Goal: Task Accomplishment & Management: Manage account settings

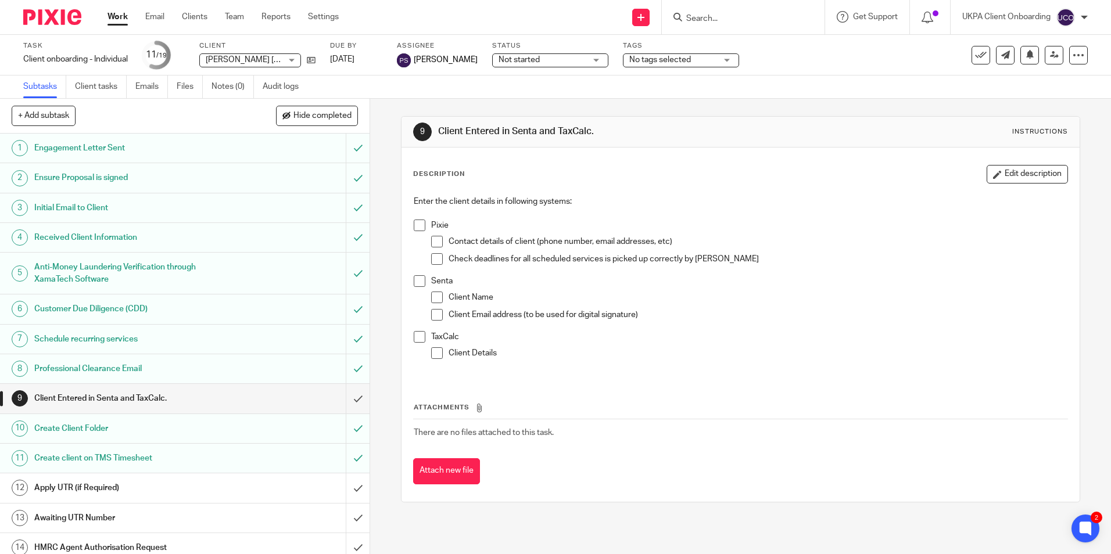
scroll to position [170, 0]
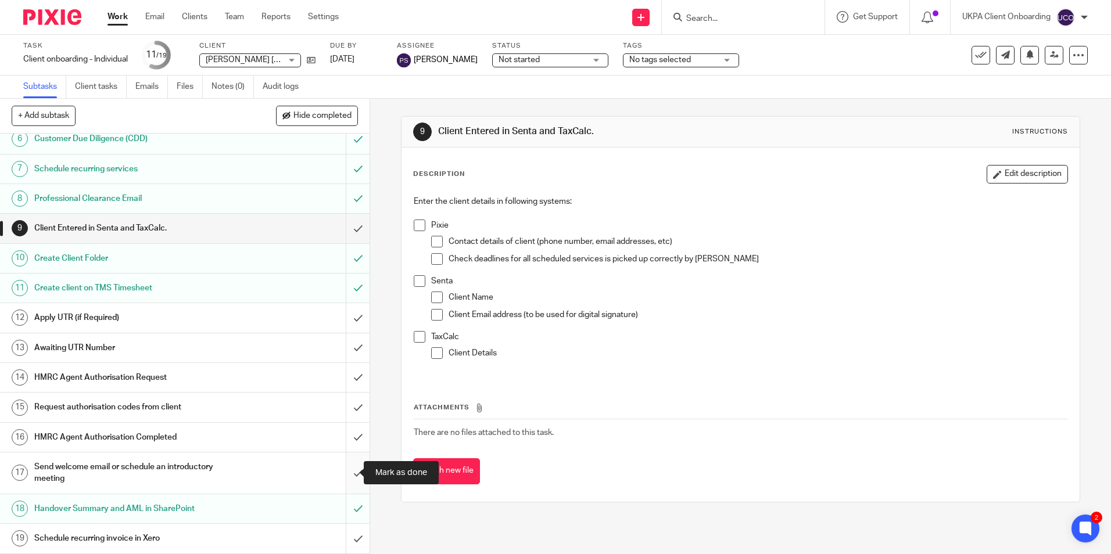
click at [342, 471] on input "submit" at bounding box center [184, 473] width 369 height 41
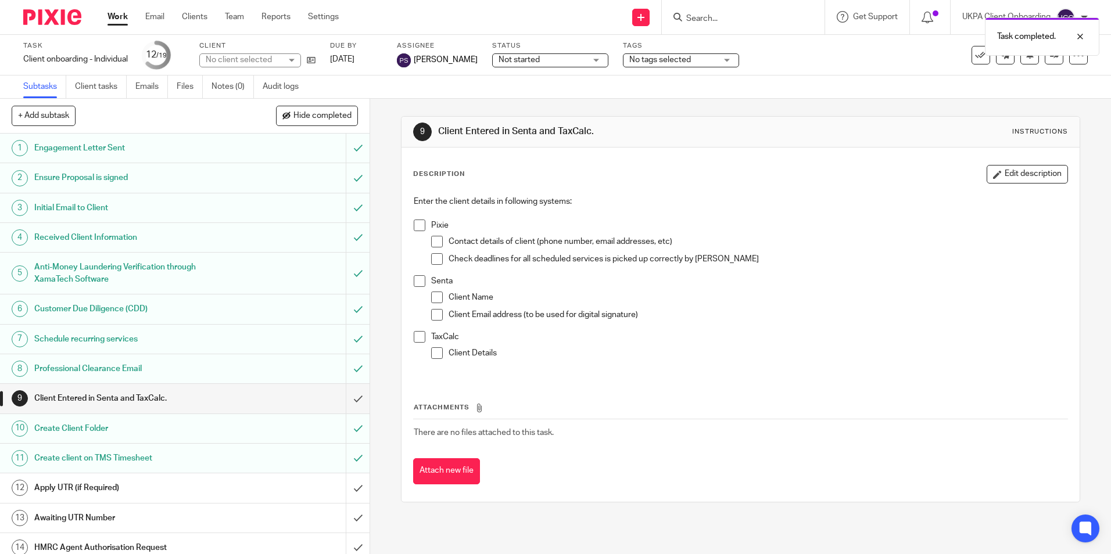
click at [120, 16] on link "Work" at bounding box center [117, 17] width 20 height 12
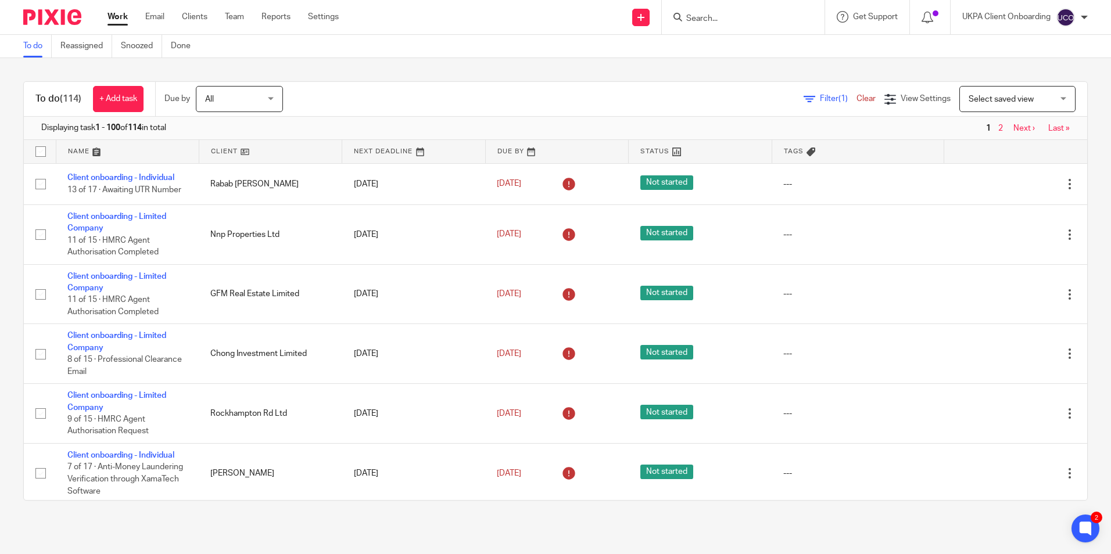
click at [698, 14] on input "Search" at bounding box center [737, 19] width 105 height 10
paste input "The Grain Loft and 36/37 Welsh Back"
type input "The Grain Loft and 36/37 Welsh Back"
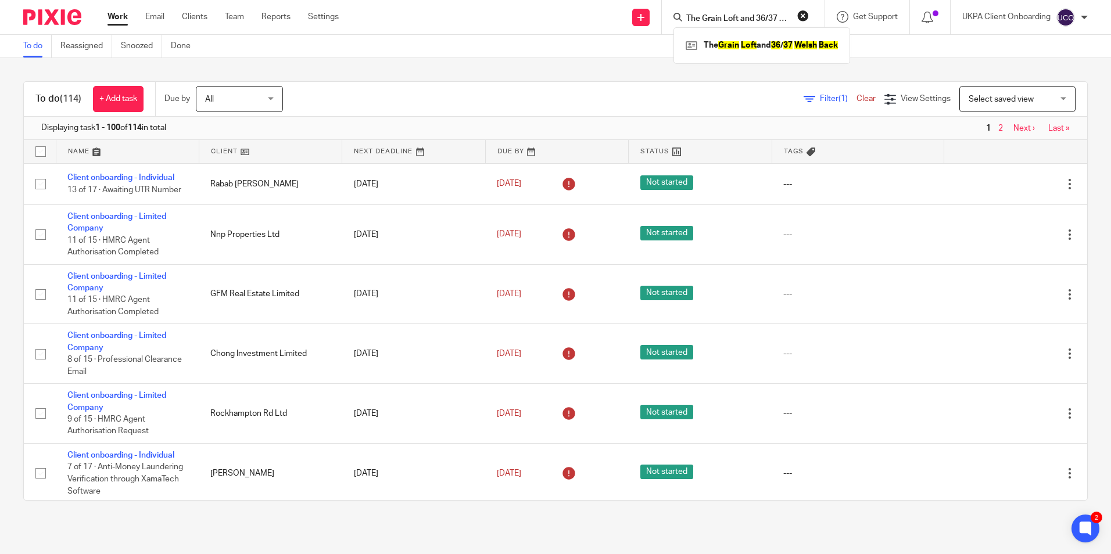
click at [731, 55] on div "The Grain Loft and 36 / 37 Welsh Back" at bounding box center [761, 45] width 177 height 36
drag, startPoint x: 731, startPoint y: 55, endPoint x: 731, endPoint y: 46, distance: 8.1
click at [731, 46] on link at bounding box center [762, 45] width 158 height 17
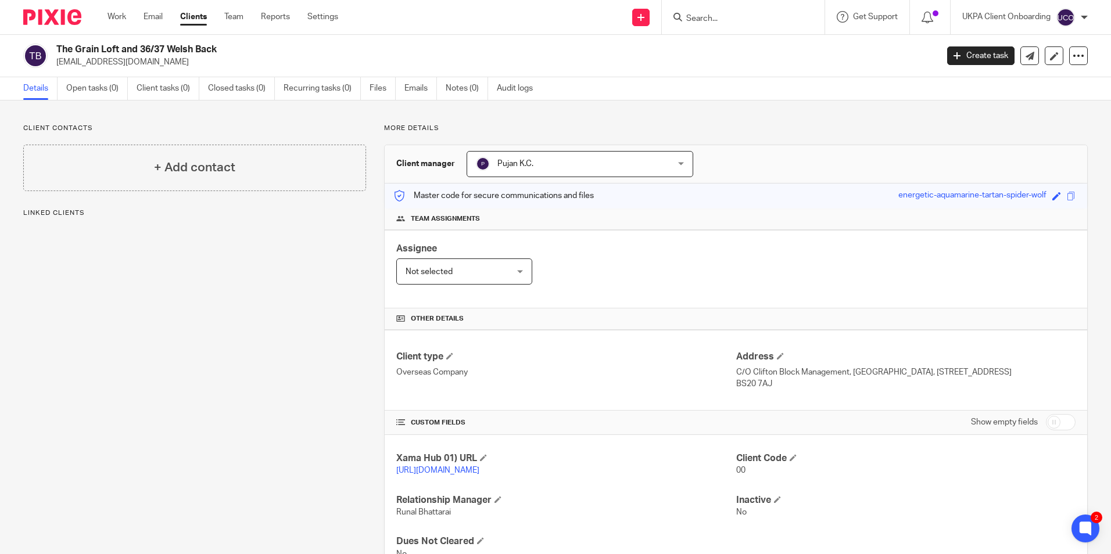
click at [710, 24] on input "Search" at bounding box center [737, 19] width 105 height 10
paste input "Omobowale [PERSON_NAME]"
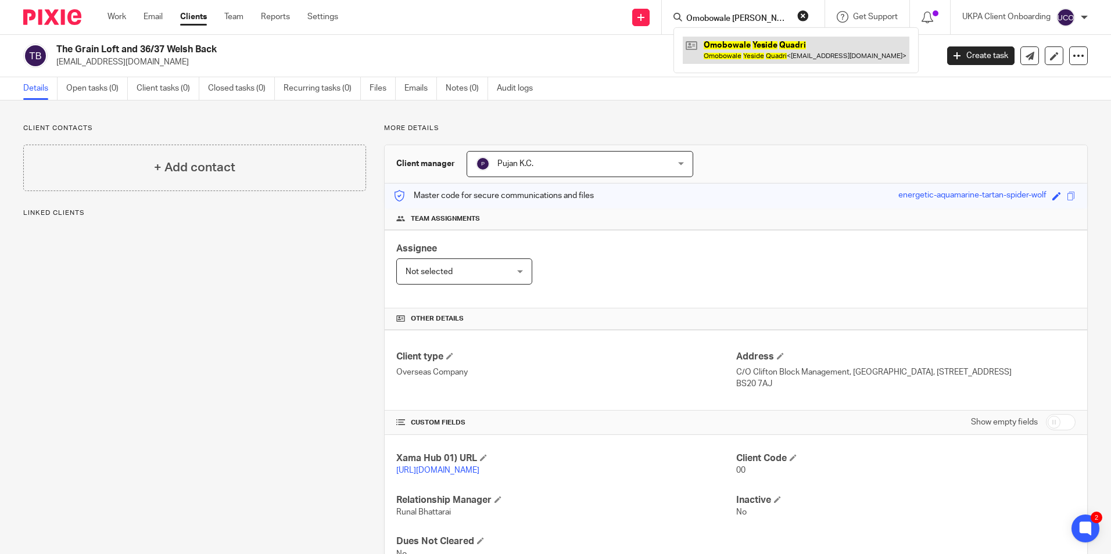
type input "Omobowale [PERSON_NAME]"
click at [722, 43] on link at bounding box center [796, 50] width 227 height 27
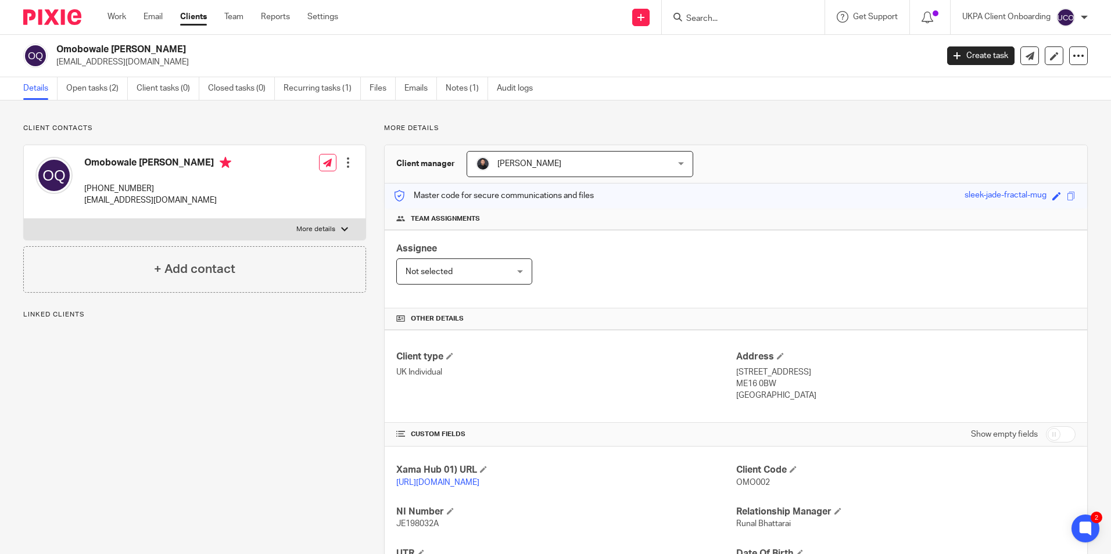
drag, startPoint x: 106, startPoint y: 80, endPoint x: 19, endPoint y: 130, distance: 100.5
click at [106, 80] on link "Open tasks (2)" at bounding box center [97, 88] width 62 height 23
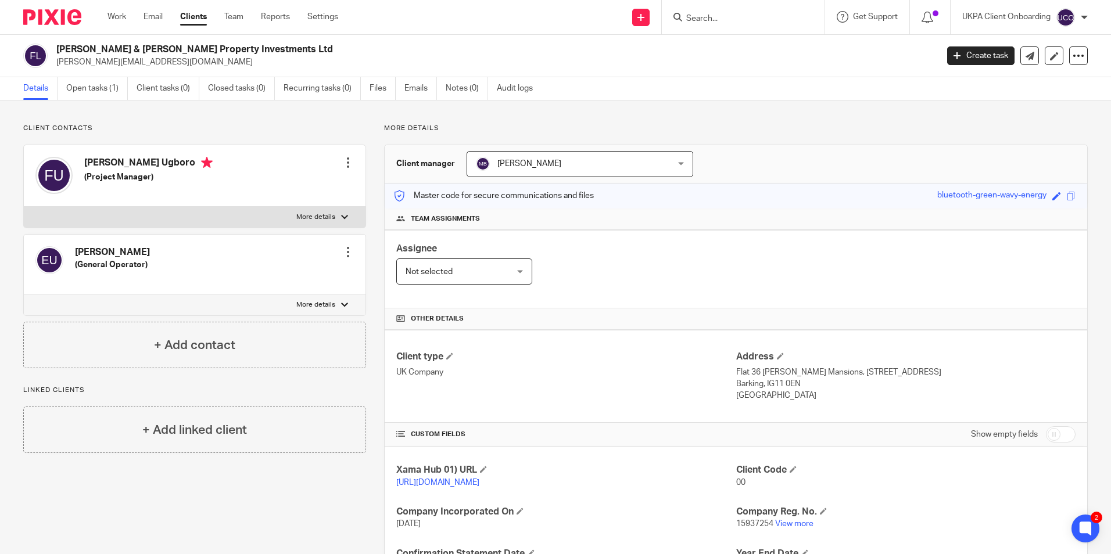
click at [731, 21] on input "Search" at bounding box center [737, 19] width 105 height 10
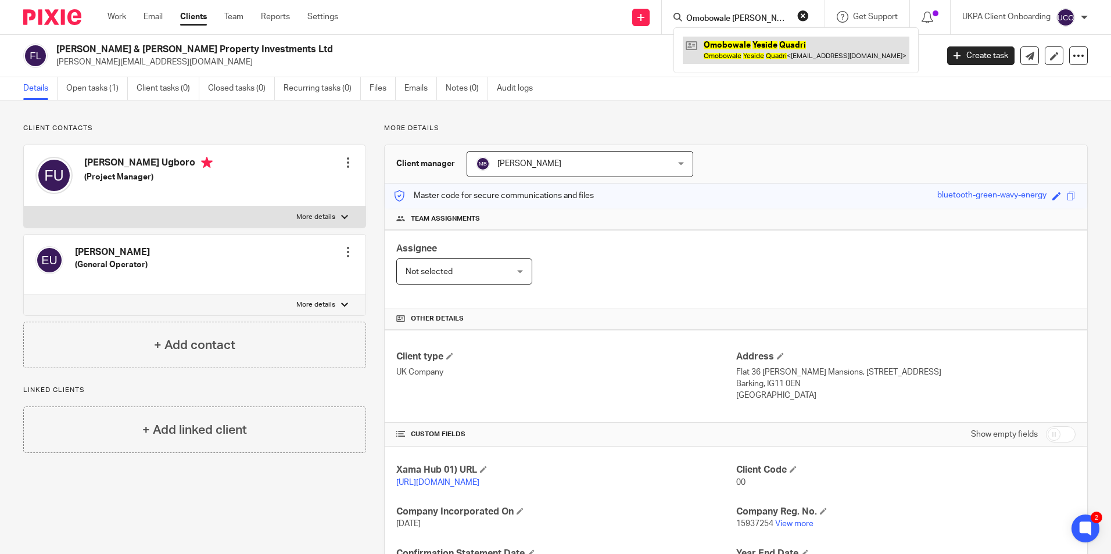
type input "Omobowale [PERSON_NAME]"
click at [737, 42] on link at bounding box center [796, 50] width 227 height 27
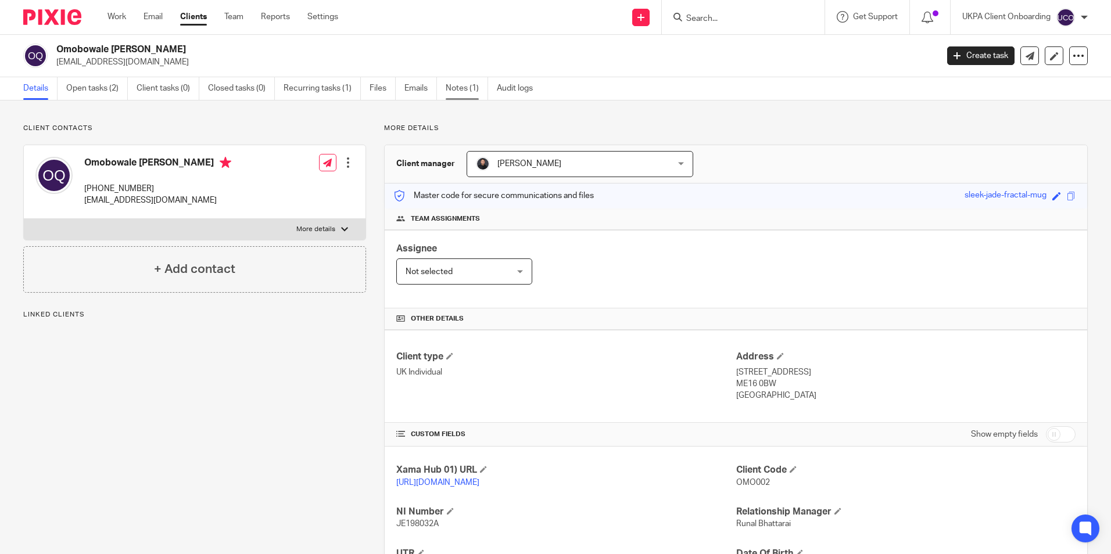
click at [459, 84] on link "Notes (1)" at bounding box center [467, 88] width 42 height 23
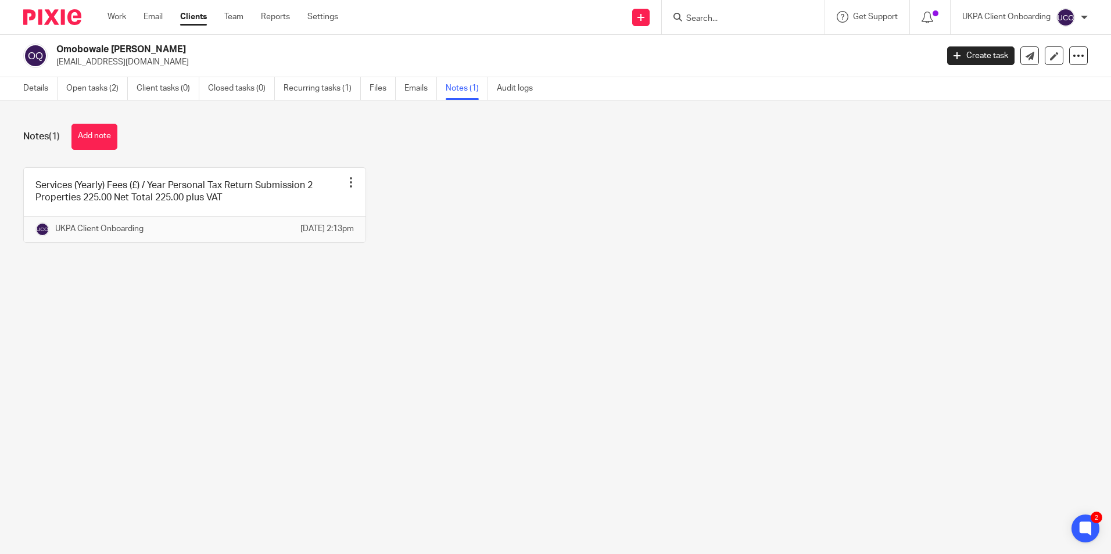
click at [76, 61] on p "oyquadri@hotmail.com" at bounding box center [492, 62] width 873 height 12
copy main "oyquadri@hotmail.com Create task Update from Companies House Export data Merge …"
click at [738, 26] on div at bounding box center [743, 17] width 163 height 34
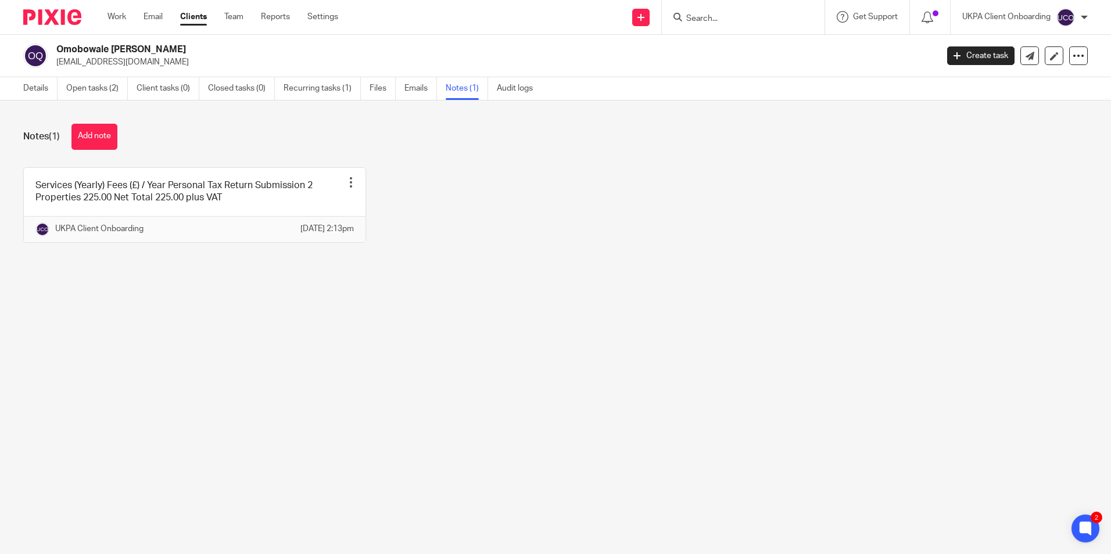
click at [733, 22] on input "Search" at bounding box center [737, 19] width 105 height 10
paste input "oyquadri@hotmail.com"
click at [783, 14] on input "oyquadri@hotmail.com" at bounding box center [737, 19] width 105 height 10
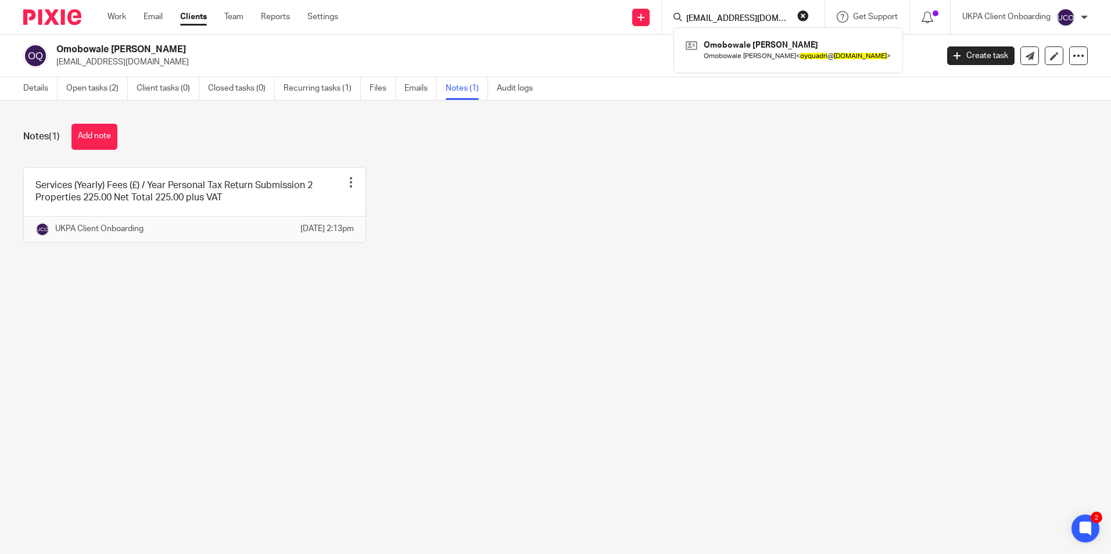
paste input "Omer Ibrahim Bala"
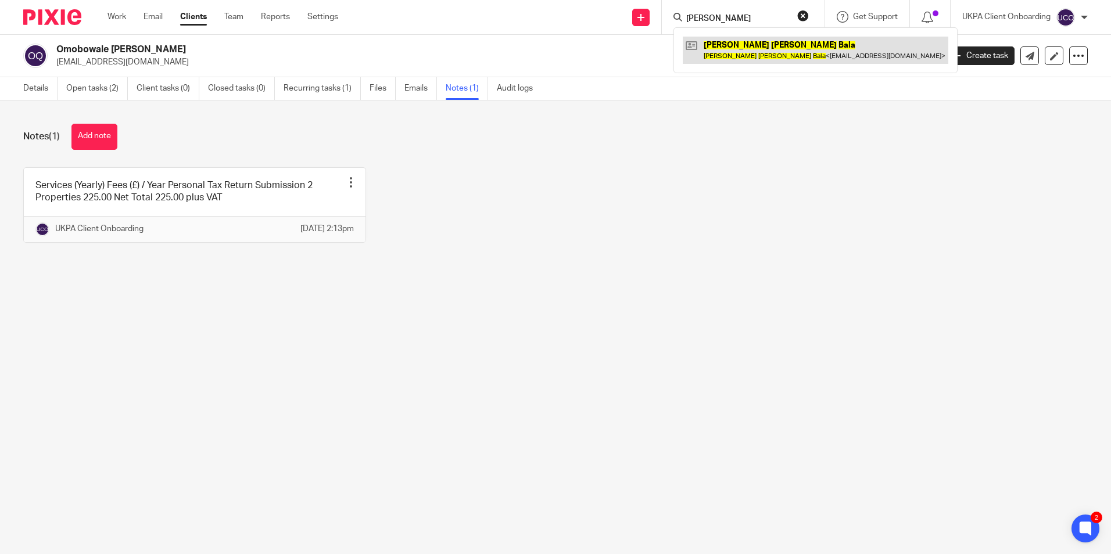
type input "Omer Ibrahim Bala"
click at [773, 48] on link at bounding box center [816, 50] width 266 height 27
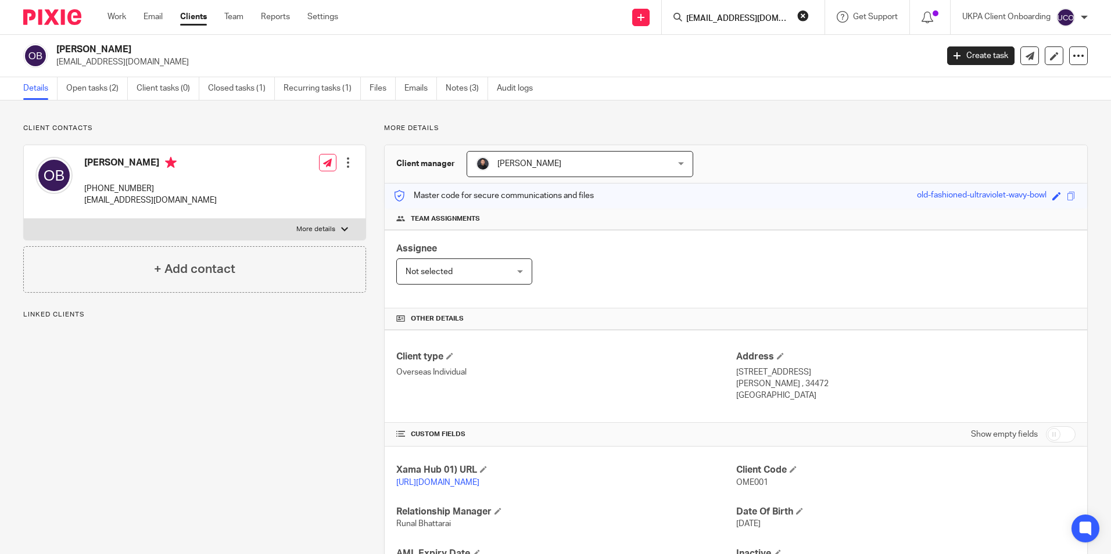
scroll to position [0, 10]
type input "[EMAIL_ADDRESS][DOMAIN_NAME]"
click at [461, 92] on link "Notes (3)" at bounding box center [467, 88] width 42 height 23
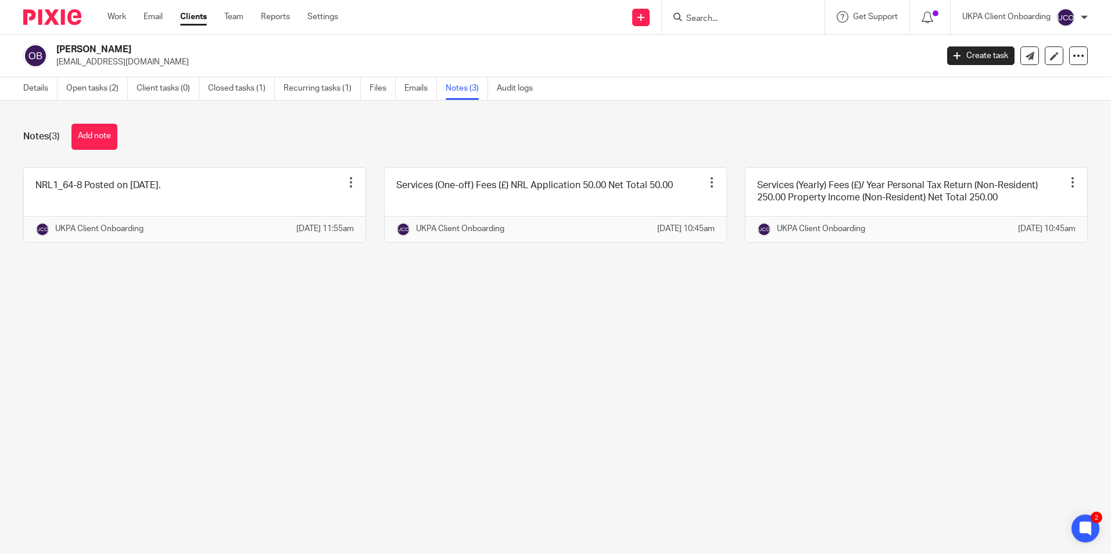
click at [727, 21] on input "Search" at bounding box center [737, 19] width 105 height 10
paste input "Boe Property Group Ltd"
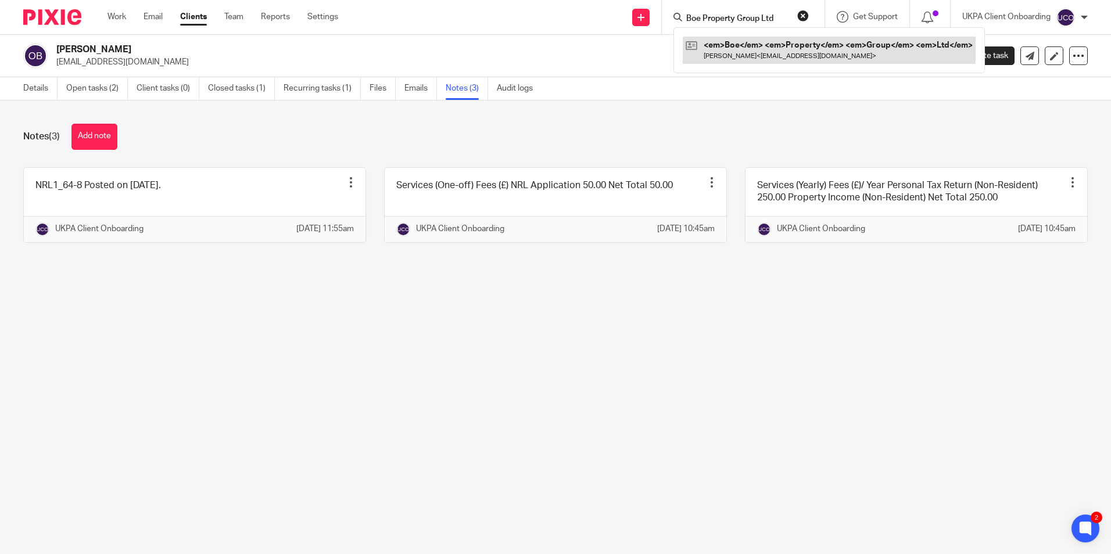
type input "Boe Property Group Ltd"
click at [757, 42] on link at bounding box center [781, 50] width 196 height 27
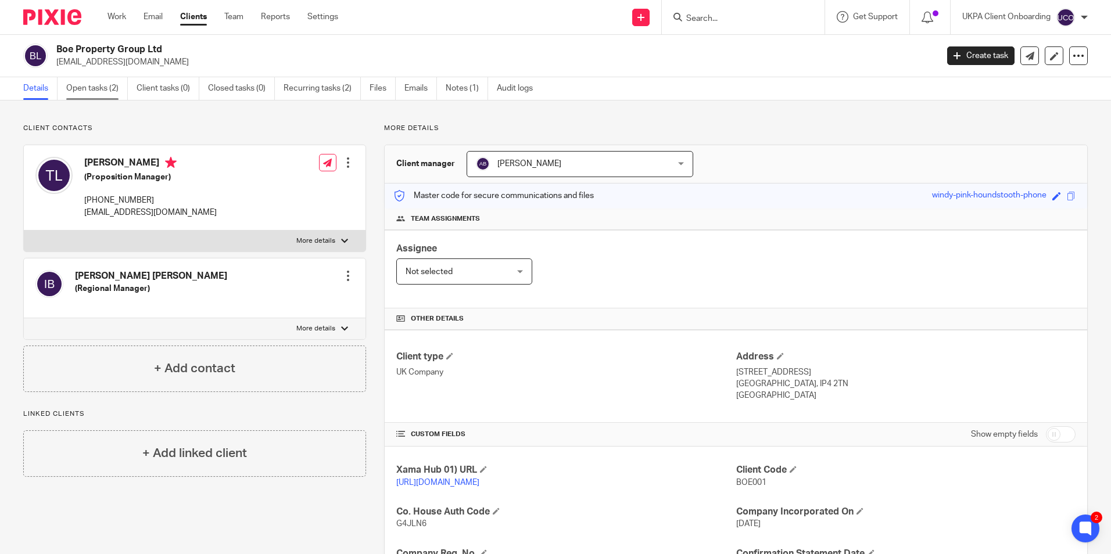
click at [98, 92] on link "Open tasks (2)" at bounding box center [97, 88] width 62 height 23
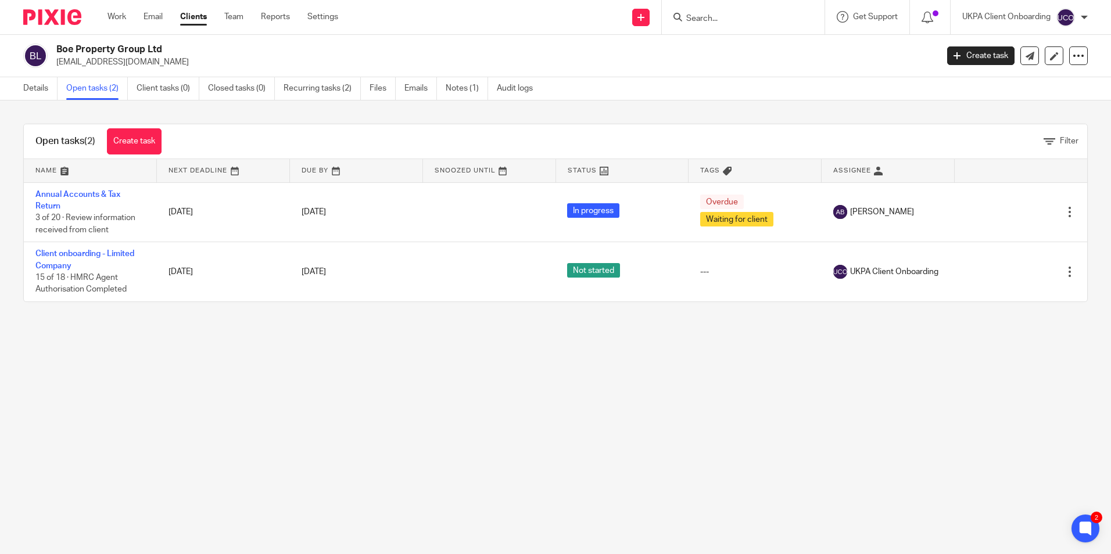
drag, startPoint x: 462, startPoint y: 87, endPoint x: 349, endPoint y: 140, distance: 124.7
click at [462, 87] on link "Notes (1)" at bounding box center [467, 88] width 42 height 23
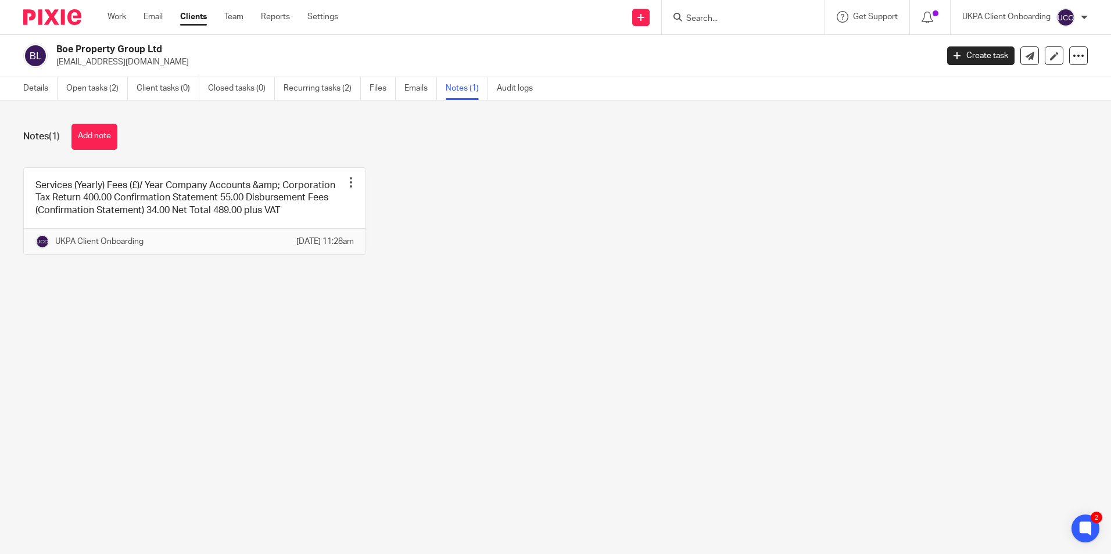
click at [745, 19] on input "Search" at bounding box center [737, 19] width 105 height 10
paste input "Dr C Baxter Holdings Inc."
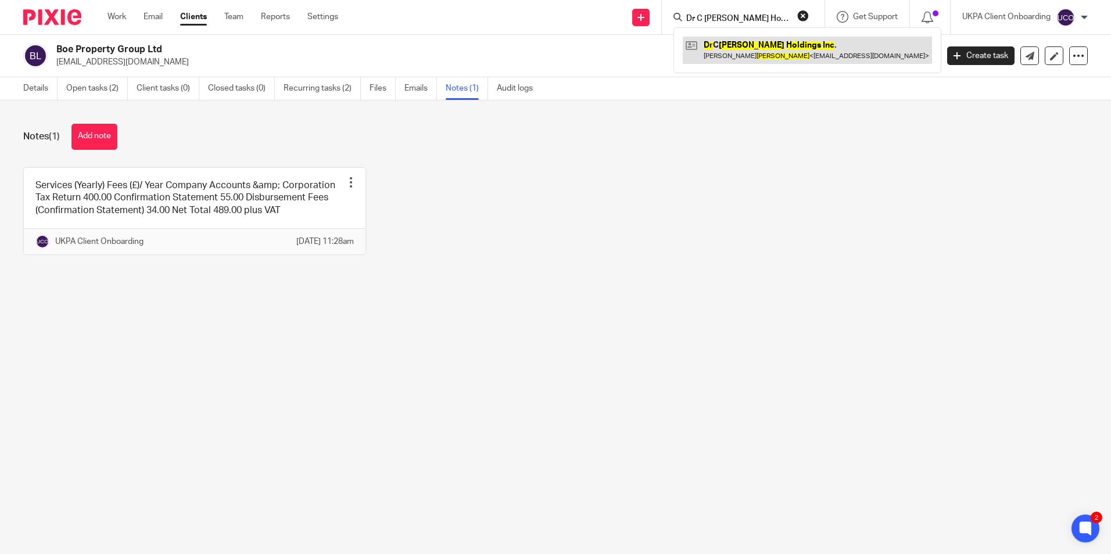
type input "Dr C Baxter Holdings Inc."
click at [730, 46] on link at bounding box center [807, 50] width 249 height 27
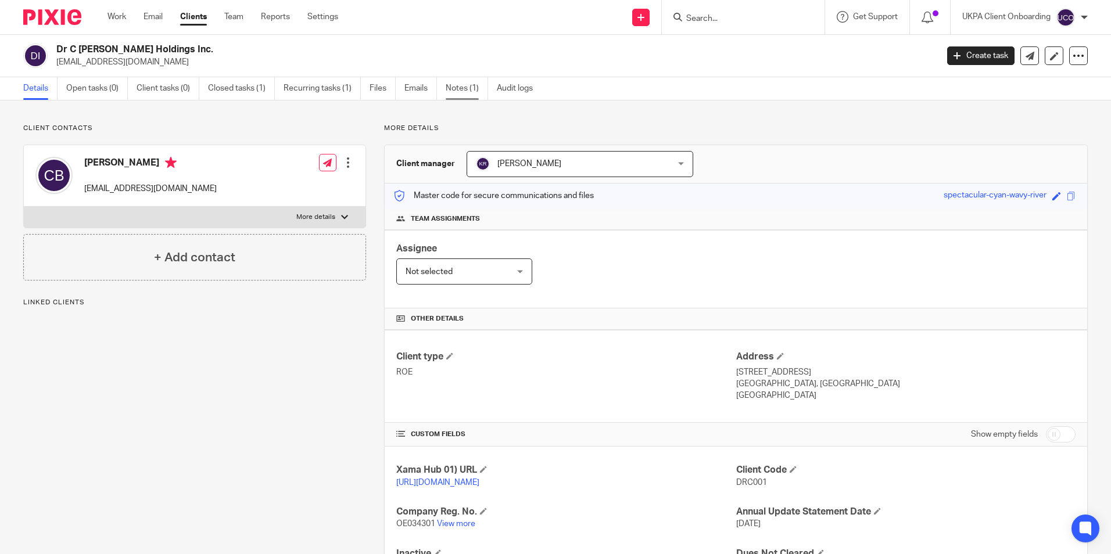
click at [461, 93] on link "Notes (1)" at bounding box center [467, 88] width 42 height 23
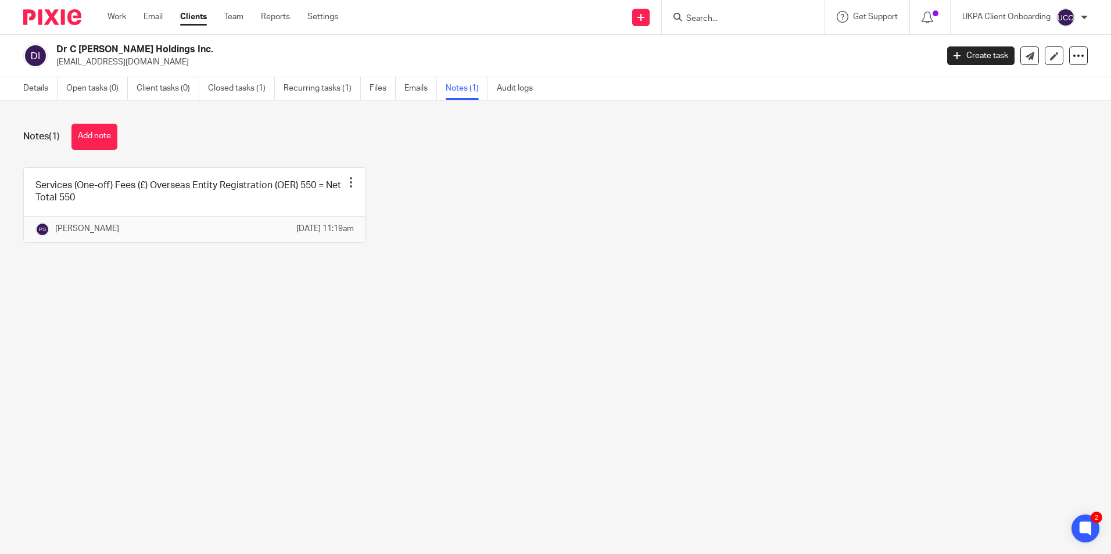
click at [730, 21] on input "Search" at bounding box center [737, 19] width 105 height 10
paste input "Duncan Neil Lawers Macrosson"
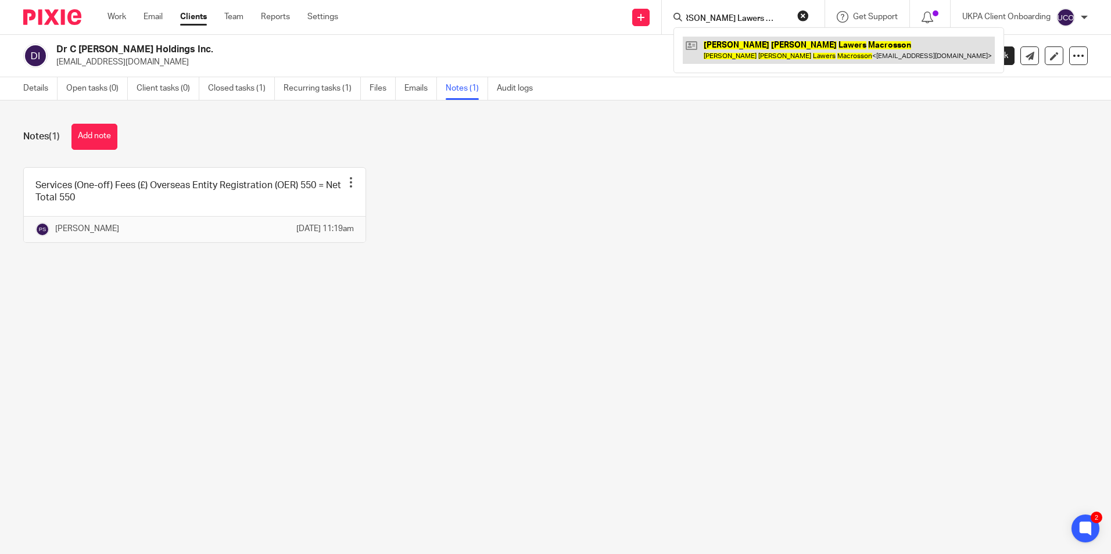
type input "Duncan Neil Lawers Macrosson"
click at [732, 51] on link at bounding box center [839, 50] width 312 height 27
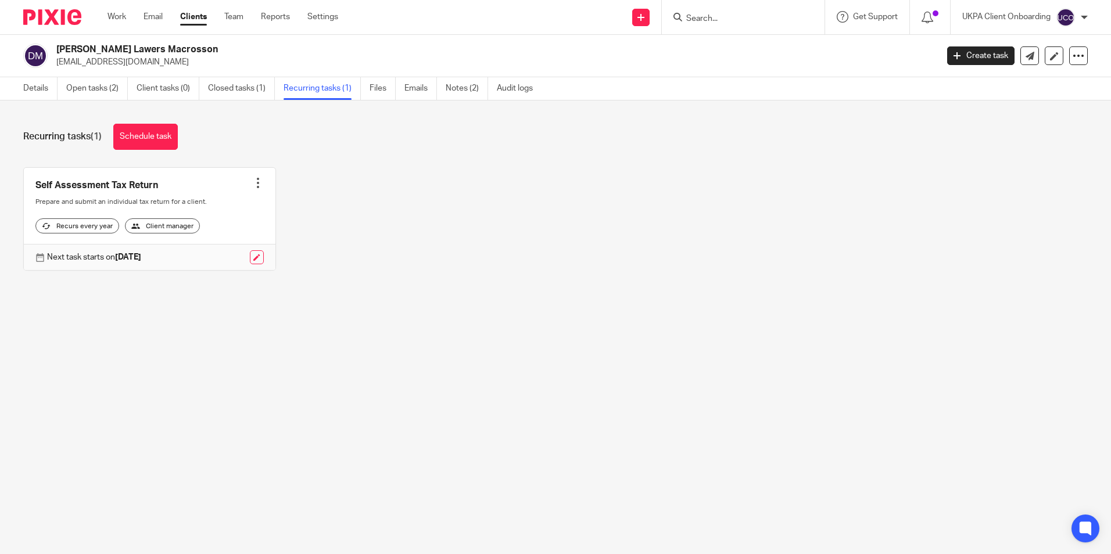
click at [711, 19] on input "Search" at bounding box center [737, 19] width 105 height 10
paste input "[EMAIL_ADDRESS][DOMAIN_NAME]"
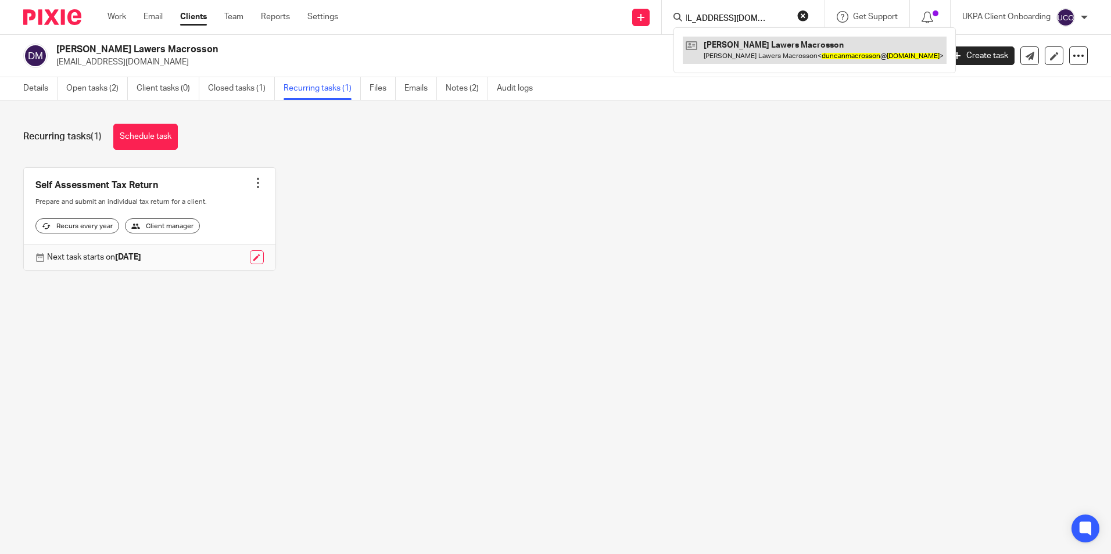
type input "[EMAIL_ADDRESS][DOMAIN_NAME]"
click at [744, 50] on link at bounding box center [815, 50] width 264 height 27
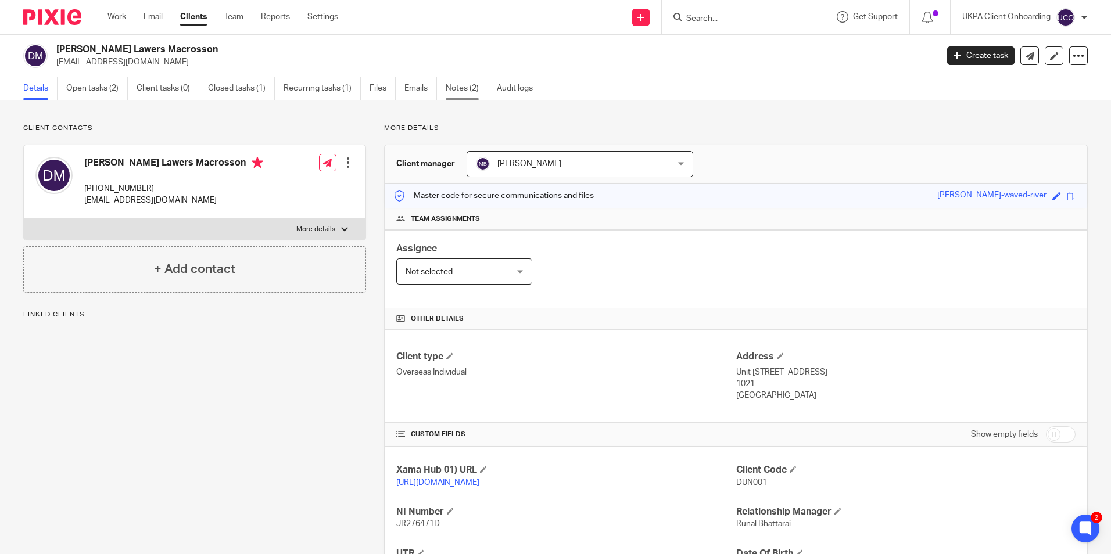
click at [479, 90] on link "Notes (2)" at bounding box center [467, 88] width 42 height 23
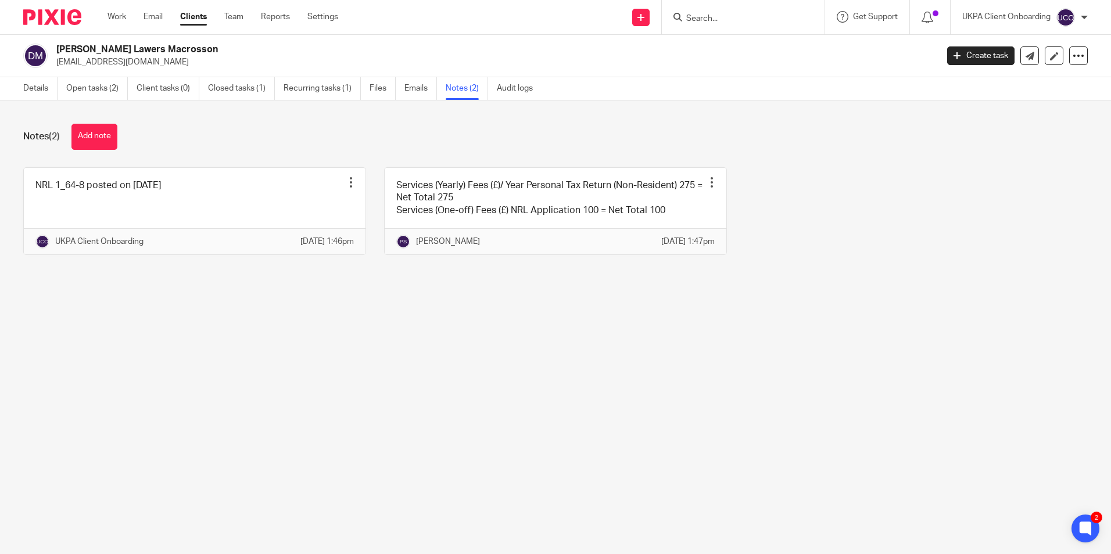
click at [701, 20] on input "Search" at bounding box center [737, 19] width 105 height 10
paste input "Pharmacodynamics Limited"
type input "Pharmacodynamics Limited"
click at [733, 49] on link at bounding box center [781, 50] width 196 height 27
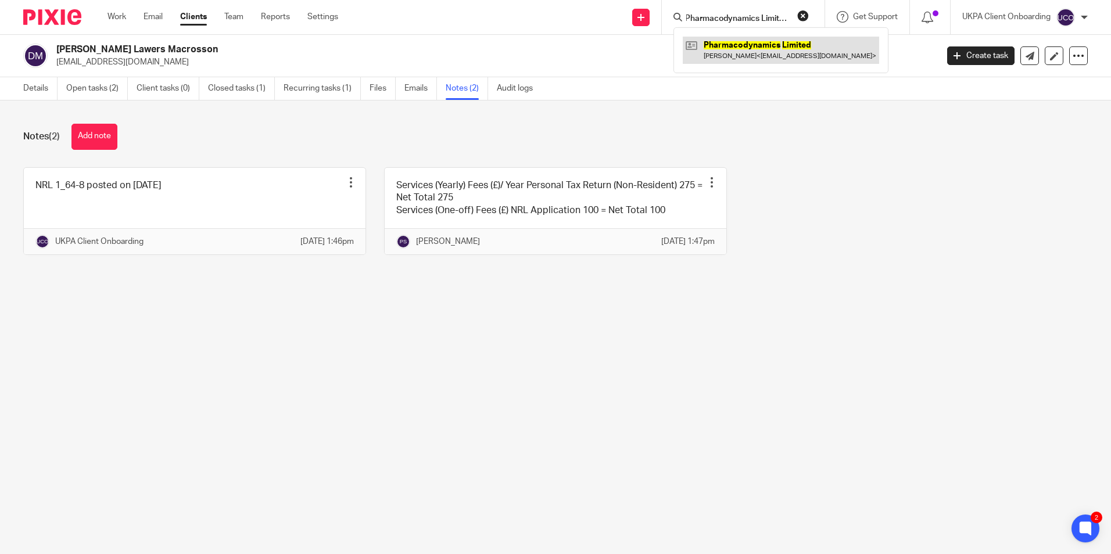
scroll to position [0, 0]
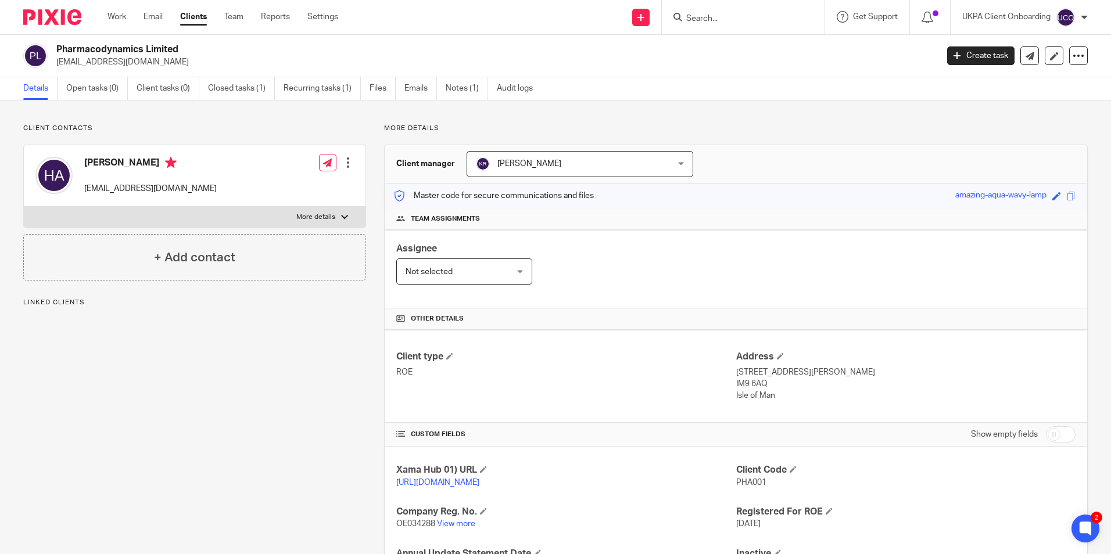
drag, startPoint x: 734, startPoint y: 13, endPoint x: 730, endPoint y: 18, distance: 6.6
click at [731, 14] on form at bounding box center [747, 17] width 124 height 15
click at [730, 18] on input "Search" at bounding box center [737, 19] width 105 height 10
paste input "David Anton Sinclair"
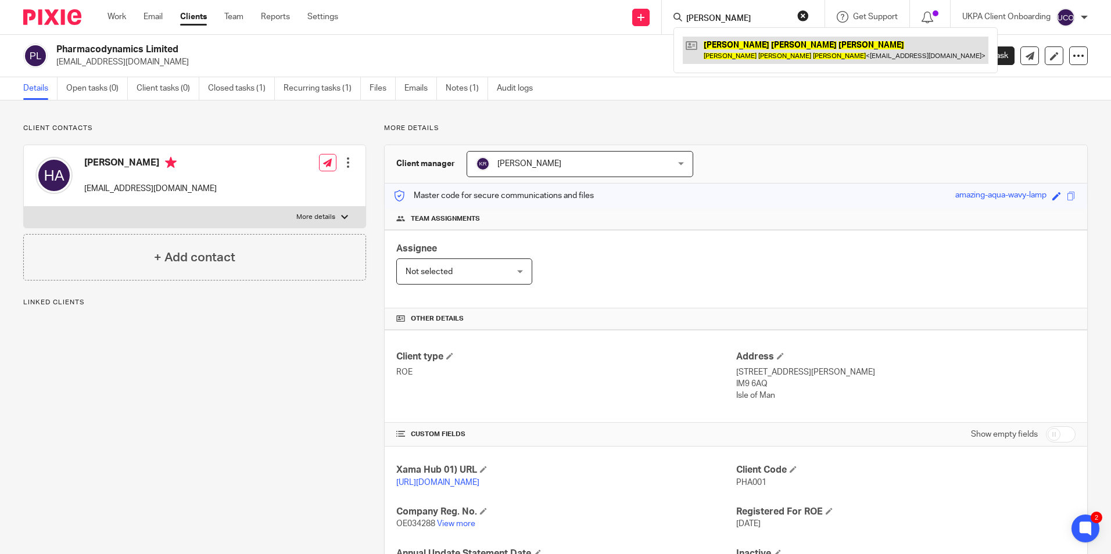
type input "David Anton Sinclair"
click at [725, 54] on link at bounding box center [836, 50] width 306 height 27
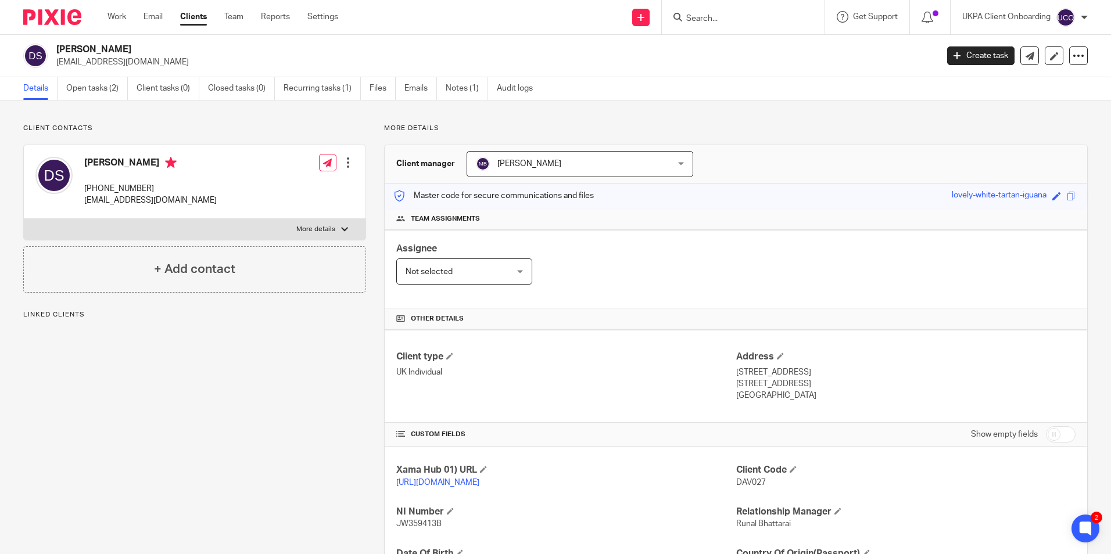
click at [152, 61] on p "[EMAIL_ADDRESS][DOMAIN_NAME]" at bounding box center [492, 62] width 873 height 12
copy main "[EMAIL_ADDRESS][DOMAIN_NAME] Create task Update from Companies House Export dat…"
click at [706, 23] on input "Search" at bounding box center [737, 19] width 105 height 10
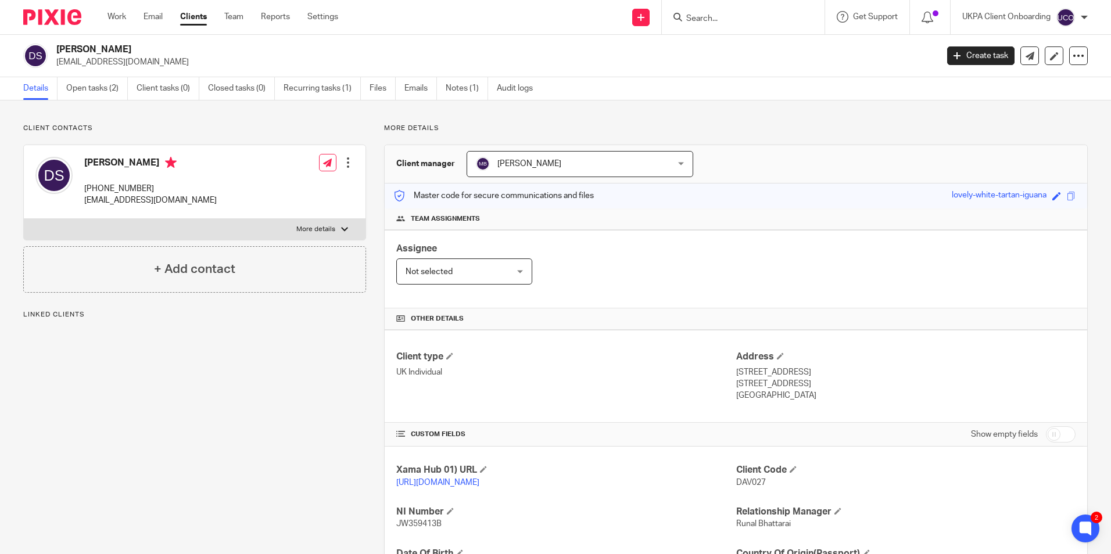
paste input "[EMAIL_ADDRESS][DOMAIN_NAME]"
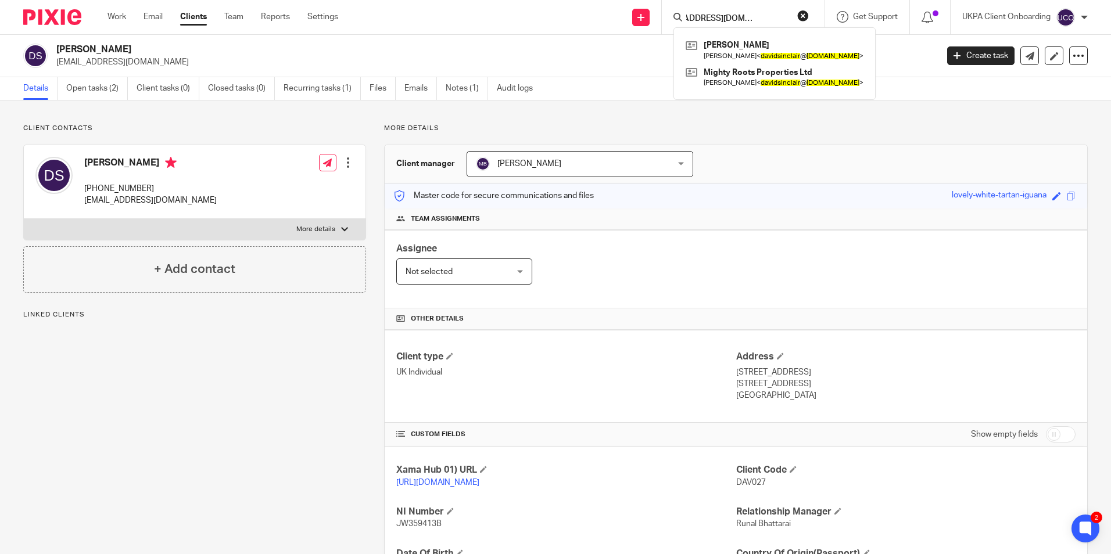
type input "[EMAIL_ADDRESS][DOMAIN_NAME]"
click at [465, 84] on link "Notes (1)" at bounding box center [467, 88] width 42 height 23
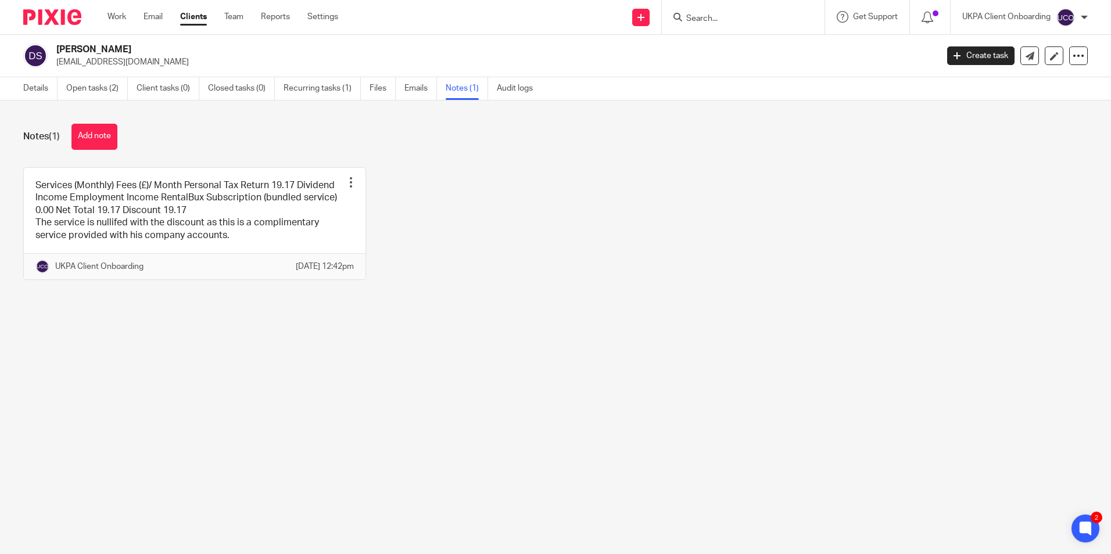
click at [719, 21] on input "Search" at bounding box center [737, 19] width 105 height 10
paste input "[PERSON_NAME]"
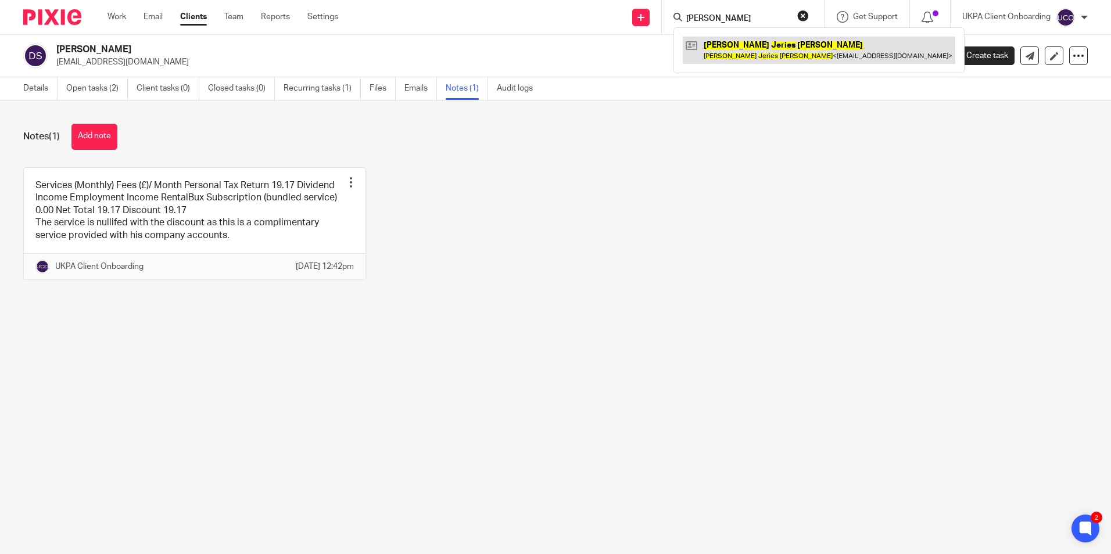
type input "Issam Jeries Ashkar"
click at [730, 47] on link at bounding box center [819, 50] width 272 height 27
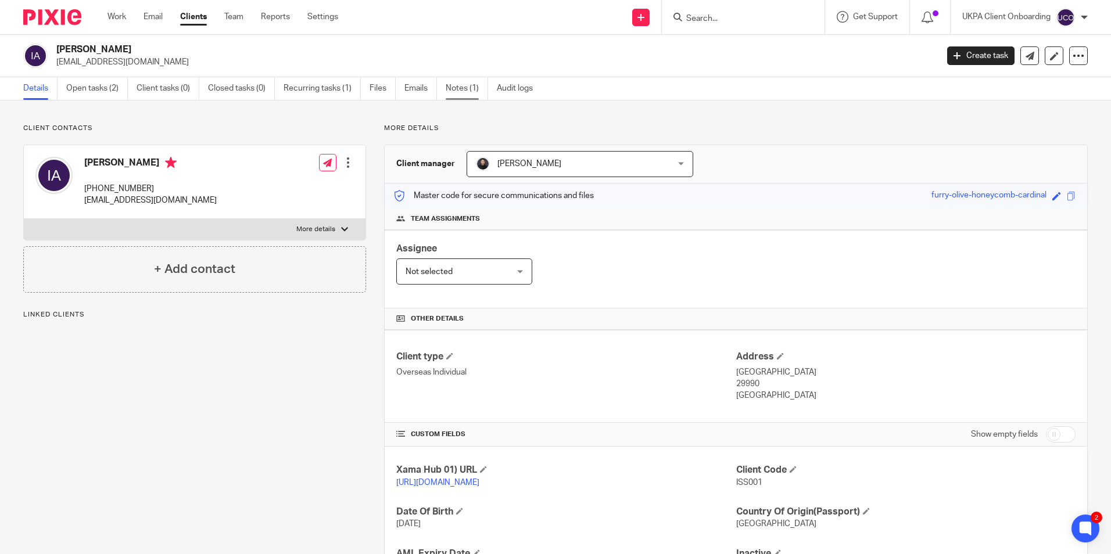
click at [463, 89] on link "Notes (1)" at bounding box center [467, 88] width 42 height 23
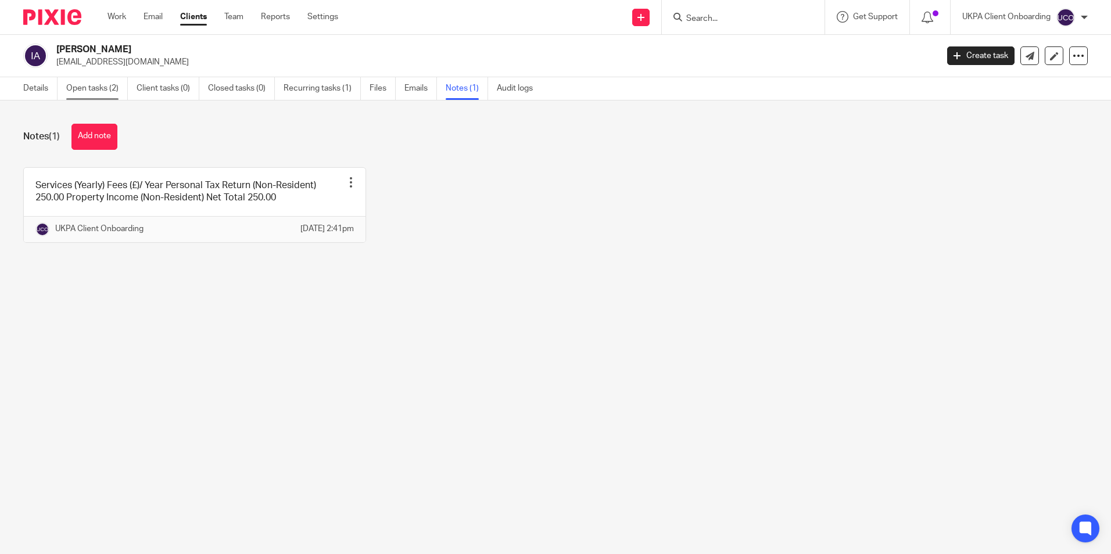
click at [119, 88] on link "Open tasks (2)" at bounding box center [97, 88] width 62 height 23
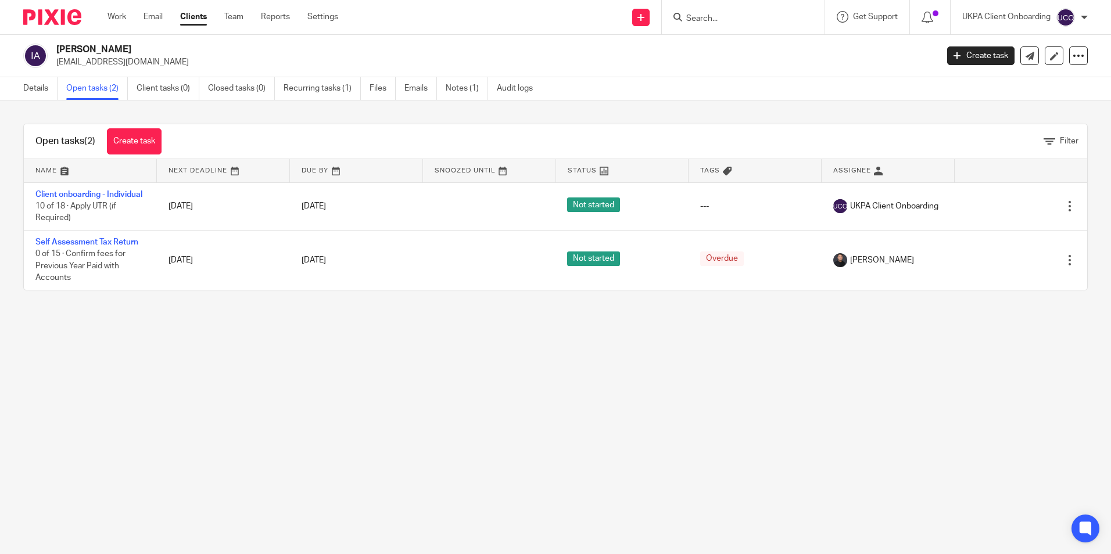
click at [110, 63] on p "iashkar@hotmail.com" at bounding box center [492, 62] width 873 height 12
drag, startPoint x: 0, startPoint y: 0, endPoint x: 110, endPoint y: 63, distance: 126.8
click at [110, 63] on p "iashkar@hotmail.com" at bounding box center [492, 62] width 873 height 12
copy main "iashkar@hotmail.com Create task Update from Companies House Export data Merge A…"
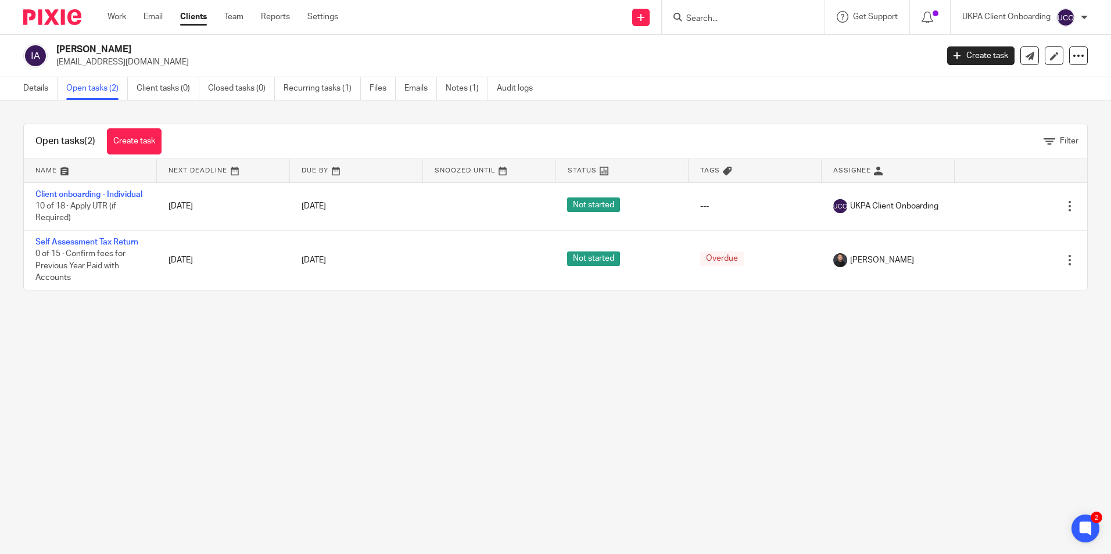
click at [721, 17] on input "Search" at bounding box center [737, 19] width 105 height 10
paste input "iashkar@hotmail.com"
type input "iashkar@hotmail.com"
drag, startPoint x: 472, startPoint y: 95, endPoint x: 388, endPoint y: 130, distance: 90.9
click at [472, 95] on link "Notes (1)" at bounding box center [467, 88] width 42 height 23
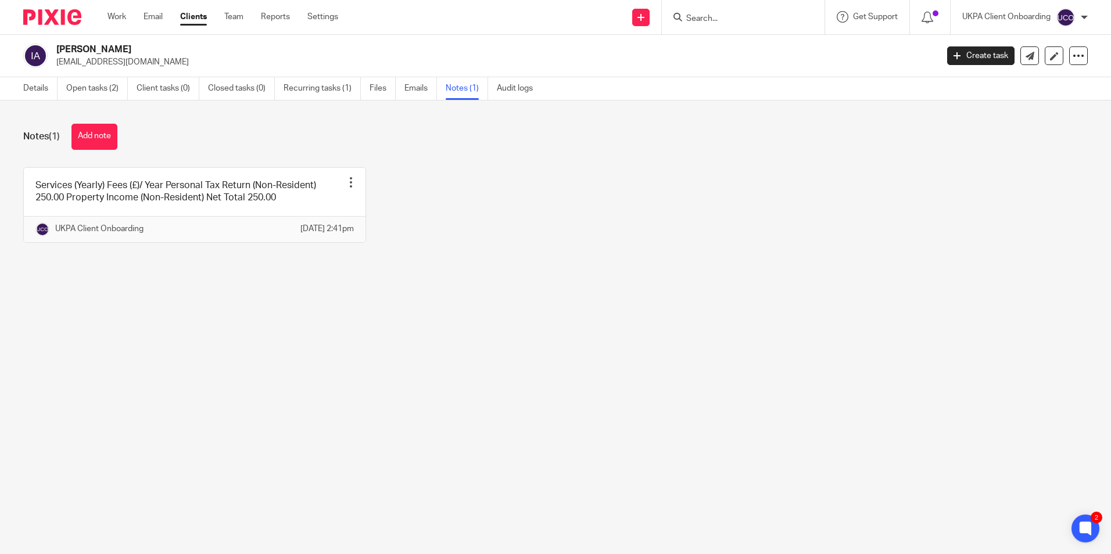
click at [713, 16] on input "Search" at bounding box center [737, 19] width 105 height 10
paste input "Thermopolis LLC"
type input "Thermopolis LLC"
click at [712, 51] on link at bounding box center [781, 50] width 196 height 27
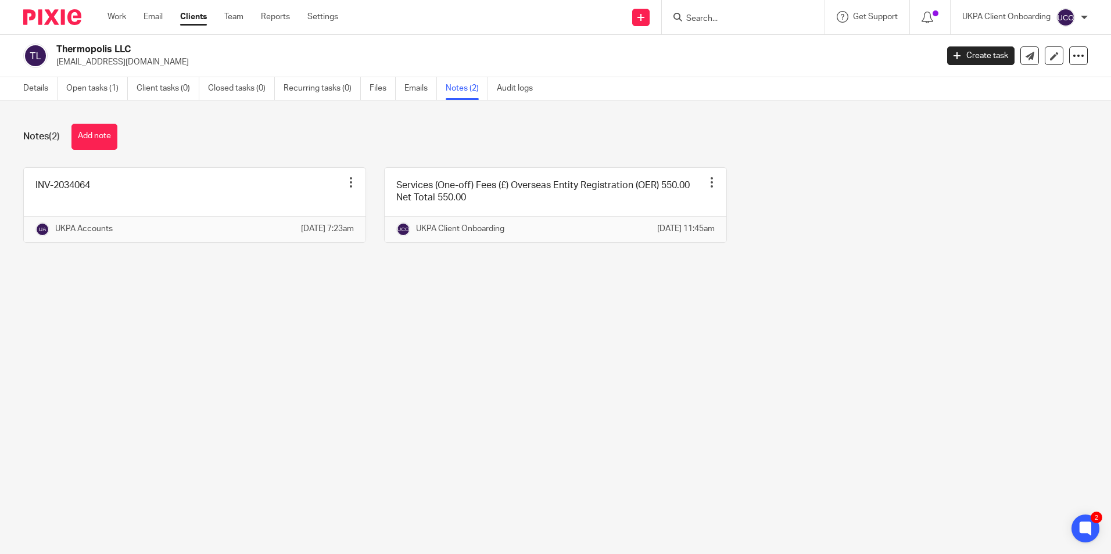
click at [721, 12] on form at bounding box center [747, 17] width 124 height 15
click at [718, 19] on input "Search" at bounding box center [737, 19] width 105 height 10
paste input "Matching Home Ltd"
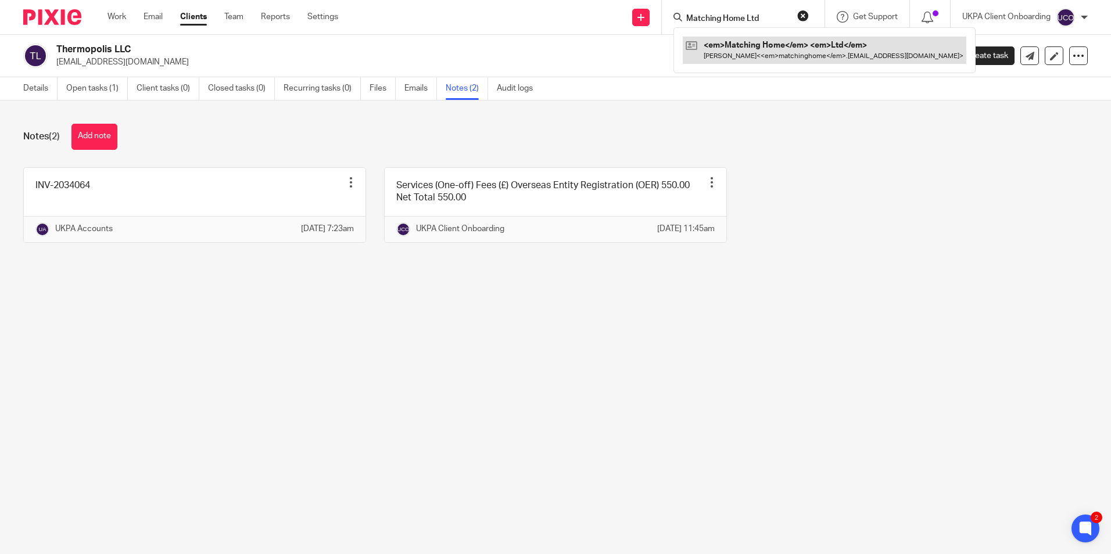
type input "Matching Home Ltd"
click at [739, 49] on link at bounding box center [806, 50] width 246 height 27
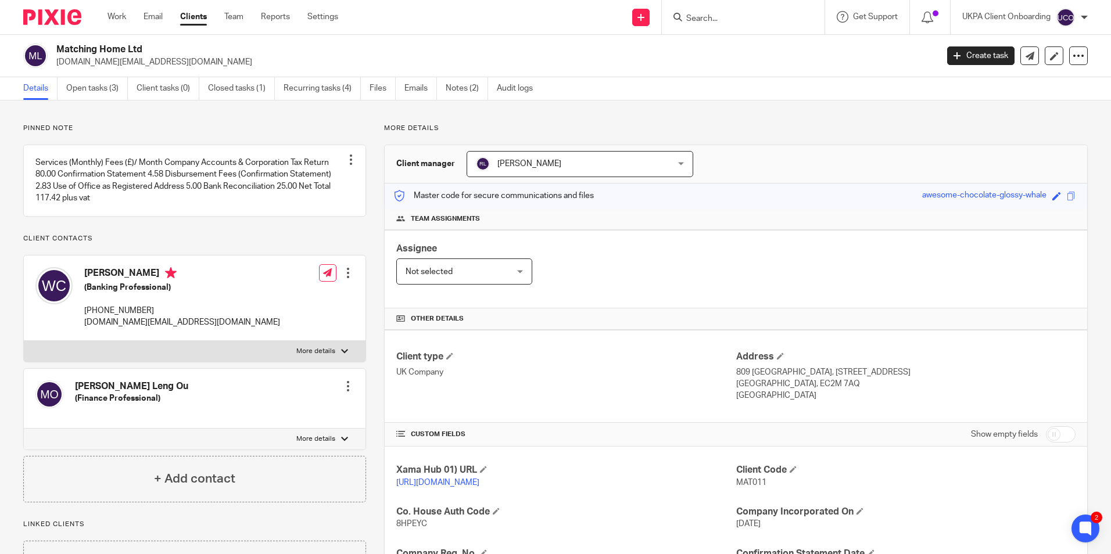
click at [726, 21] on input "Search" at bounding box center [737, 19] width 105 height 10
paste input "[PERSON_NAME]"
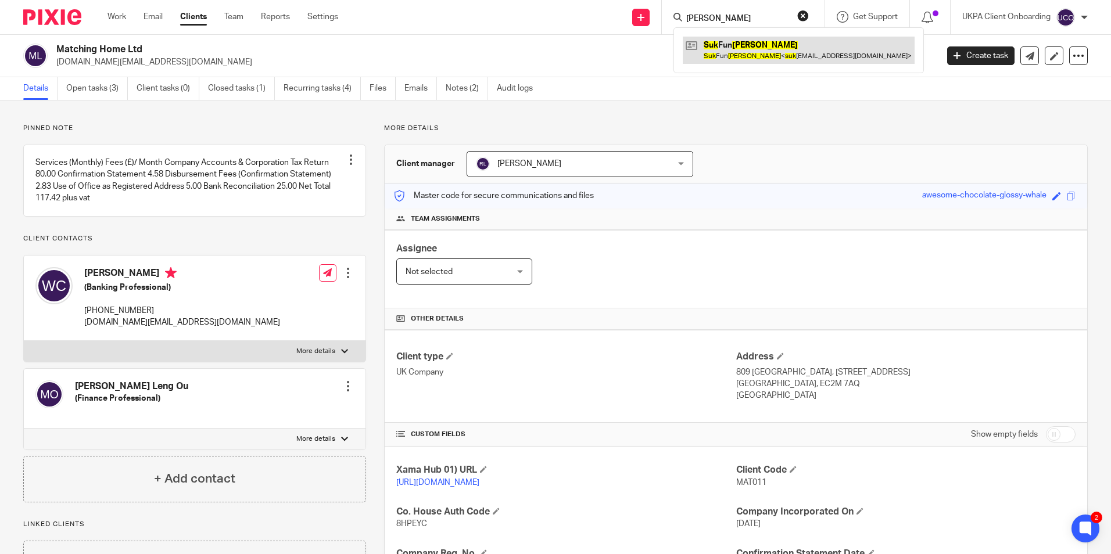
type input "[PERSON_NAME]"
click at [734, 46] on link at bounding box center [799, 50] width 232 height 27
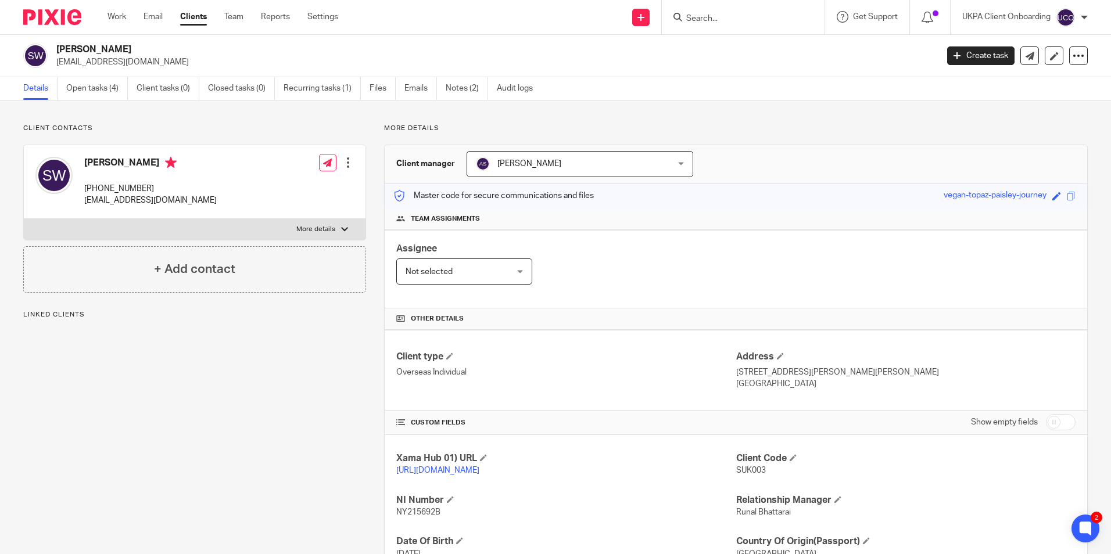
click at [103, 62] on p "[EMAIL_ADDRESS][DOMAIN_NAME]" at bounding box center [492, 62] width 873 height 12
copy main "[EMAIL_ADDRESS][DOMAIN_NAME] Create task Update from Companies House Export dat…"
click at [716, 16] on input "Search" at bounding box center [737, 19] width 105 height 10
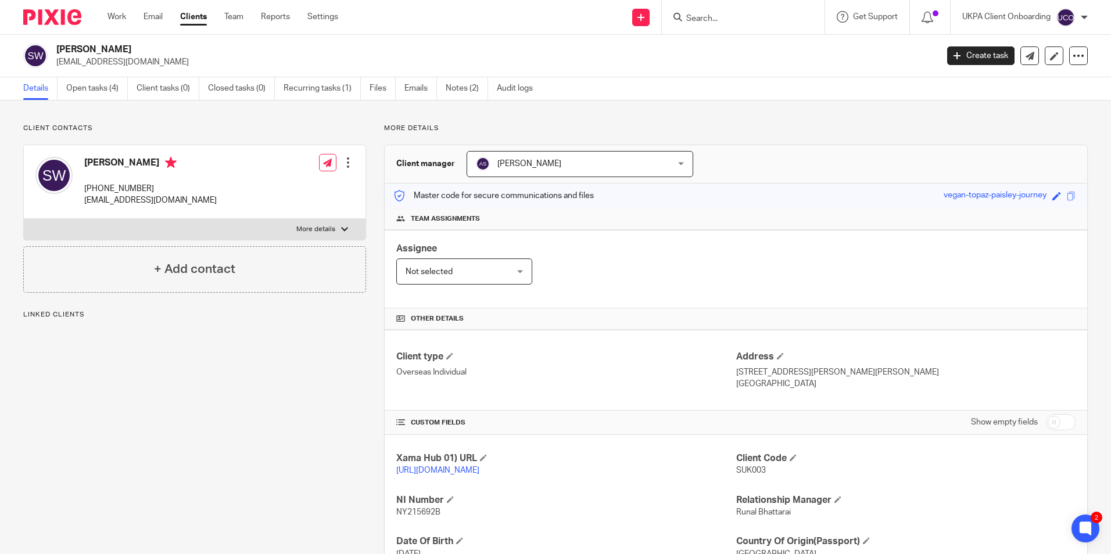
paste input "[EMAIL_ADDRESS][DOMAIN_NAME]"
click at [767, 18] on input "[EMAIL_ADDRESS][DOMAIN_NAME]" at bounding box center [737, 19] width 105 height 10
click at [767, 18] on input "suk_w@yahoo.com" at bounding box center [737, 19] width 105 height 10
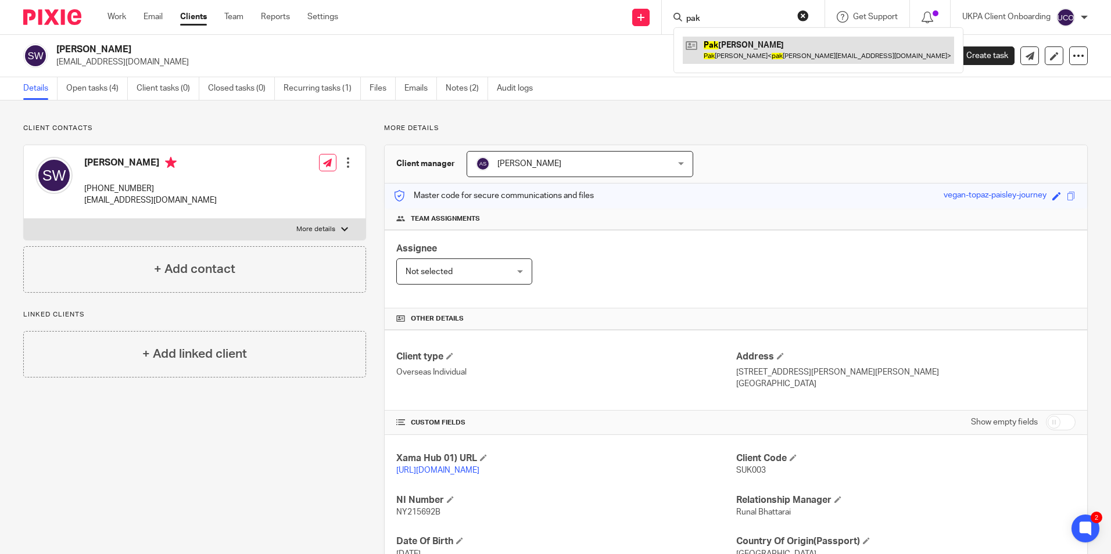
type input "pak"
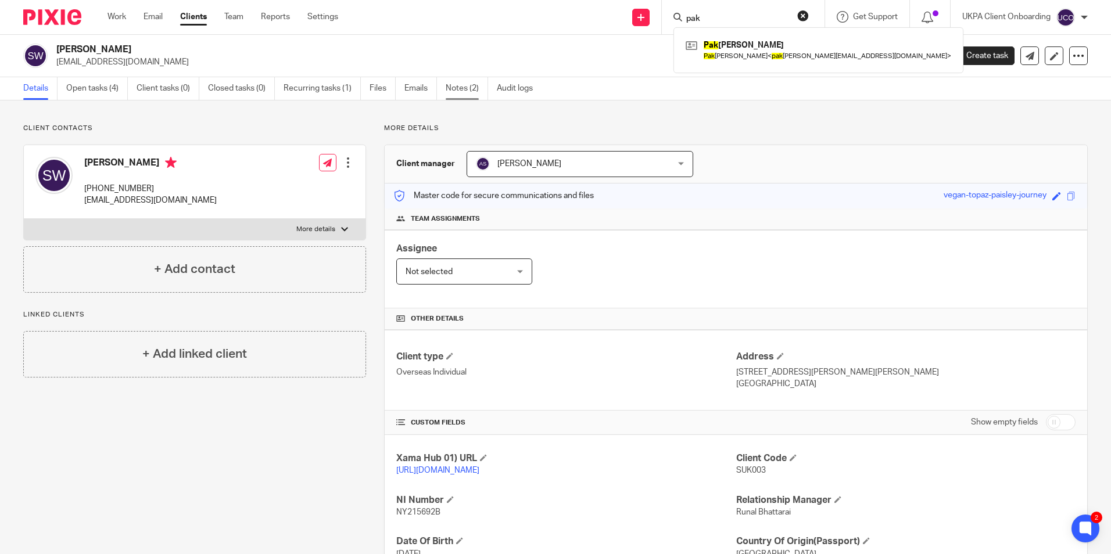
click at [462, 92] on link "Notes (2)" at bounding box center [467, 88] width 42 height 23
drag, startPoint x: 465, startPoint y: 86, endPoint x: 449, endPoint y: 71, distance: 21.4
click at [465, 86] on link "Notes (2)" at bounding box center [467, 88] width 42 height 23
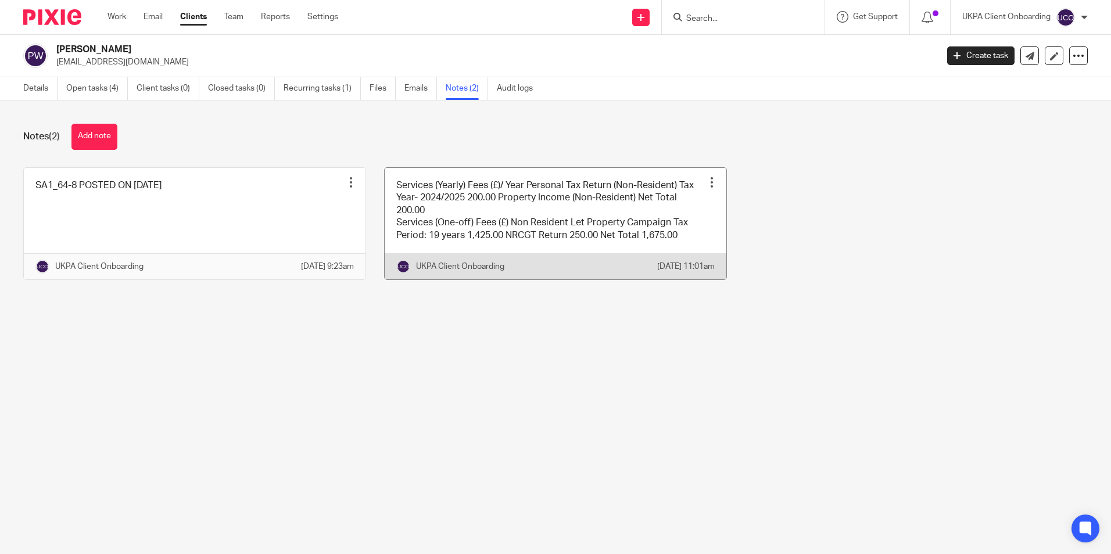
click at [706, 181] on div at bounding box center [712, 183] width 12 height 12
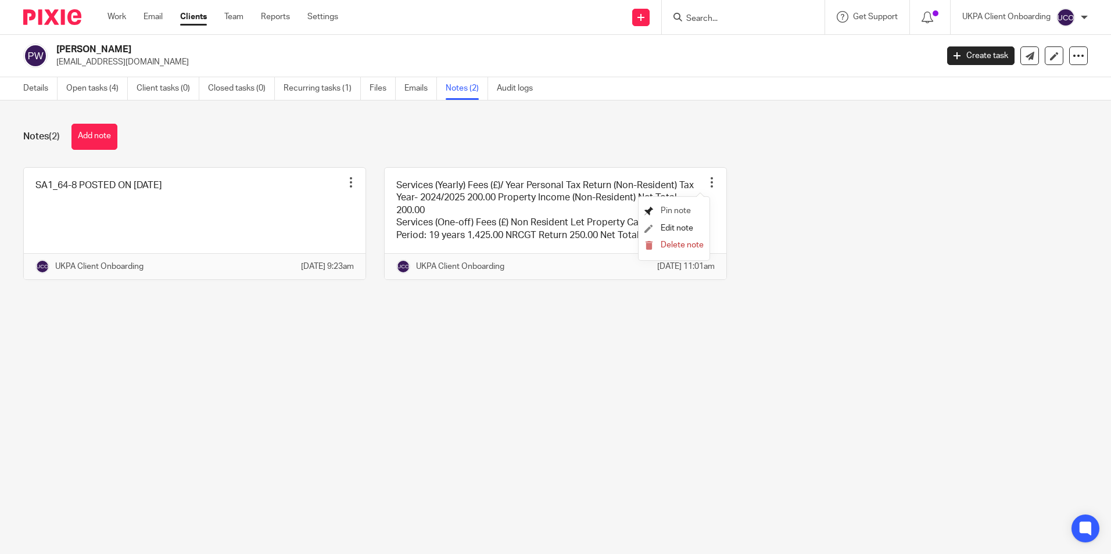
click at [667, 211] on span "Pin note" at bounding box center [676, 211] width 30 height 8
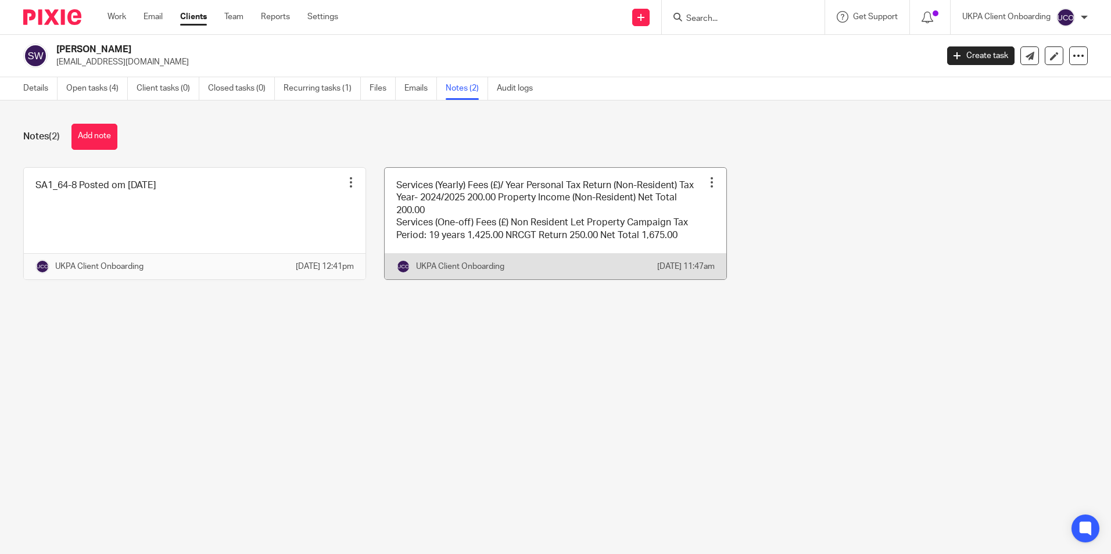
click at [706, 180] on div at bounding box center [712, 183] width 12 height 12
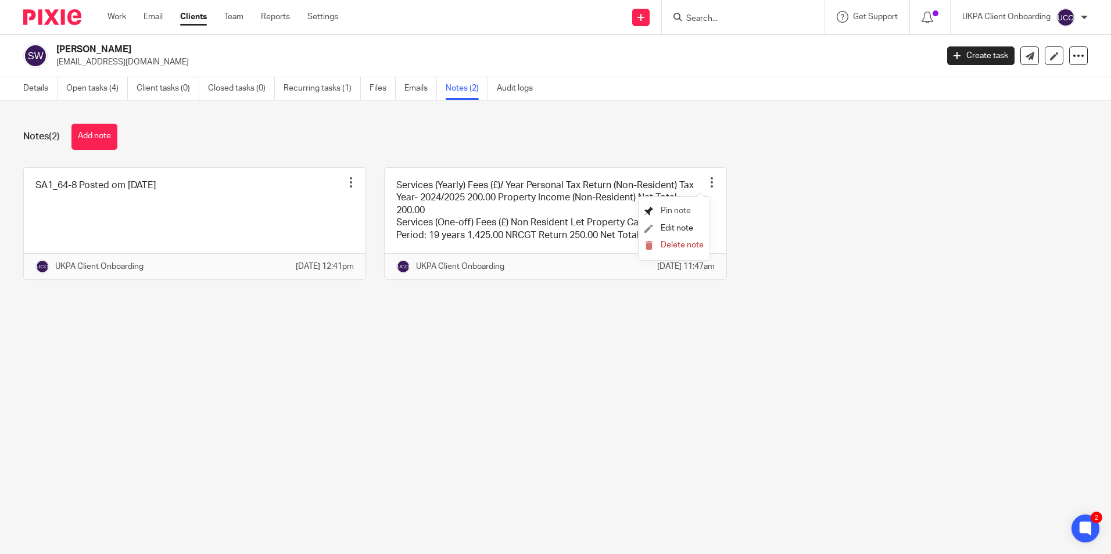
click at [671, 213] on span "Pin note" at bounding box center [676, 211] width 30 height 8
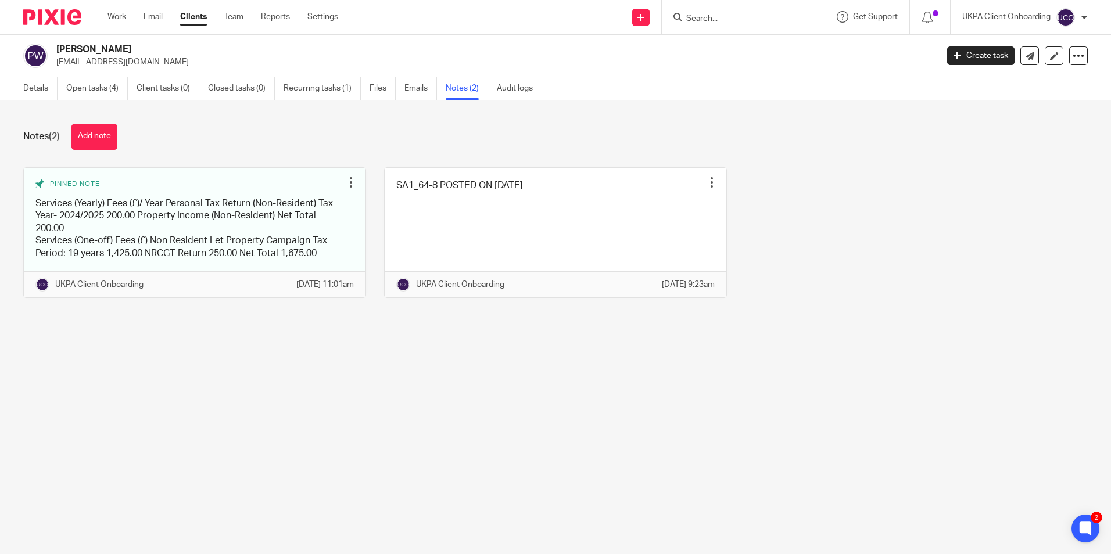
drag, startPoint x: 725, startPoint y: 8, endPoint x: 734, endPoint y: 21, distance: 15.5
click at [725, 11] on div at bounding box center [743, 17] width 163 height 34
click at [733, 21] on input "Search" at bounding box center [737, 19] width 105 height 10
paste input "[PERSON_NAME] Limited"
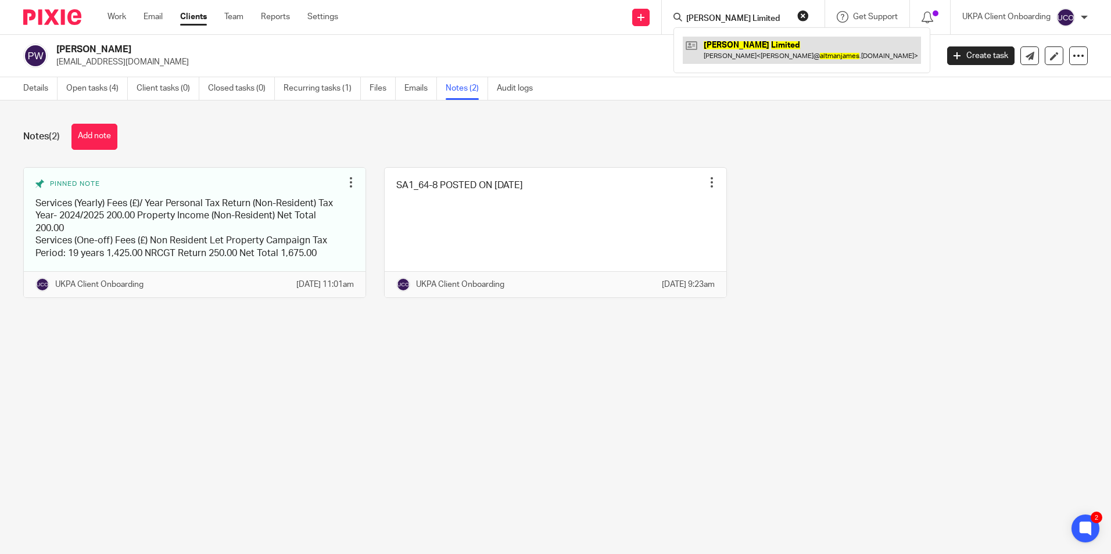
type input "[PERSON_NAME] Limited"
click at [737, 51] on link at bounding box center [802, 50] width 238 height 27
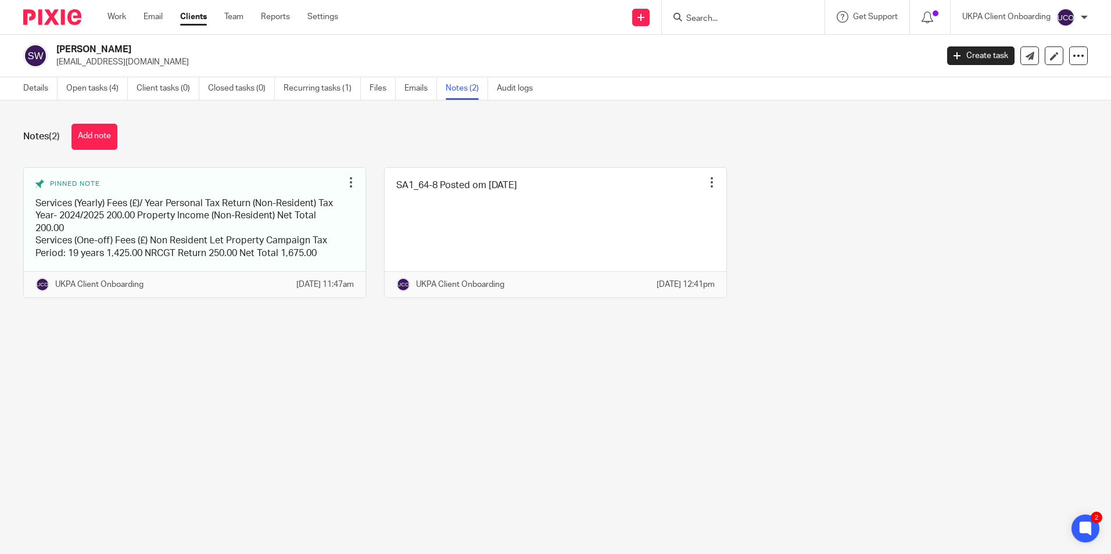
click at [715, 17] on input "Search" at bounding box center [737, 19] width 105 height 10
paste input "Sohamna Organics"
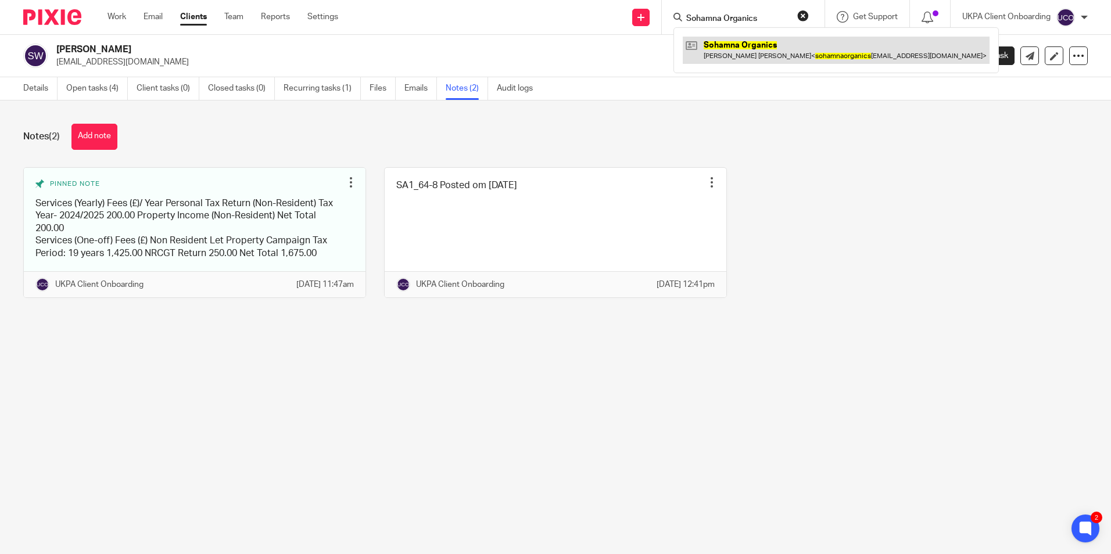
type input "Sohamna Organics"
click at [740, 40] on link at bounding box center [836, 50] width 307 height 27
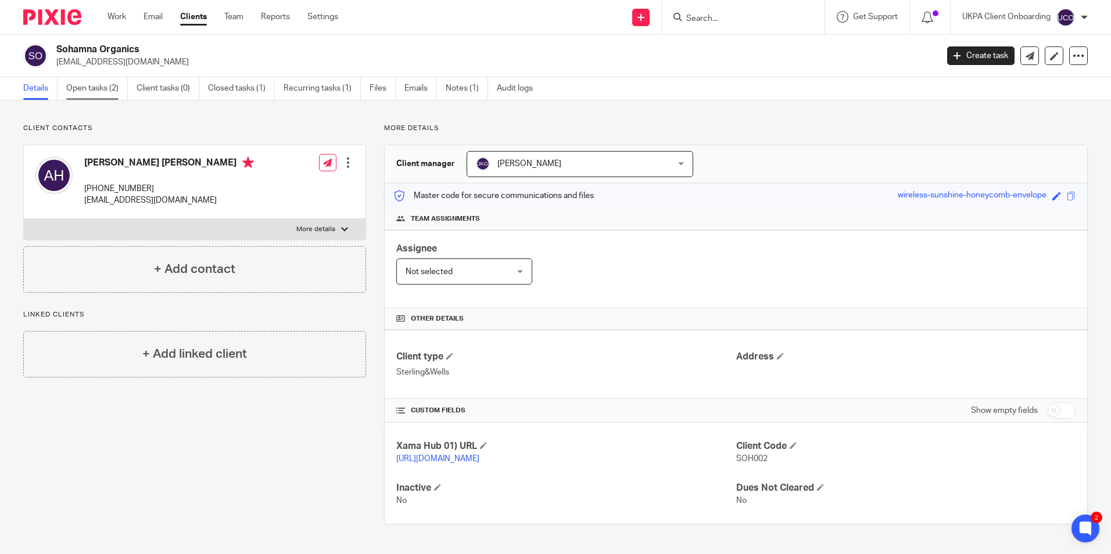
click at [105, 92] on link "Open tasks (2)" at bounding box center [97, 88] width 62 height 23
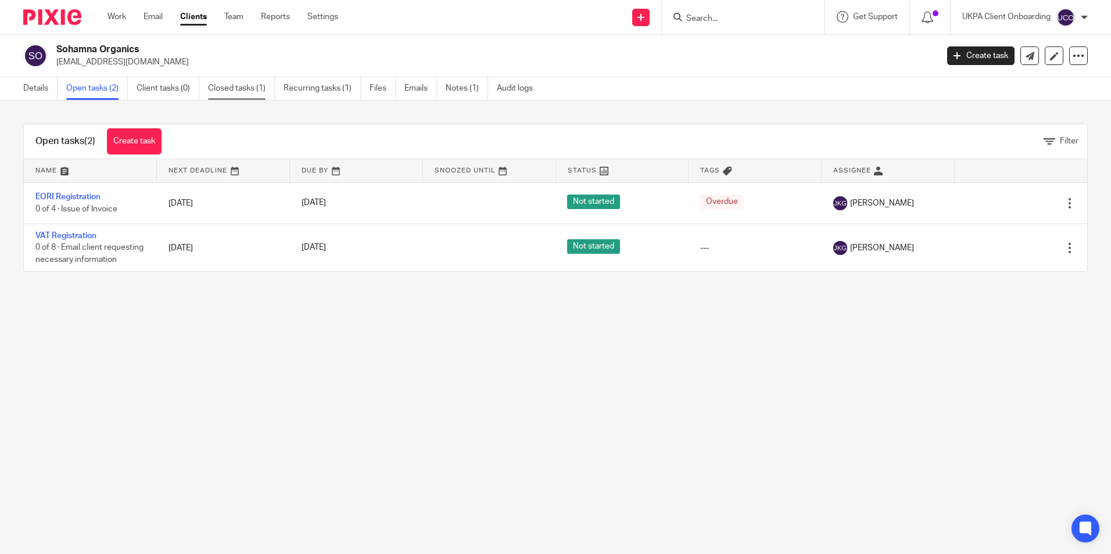
click at [257, 91] on link "Closed tasks (1)" at bounding box center [241, 88] width 67 height 23
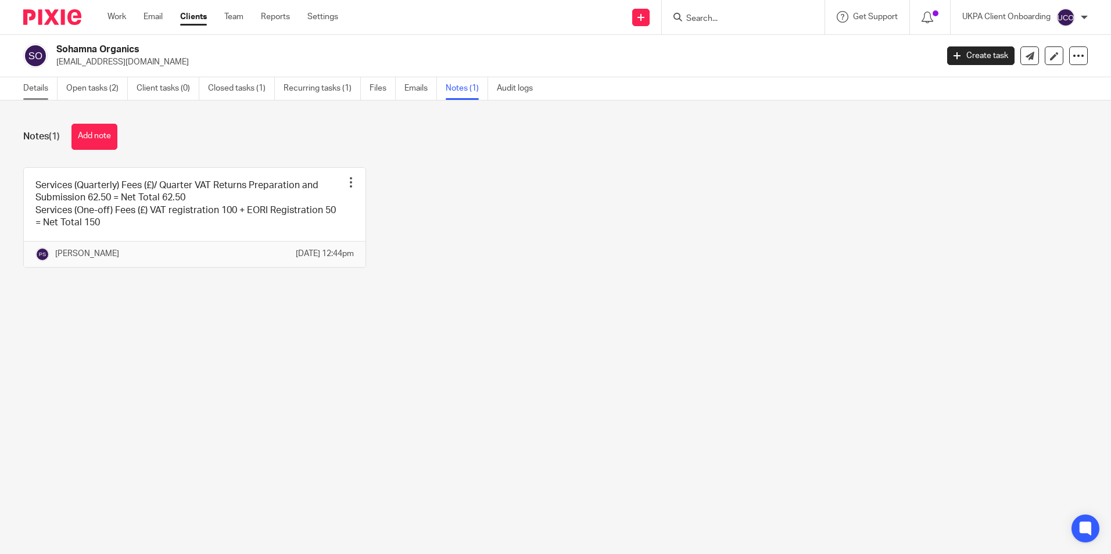
click at [46, 91] on link "Details" at bounding box center [40, 88] width 34 height 23
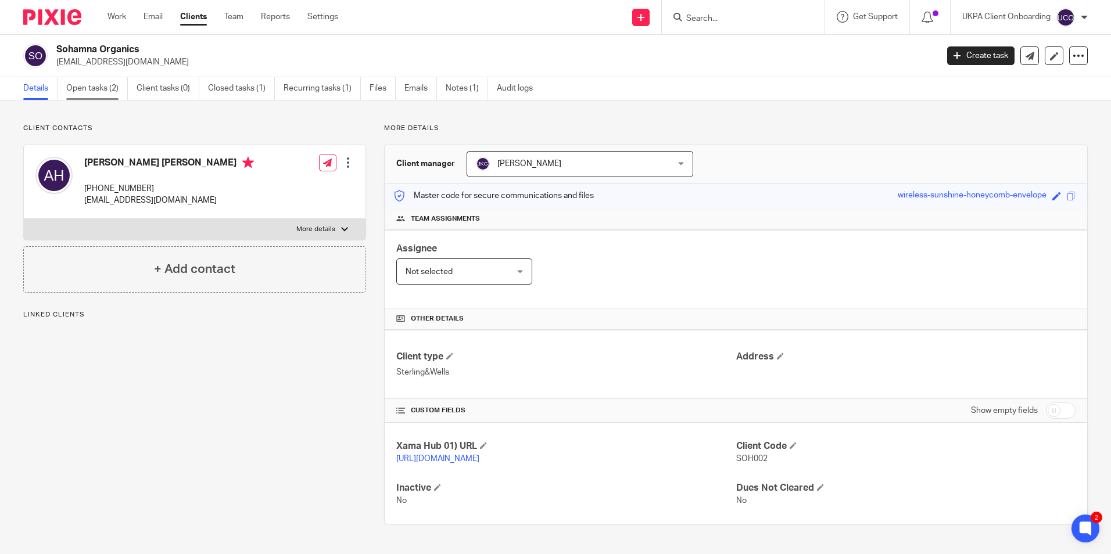
click at [89, 89] on link "Open tasks (2)" at bounding box center [97, 88] width 62 height 23
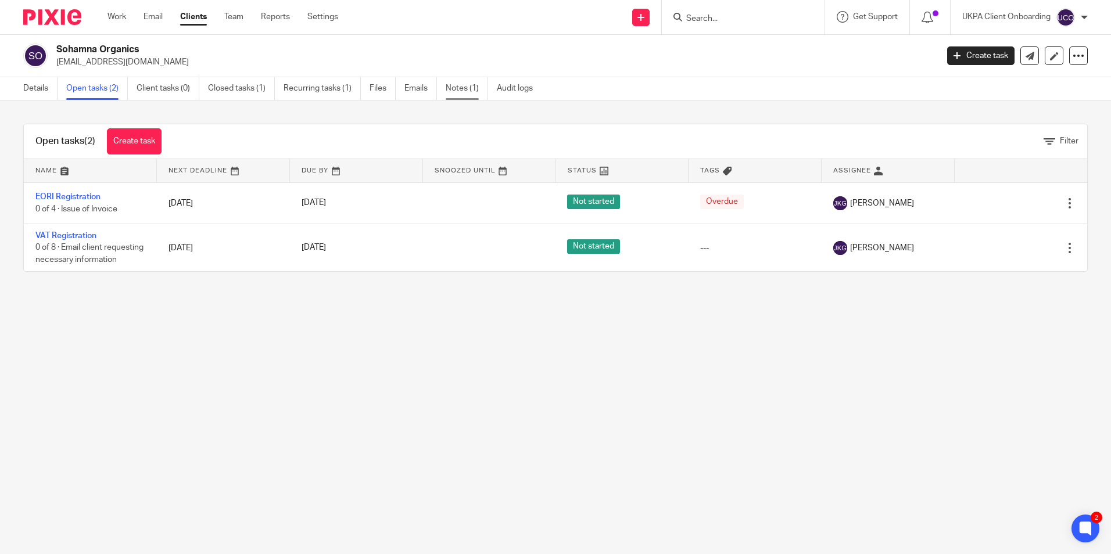
click at [473, 92] on link "Notes (1)" at bounding box center [467, 88] width 42 height 23
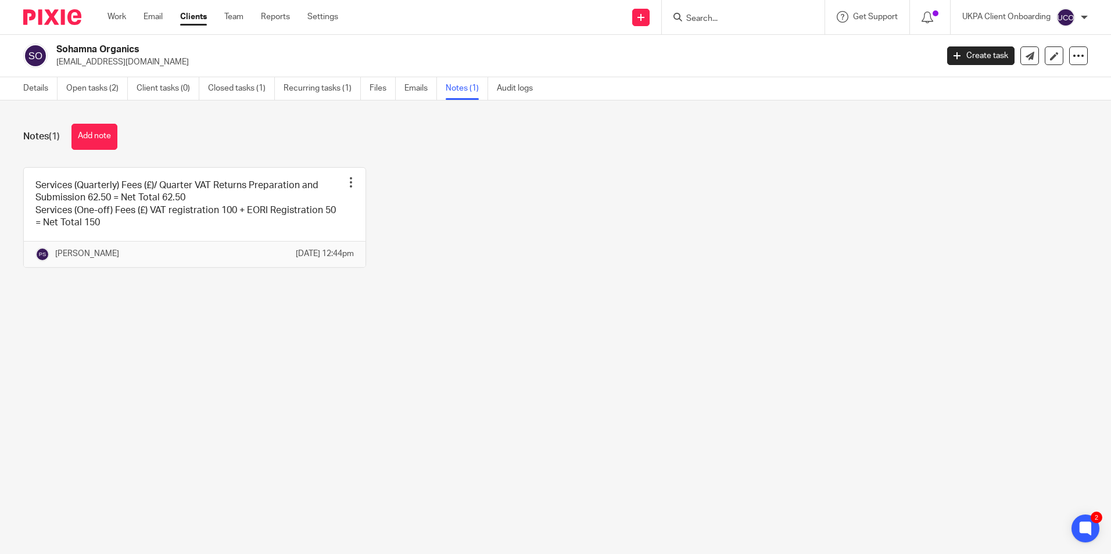
click at [735, 20] on input "Search" at bounding box center [737, 19] width 105 height 10
type input "b"
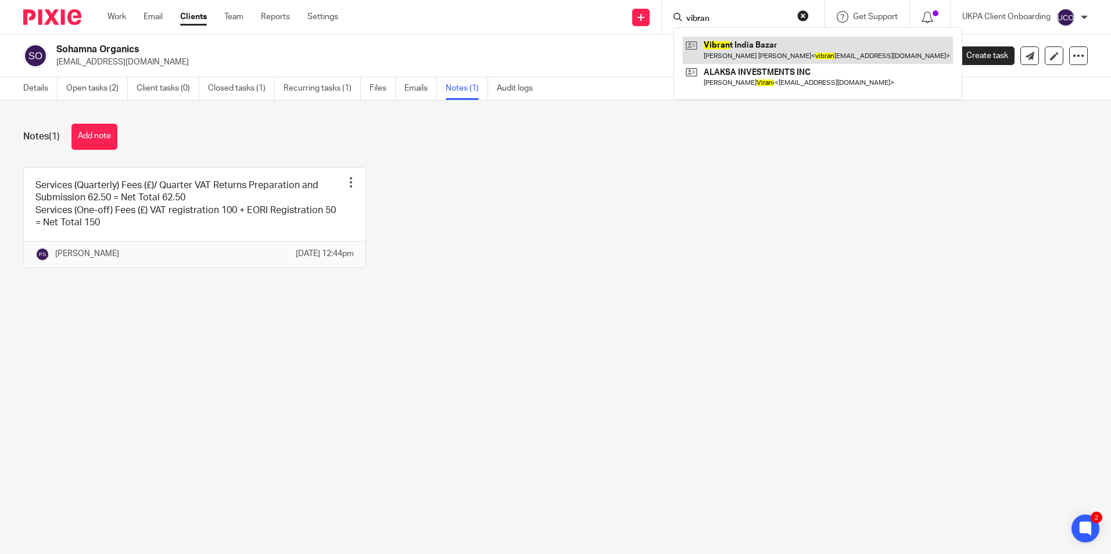
type input "vibran"
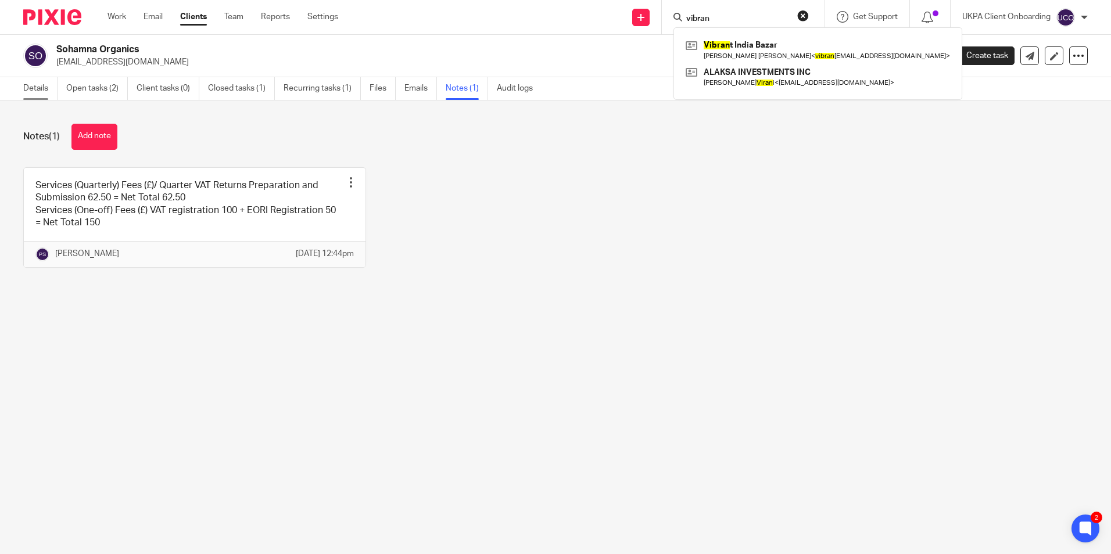
click at [40, 92] on link "Details" at bounding box center [40, 88] width 34 height 23
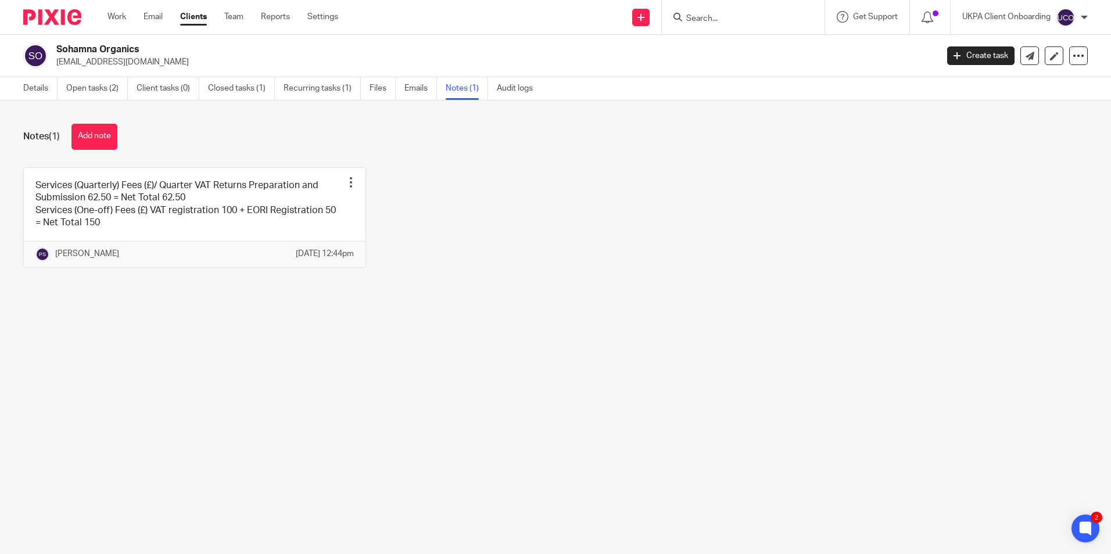
click at [111, 64] on p "[EMAIL_ADDRESS][DOMAIN_NAME]" at bounding box center [492, 62] width 873 height 12
click at [111, 64] on p "sohamnaorganicssg@gmail.com" at bounding box center [492, 62] width 873 height 12
copy main "sohamnaorganicssg@gmail.com Create task Update from Companies House Export data…"
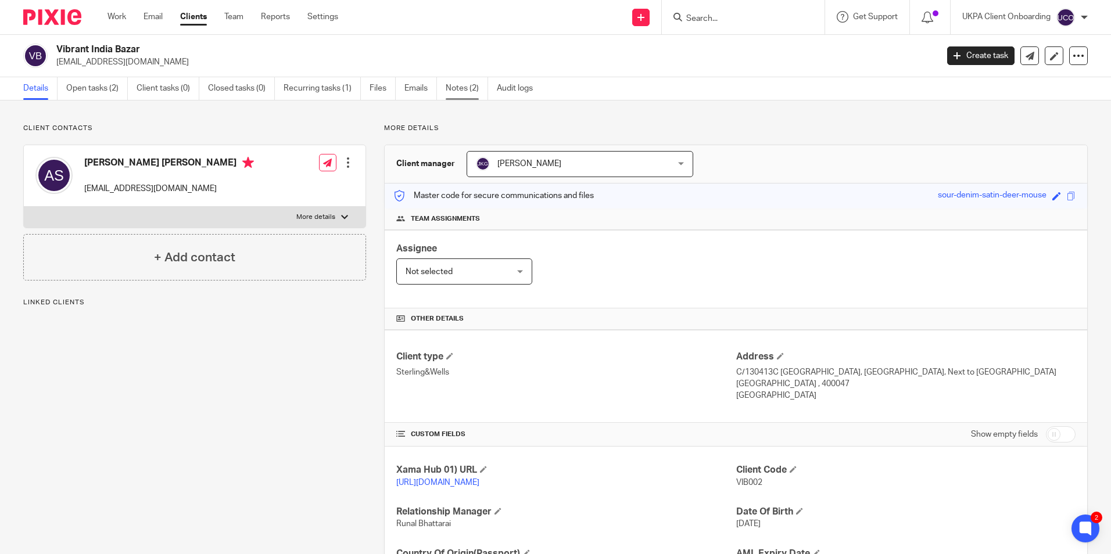
click at [453, 86] on link "Notes (2)" at bounding box center [467, 88] width 42 height 23
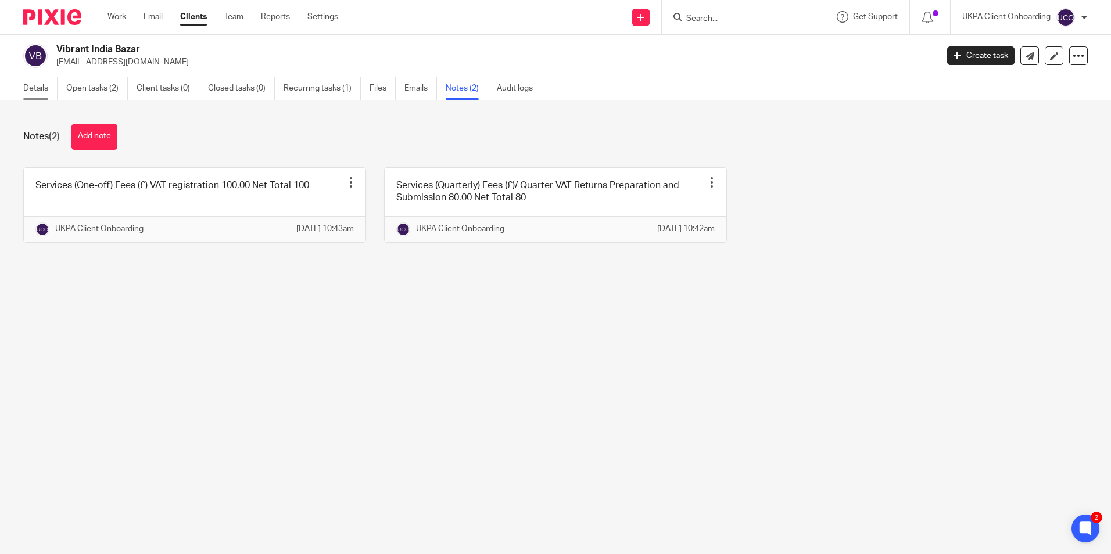
click at [35, 84] on link "Details" at bounding box center [40, 88] width 34 height 23
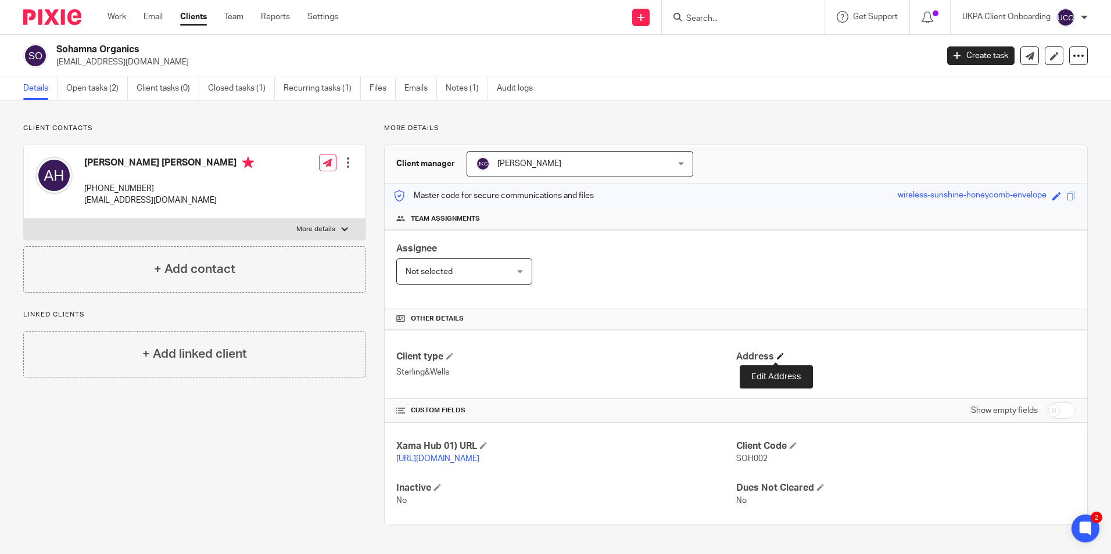
click at [778, 357] on span at bounding box center [780, 356] width 7 height 7
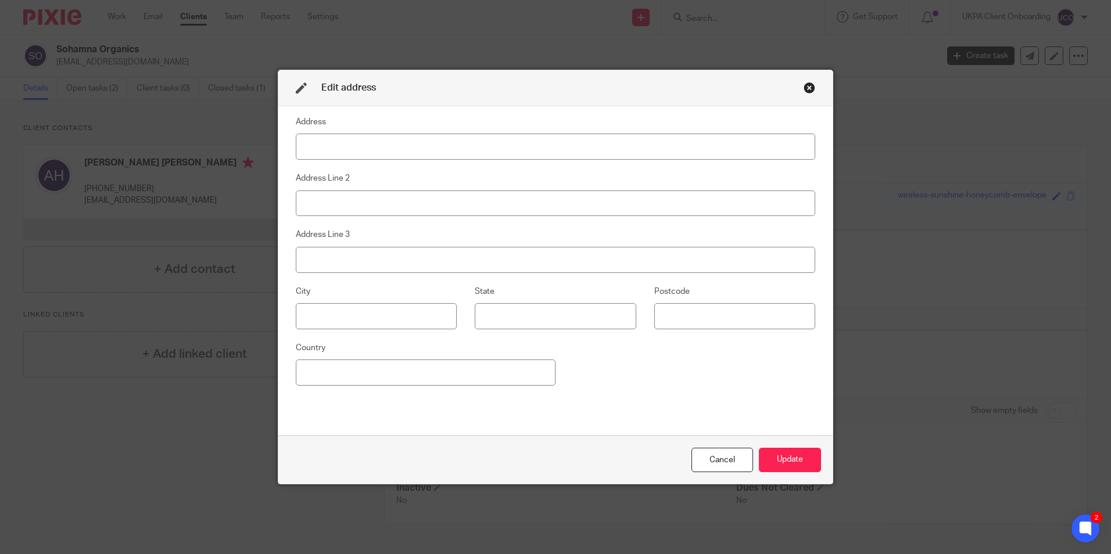
click at [351, 147] on input at bounding box center [555, 147] width 519 height 26
type input "6 JLN Baiduri"
click at [370, 382] on input at bounding box center [426, 373] width 260 height 26
type input "Singapore"
click at [683, 319] on input at bounding box center [734, 316] width 161 height 26
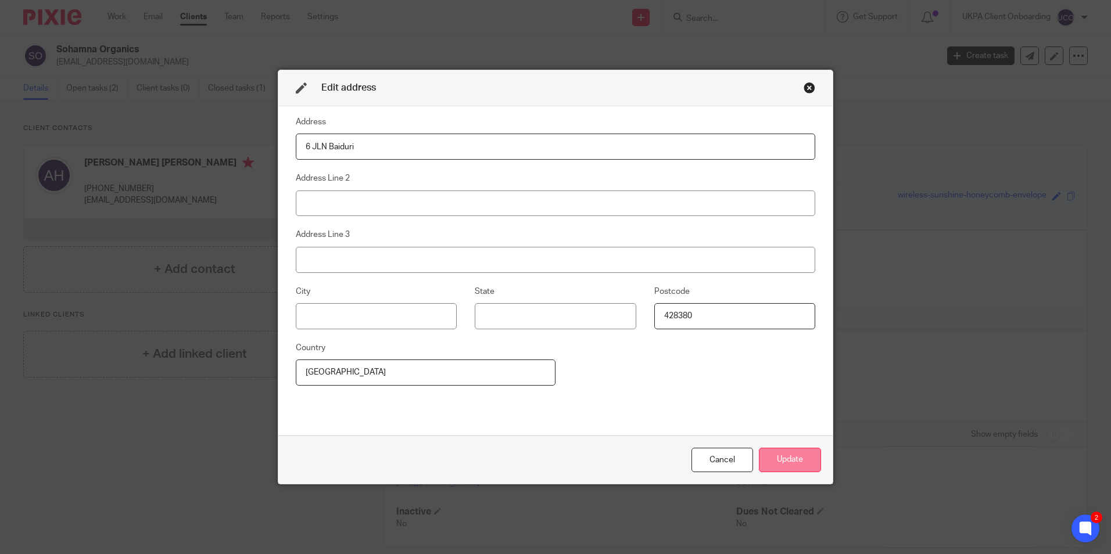
type input "428380"
click at [796, 458] on button "Update" at bounding box center [790, 460] width 62 height 25
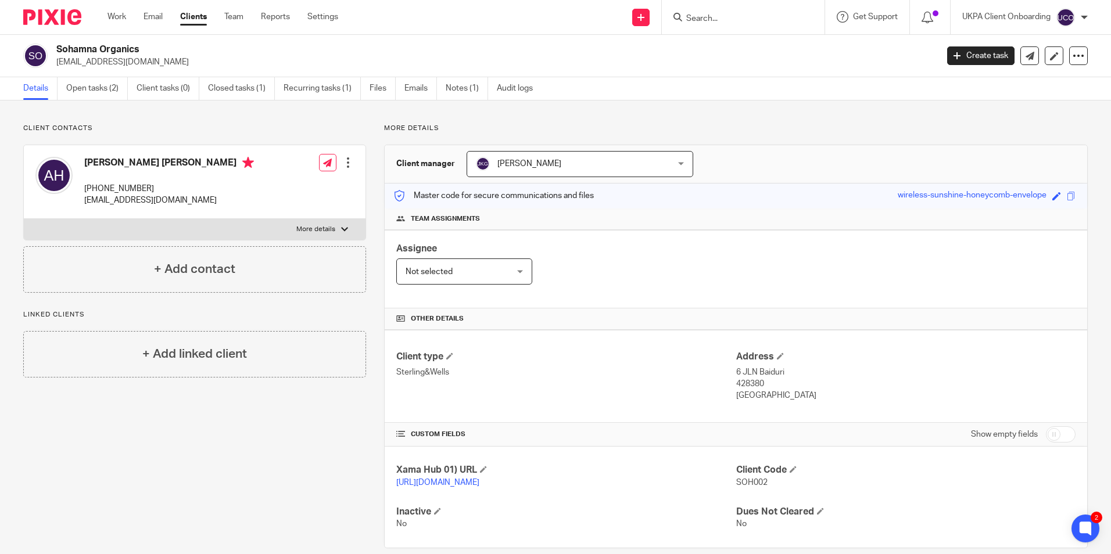
click at [126, 49] on h2 "Sohamna Organics" at bounding box center [405, 50] width 698 height 12
copy div "Sohamna Organics"
click at [777, 356] on span at bounding box center [780, 356] width 7 height 7
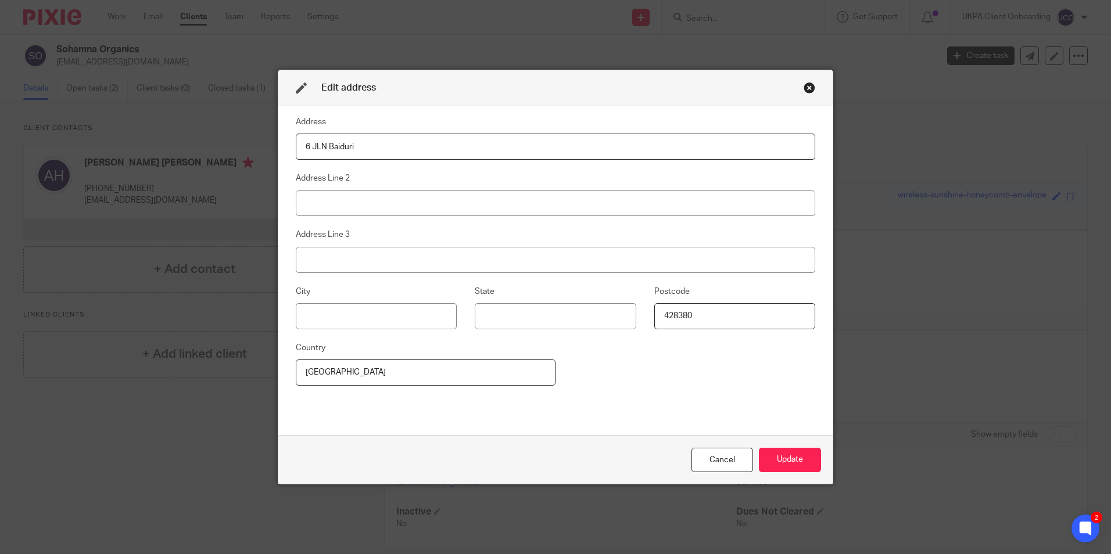
click at [485, 145] on input "6 JLN Baiduri" at bounding box center [555, 147] width 519 height 26
type input ":1st Floor, Flat No. 1, Honda Mansion, Plot 332, Sir Jamshedji Jeejeebhoy Rd, N…"
click at [356, 373] on input "Singapore" at bounding box center [426, 373] width 260 height 26
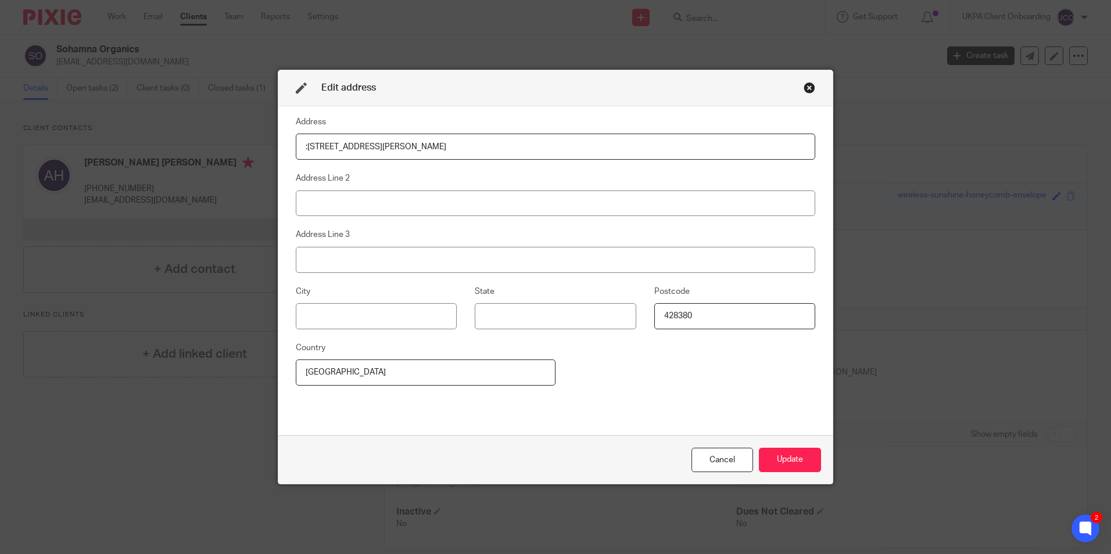
click at [356, 373] on input "Singapore" at bounding box center [426, 373] width 260 height 26
click at [719, 319] on input "428380" at bounding box center [734, 316] width 161 height 26
click at [772, 457] on button "Update" at bounding box center [790, 460] width 62 height 25
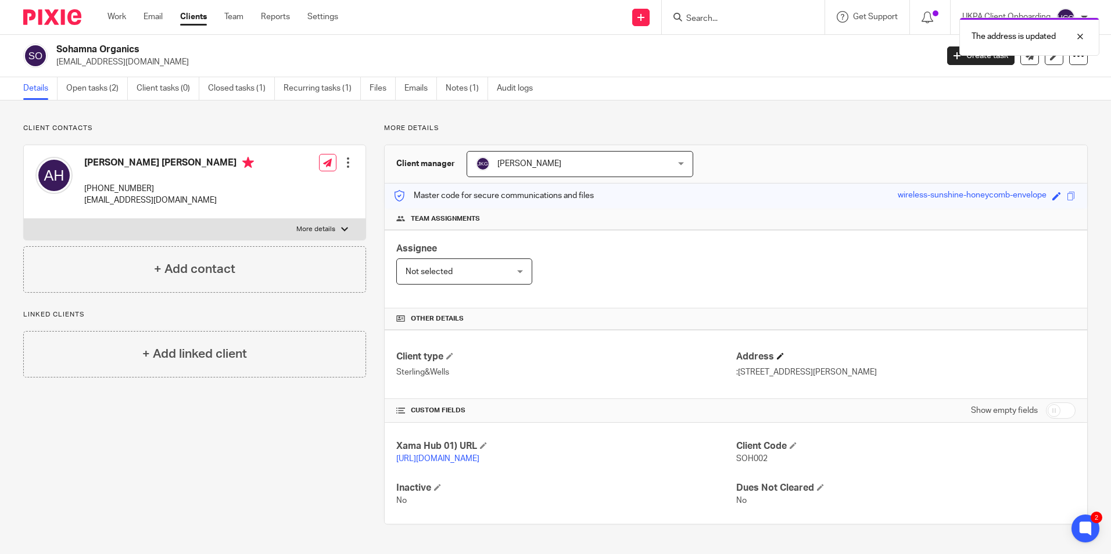
click at [776, 351] on h4 "Address" at bounding box center [905, 357] width 339 height 12
click at [777, 357] on span at bounding box center [780, 356] width 7 height 7
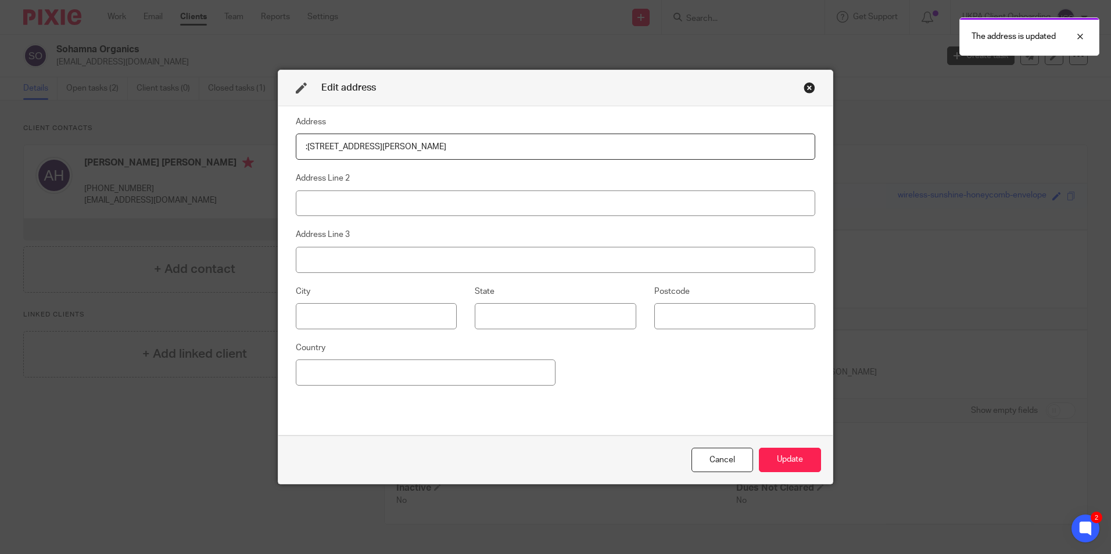
click at [306, 147] on input ":1st Floor, Flat No. 1, Honda Mansion, Plot 332, Sir Jamshedji Jeejeebhoy Rd, N…" at bounding box center [555, 147] width 519 height 26
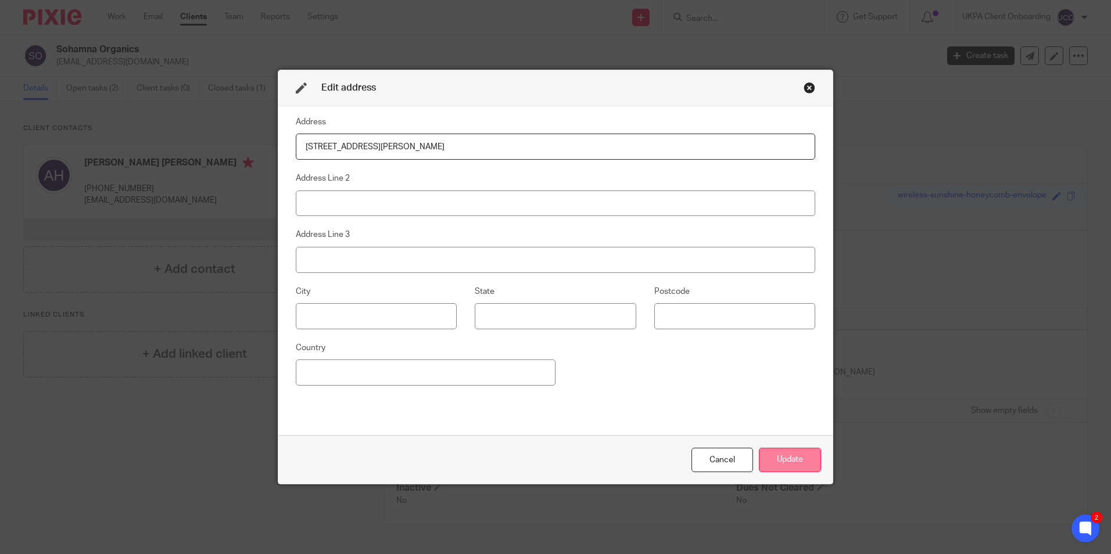
type input "1st Floor, Flat No. 1, Honda Mansion, Plot 332, Sir Jamshedji Jeejeebhoy Rd, Ne…"
click at [767, 458] on button "Update" at bounding box center [790, 460] width 62 height 25
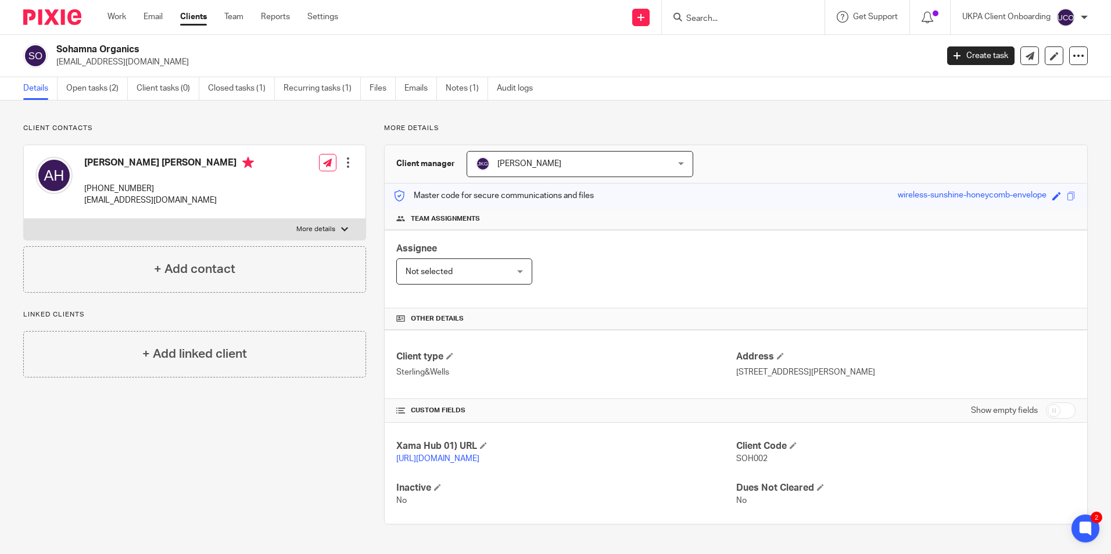
click at [718, 23] on input "Search" at bounding box center [737, 19] width 105 height 10
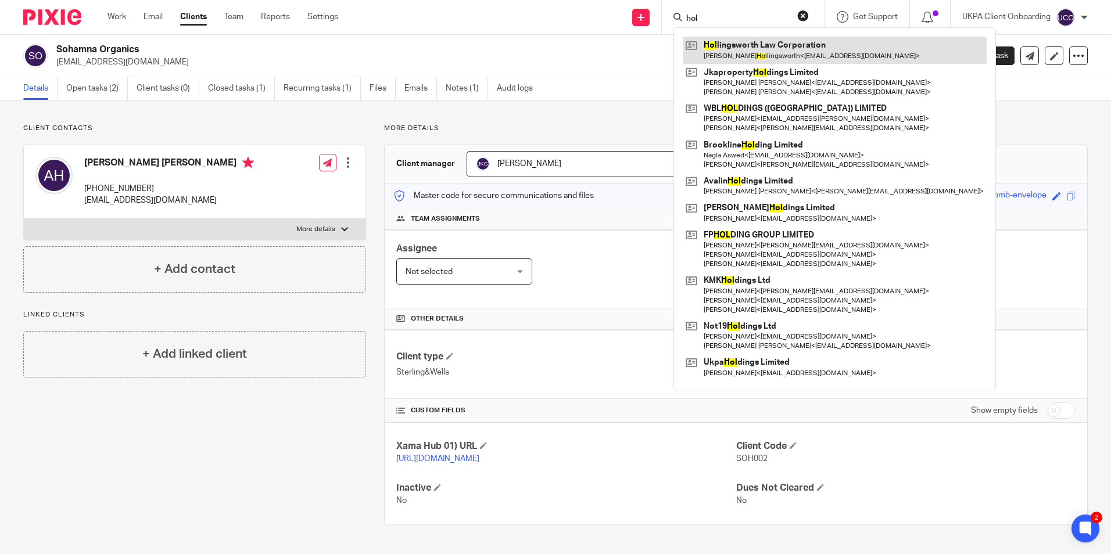
type input "hol"
click at [730, 48] on link at bounding box center [835, 50] width 304 height 27
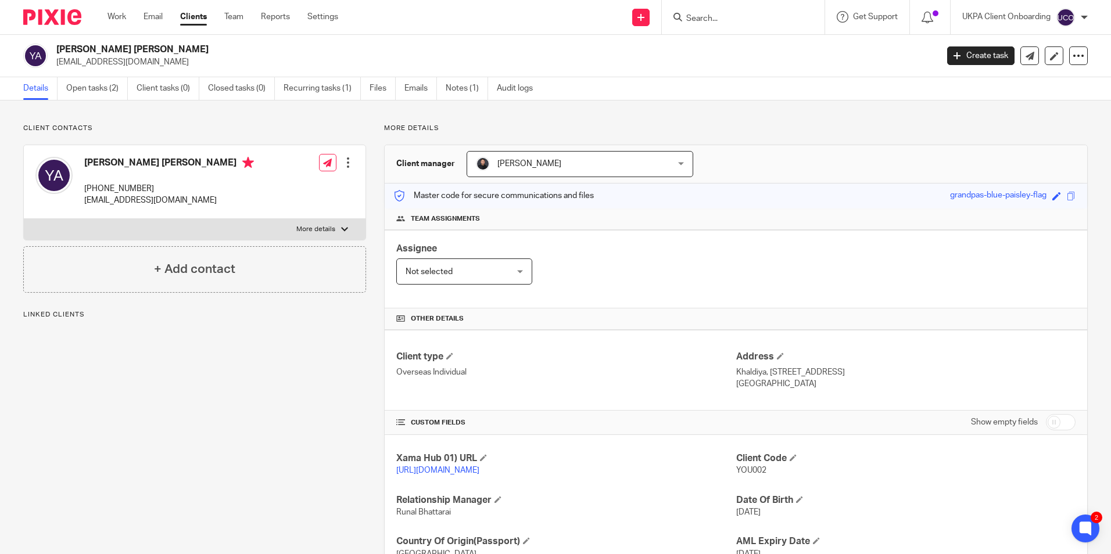
click at [113, 63] on p "[EMAIL_ADDRESS][DOMAIN_NAME]" at bounding box center [492, 62] width 873 height 12
click at [112, 62] on p "yousef.alali1@gmail.com" at bounding box center [492, 62] width 873 height 12
copy main "yousef.alali1@gmail.com Create task Update from Companies House Export data Mer…"
click at [734, 16] on input "Search" at bounding box center [737, 19] width 105 height 10
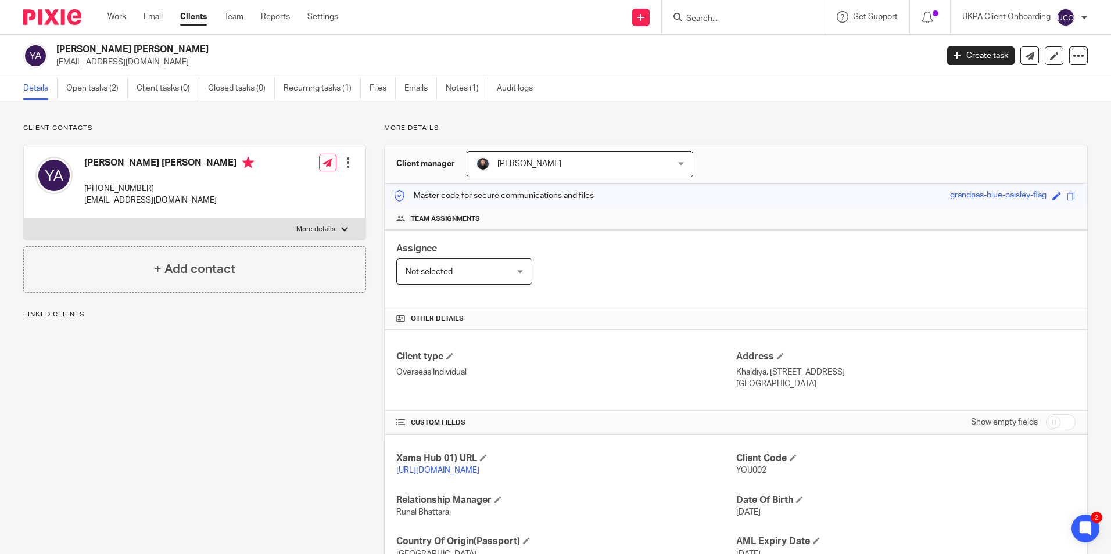
paste input "yousef.alali1@gmail.com"
type input "yousef.alali1@gmail.com"
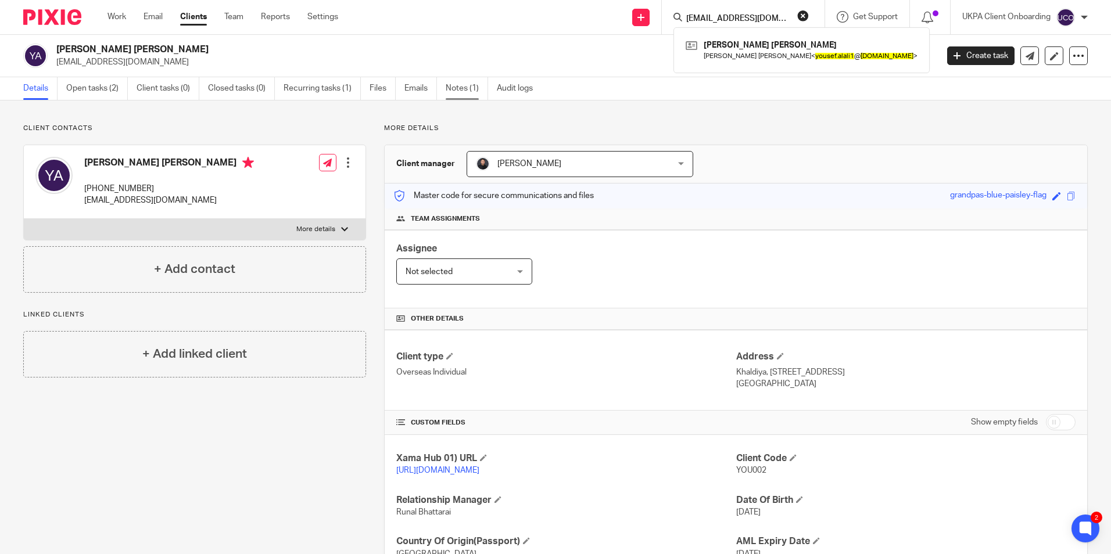
click at [467, 87] on link "Notes (1)" at bounding box center [467, 88] width 42 height 23
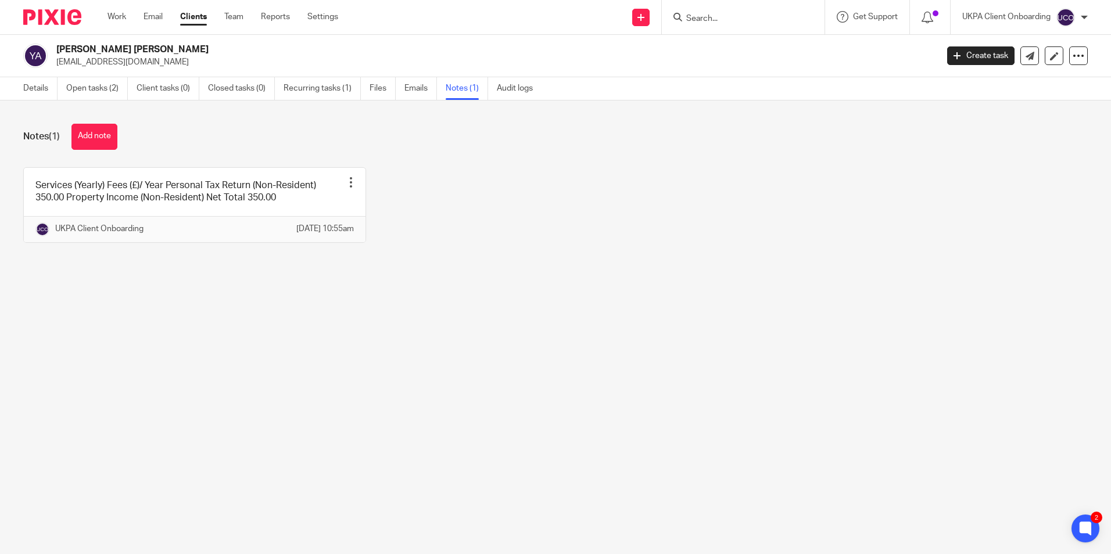
click at [723, 21] on input "Search" at bounding box center [737, 19] width 105 height 10
paste input "Levels Heritage Limited"
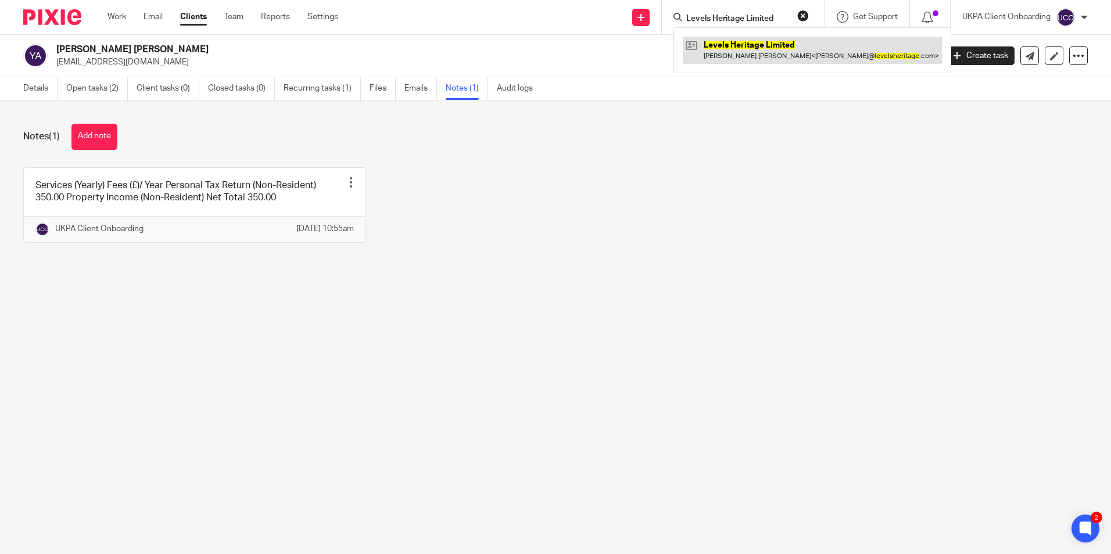
type input "Levels Heritage Limited"
click at [731, 47] on link at bounding box center [812, 50] width 259 height 27
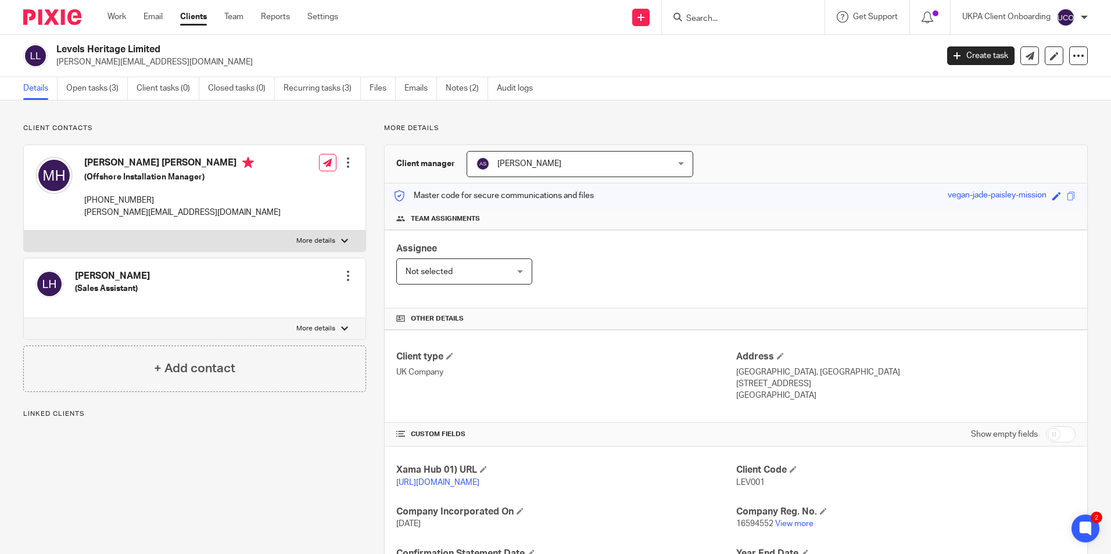
click at [134, 60] on p "michael@levelsheritage.com" at bounding box center [492, 62] width 873 height 12
copy main "michael@levelsheritage.com Create task Update from Companies House Export data …"
click at [736, 20] on input "Search" at bounding box center [737, 19] width 105 height 10
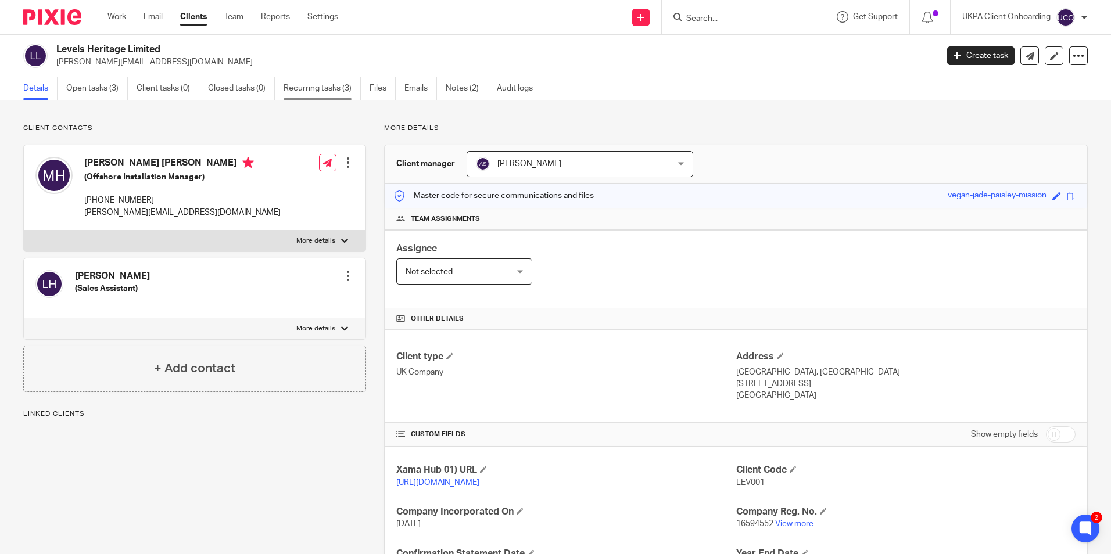
click at [329, 85] on link "Recurring tasks (3)" at bounding box center [322, 88] width 77 height 23
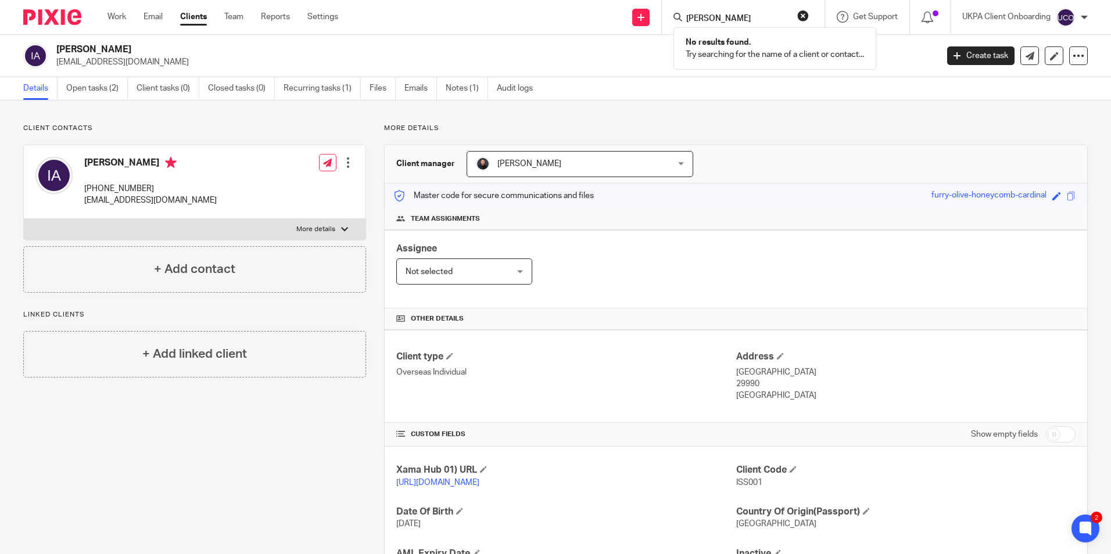
click at [716, 18] on input "bell bt" at bounding box center [737, 19] width 105 height 10
click at [752, 19] on input "michael@levelsheritage.com" at bounding box center [737, 19] width 105 height 10
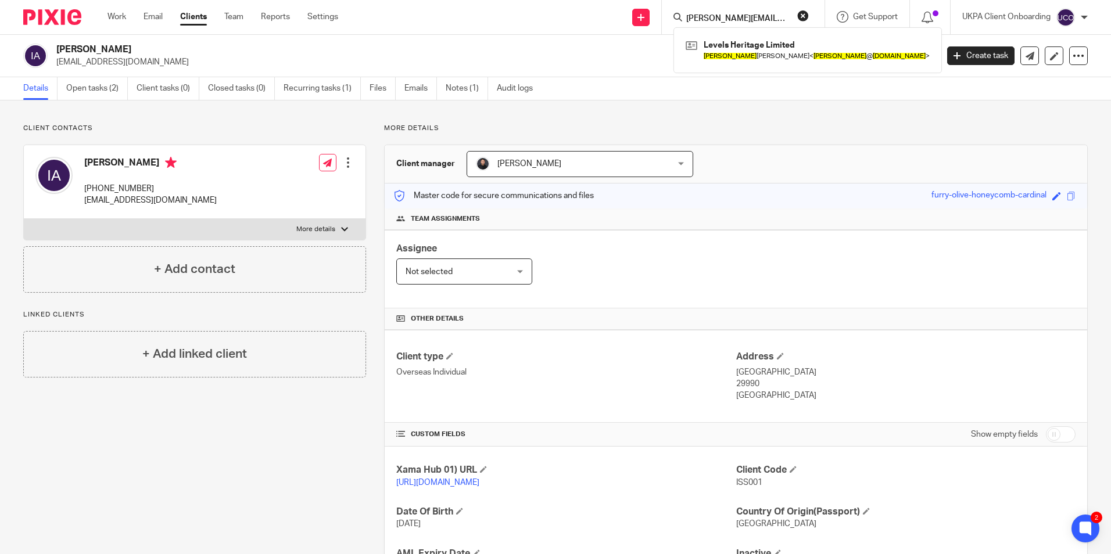
click at [752, 19] on input "michael@levelsheritage.com" at bounding box center [737, 19] width 105 height 10
paste input "Sonar Systems Limited"
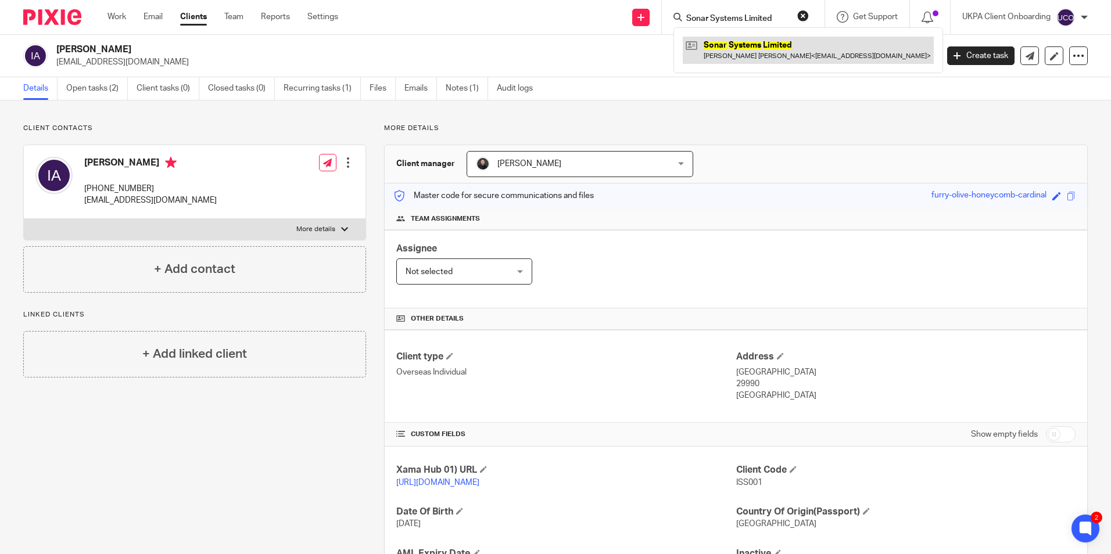
type input "Sonar Systems Limited"
click at [751, 44] on link at bounding box center [808, 50] width 251 height 27
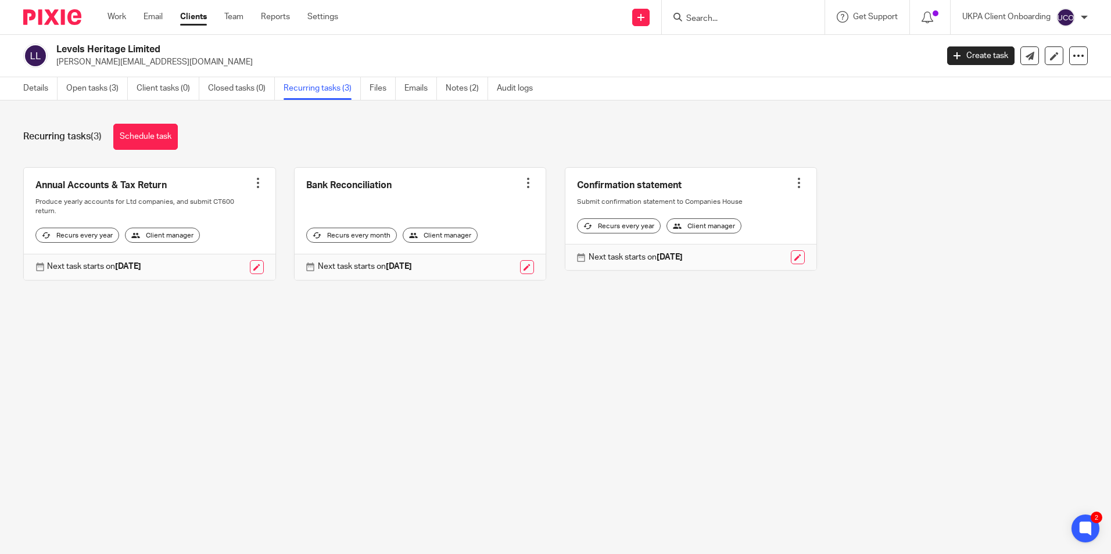
drag, startPoint x: 463, startPoint y: 96, endPoint x: 257, endPoint y: 162, distance: 216.6
click at [463, 96] on link "Notes (2)" at bounding box center [467, 88] width 42 height 23
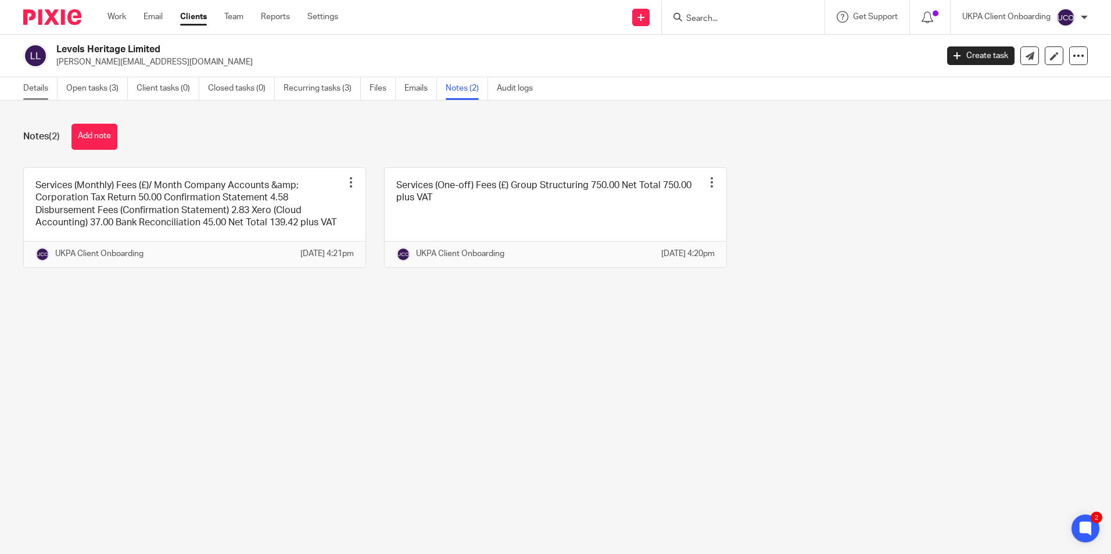
click at [30, 89] on link "Details" at bounding box center [40, 88] width 34 height 23
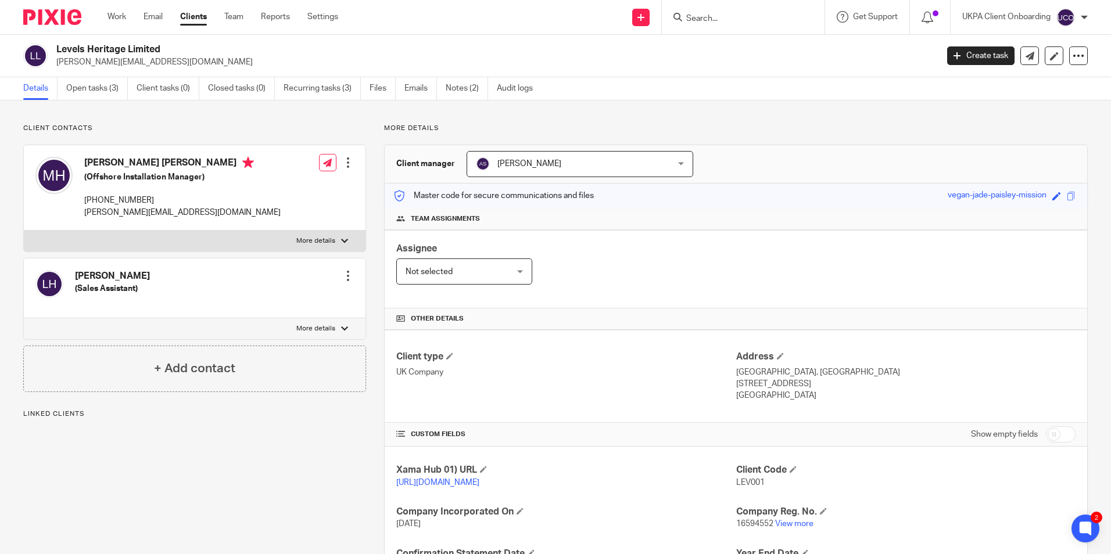
click at [714, 23] on input "Search" at bounding box center [737, 19] width 105 height 10
paste input "[PERSON_NAME] [PERSON_NAME]"
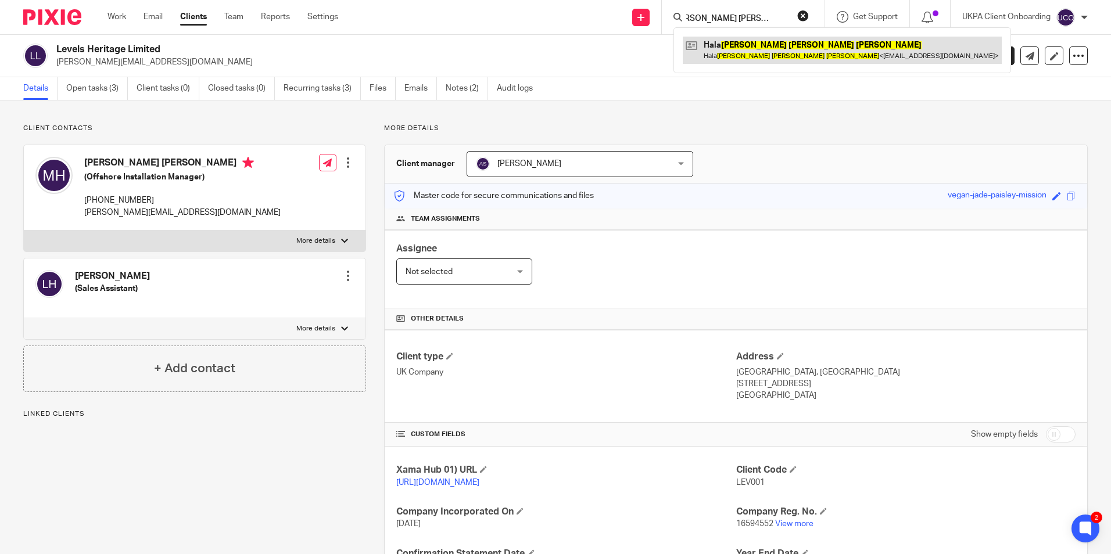
type input "[PERSON_NAME] [PERSON_NAME]"
click at [730, 51] on link at bounding box center [842, 50] width 319 height 27
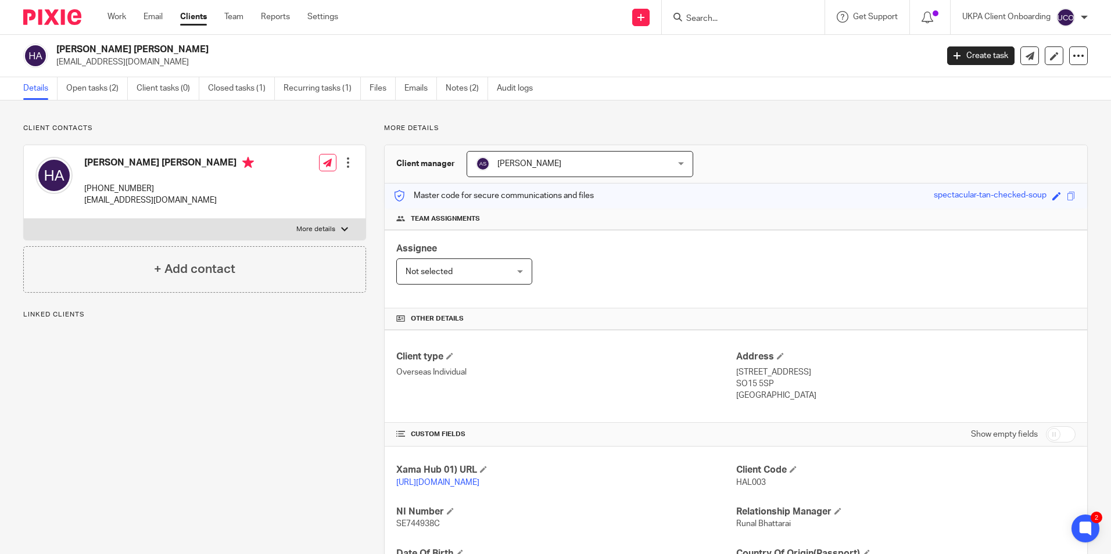
drag, startPoint x: 459, startPoint y: 96, endPoint x: 397, endPoint y: 112, distance: 63.5
click at [459, 96] on link "Notes (2)" at bounding box center [467, 88] width 42 height 23
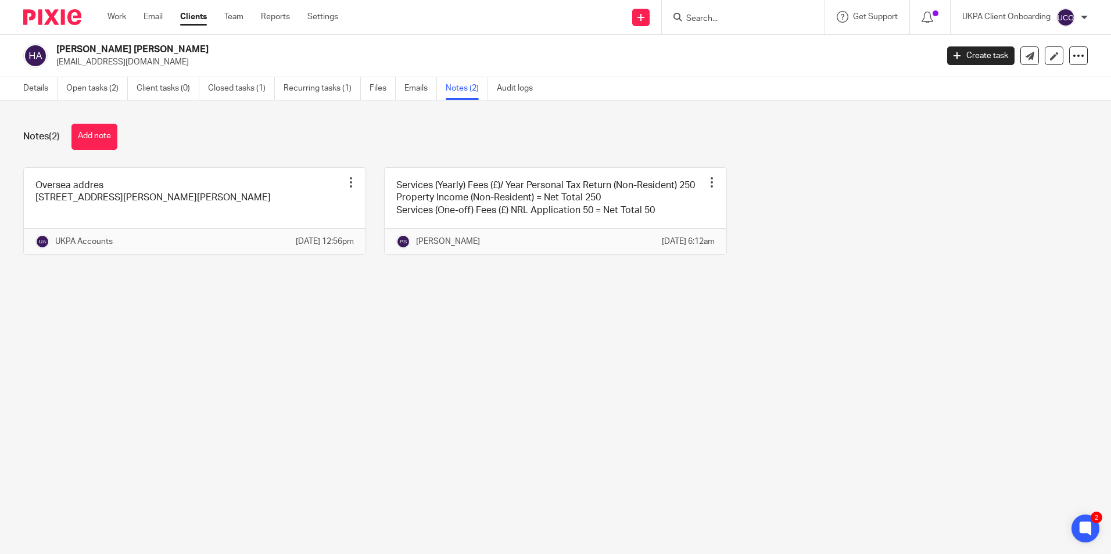
click at [141, 63] on p "[EMAIL_ADDRESS][DOMAIN_NAME]" at bounding box center [492, 62] width 873 height 12
copy main "halaahmed@btinternet.com Create task Update from Companies House Export data Me…"
click at [739, 22] on input "Search" at bounding box center [737, 19] width 105 height 10
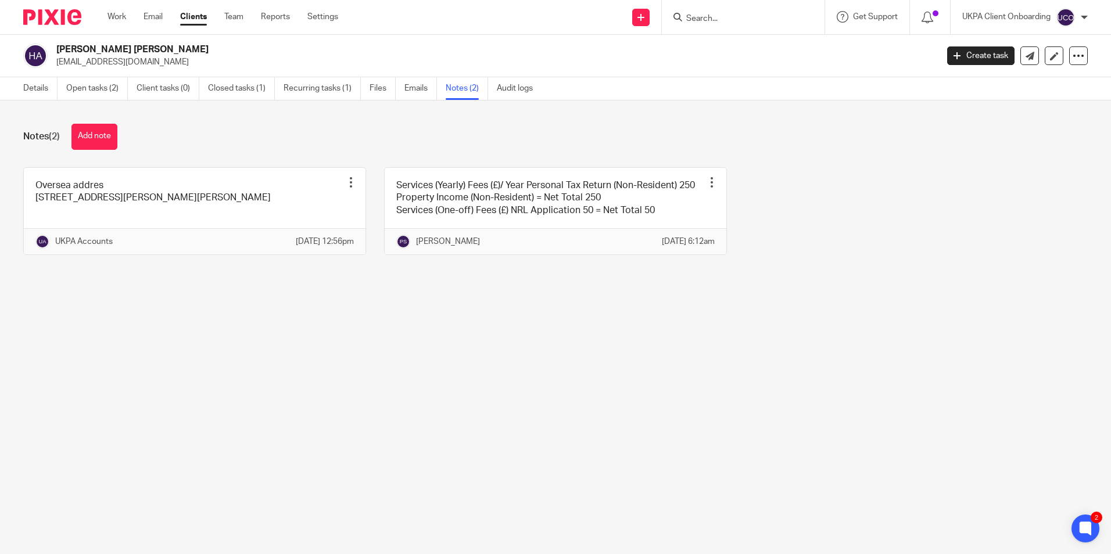
paste input "[EMAIL_ADDRESS][DOMAIN_NAME]"
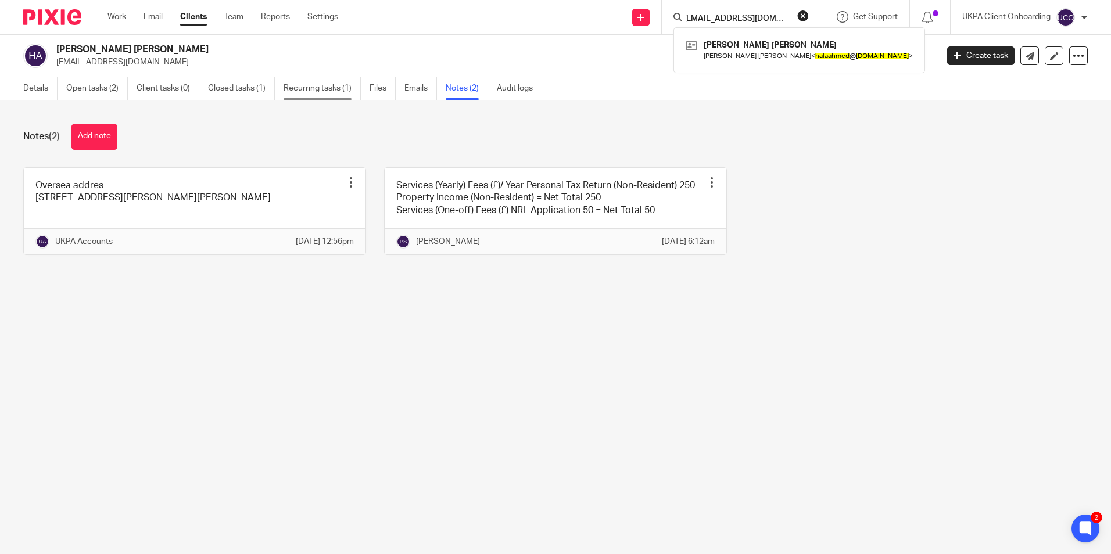
type input "[EMAIL_ADDRESS][DOMAIN_NAME]"
click at [306, 87] on link "Recurring tasks (1)" at bounding box center [322, 88] width 77 height 23
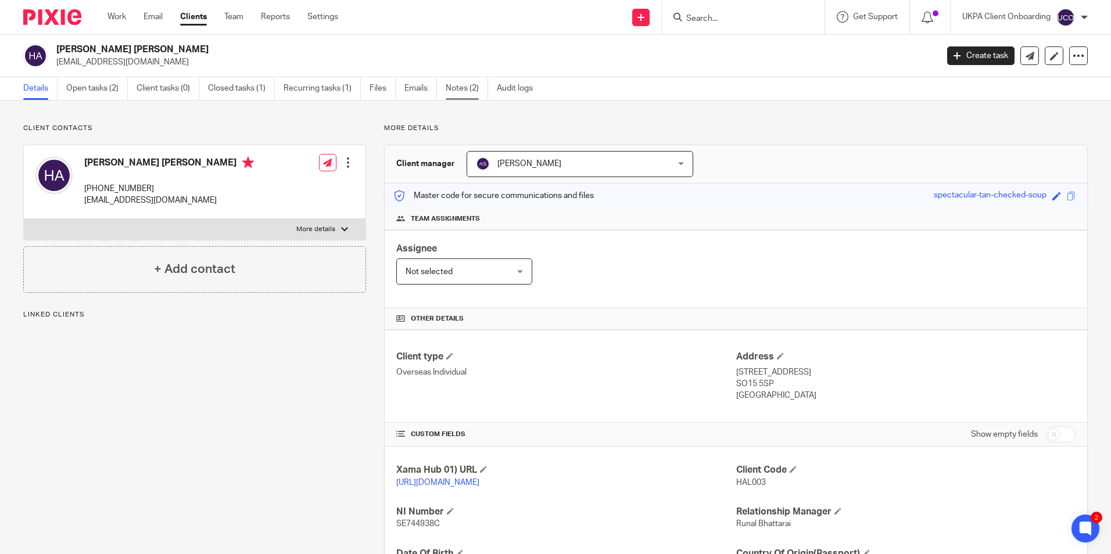
click at [454, 94] on link "Notes (2)" at bounding box center [467, 88] width 42 height 23
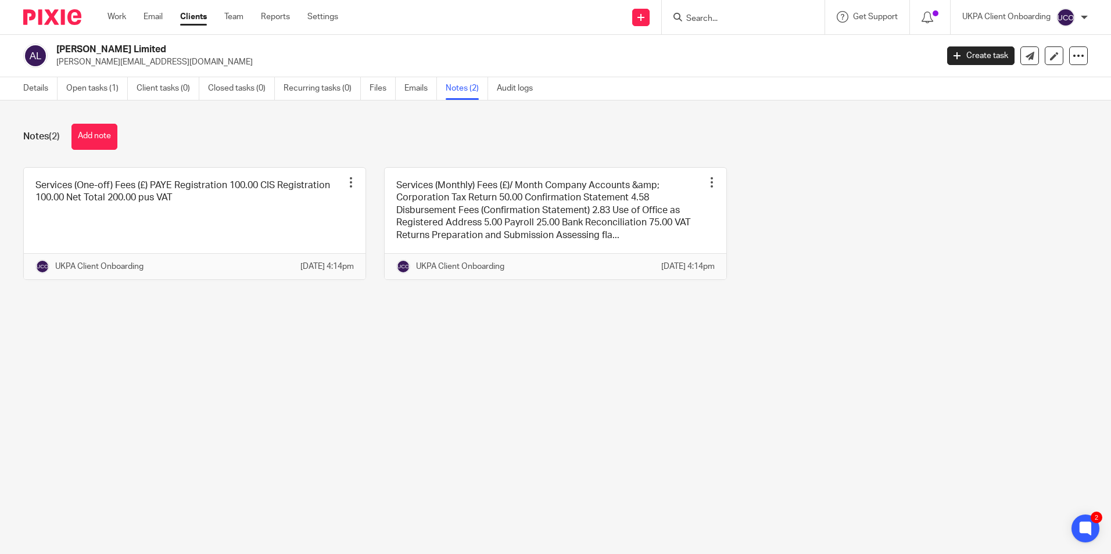
click at [109, 63] on p "[PERSON_NAME][EMAIL_ADDRESS][DOMAIN_NAME]" at bounding box center [492, 62] width 873 height 12
copy main "roderick@altmanjames.co.uk Create task Update from Companies House Export data …"
click at [748, 19] on input "Search" at bounding box center [737, 19] width 105 height 10
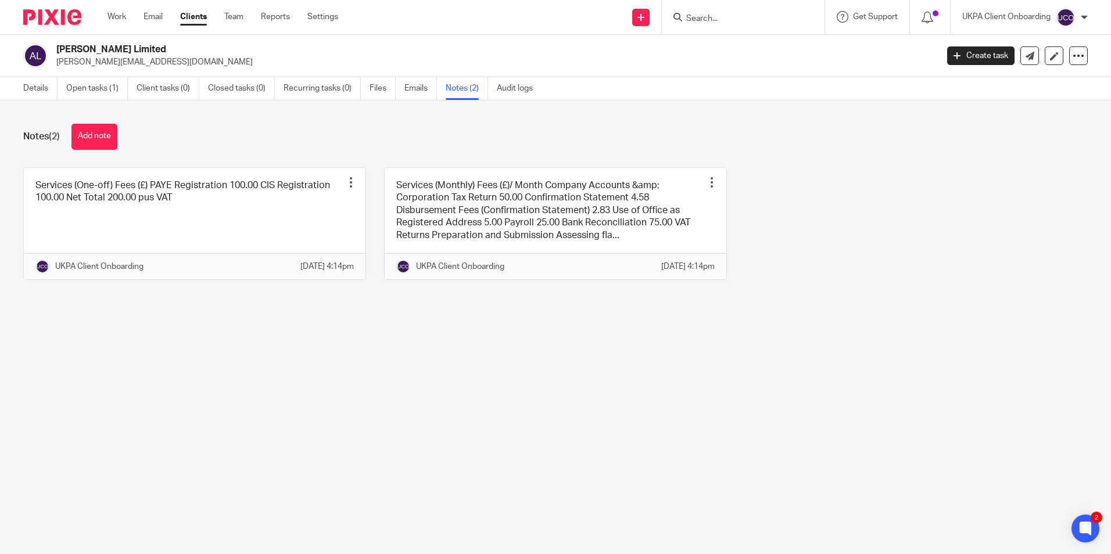
paste input "[PERSON_NAME][EMAIL_ADDRESS][DOMAIN_NAME]"
type input "[PERSON_NAME][EMAIL_ADDRESS][DOMAIN_NAME]"
click at [85, 91] on link "Open tasks (1)" at bounding box center [97, 88] width 62 height 23
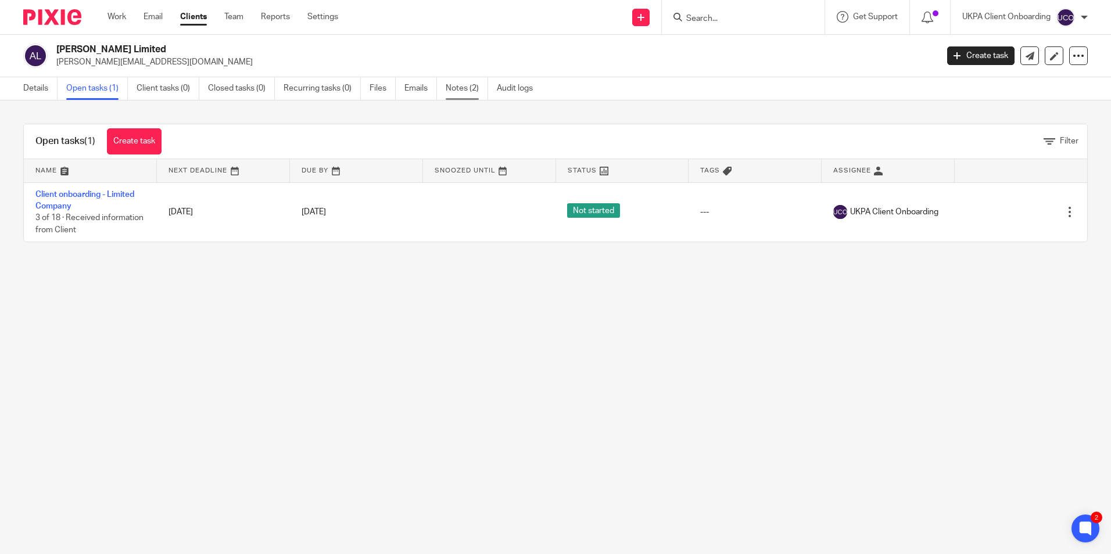
click at [471, 88] on link "Notes (2)" at bounding box center [467, 88] width 42 height 23
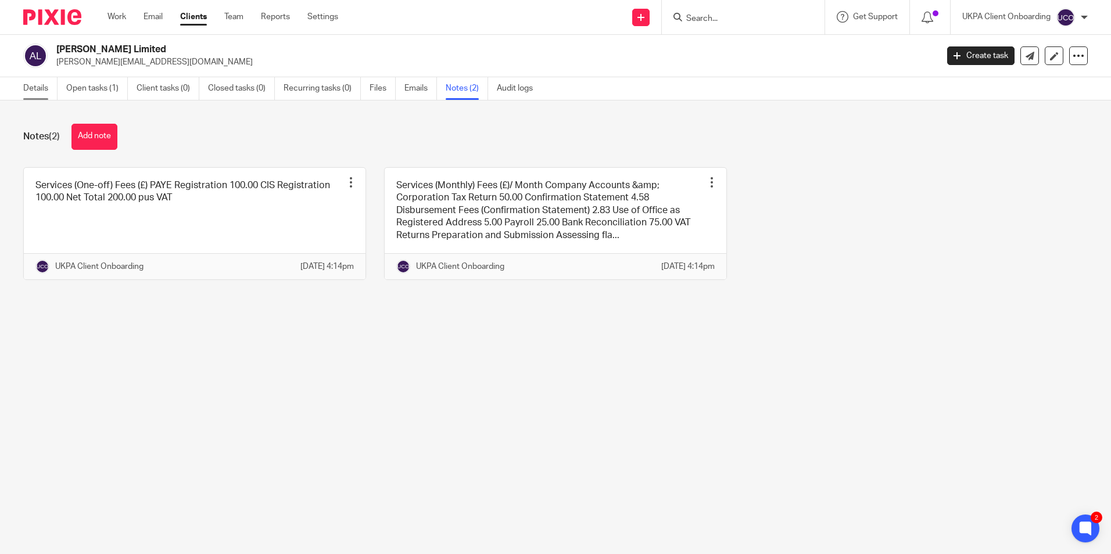
click at [41, 85] on link "Details" at bounding box center [40, 88] width 34 height 23
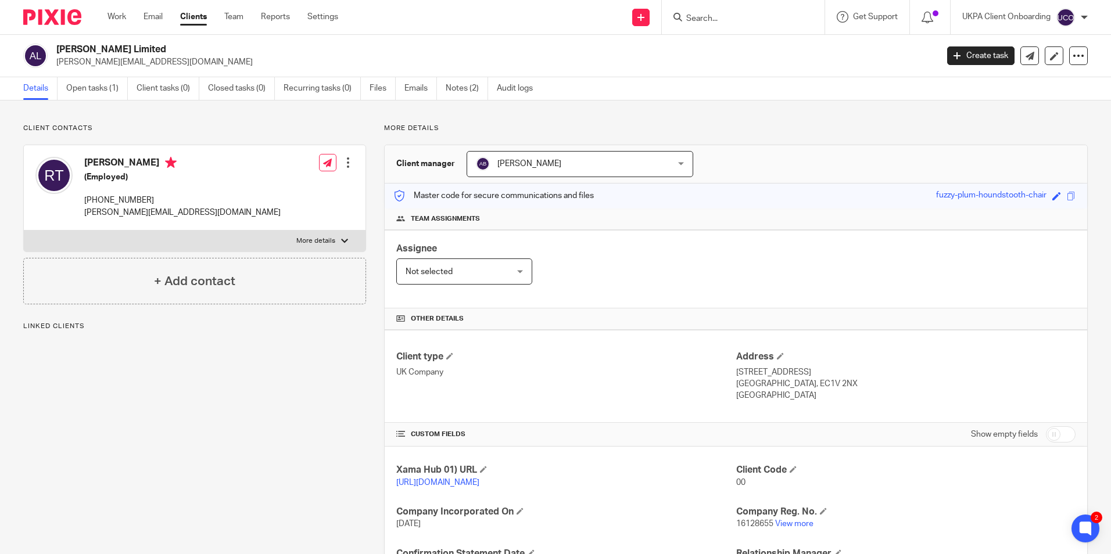
click at [717, 15] on input "Search" at bounding box center [737, 19] width 105 height 10
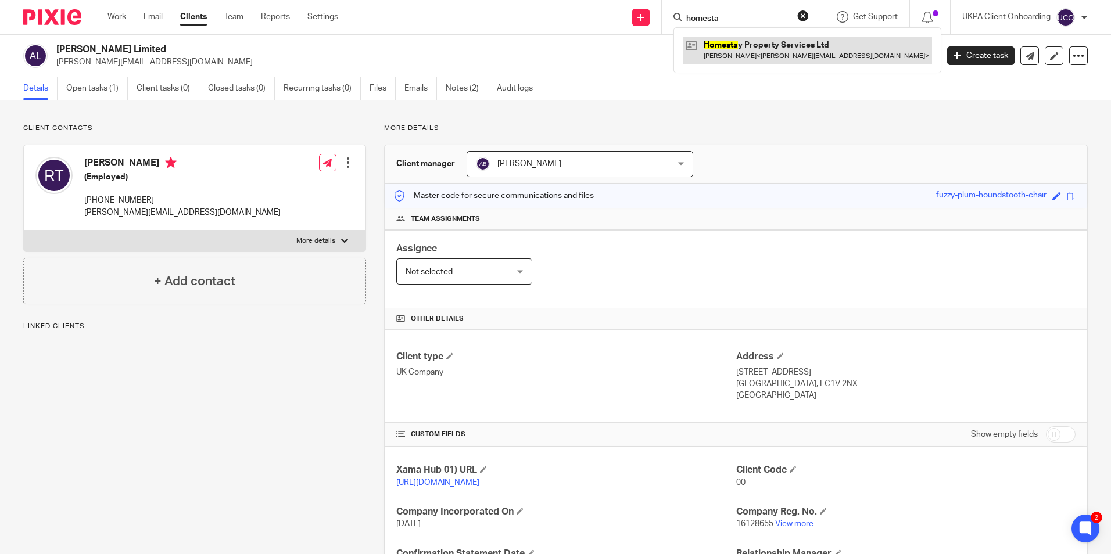
type input "homesta"
click at [722, 48] on link at bounding box center [807, 50] width 249 height 27
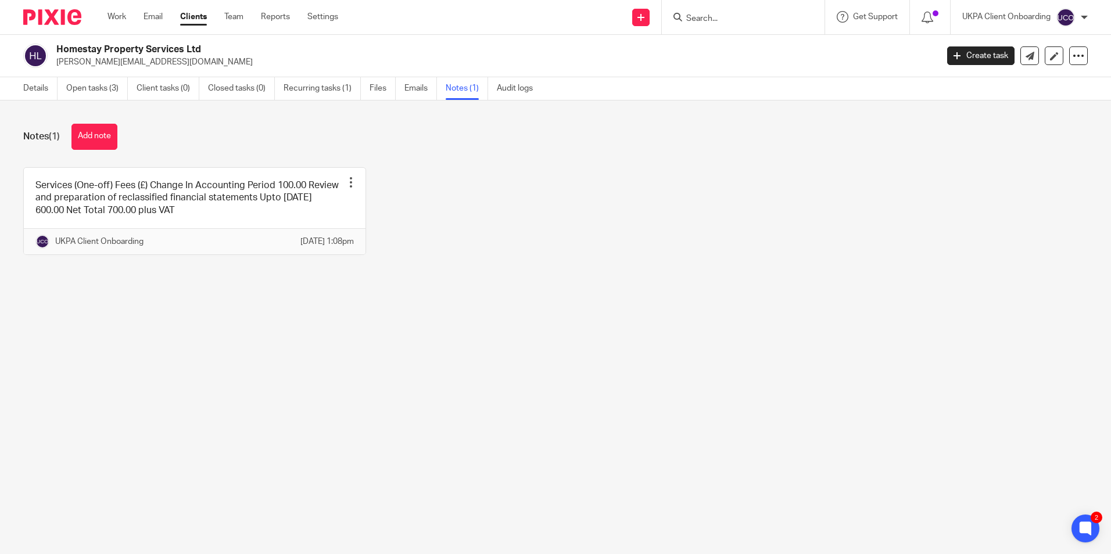
drag, startPoint x: 39, startPoint y: 88, endPoint x: 1, endPoint y: 128, distance: 55.1
click at [39, 88] on link "Details" at bounding box center [40, 88] width 34 height 23
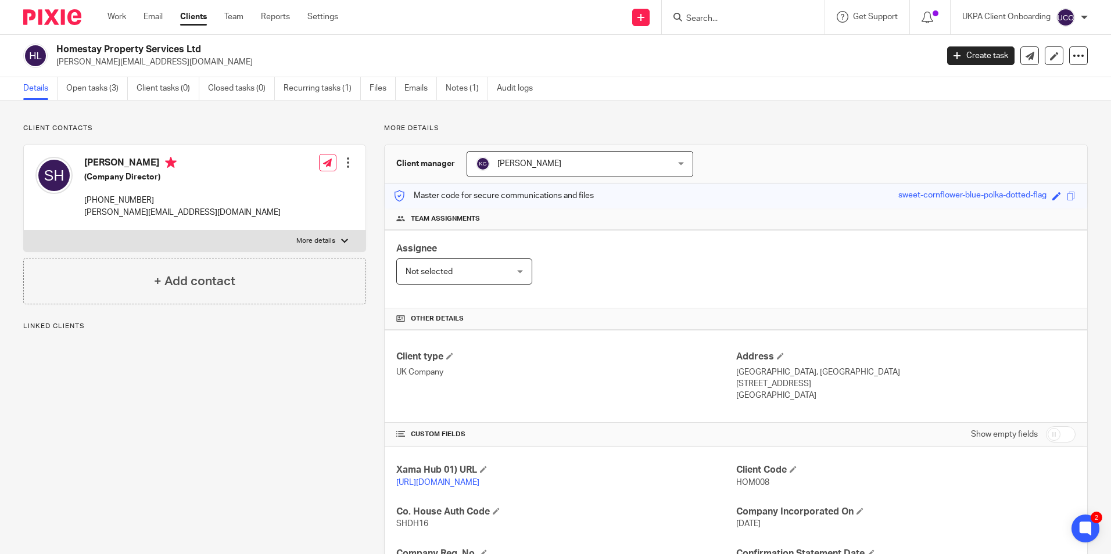
click at [701, 25] on div at bounding box center [743, 17] width 163 height 34
click at [701, 21] on input "Search" at bounding box center [737, 19] width 105 height 10
paste input "[PERSON_NAME] [PERSON_NAME]"
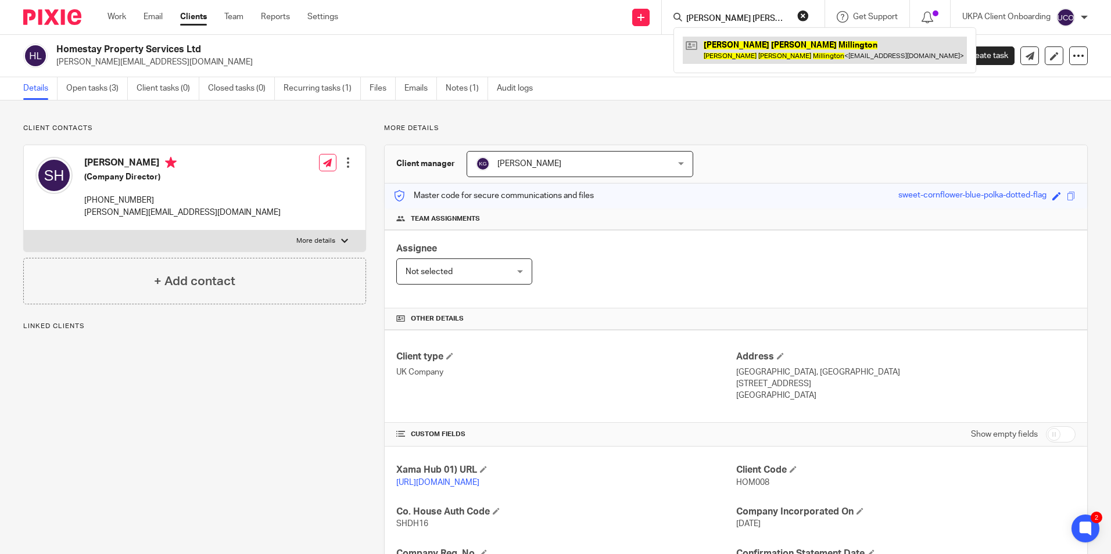
type input "Kate Louise Millington"
click at [713, 45] on link at bounding box center [825, 50] width 284 height 27
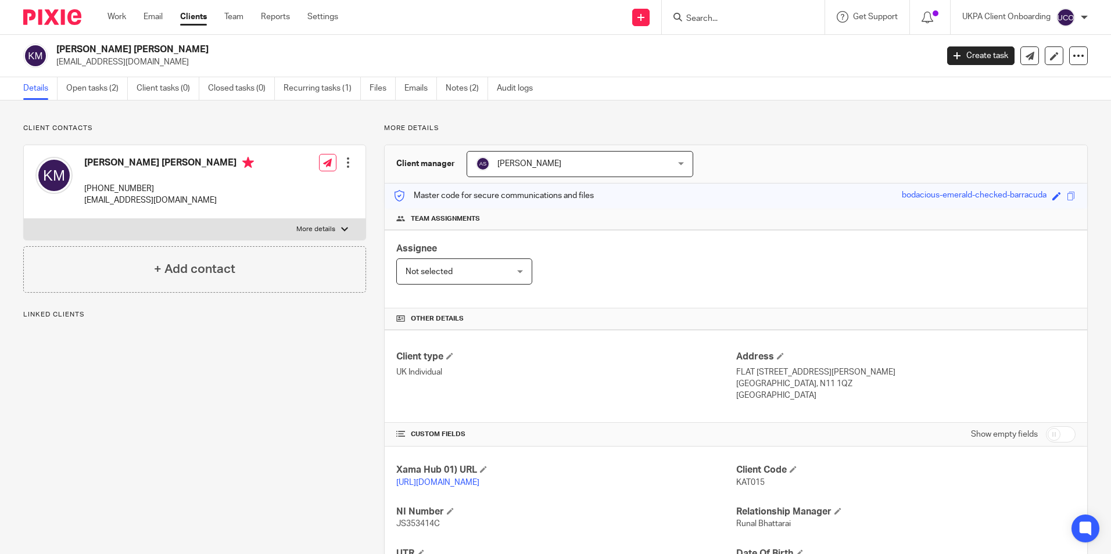
click at [109, 63] on p "[EMAIL_ADDRESS][DOMAIN_NAME]" at bounding box center [492, 62] width 873 height 12
click at [704, 28] on div at bounding box center [743, 17] width 163 height 34
click at [707, 22] on input "Search" at bounding box center [737, 19] width 105 height 10
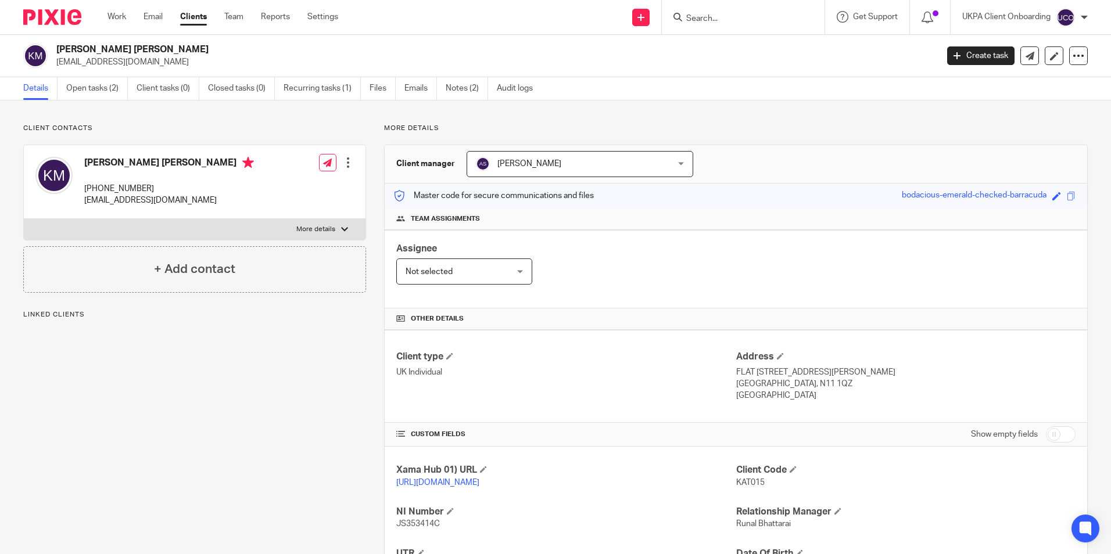
paste input "[EMAIL_ADDRESS][DOMAIN_NAME]"
type input "[EMAIL_ADDRESS][DOMAIN_NAME]"
drag, startPoint x: 299, startPoint y: 83, endPoint x: 355, endPoint y: 29, distance: 77.7
click at [299, 83] on link "Recurring tasks (1)" at bounding box center [322, 88] width 77 height 23
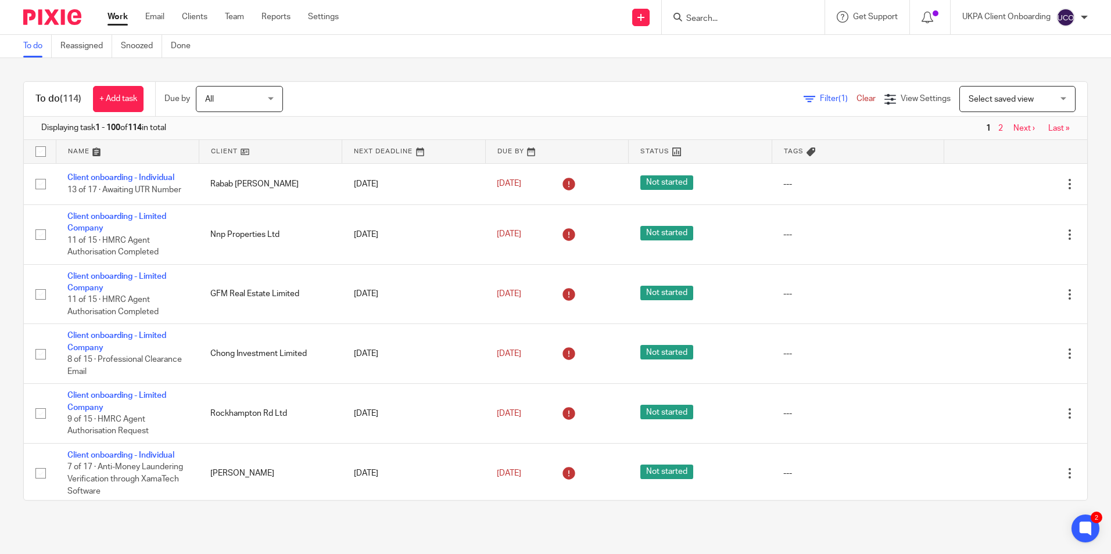
click at [750, 24] on form at bounding box center [747, 17] width 124 height 15
click at [745, 20] on input "Search" at bounding box center [737, 19] width 105 height 10
paste input "Kate Louise Millington"
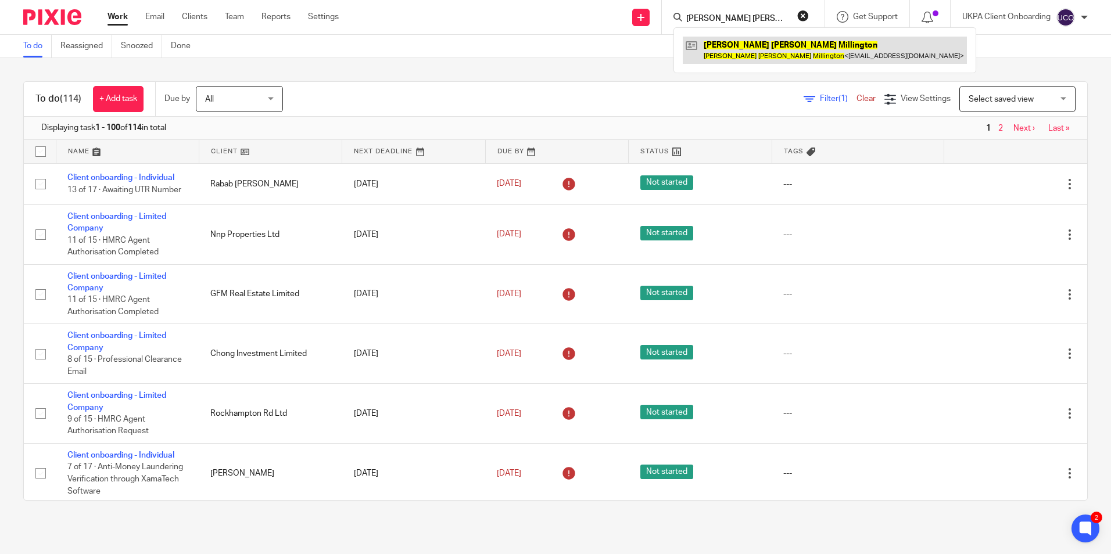
type input "Kate Louise Millington"
click at [745, 44] on link at bounding box center [825, 50] width 284 height 27
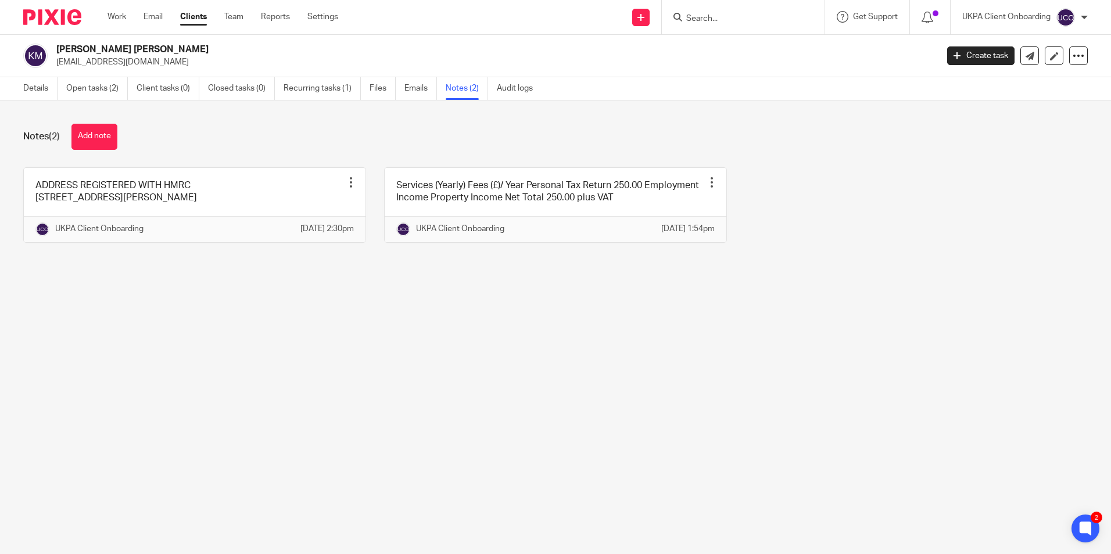
click at [732, 17] on input "Search" at bounding box center [737, 19] width 105 height 10
paste input "Jerrard Properties Limited"
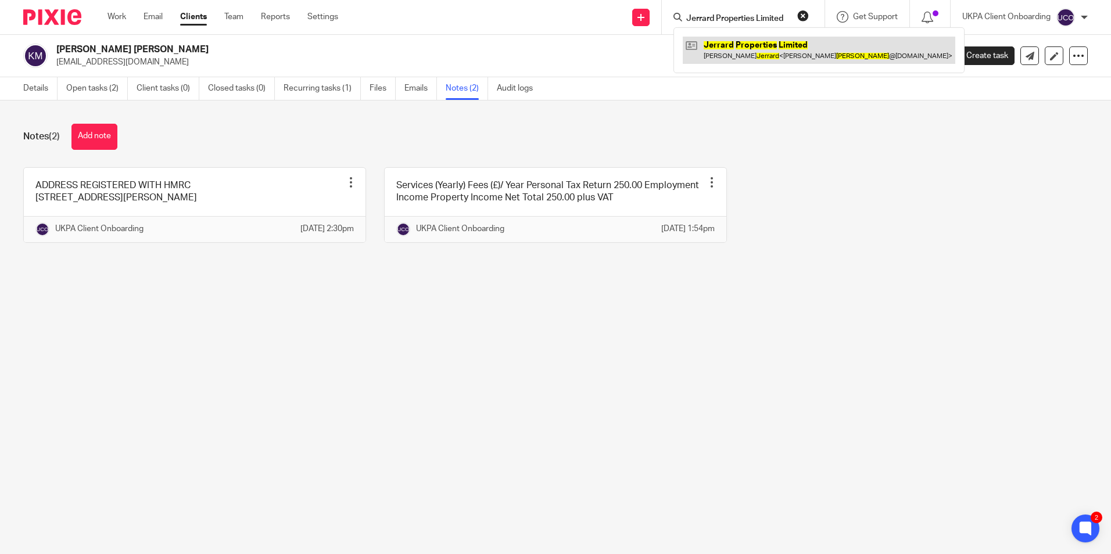
type input "Jerrard Properties Limited"
click at [735, 46] on link at bounding box center [819, 50] width 272 height 27
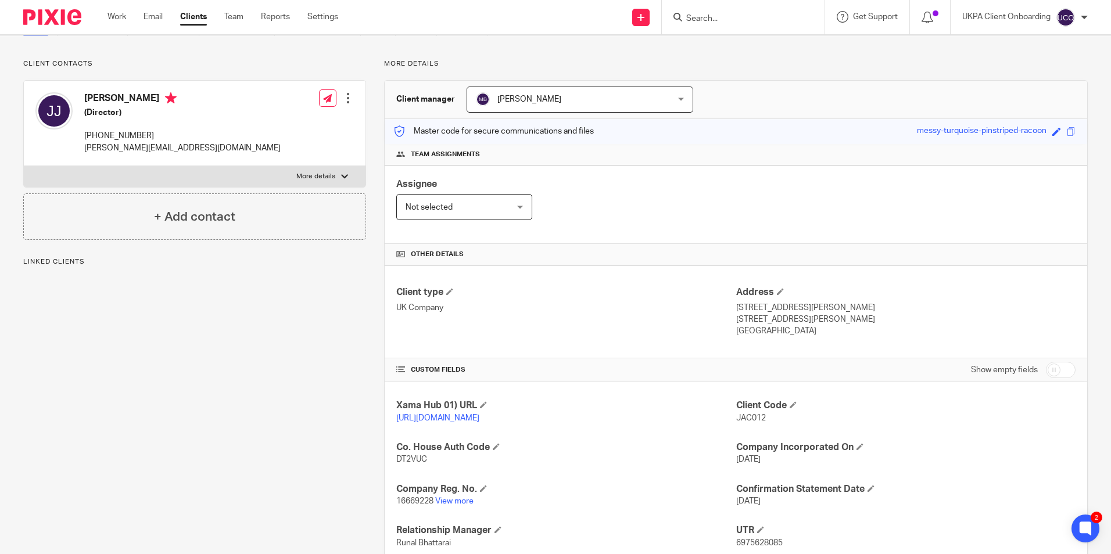
scroll to position [174, 0]
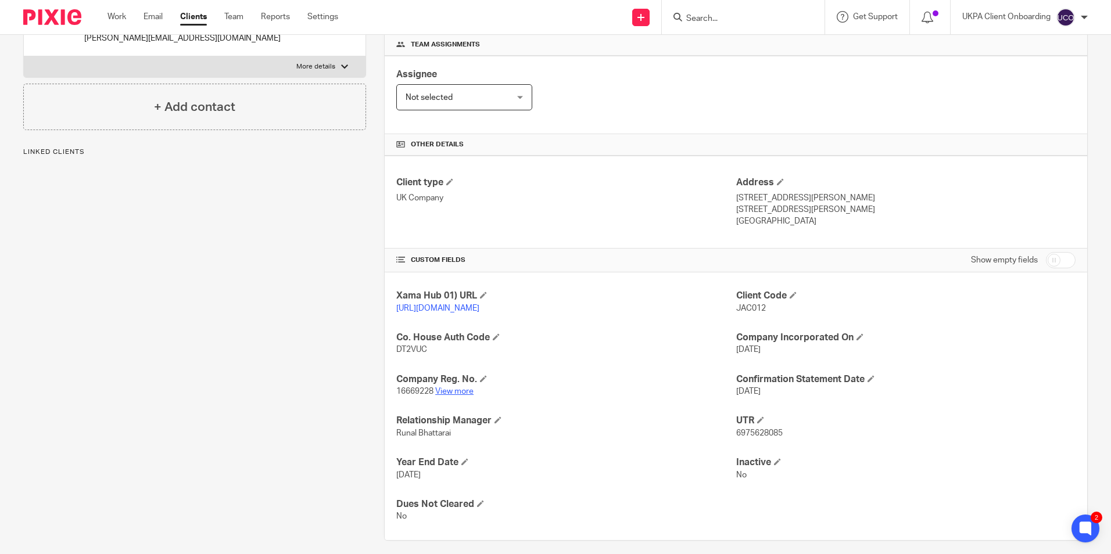
click at [449, 396] on link "View more" at bounding box center [454, 392] width 38 height 8
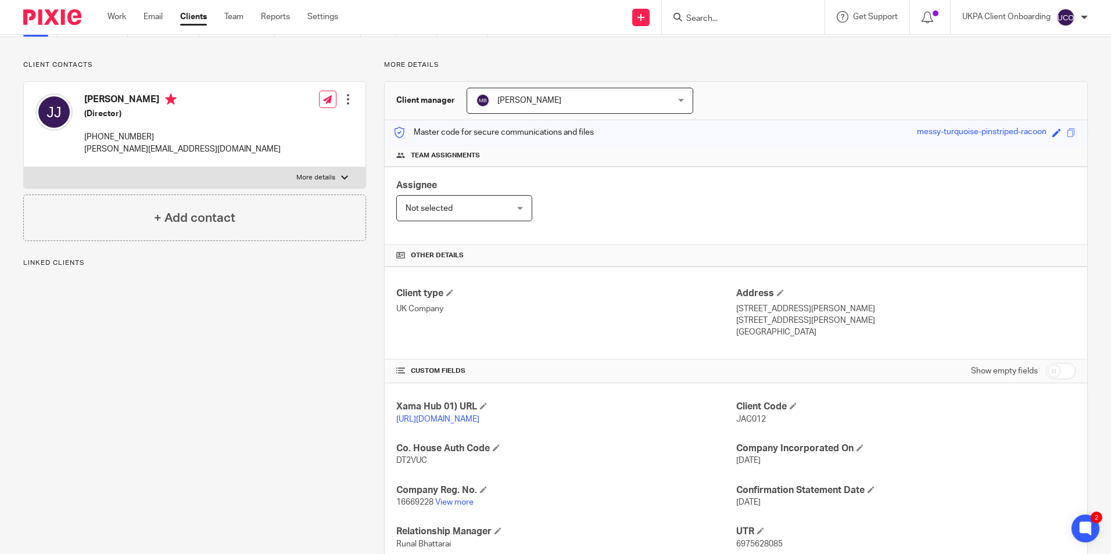
scroll to position [0, 0]
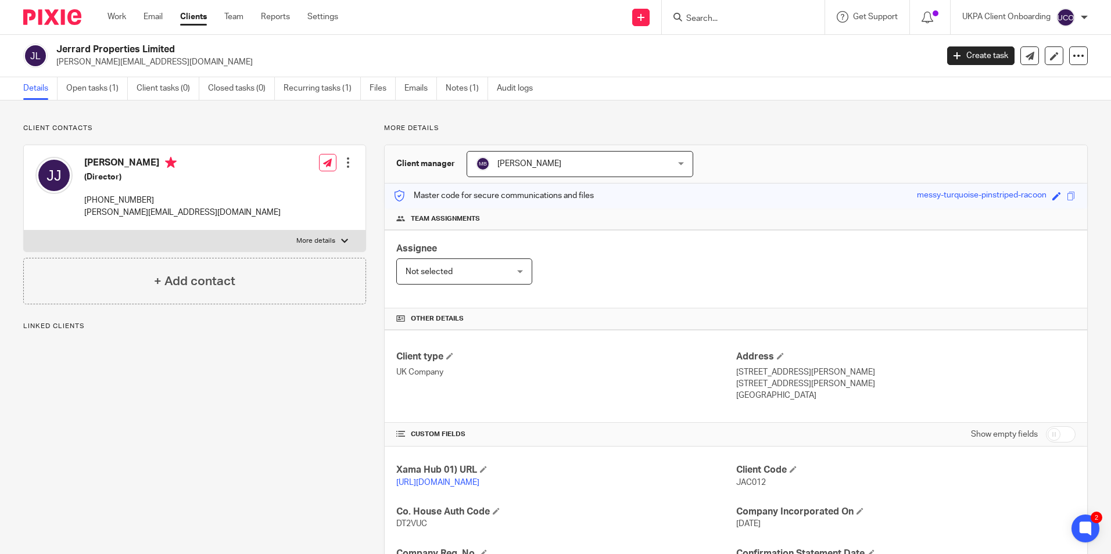
click at [107, 62] on p "j.jerrard@gmail.com" at bounding box center [492, 62] width 873 height 12
copy main "j.jerrard@gmail.com Create task Update from Companies House Export data Merge A…"
click at [729, 14] on input "Search" at bounding box center [737, 19] width 105 height 10
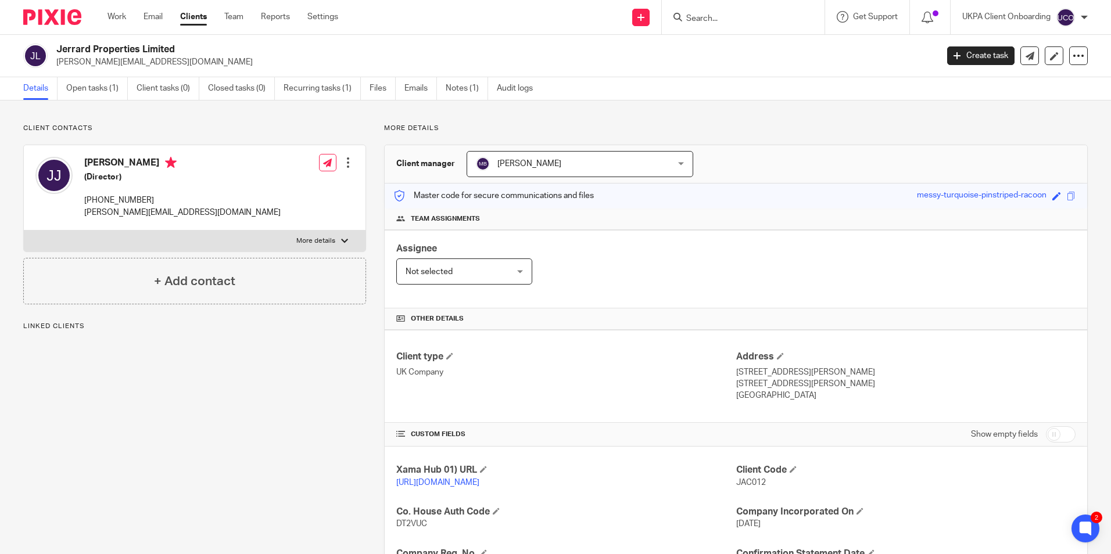
paste input "[PERSON_NAME][EMAIL_ADDRESS][DOMAIN_NAME]"
type input "[PERSON_NAME][EMAIL_ADDRESS][DOMAIN_NAME]"
click at [480, 92] on link "Notes (1)" at bounding box center [467, 88] width 42 height 23
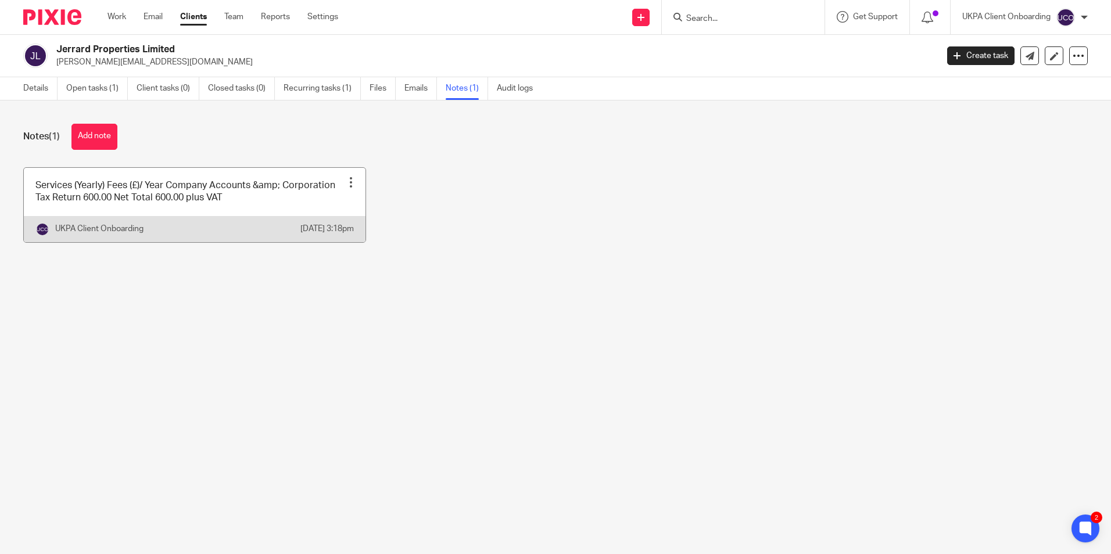
click at [345, 181] on div at bounding box center [351, 183] width 12 height 12
click at [318, 207] on span "Pin note" at bounding box center [321, 211] width 30 height 8
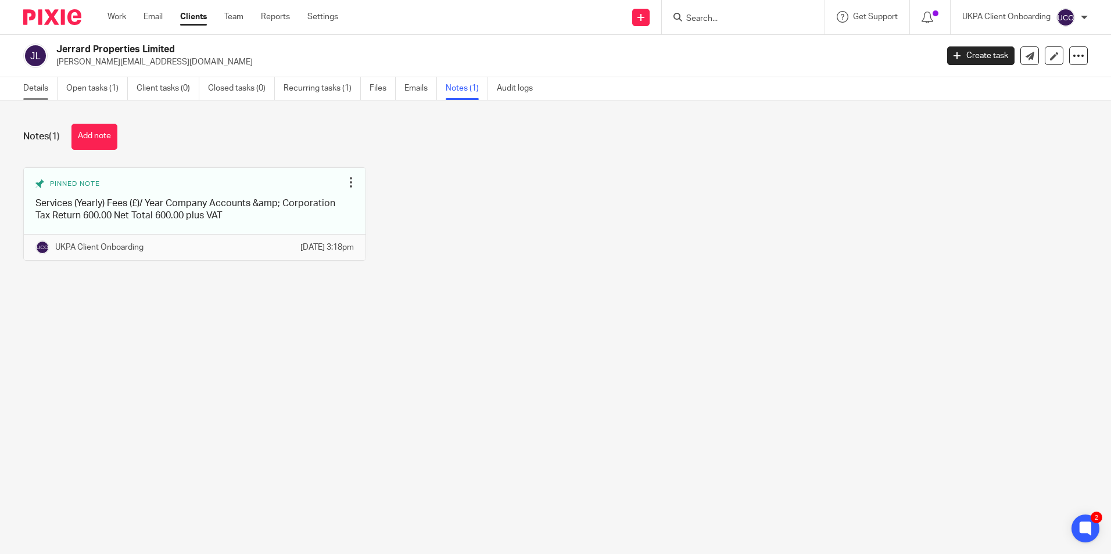
click at [30, 92] on link "Details" at bounding box center [40, 88] width 34 height 23
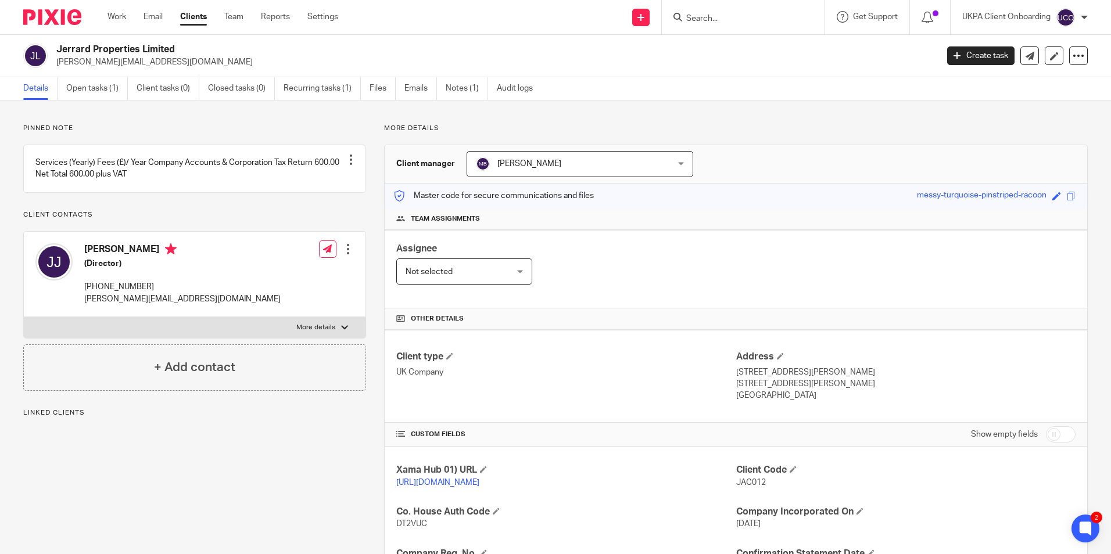
click input "Search"
paste input "Jouan Real Estate Ltd"
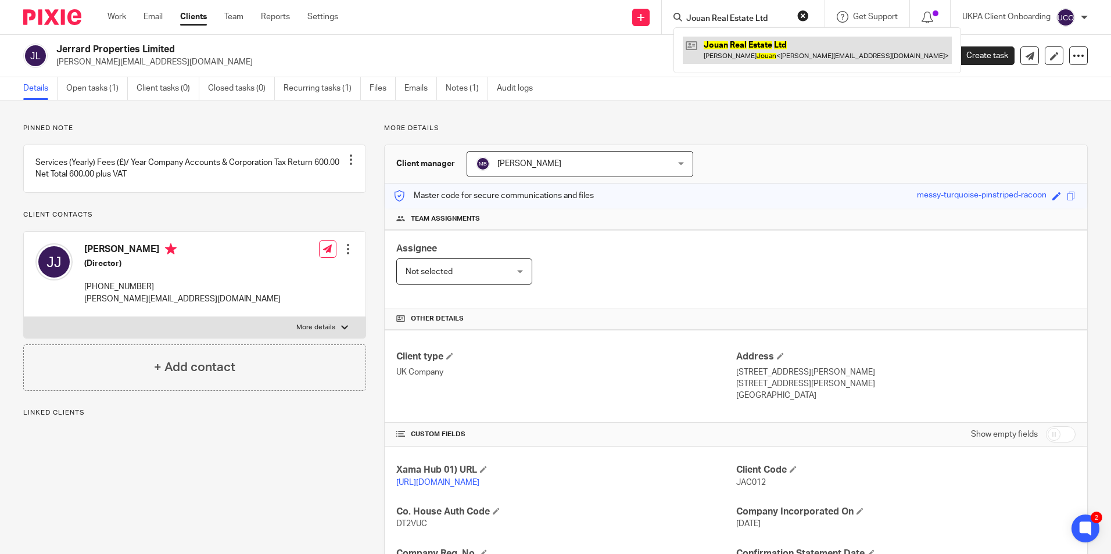
type input "Jouan Real Estate Ltd"
click link
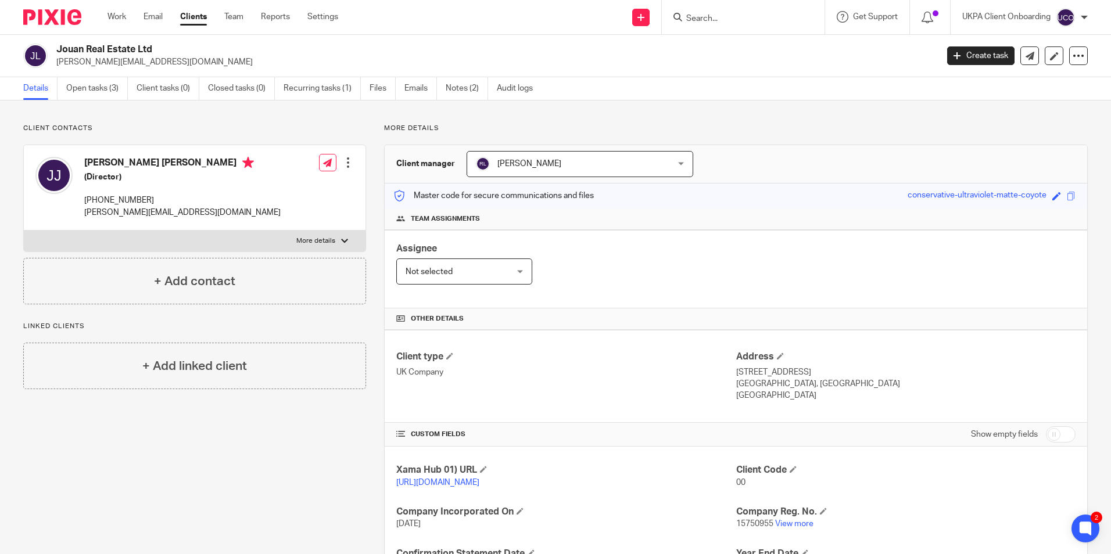
click at [143, 61] on p "[PERSON_NAME][EMAIL_ADDRESS][DOMAIN_NAME]" at bounding box center [492, 62] width 873 height 12
copy main "jason@jouanproperties.co.uk Create task Update from Companies House Export data…"
click at [729, 18] on input "Search" at bounding box center [737, 19] width 105 height 10
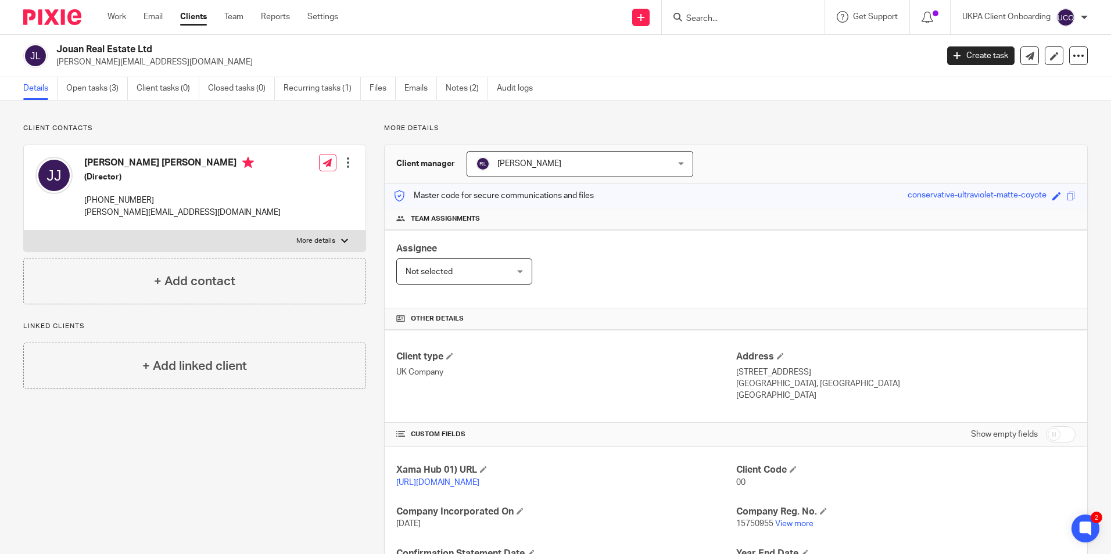
paste input "[PERSON_NAME][EMAIL_ADDRESS][DOMAIN_NAME]"
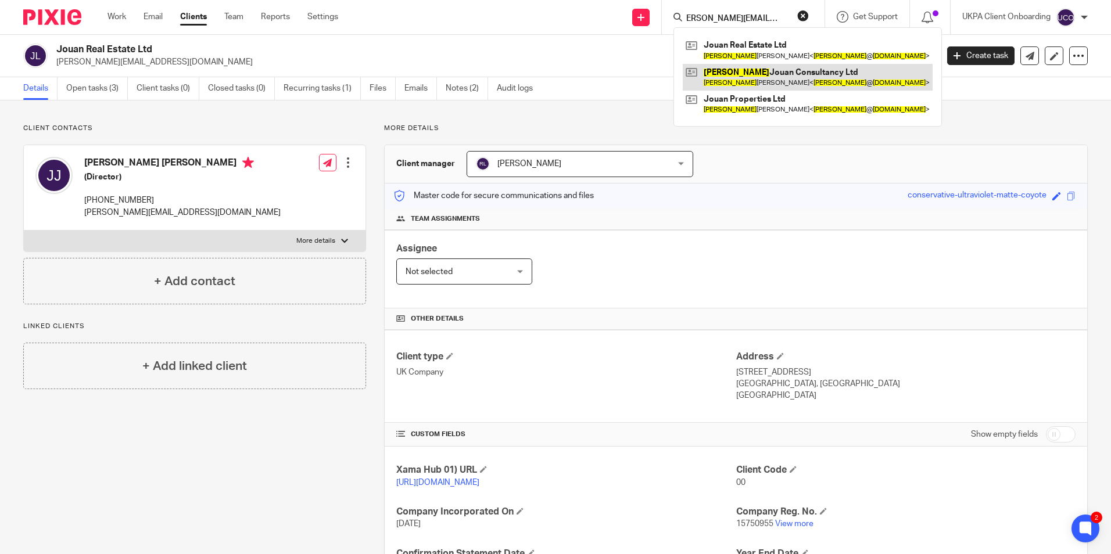
type input "[PERSON_NAME][EMAIL_ADDRESS][DOMAIN_NAME]"
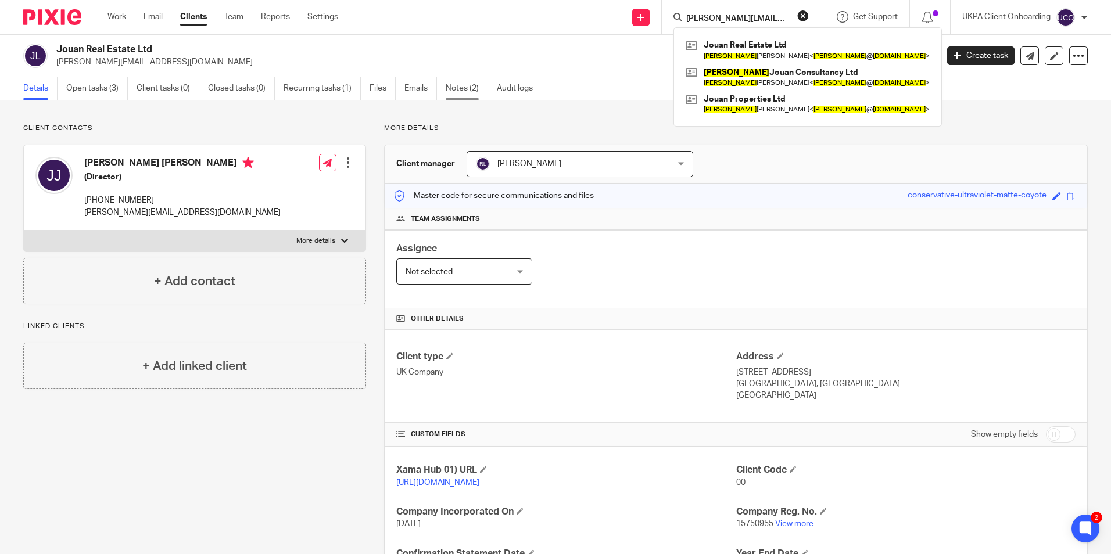
click at [455, 88] on link "Notes (2)" at bounding box center [467, 88] width 42 height 23
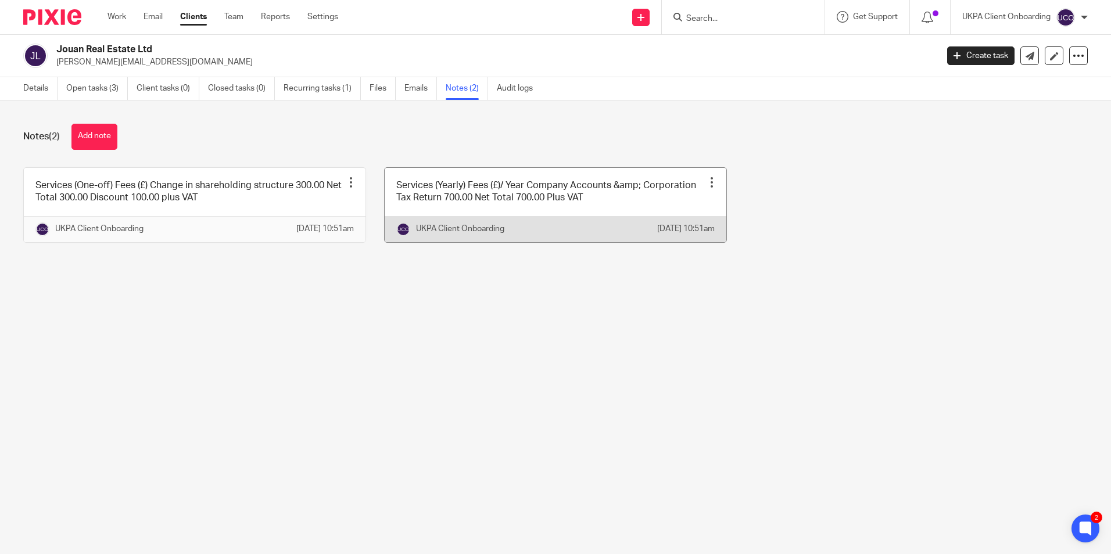
click at [706, 184] on div at bounding box center [712, 183] width 12 height 12
click at [706, 180] on div at bounding box center [712, 183] width 12 height 12
click at [673, 209] on span "Pin note" at bounding box center [676, 211] width 30 height 8
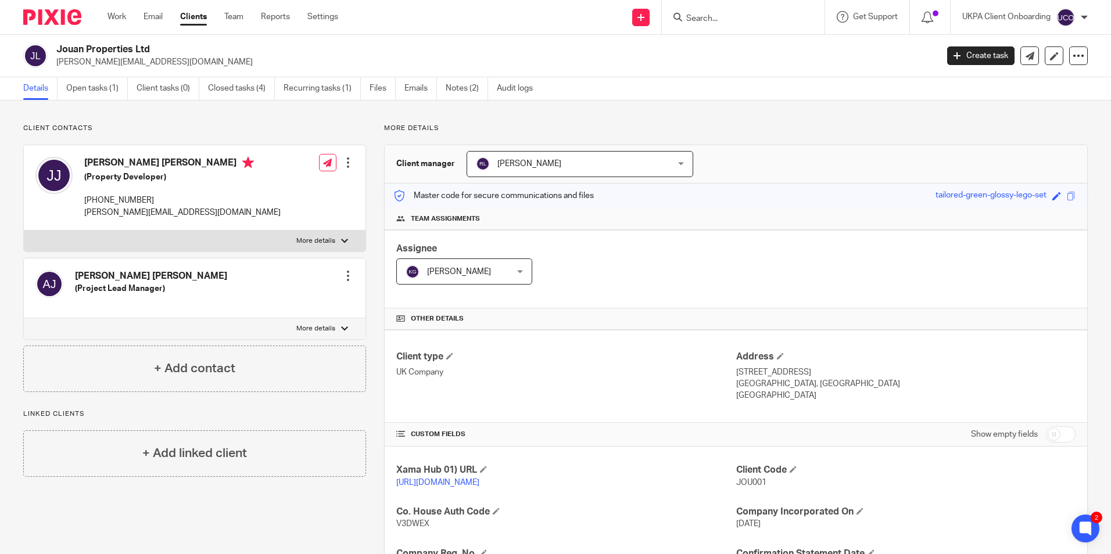
click at [730, 24] on form at bounding box center [747, 17] width 124 height 15
click at [727, 20] on input "Search" at bounding box center [737, 19] width 105 height 10
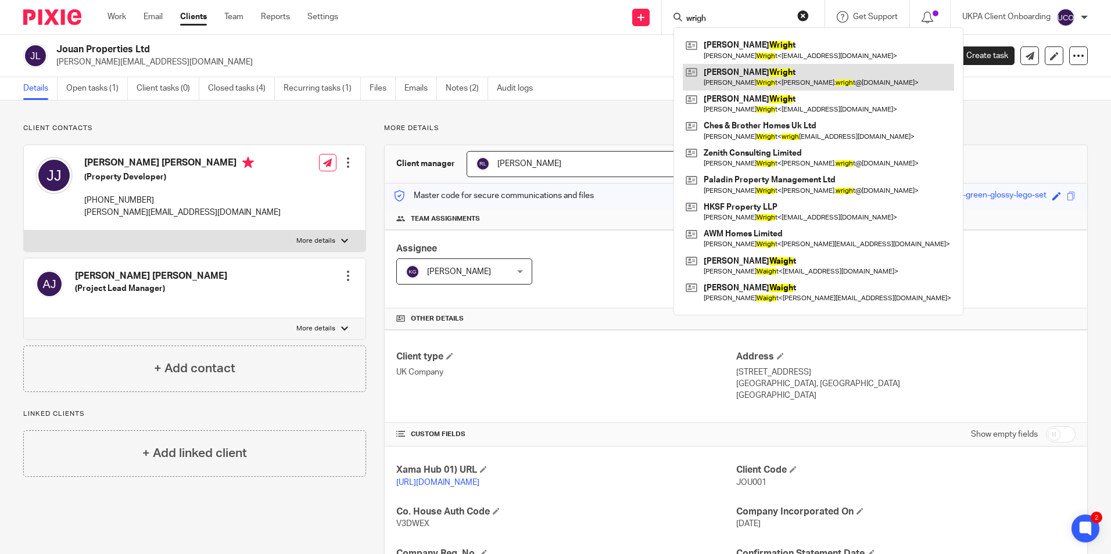
type input "wrigh"
click at [731, 74] on link at bounding box center [818, 77] width 271 height 27
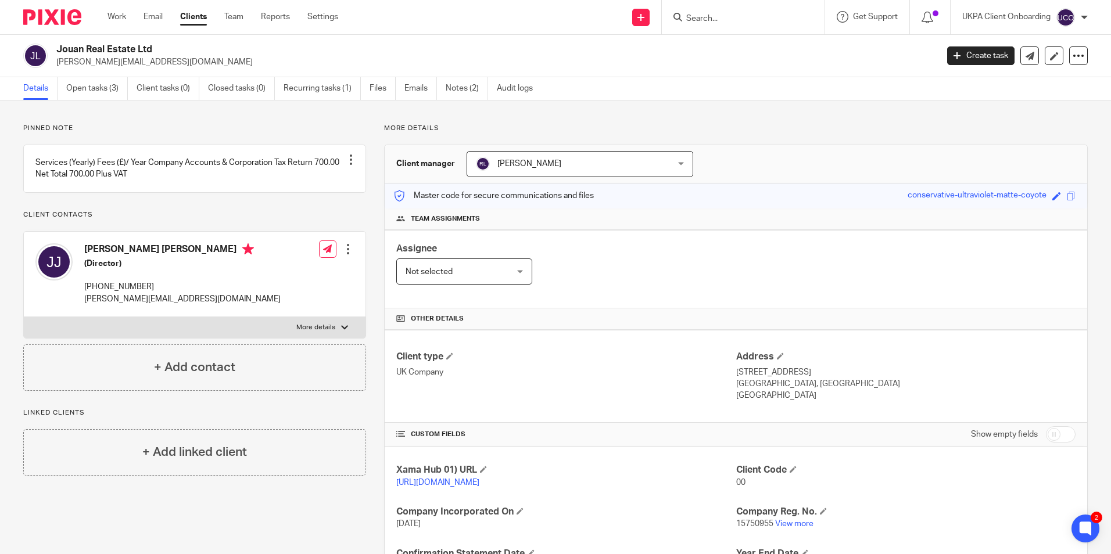
click at [736, 24] on input "Search" at bounding box center [737, 19] width 105 height 10
paste input "[PERSON_NAME]"
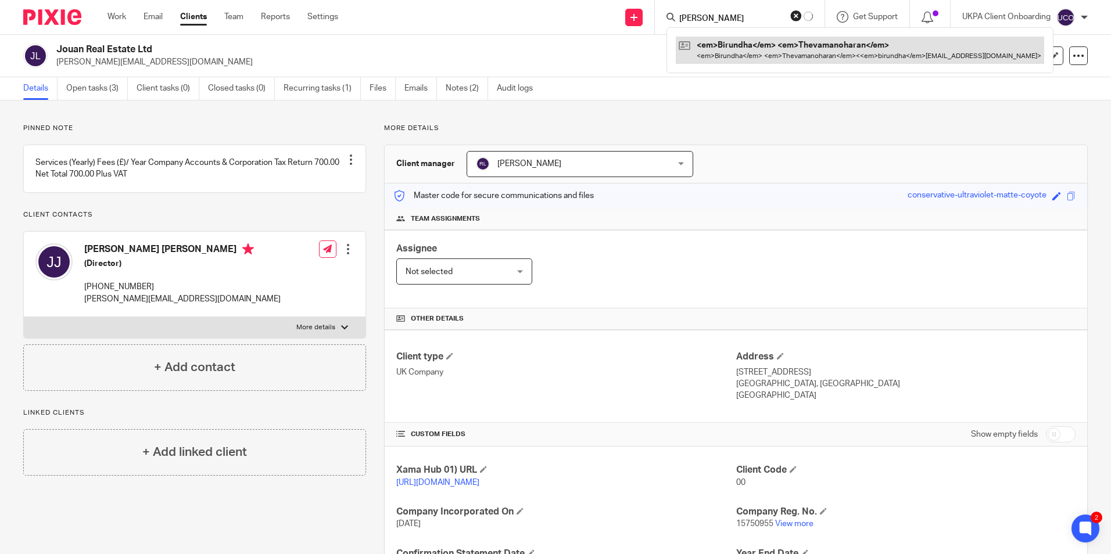
type input "[PERSON_NAME]"
click at [736, 51] on link at bounding box center [860, 50] width 368 height 27
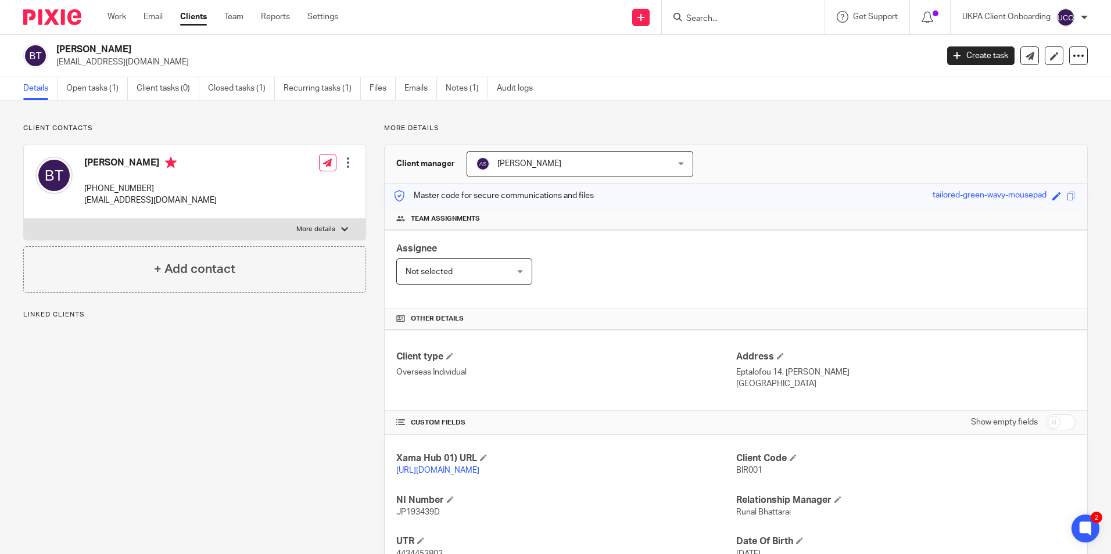
click at [145, 58] on p "[EMAIL_ADDRESS][DOMAIN_NAME]" at bounding box center [492, 62] width 873 height 12
click at [144, 58] on p "[EMAIL_ADDRESS][DOMAIN_NAME]" at bounding box center [492, 62] width 873 height 12
copy main "[EMAIL_ADDRESS][DOMAIN_NAME] Create task Update from Companies House Export dat…"
click at [708, 22] on input "Search" at bounding box center [737, 19] width 105 height 10
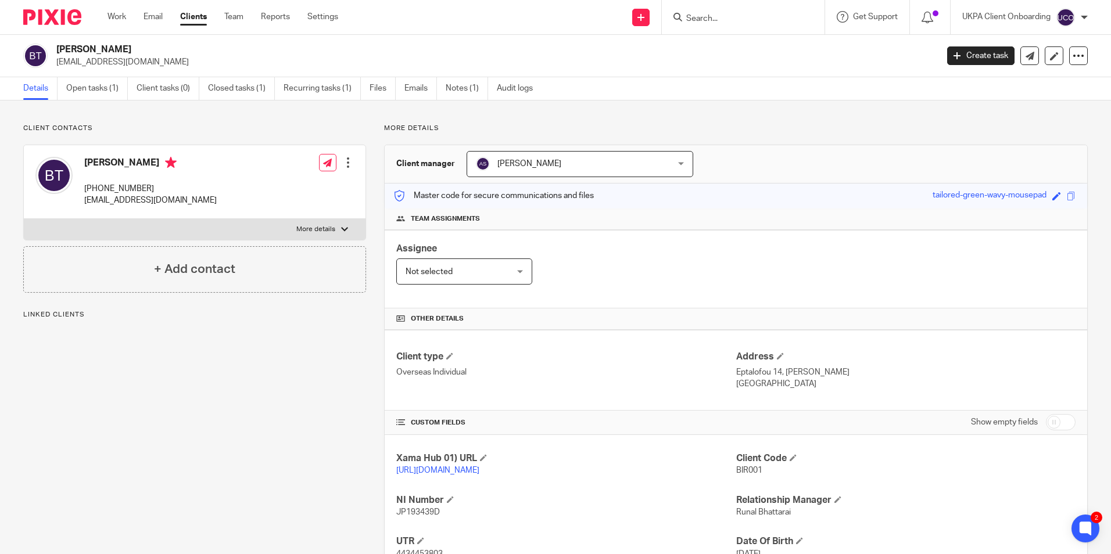
paste input "[EMAIL_ADDRESS][DOMAIN_NAME]"
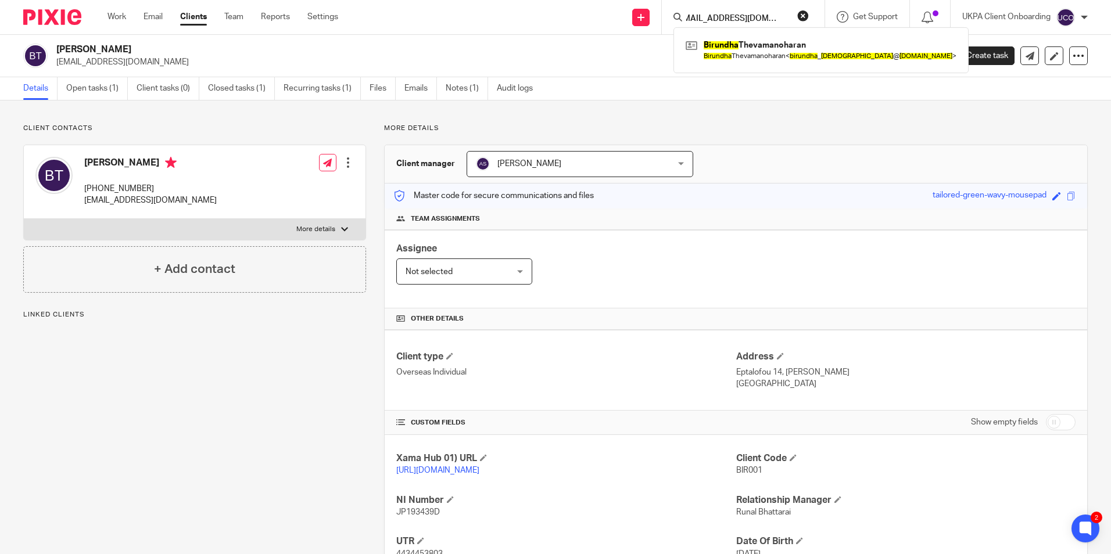
type input "[EMAIL_ADDRESS][DOMAIN_NAME]"
click at [470, 89] on link "Notes (1)" at bounding box center [467, 88] width 42 height 23
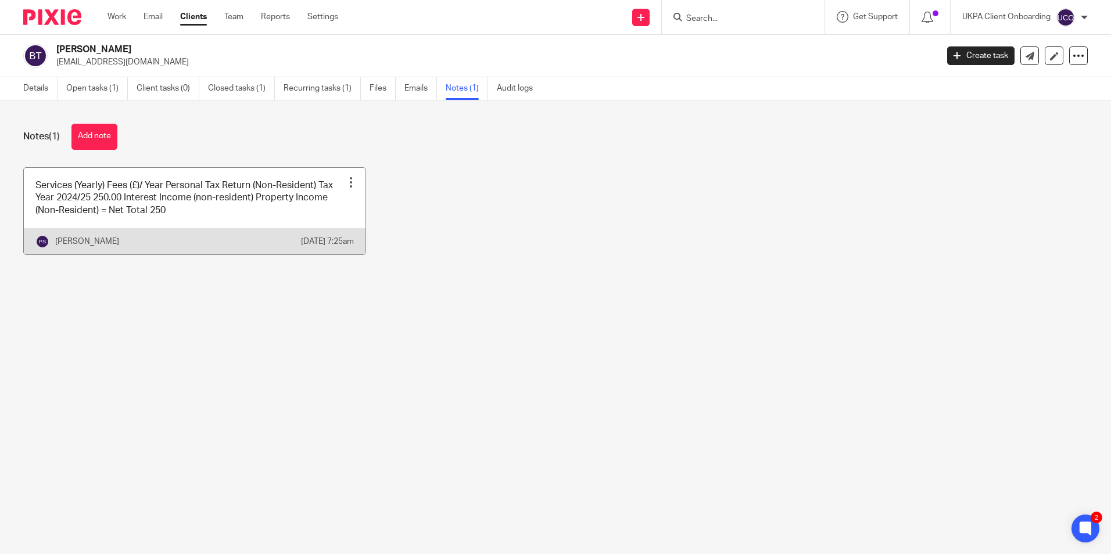
click at [345, 181] on div at bounding box center [351, 183] width 12 height 12
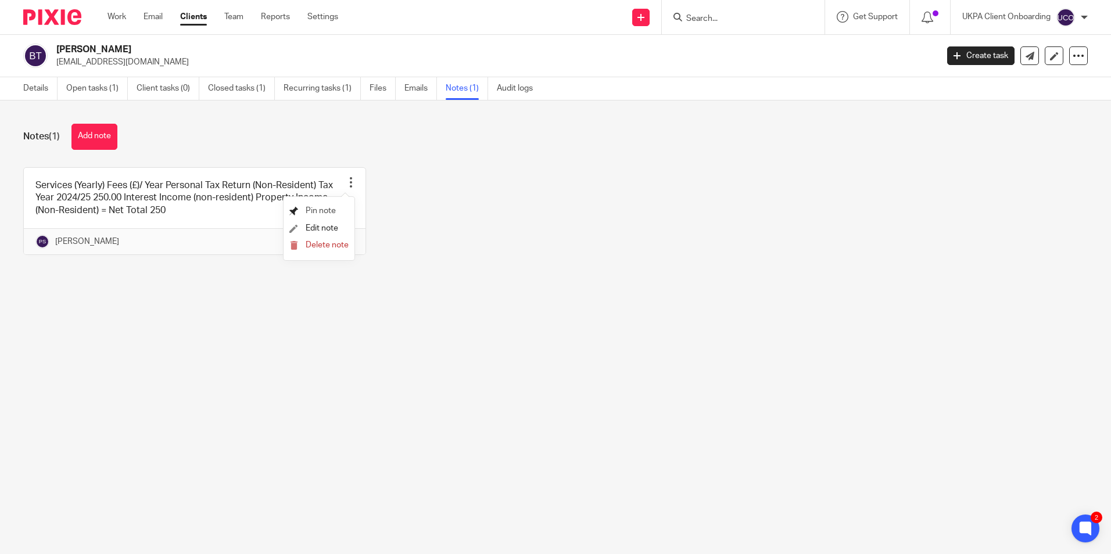
click at [324, 209] on span "Pin note" at bounding box center [321, 211] width 30 height 8
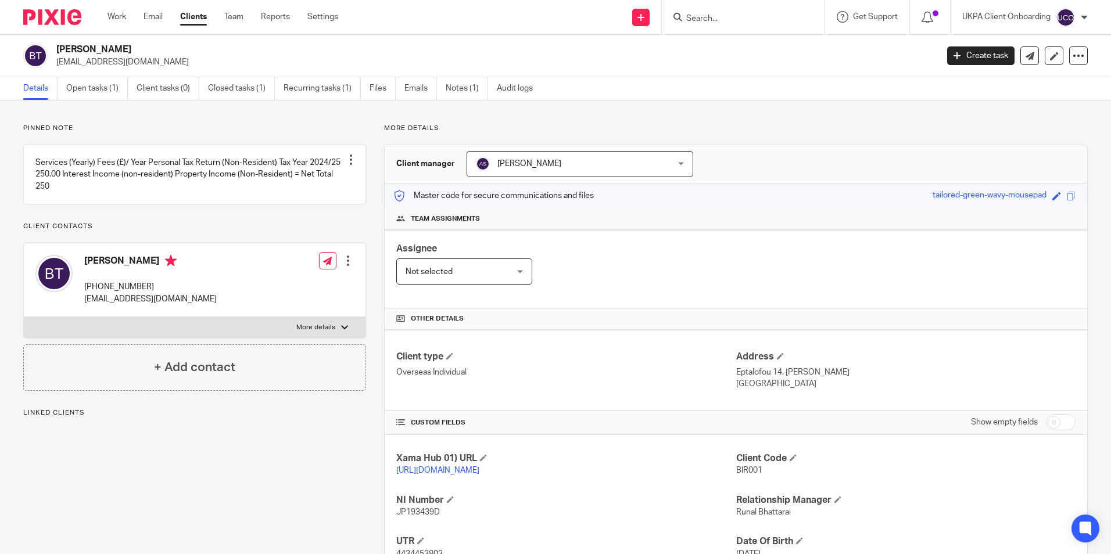
click at [745, 22] on input "Search" at bounding box center [737, 19] width 105 height 10
paste input "Fiona Blair Amanda Martin"
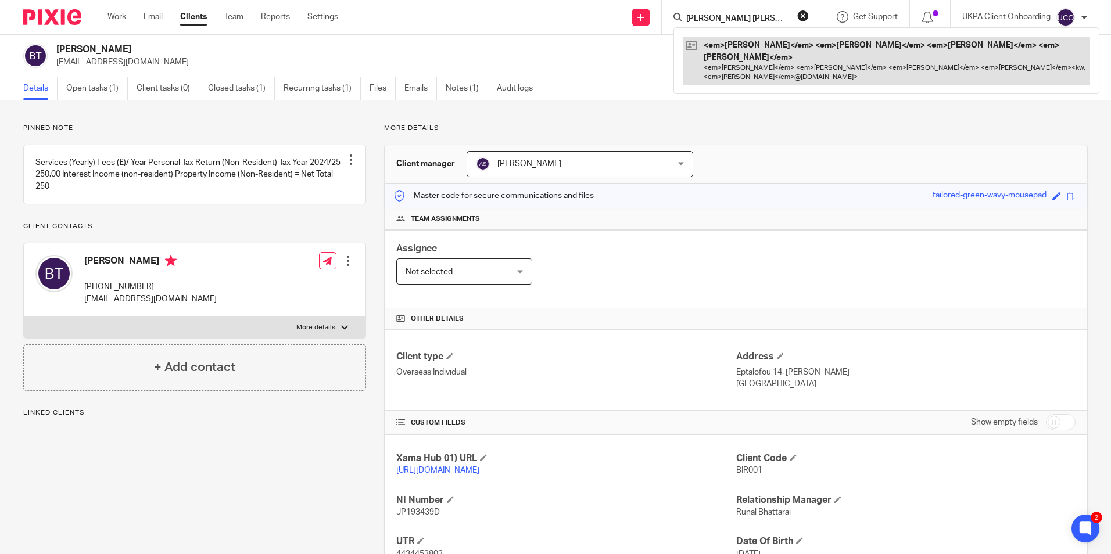
type input "Fiona Blair Amanda Martin"
click at [742, 52] on link at bounding box center [886, 61] width 407 height 48
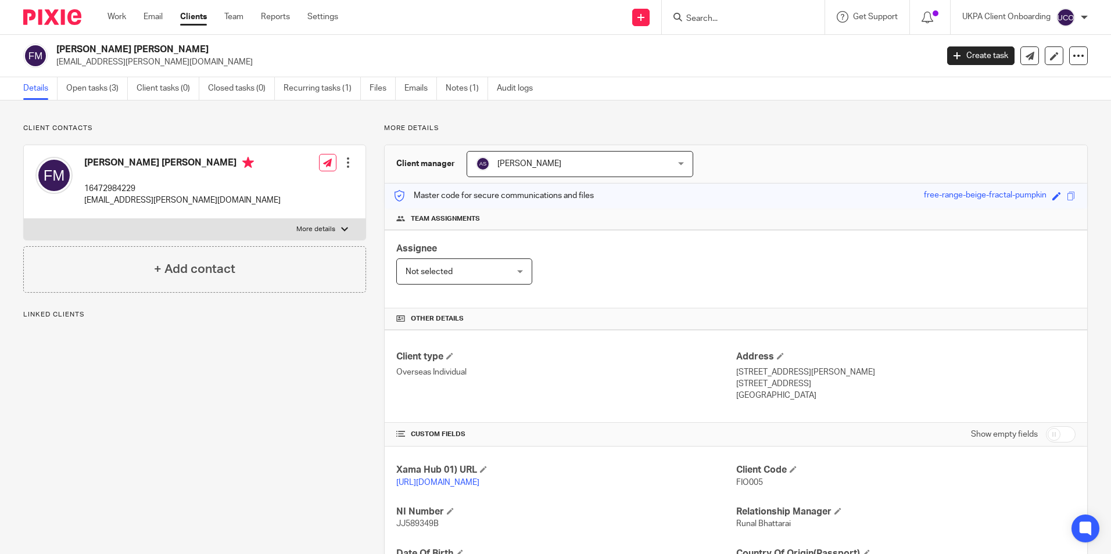
click at [101, 63] on p "[EMAIL_ADDRESS][PERSON_NAME][DOMAIN_NAME]" at bounding box center [492, 62] width 873 height 12
copy main "kw.martin@hotmail.co.uk Create task Update from Companies House Export data Mer…"
click at [742, 15] on input "Search" at bounding box center [737, 19] width 105 height 10
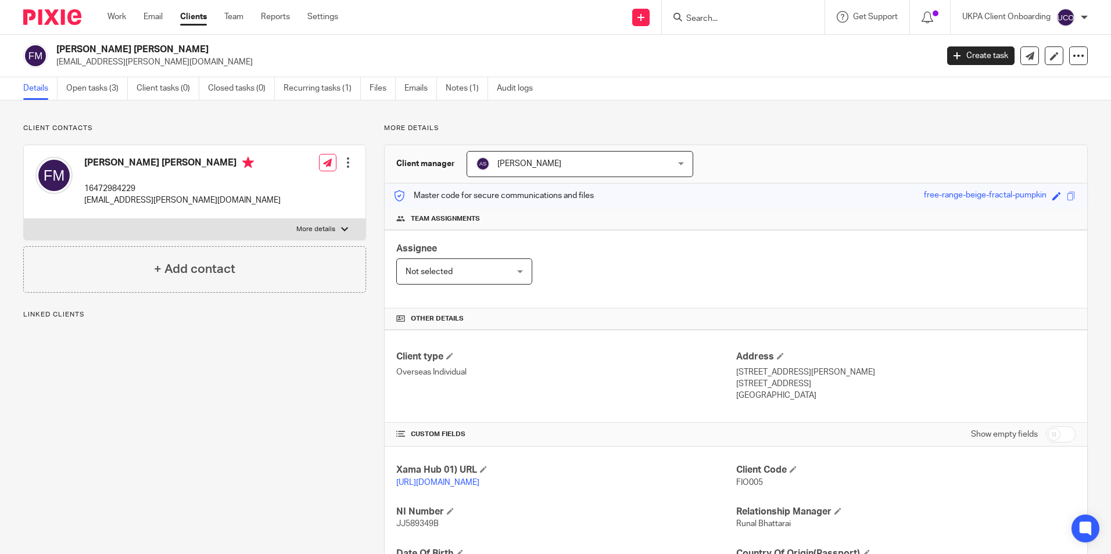
paste input "[EMAIL_ADDRESS][PERSON_NAME][DOMAIN_NAME]"
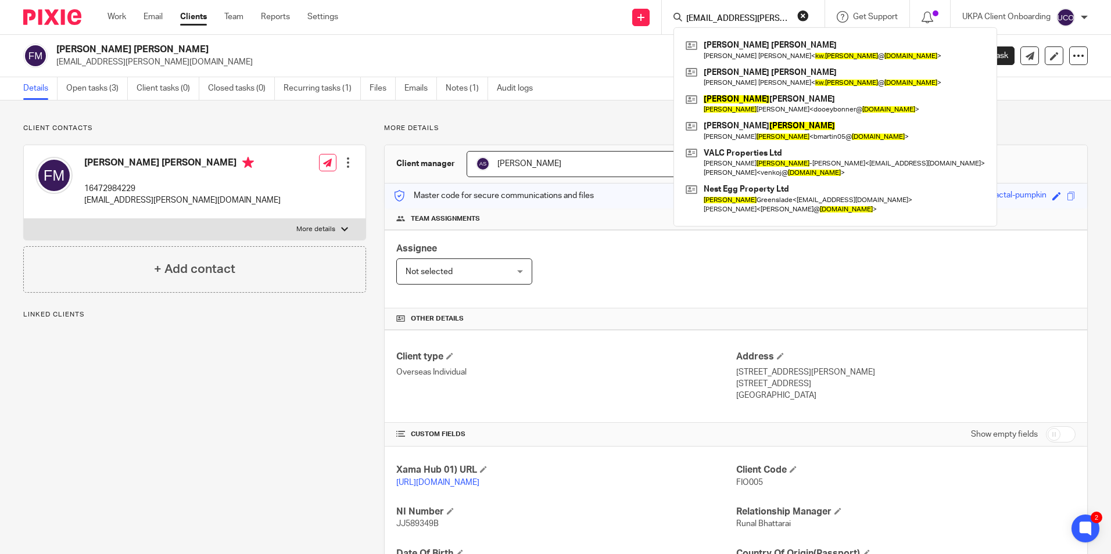
type input "[EMAIL_ADDRESS][PERSON_NAME][DOMAIN_NAME]"
click at [446, 88] on ul "Details Open tasks (3) Client tasks (0) Closed tasks (0) Recurring tasks (1) Fi…" at bounding box center [286, 88] width 527 height 23
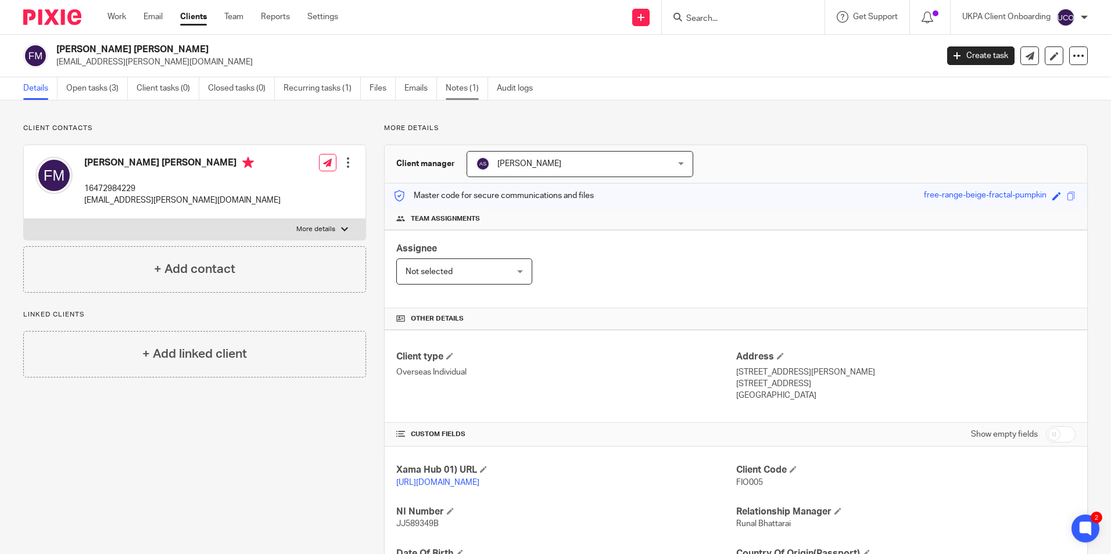
click at [451, 92] on link "Notes (1)" at bounding box center [467, 88] width 42 height 23
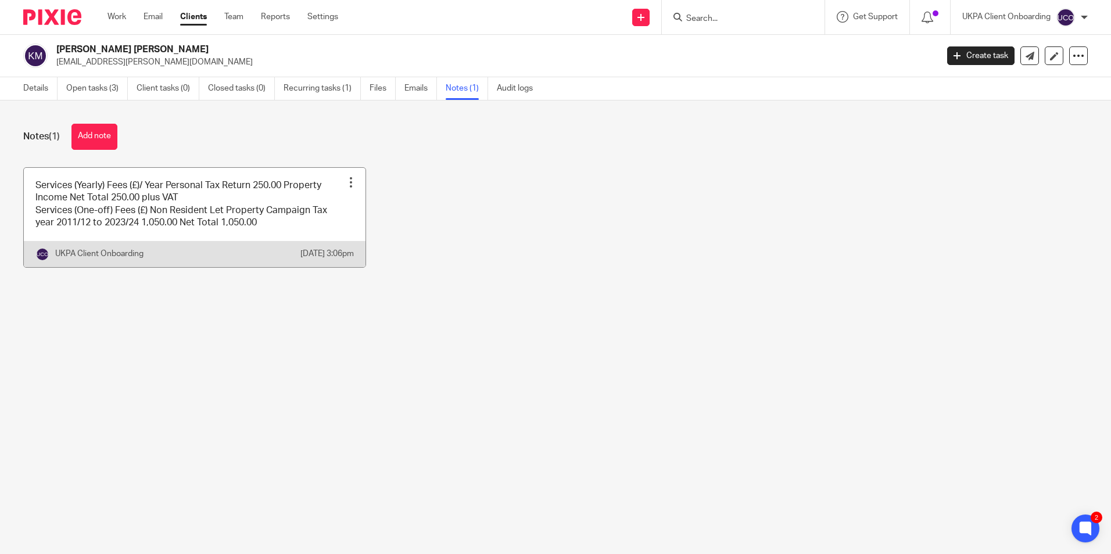
click at [345, 187] on div at bounding box center [351, 183] width 12 height 12
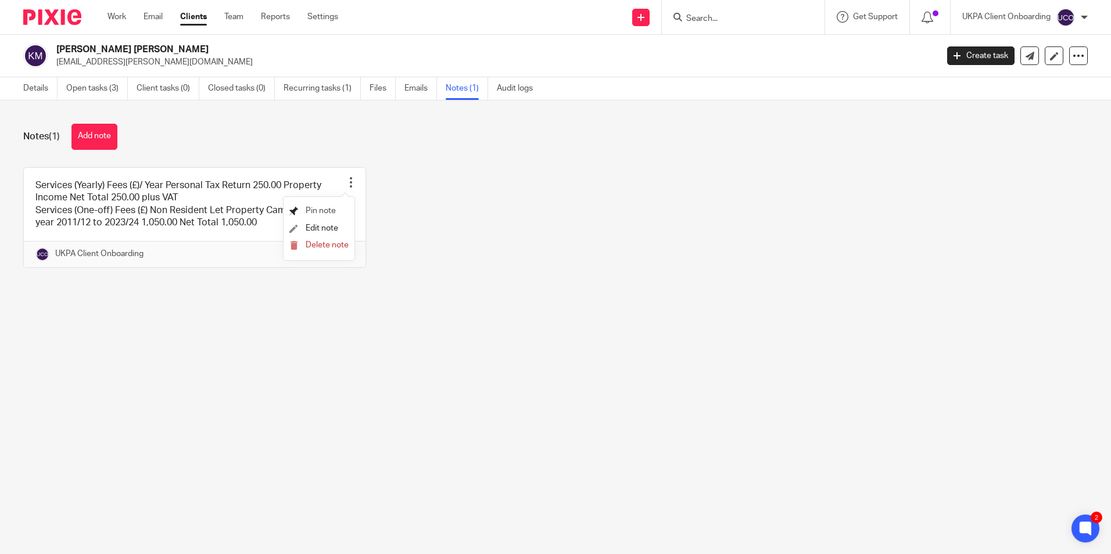
click at [308, 213] on span "Pin note" at bounding box center [321, 211] width 30 height 8
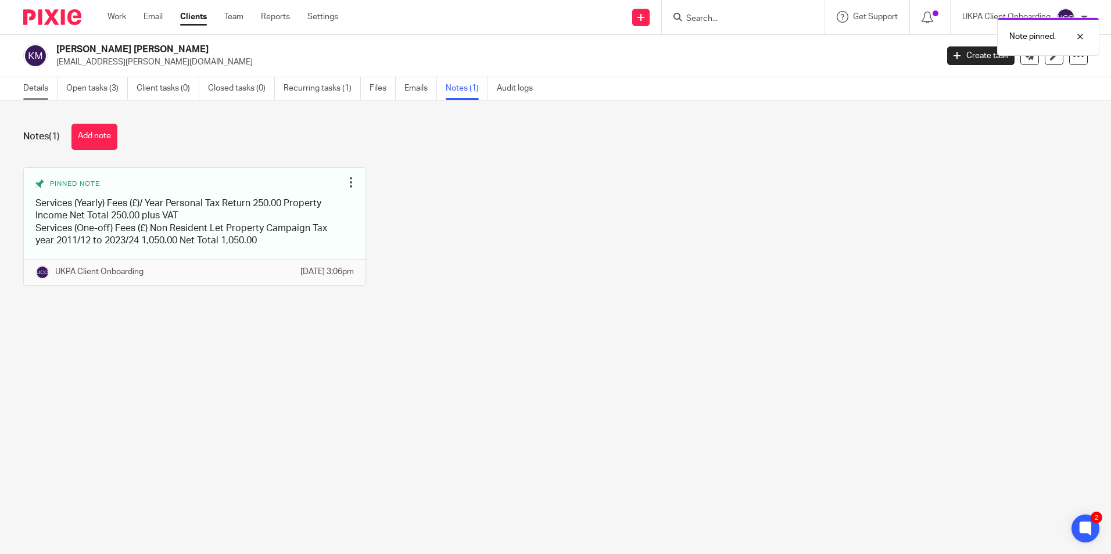
click at [42, 92] on link "Details" at bounding box center [40, 88] width 34 height 23
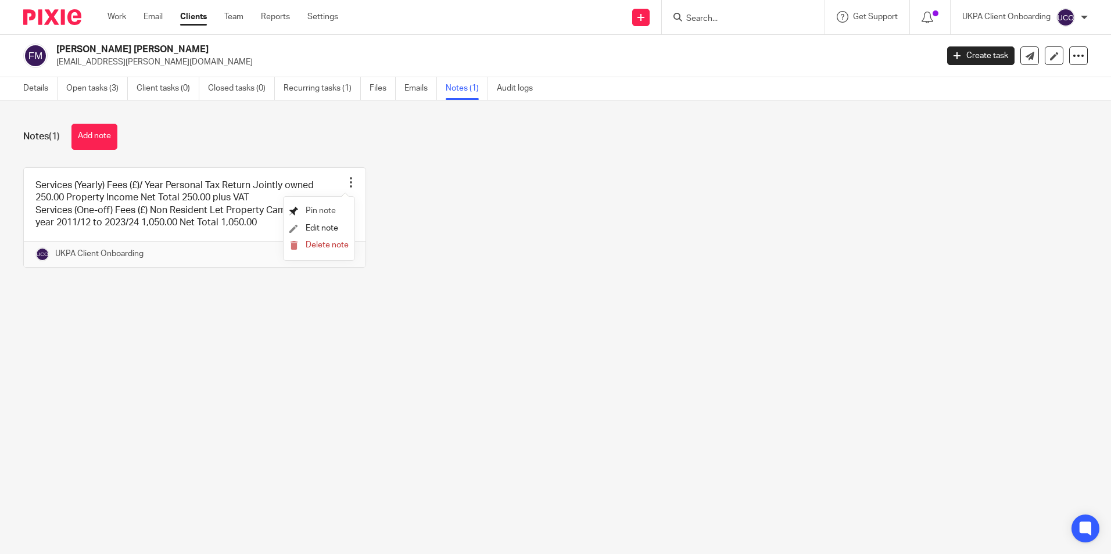
click at [325, 213] on span "Pin note" at bounding box center [321, 211] width 30 height 8
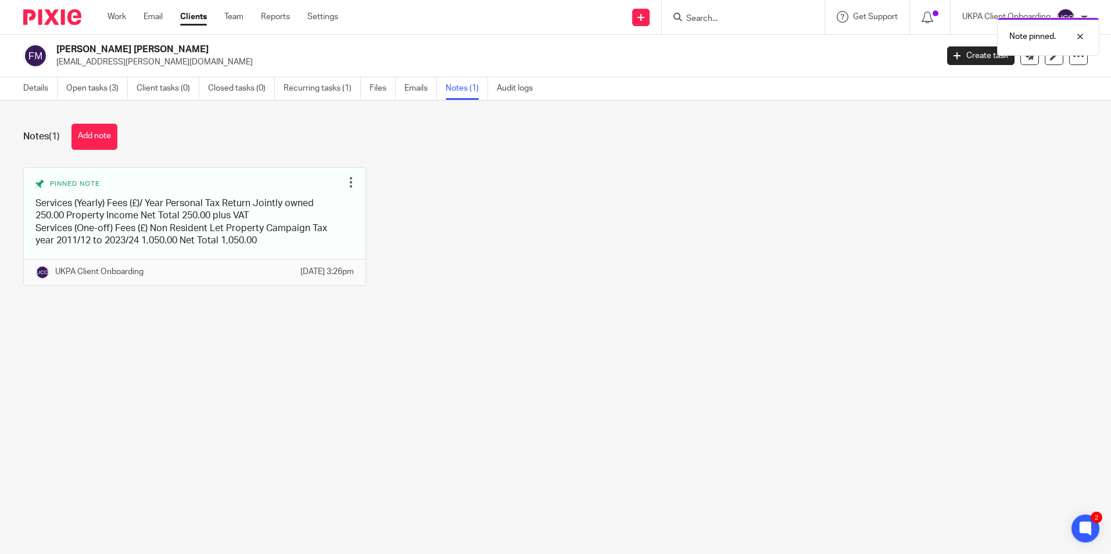
click at [703, 23] on div "Note pinned." at bounding box center [827, 34] width 544 height 44
click at [707, 17] on div "Note pinned." at bounding box center [827, 34] width 544 height 44
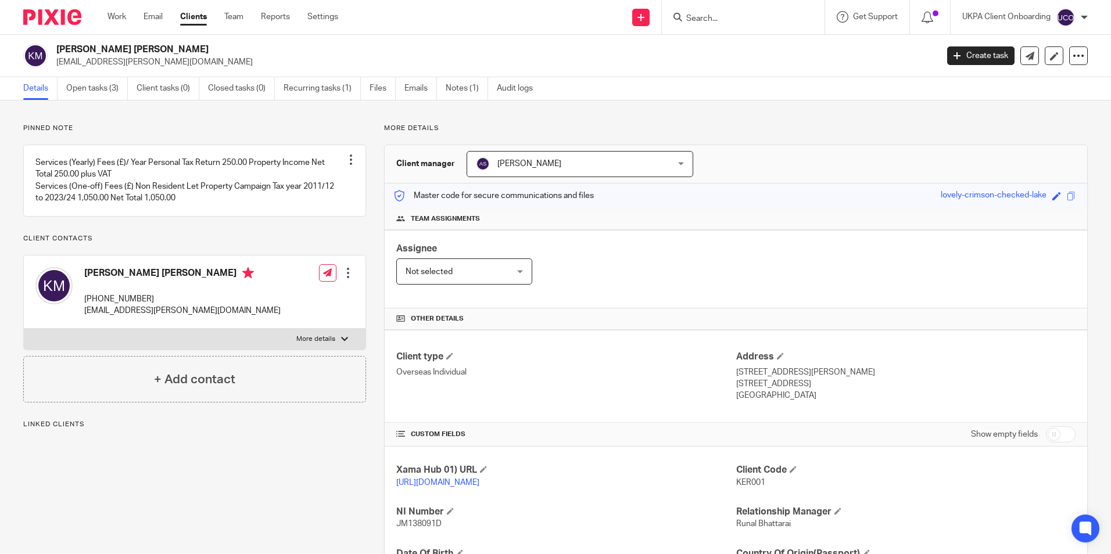
click at [748, 14] on input "Search" at bounding box center [737, 19] width 105 height 10
paste input "NetFactor Properties ltd"
type input "NetFactor Properties ltd"
click at [729, 56] on link at bounding box center [781, 50] width 196 height 27
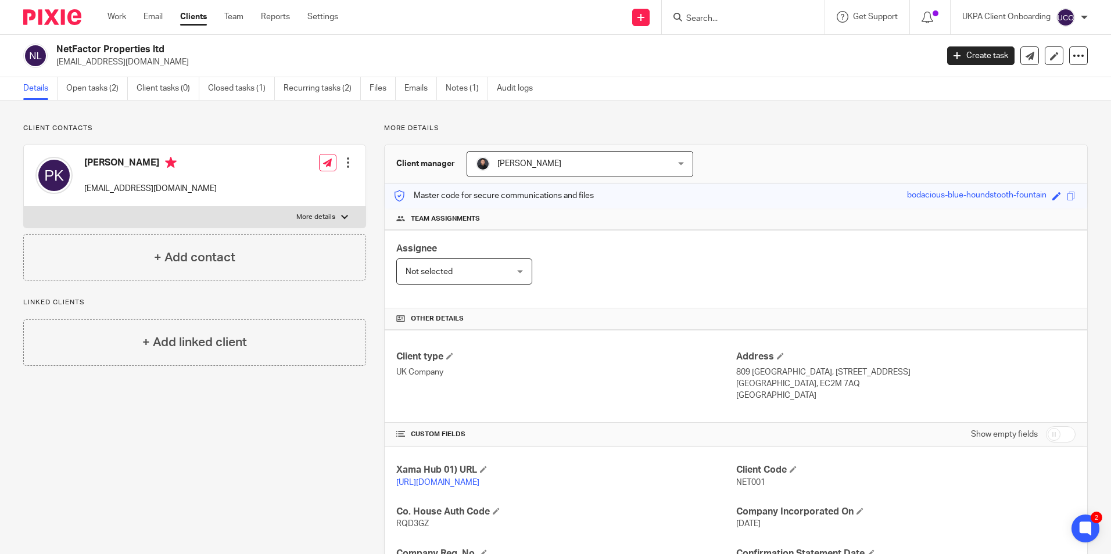
click at [157, 192] on p "[EMAIL_ADDRESS][DOMAIN_NAME]" at bounding box center [150, 189] width 132 height 12
copy div "[EMAIL_ADDRESS][DOMAIN_NAME]"
click at [728, 16] on input "Search" at bounding box center [737, 19] width 105 height 10
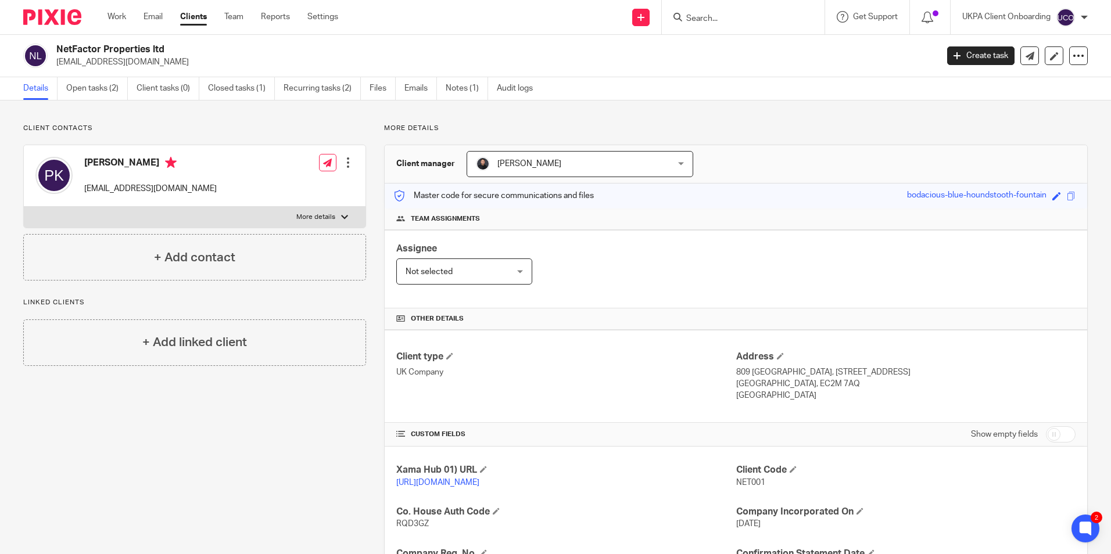
paste input "[EMAIL_ADDRESS][DOMAIN_NAME]"
type input "[EMAIL_ADDRESS][DOMAIN_NAME]"
click at [460, 91] on link "Notes (1)" at bounding box center [467, 88] width 42 height 23
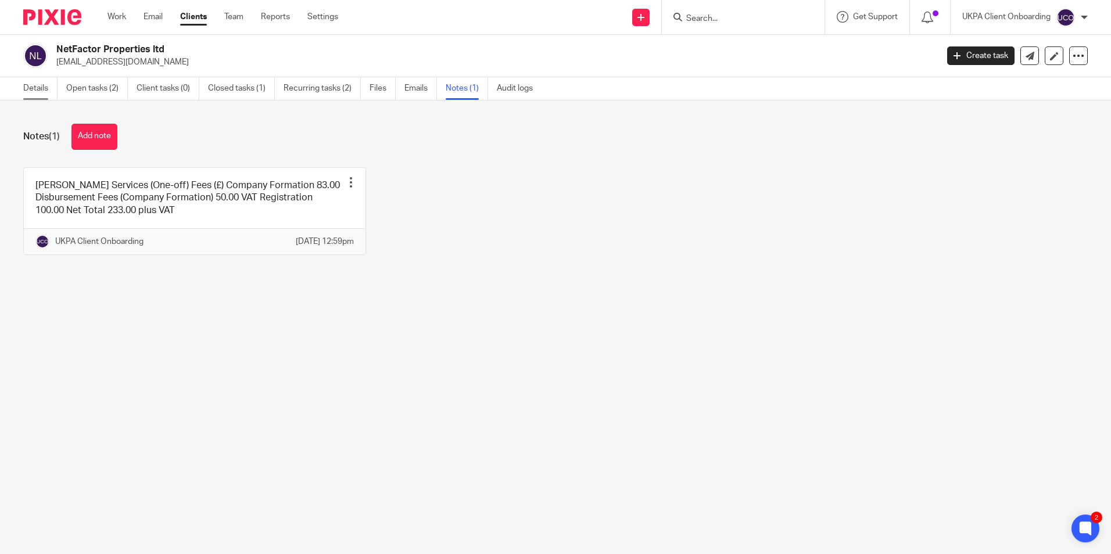
click at [46, 91] on link "Details" at bounding box center [40, 88] width 34 height 23
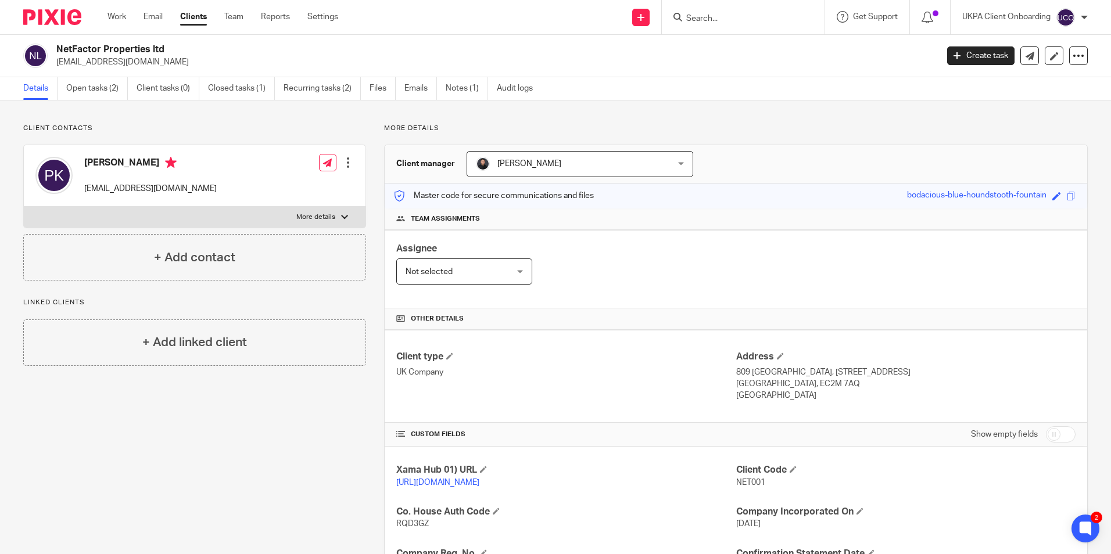
click at [717, 20] on input "Search" at bounding box center [737, 19] width 105 height 10
paste input "[PERSON_NAME] [PERSON_NAME]"
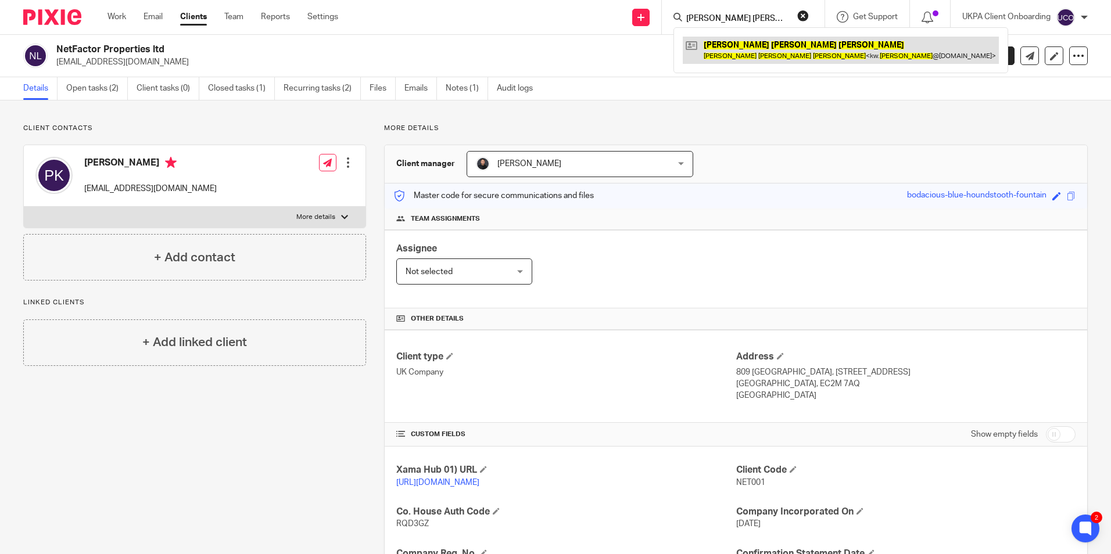
type input "[PERSON_NAME] [PERSON_NAME]"
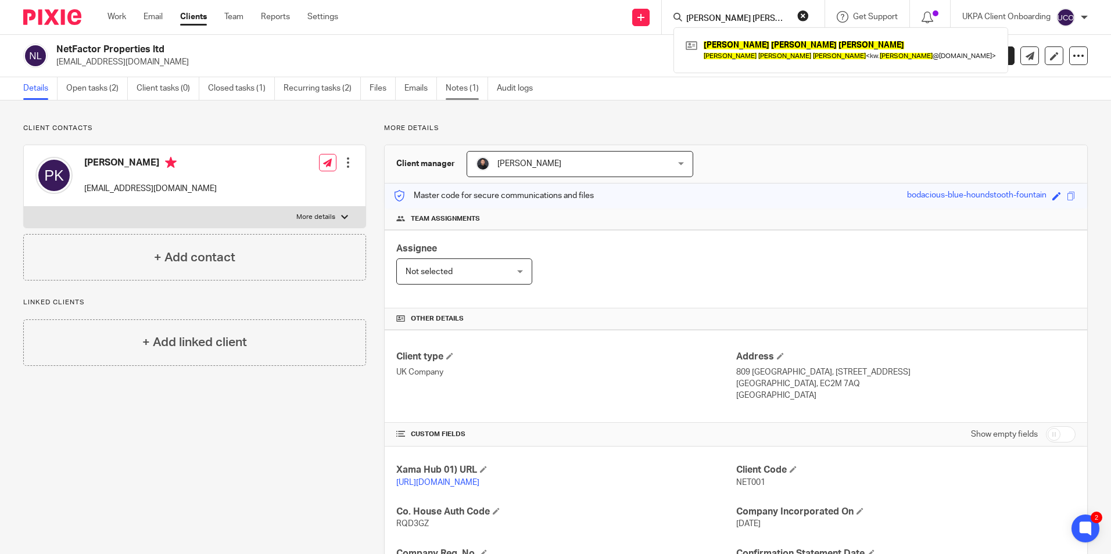
click at [475, 85] on link "Notes (1)" at bounding box center [467, 88] width 42 height 23
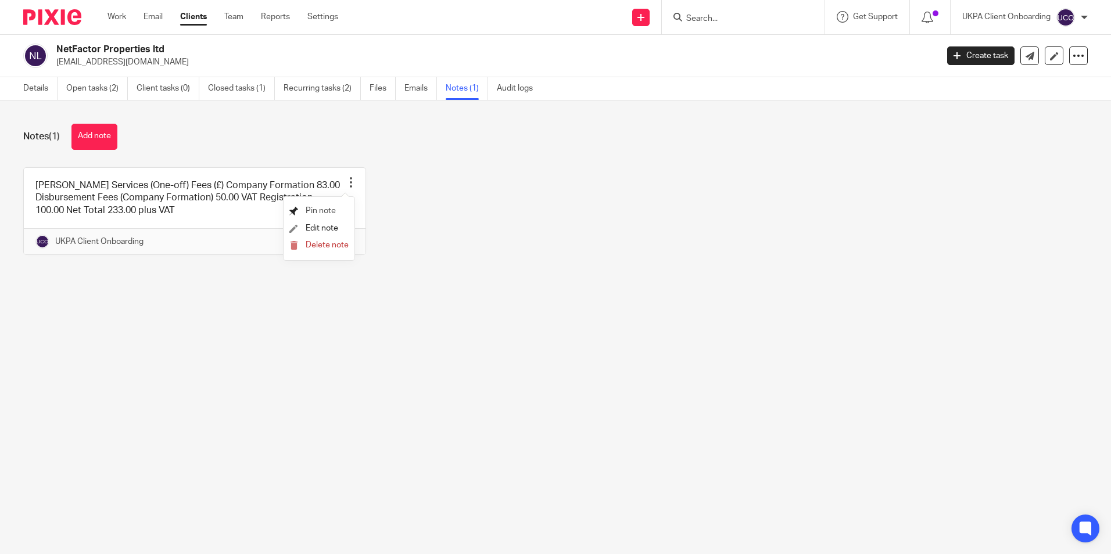
click at [314, 209] on span "Pin note" at bounding box center [321, 211] width 30 height 8
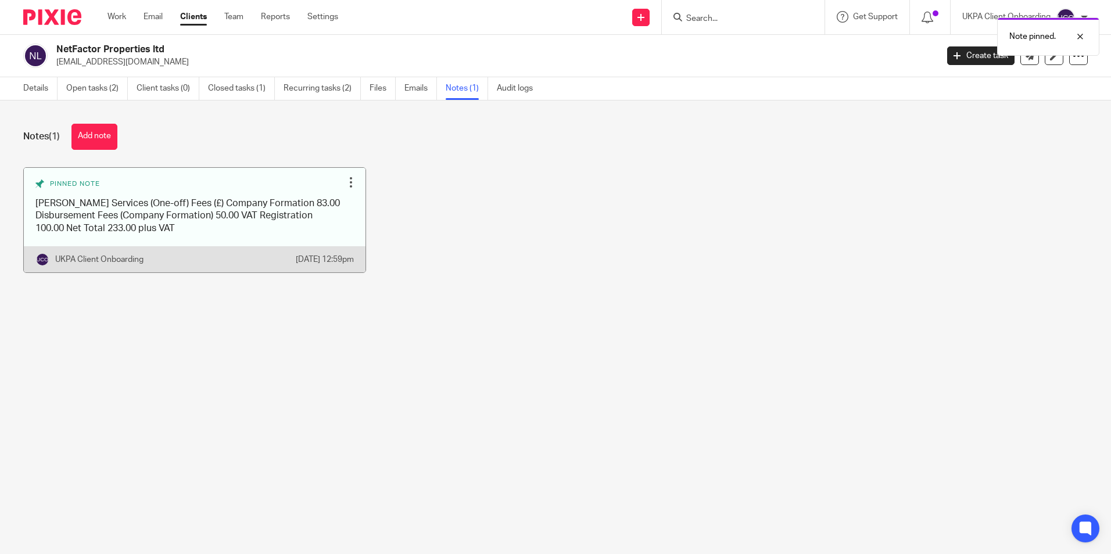
click at [261, 242] on link at bounding box center [195, 220] width 342 height 105
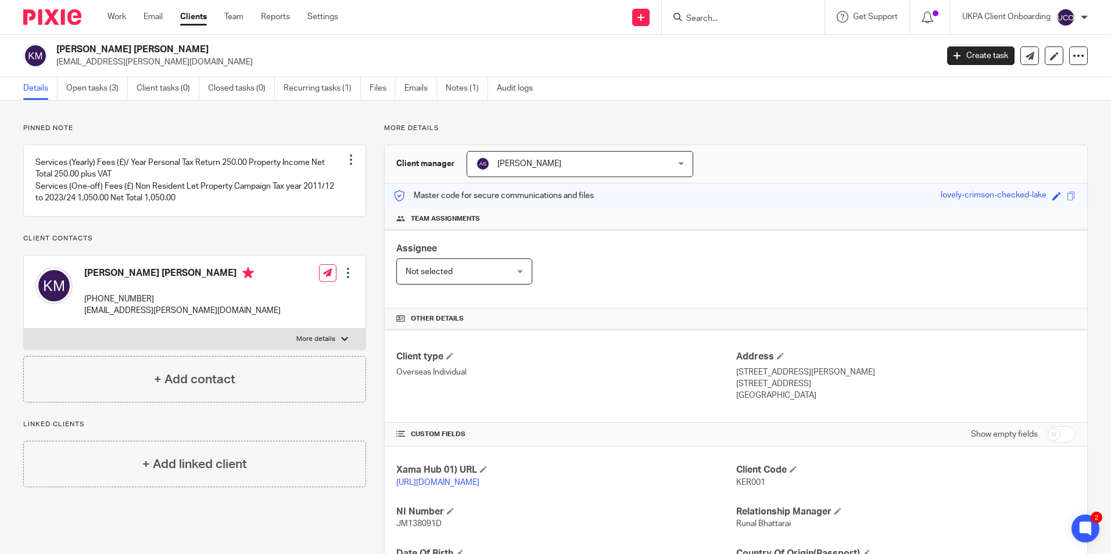
drag, startPoint x: 686, startPoint y: 2, endPoint x: 706, endPoint y: 21, distance: 28.4
click at [698, 16] on div at bounding box center [743, 17] width 163 height 34
click at [701, 19] on input "Search" at bounding box center [737, 19] width 105 height 10
click at [706, 21] on input "Search" at bounding box center [737, 19] width 105 height 10
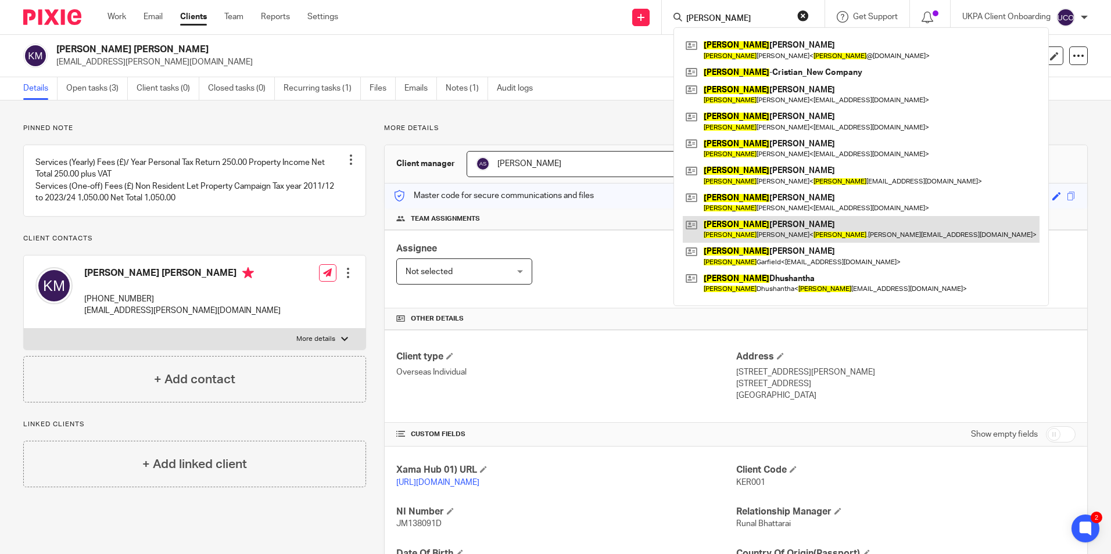
type input "andrew"
click at [736, 230] on link at bounding box center [861, 229] width 357 height 27
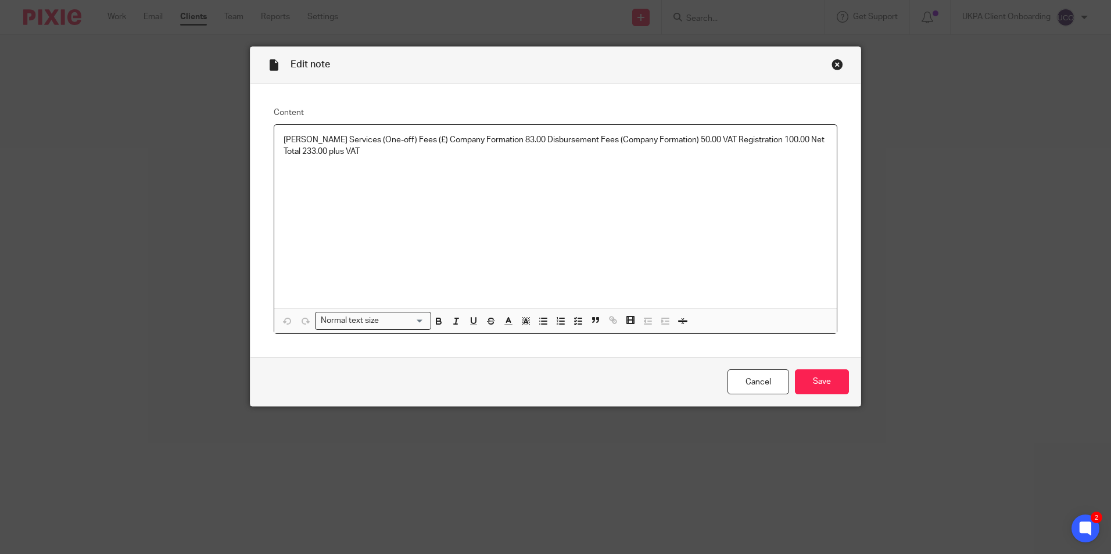
click at [723, 143] on p "Paola Kountourioti Services (One-off) Fees (£) Company Formation 83.00 Disburse…" at bounding box center [556, 146] width 544 height 24
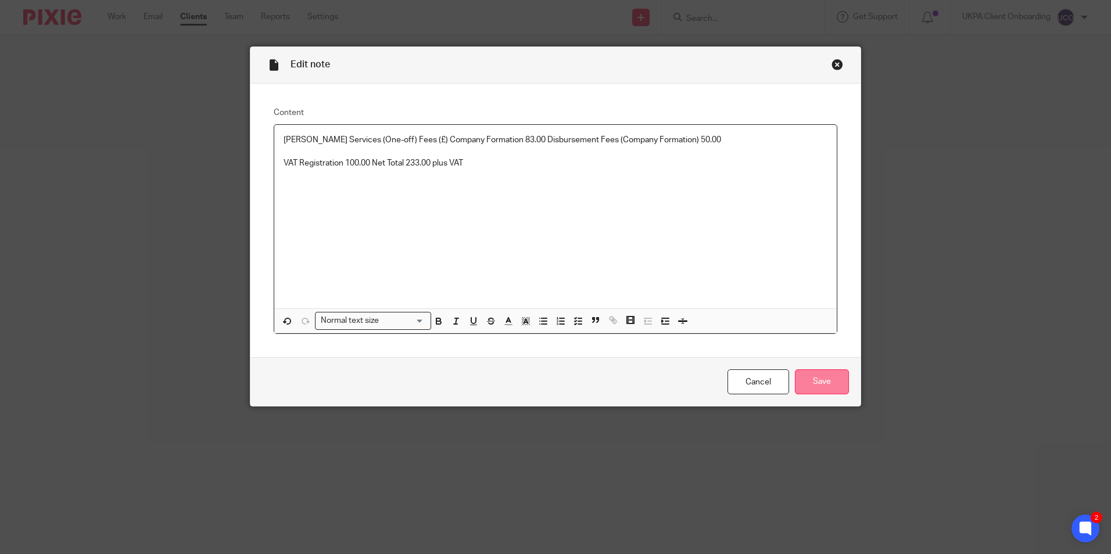
click at [800, 379] on input "Save" at bounding box center [822, 381] width 54 height 25
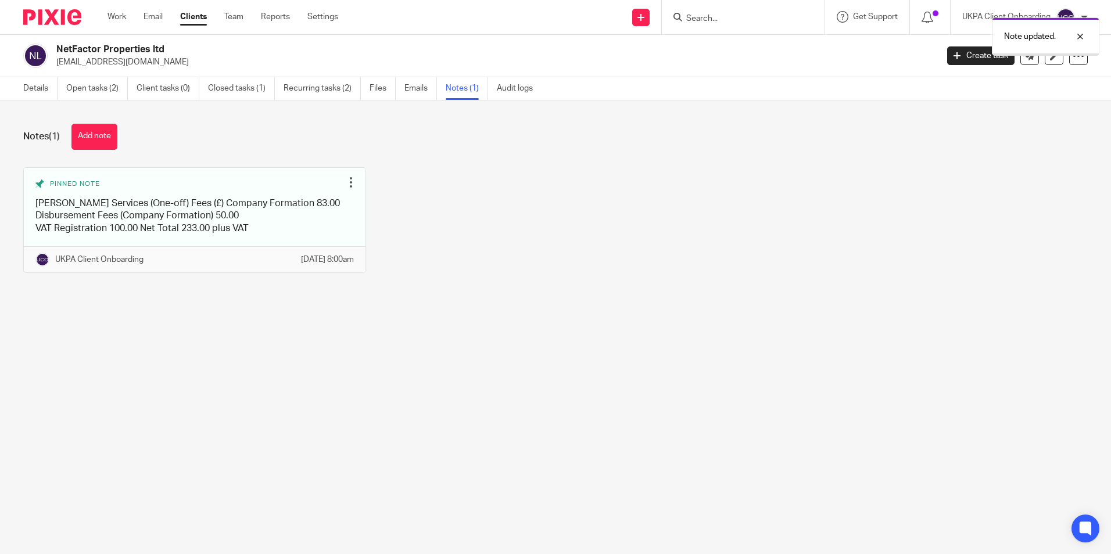
click at [130, 59] on p "[EMAIL_ADDRESS][DOMAIN_NAME]" at bounding box center [492, 62] width 873 height 12
click at [45, 89] on link "Details" at bounding box center [40, 88] width 34 height 23
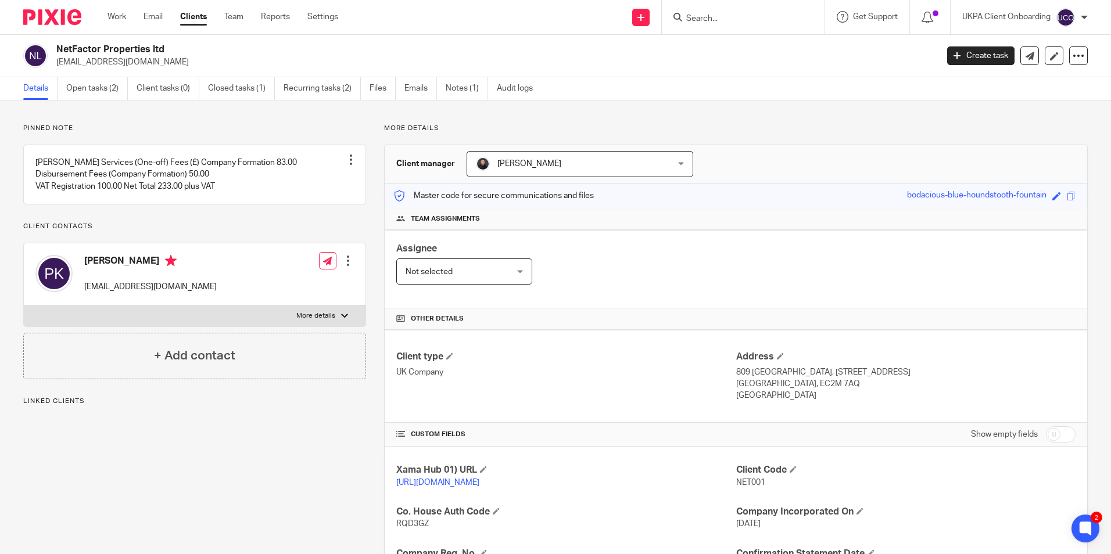
click at [751, 17] on input "Search" at bounding box center [737, 19] width 105 height 10
paste input "[PERSON_NAME]"
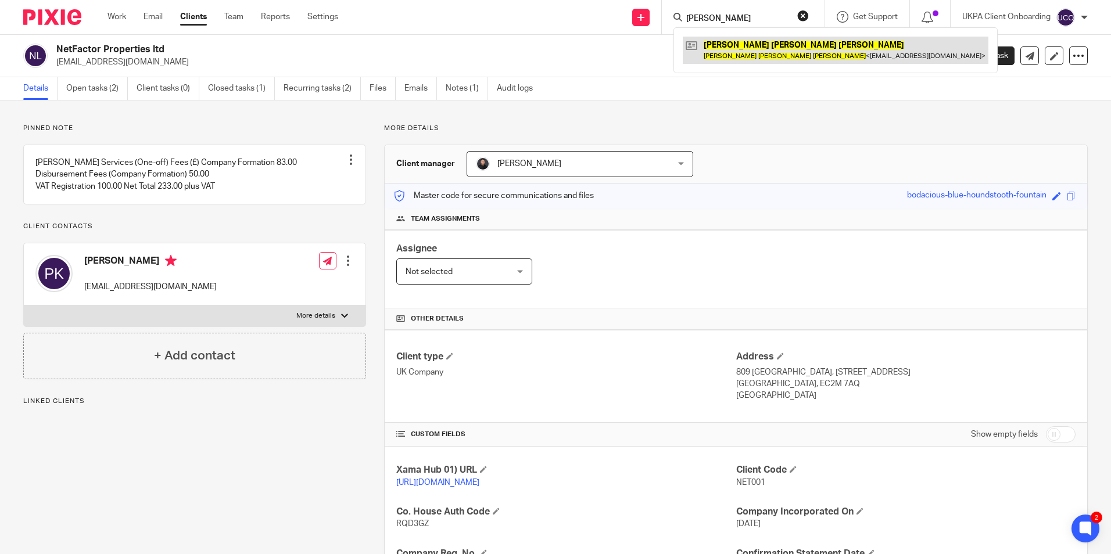
type input "[PERSON_NAME]"
click at [747, 53] on link at bounding box center [836, 50] width 306 height 27
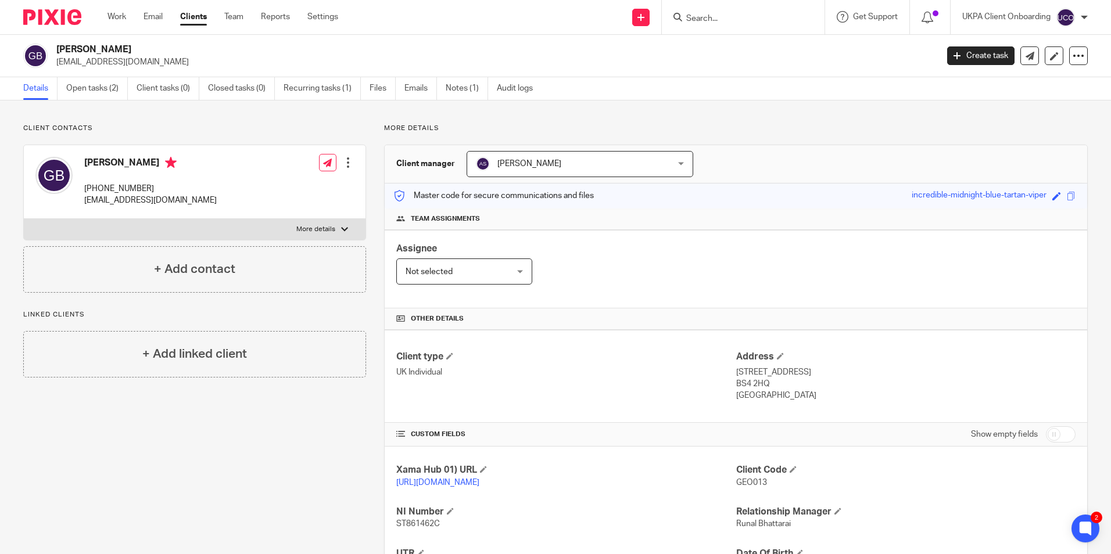
click at [121, 55] on h2 "George Christopher Bullen" at bounding box center [405, 50] width 698 height 12
click at [121, 63] on p "georgebullen557@outlook.com" at bounding box center [492, 62] width 873 height 12
copy main "georgebullen557@outlook.com Create task Update from Companies House Export data…"
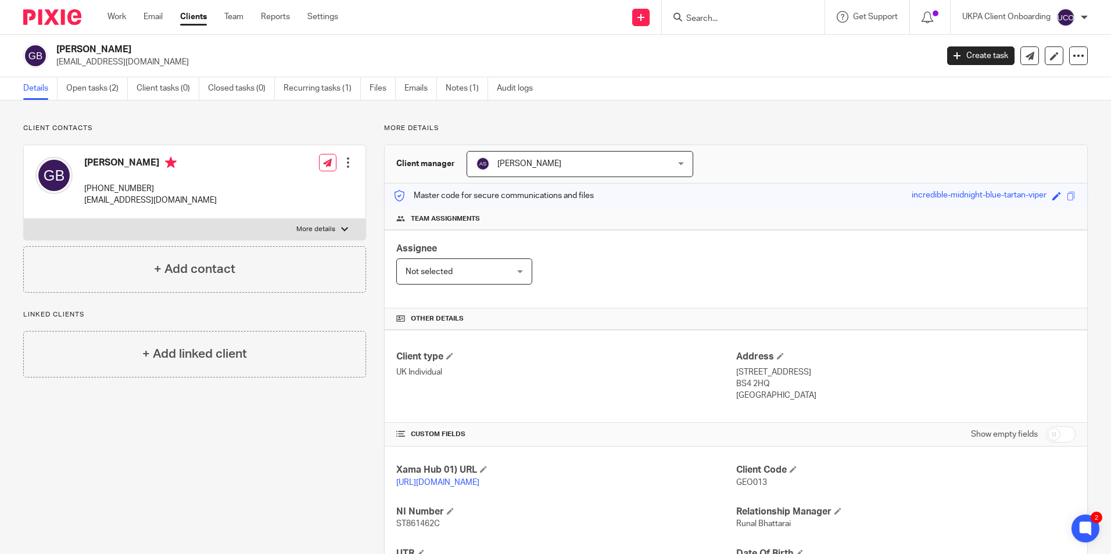
click at [760, 25] on div at bounding box center [743, 17] width 163 height 34
click at [747, 18] on input "Search" at bounding box center [737, 19] width 105 height 10
paste input "georgebullen557@outlook.com"
type input "georgebullen557@outlook.com"
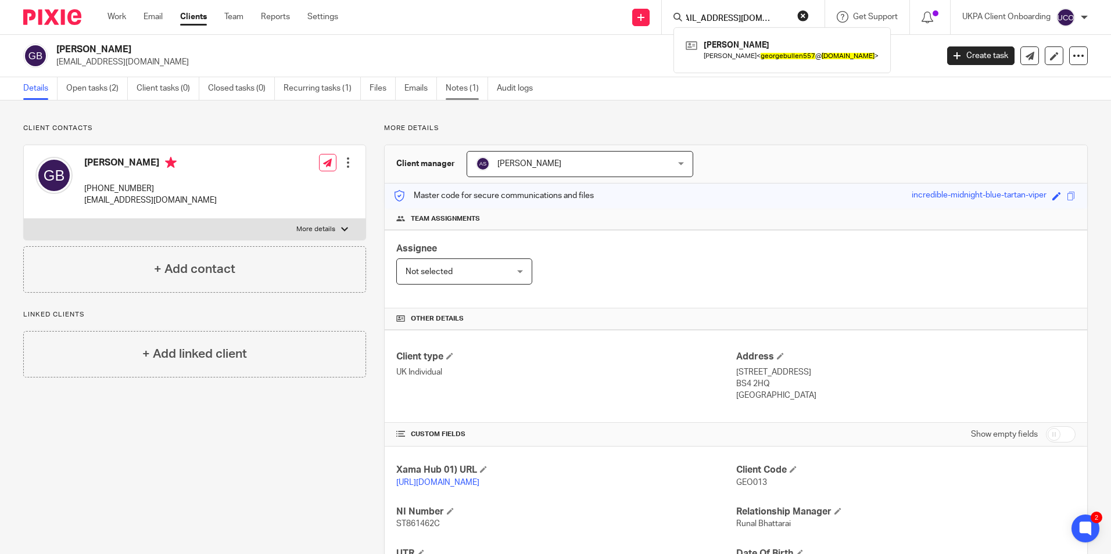
click at [477, 86] on link "Notes (1)" at bounding box center [467, 88] width 42 height 23
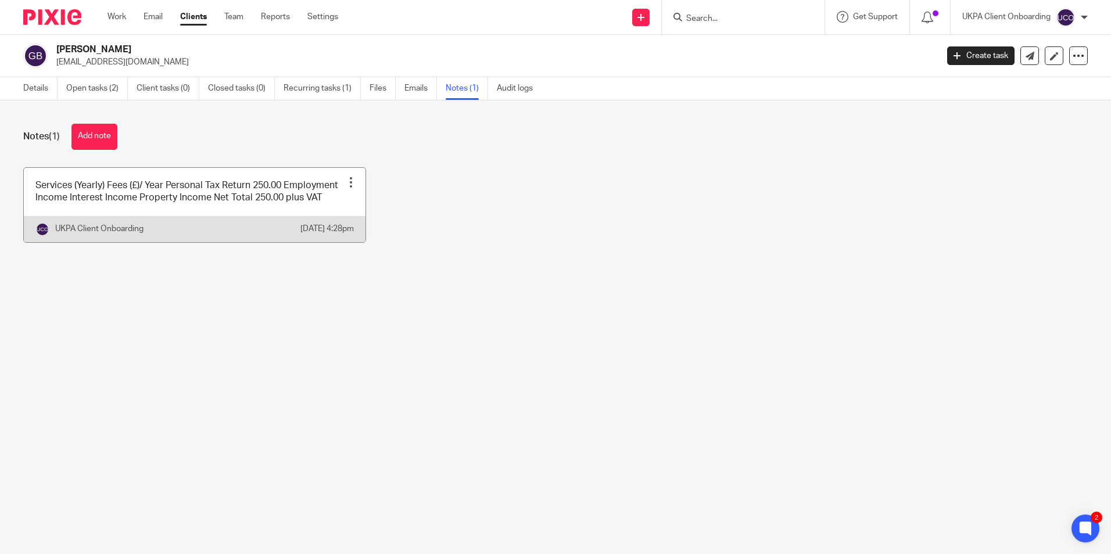
drag, startPoint x: 347, startPoint y: 184, endPoint x: 343, endPoint y: 189, distance: 7.0
click at [347, 184] on div at bounding box center [351, 183] width 12 height 12
click at [322, 213] on span "Pin note" at bounding box center [321, 211] width 30 height 8
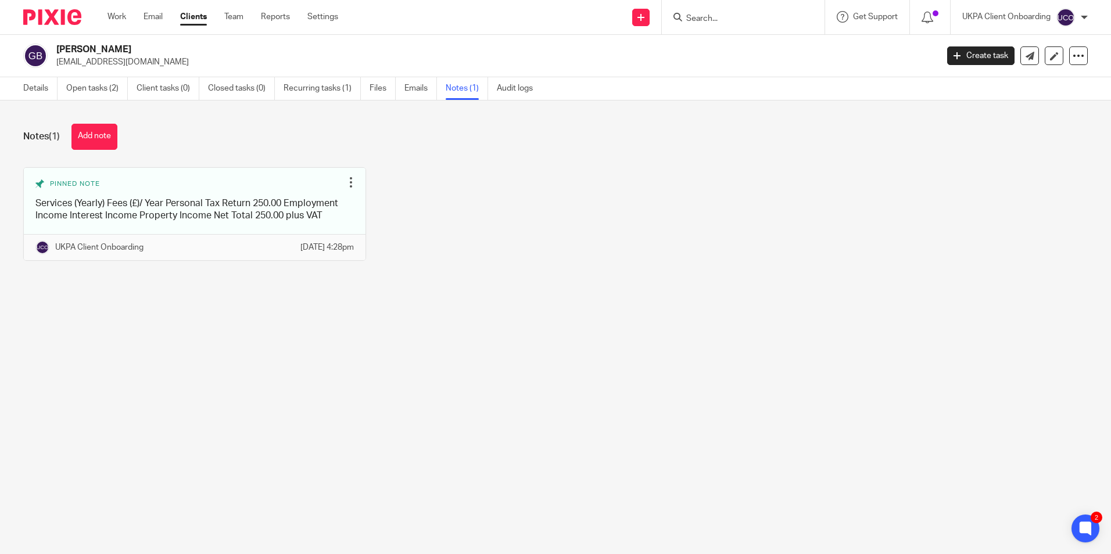
drag, startPoint x: 28, startPoint y: 88, endPoint x: 12, endPoint y: 168, distance: 81.4
click at [28, 88] on link "Details" at bounding box center [40, 88] width 34 height 23
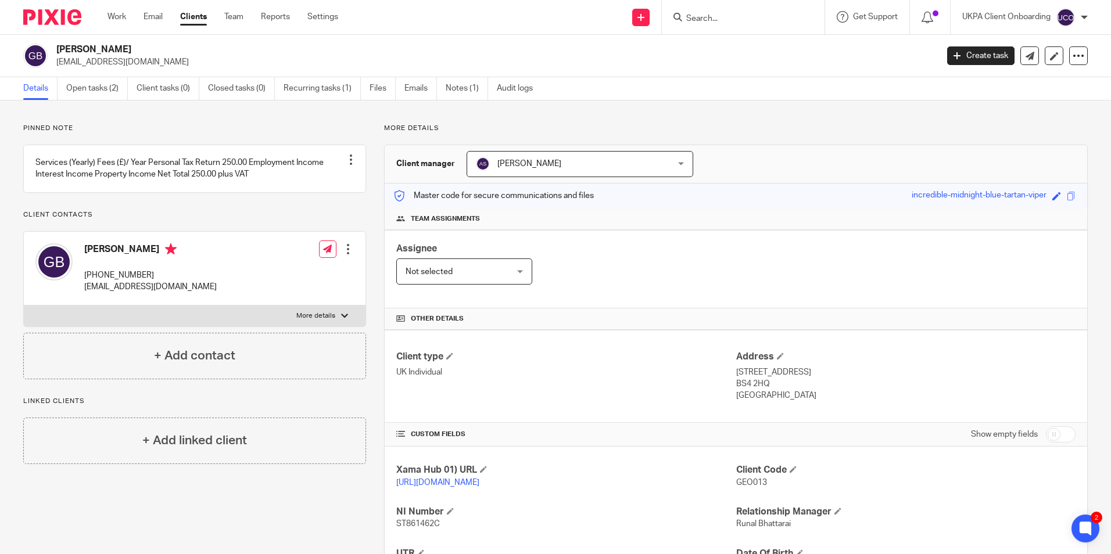
click at [720, 21] on input "Search" at bounding box center [737, 19] width 105 height 10
paste input "[PERSON_NAME]"
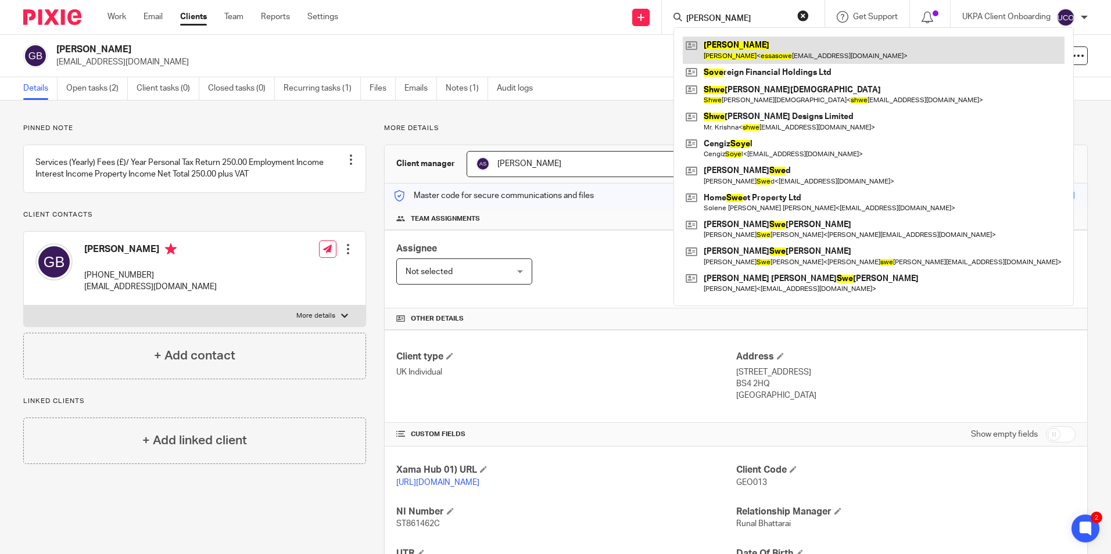
type input "[PERSON_NAME]"
click at [731, 46] on link at bounding box center [874, 50] width 382 height 27
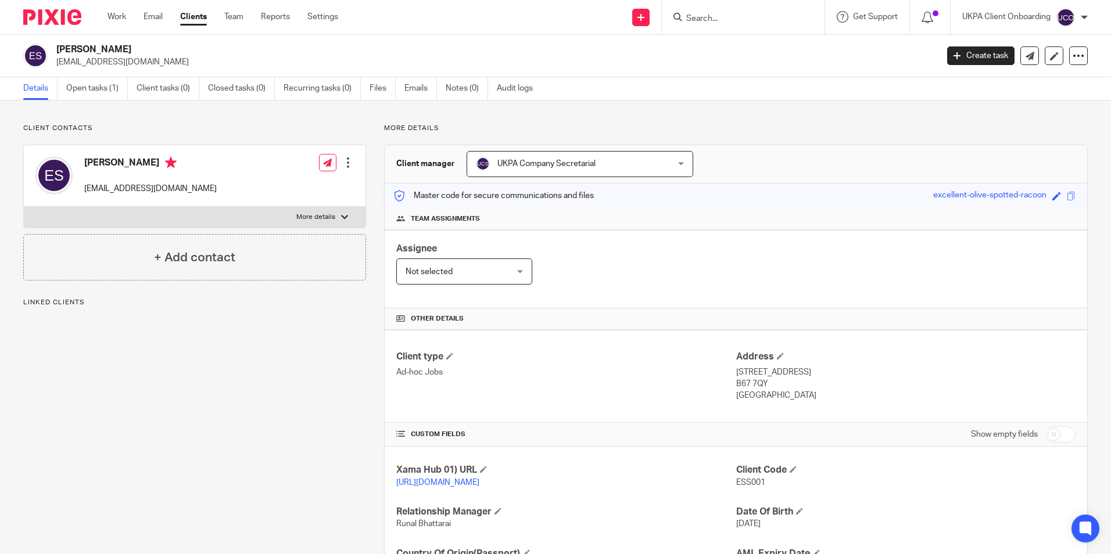
click at [703, 23] on input "Search" at bounding box center [737, 19] width 105 height 10
paste input "[EMAIL_ADDRESS][DOMAIN_NAME]"
type input "essasowe979@yahoo.com"
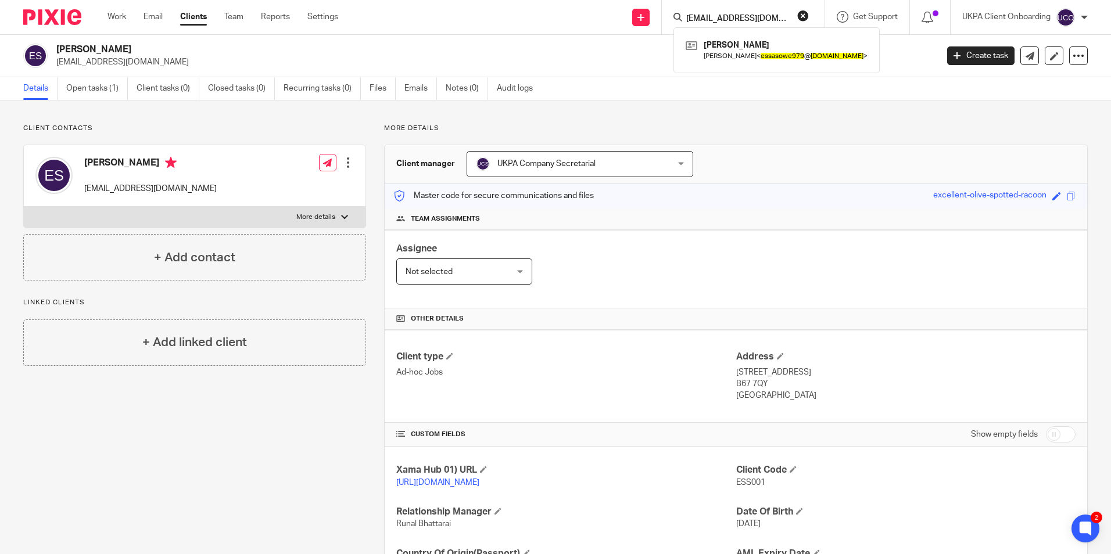
click at [802, 18] on button "reset" at bounding box center [803, 16] width 12 height 12
click at [762, 19] on input "Search" at bounding box center [737, 19] width 105 height 10
paste input "[PERSON_NAME]"
type input "[PERSON_NAME]"
click at [743, 49] on link at bounding box center [770, 50] width 175 height 27
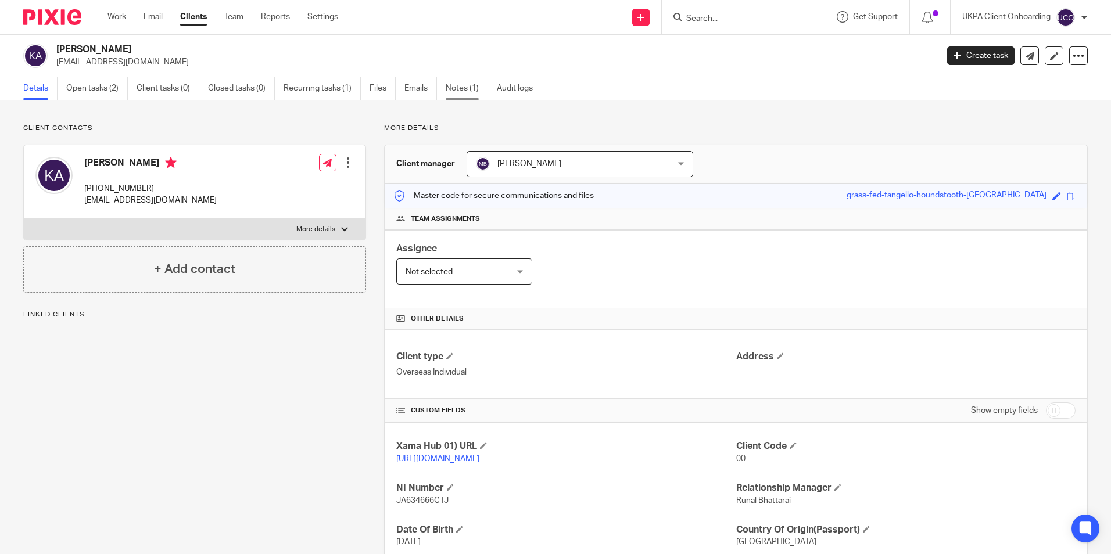
click at [465, 97] on link "Notes (1)" at bounding box center [467, 88] width 42 height 23
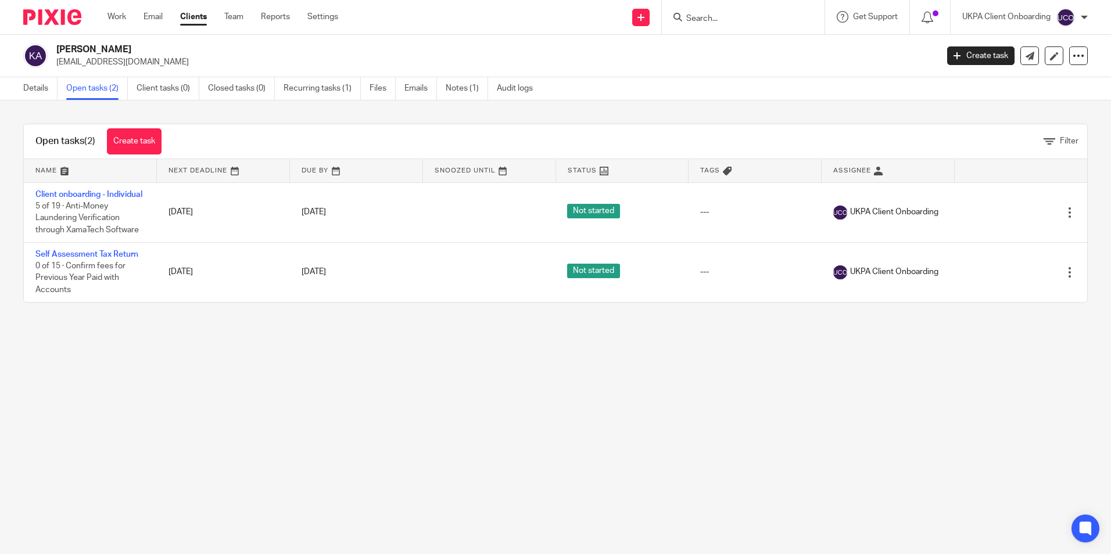
click at [48, 90] on link "Details" at bounding box center [40, 88] width 34 height 23
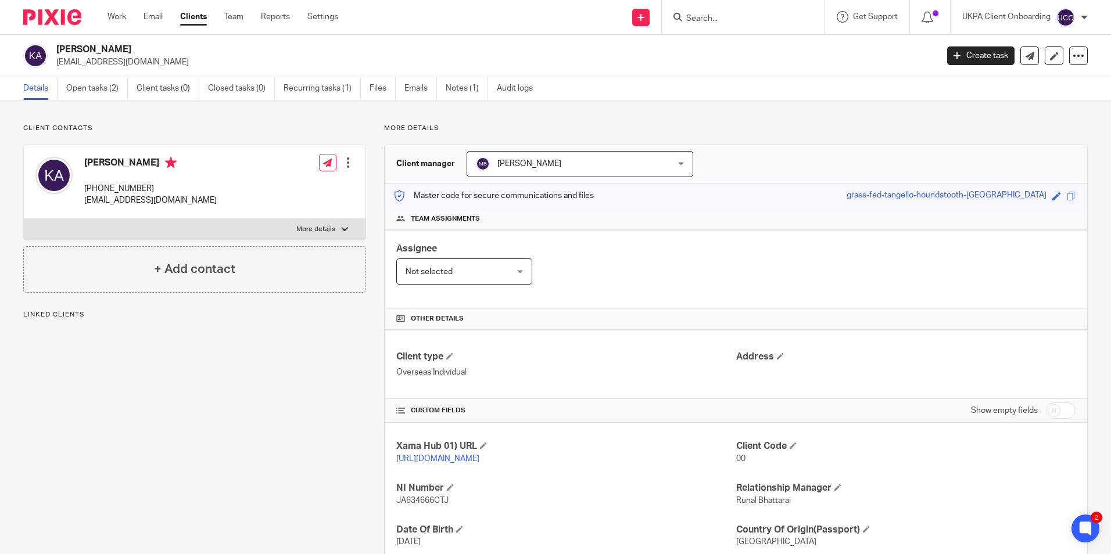
click at [707, 17] on input "Search" at bounding box center [737, 19] width 105 height 10
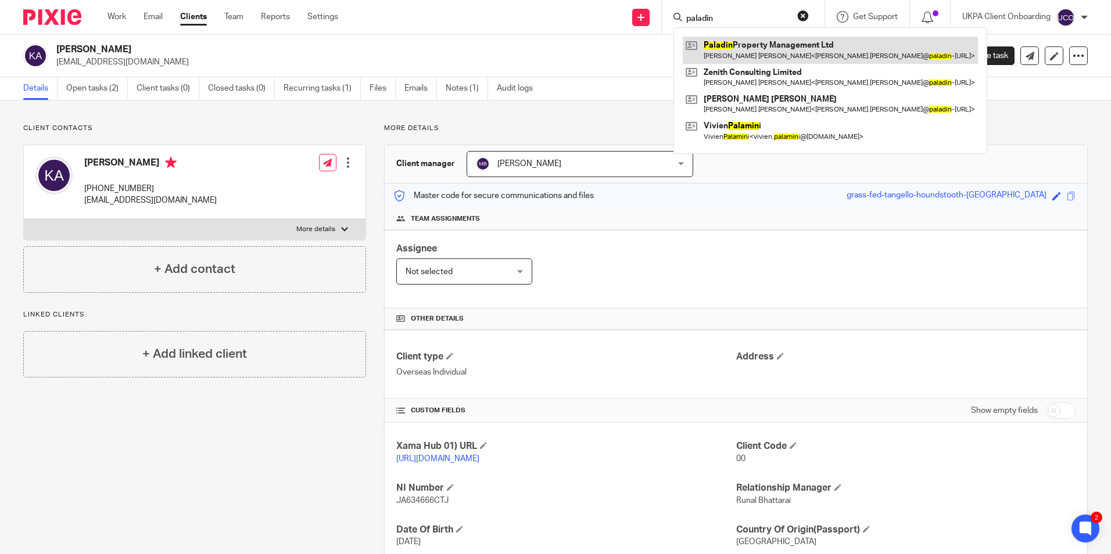
type input "paladin"
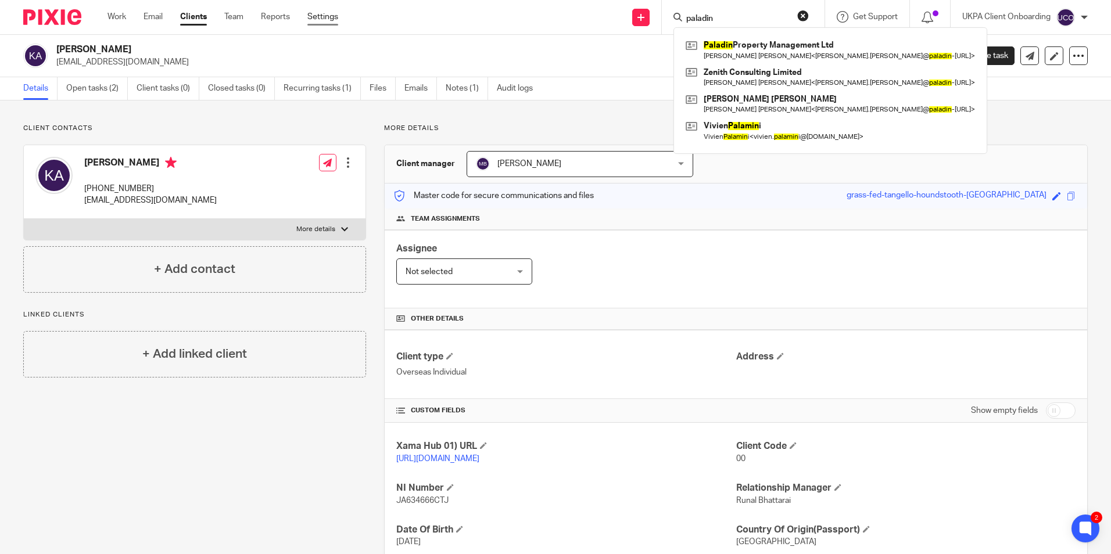
click at [321, 16] on link "Settings" at bounding box center [322, 17] width 31 height 12
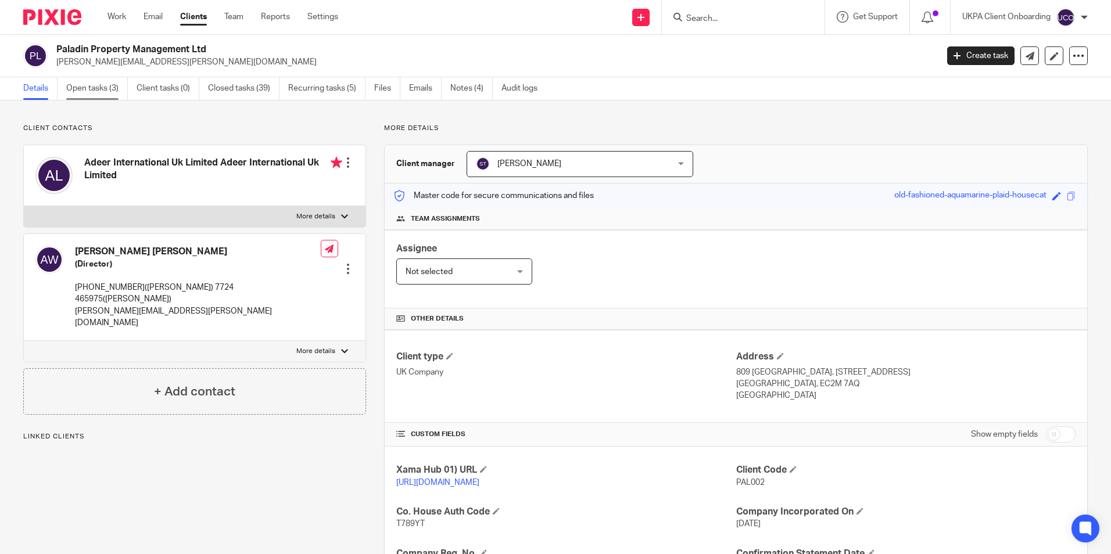
click at [108, 94] on link "Open tasks (3)" at bounding box center [97, 88] width 62 height 23
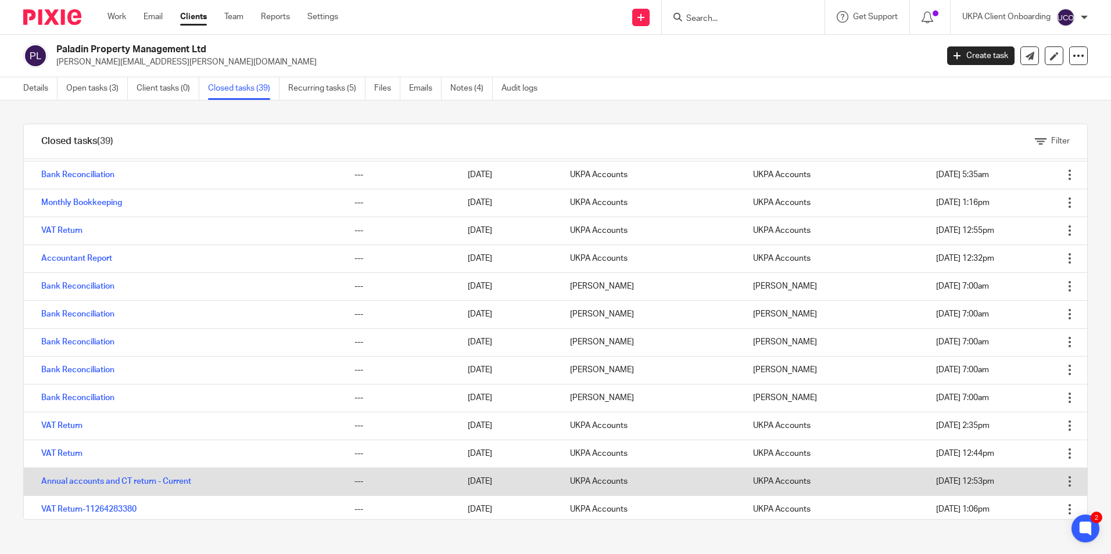
scroll to position [636, 0]
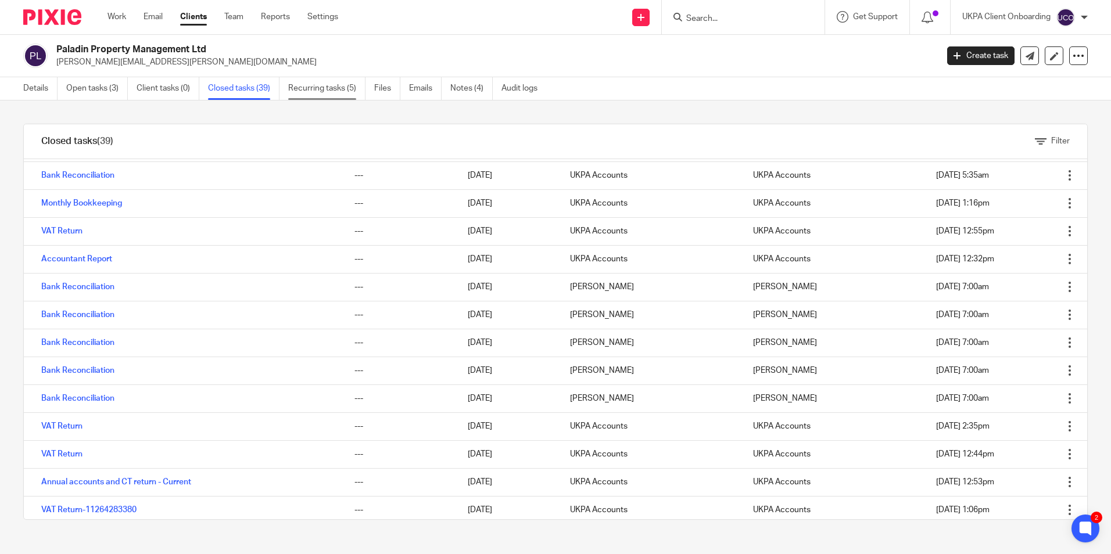
click at [329, 91] on link "Recurring tasks (5)" at bounding box center [326, 88] width 77 height 23
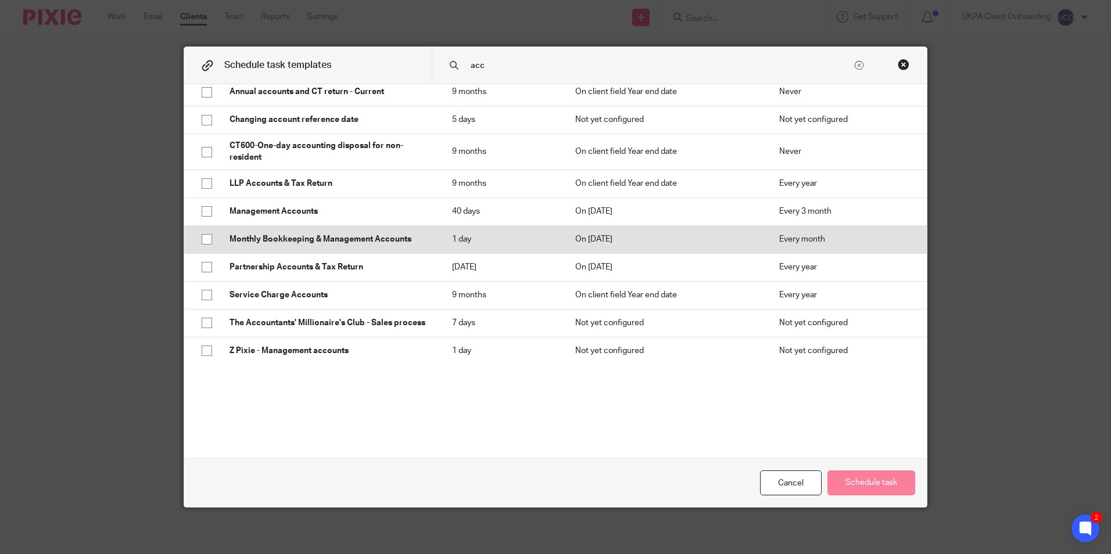
scroll to position [84, 0]
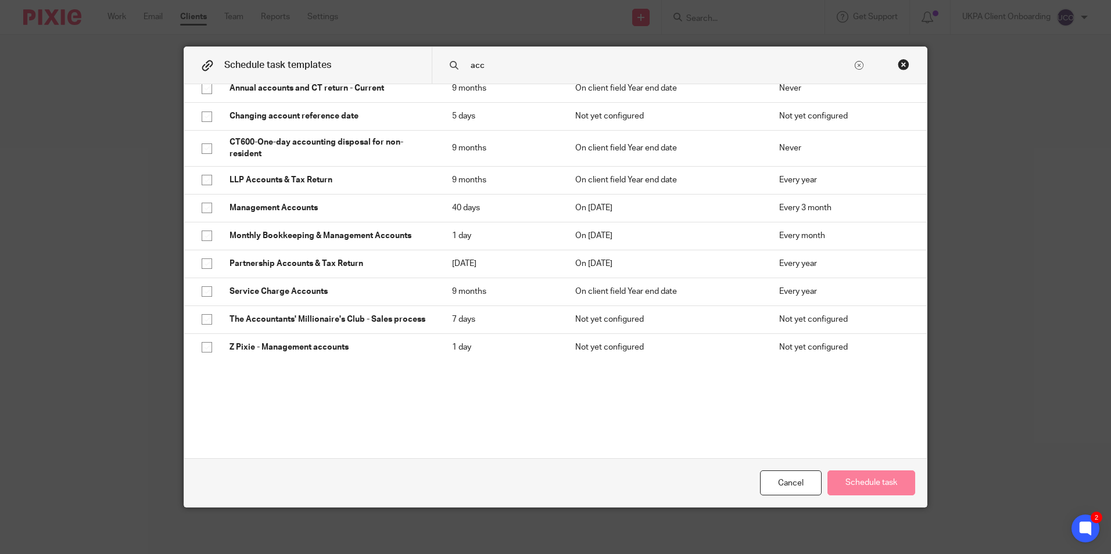
click at [493, 68] on input "acc" at bounding box center [660, 65] width 383 height 13
type input "a"
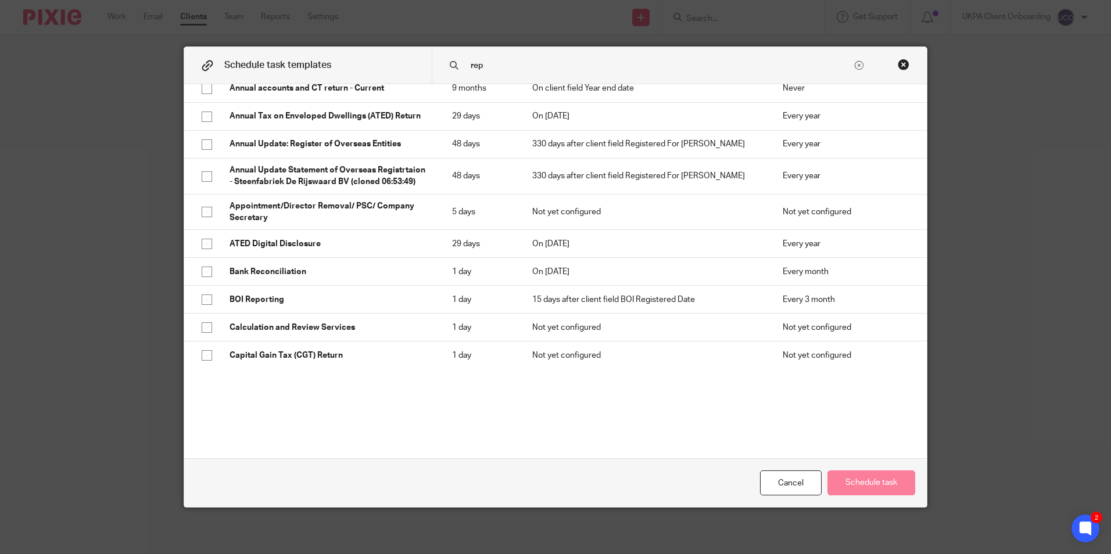
scroll to position [0, 0]
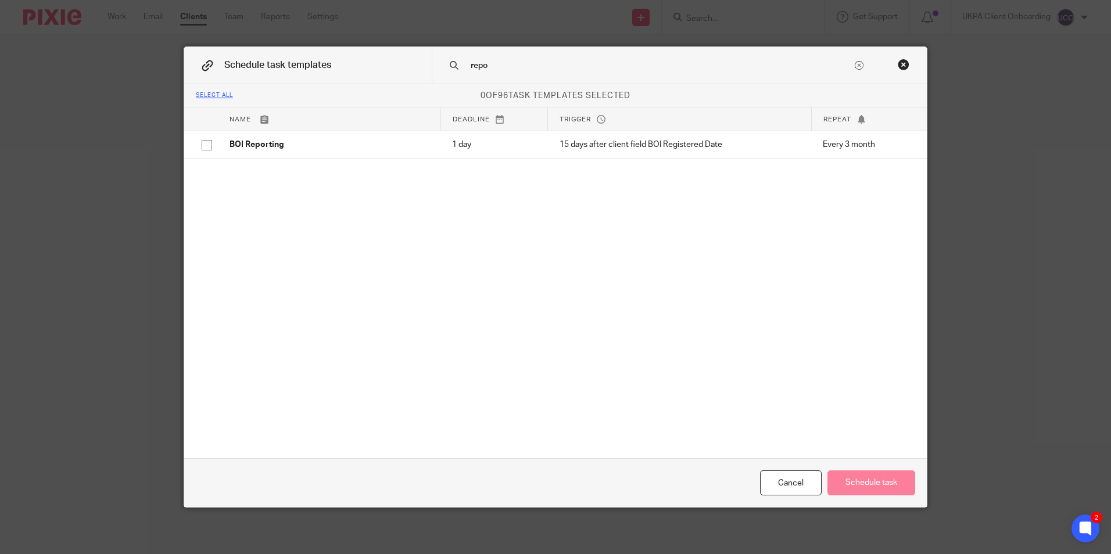
type input "repo"
click at [766, 468] on div "Cancel Schedule task" at bounding box center [555, 482] width 742 height 49
click at [772, 473] on div "Cancel" at bounding box center [791, 483] width 62 height 25
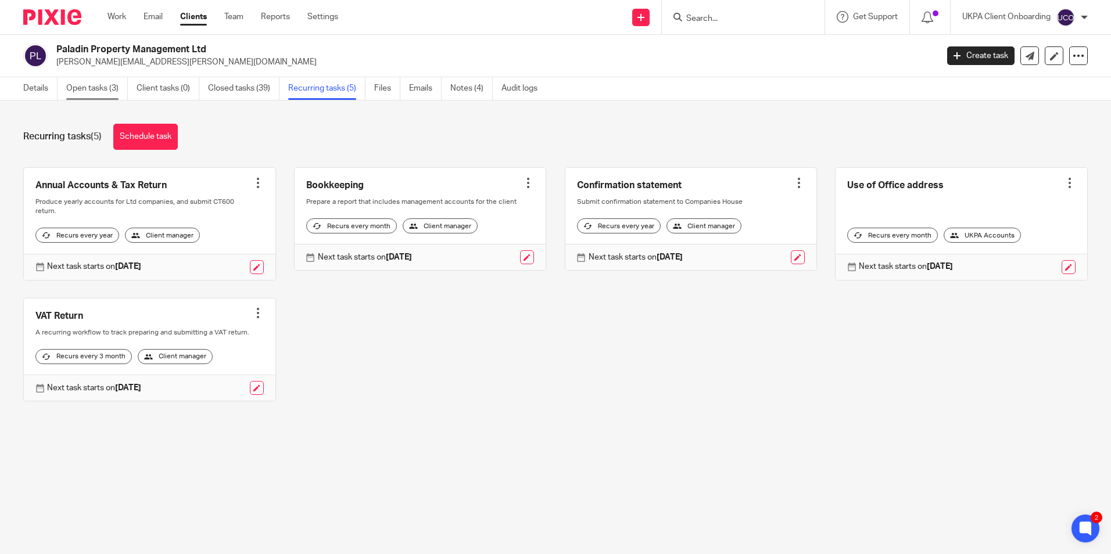
click at [113, 88] on link "Open tasks (3)" at bounding box center [97, 88] width 62 height 23
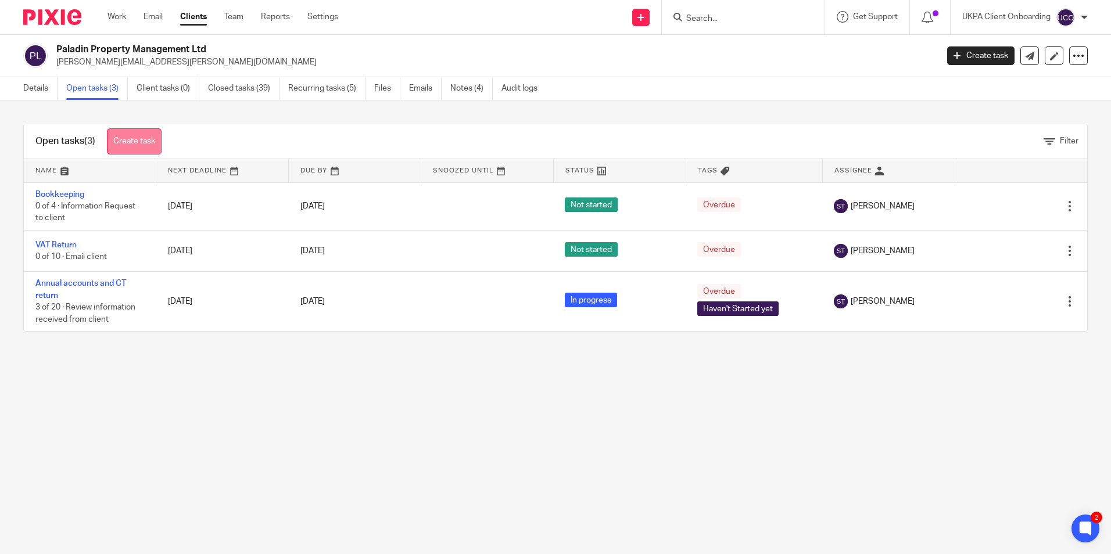
click at [152, 131] on link "Create task" at bounding box center [134, 141] width 55 height 26
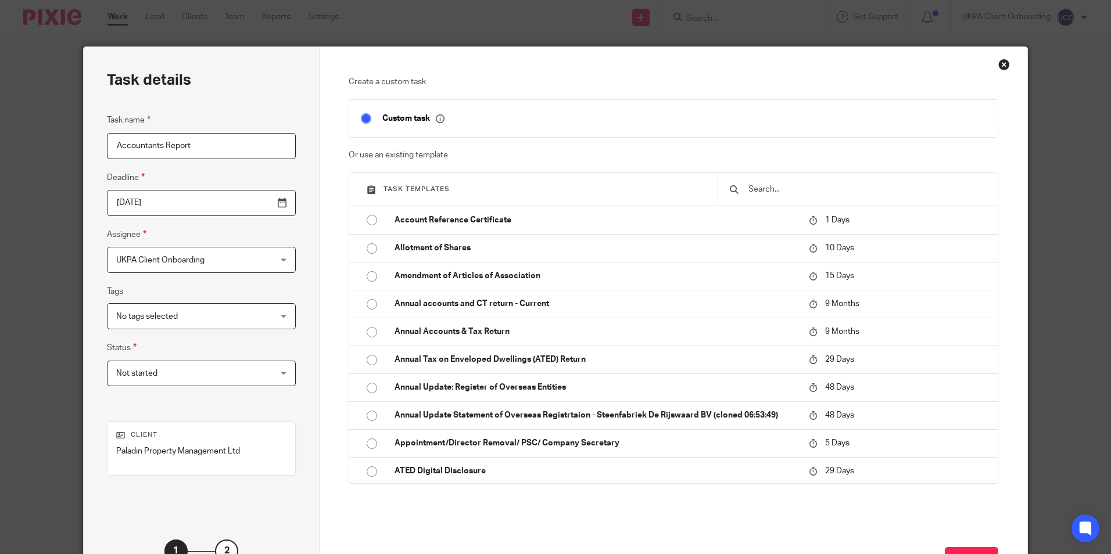
type input "Accountants Report"
click at [256, 203] on input "[DATE]" at bounding box center [201, 203] width 189 height 26
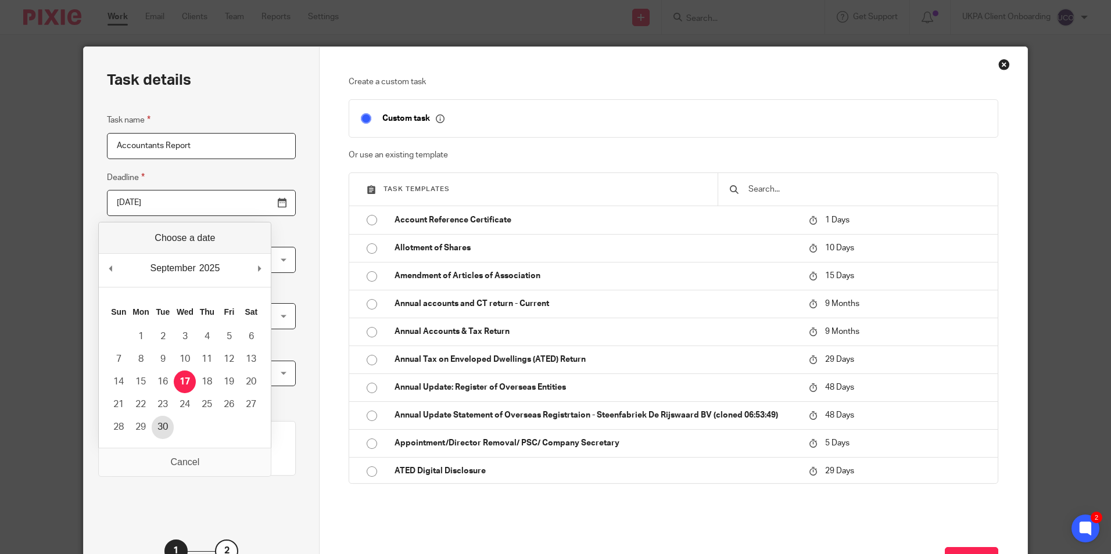
type input "[DATE]"
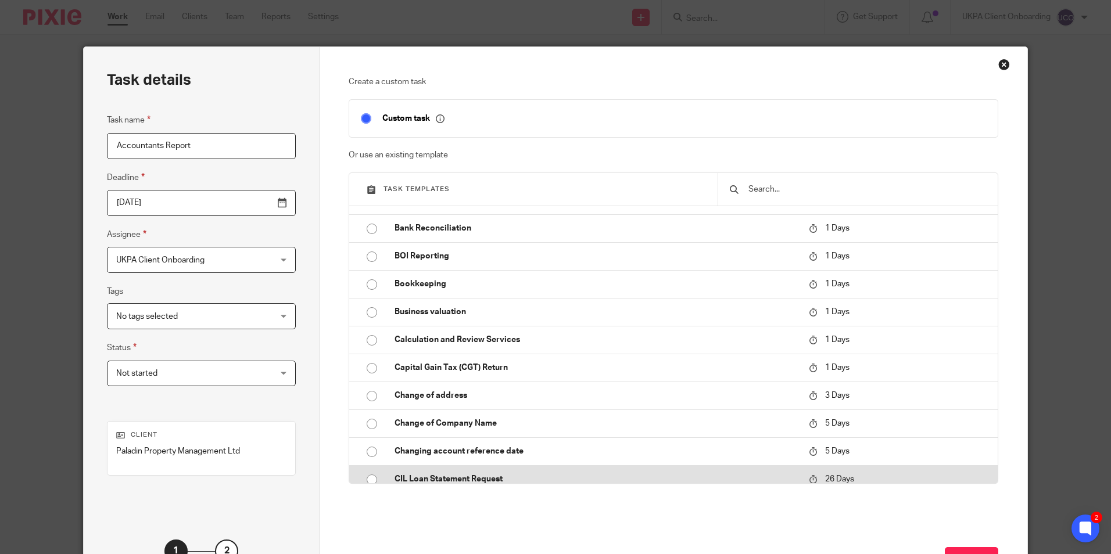
scroll to position [290, 0]
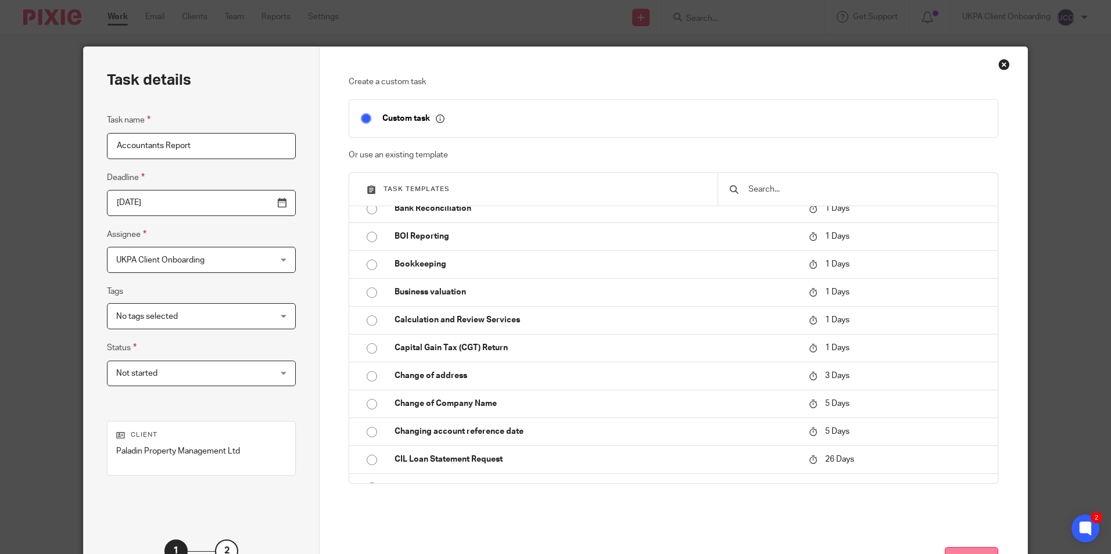
click at [962, 548] on button "Next" at bounding box center [971, 559] width 53 height 25
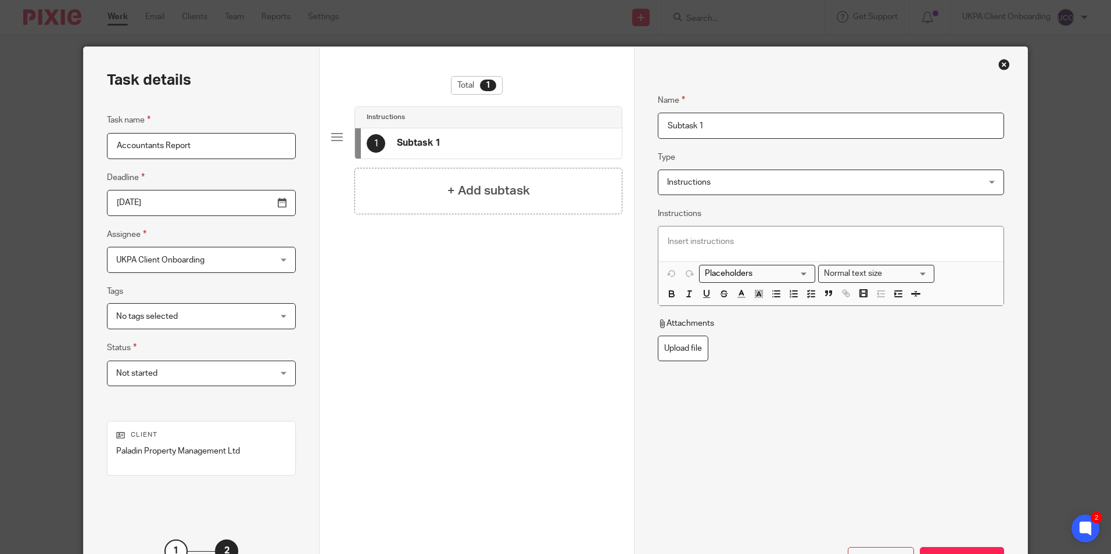
click at [705, 132] on input "Subtask 1" at bounding box center [831, 126] width 346 height 26
paste input "Accountants Report"
click at [663, 126] on input "Accountants Report" at bounding box center [831, 126] width 346 height 26
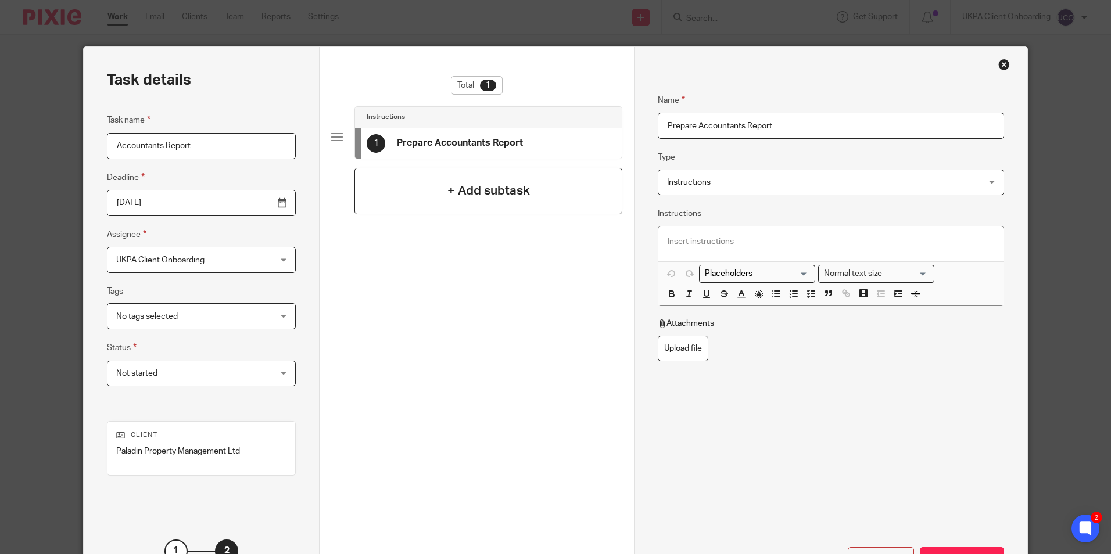
type input "Prepare Accountants Report"
click at [524, 194] on h4 "+ Add subtask" at bounding box center [488, 191] width 82 height 18
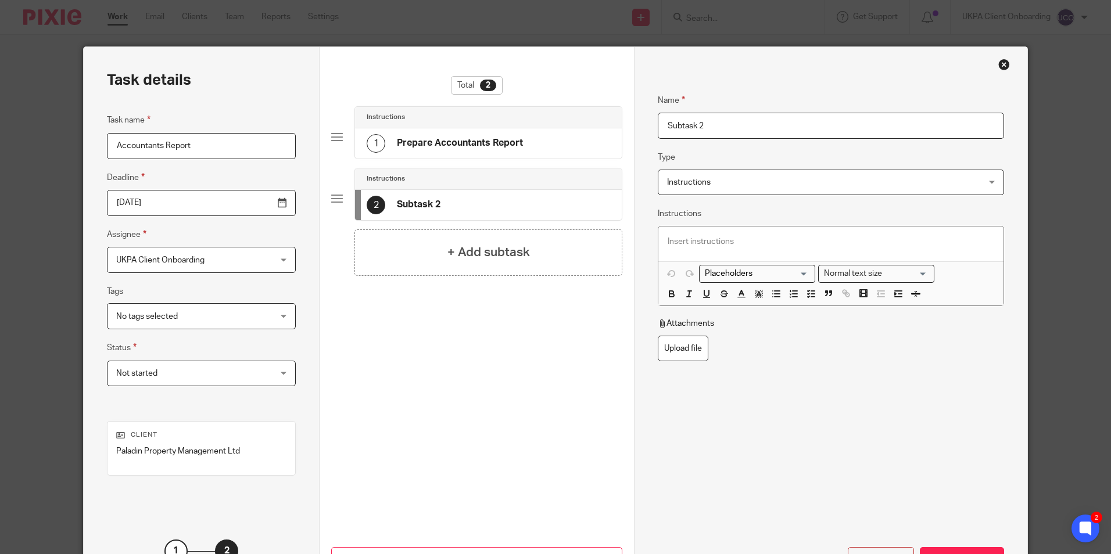
click at [719, 130] on input "Subtask 2" at bounding box center [831, 126] width 346 height 26
type input "Issue of invoice"
click at [548, 243] on div "+ Add subtask" at bounding box center [488, 252] width 268 height 46
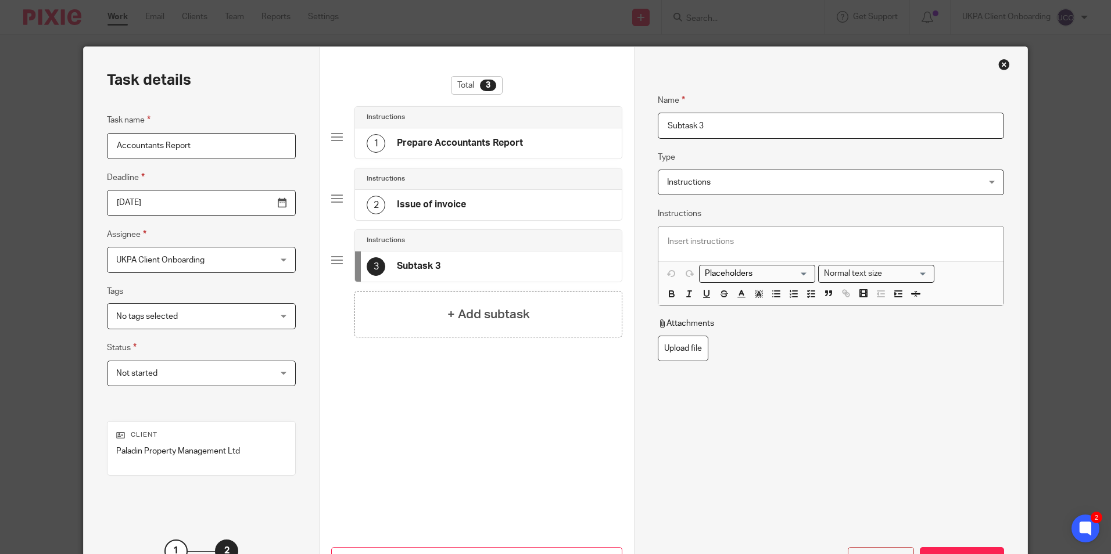
click at [730, 167] on fieldset "Type Instructions Instructions Instructions Send automated email Send email man…" at bounding box center [831, 172] width 346 height 45
click at [712, 136] on input "Subtask 3" at bounding box center [831, 126] width 346 height 26
click at [712, 132] on input "Subtask 3" at bounding box center [831, 126] width 346 height 26
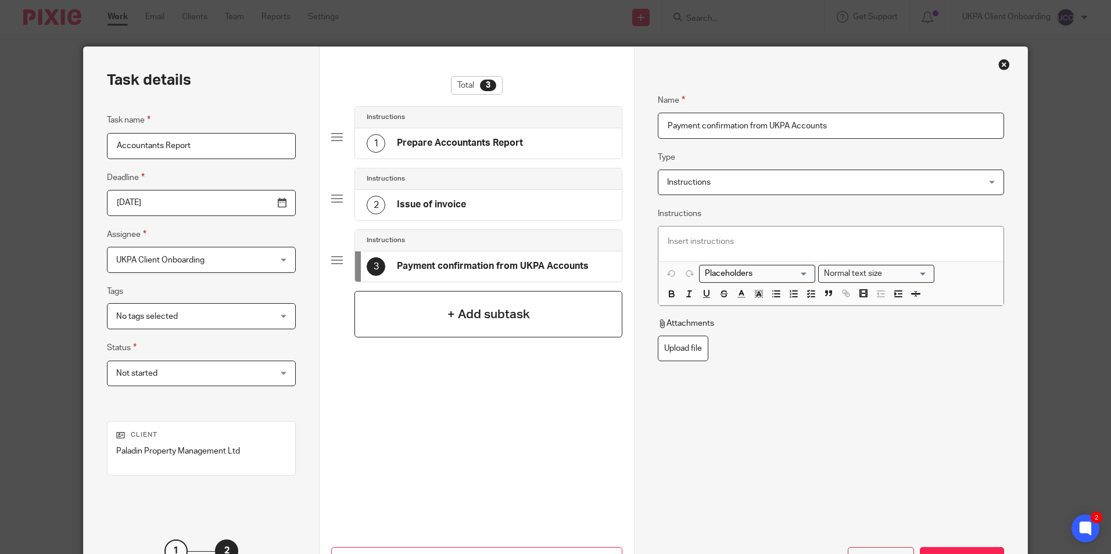
type input "Payment confirmation from UKPA Accounts"
click at [533, 315] on div "+ Add subtask" at bounding box center [488, 314] width 268 height 46
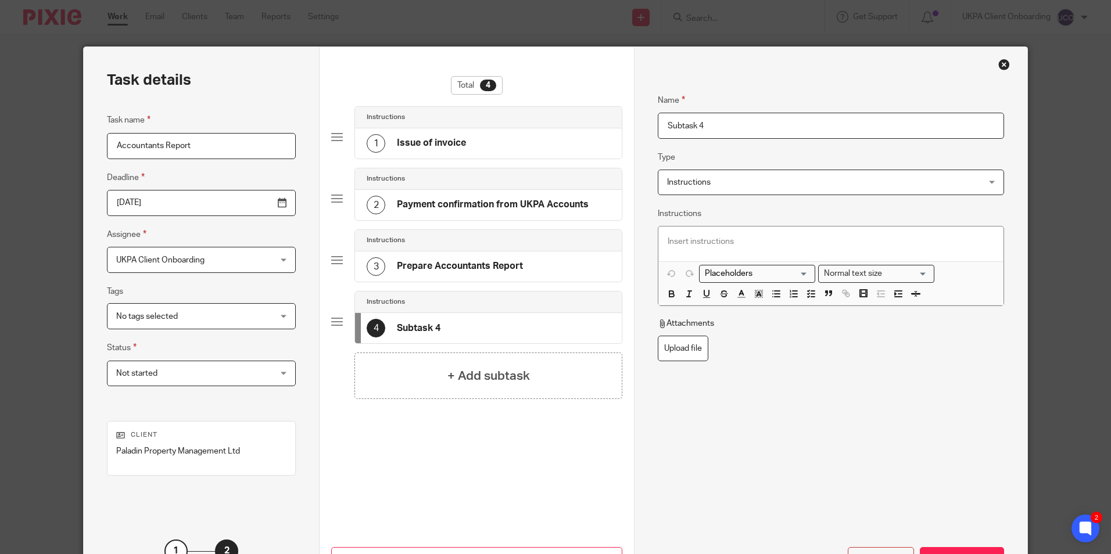
click at [715, 132] on input "Subtask 4" at bounding box center [831, 126] width 346 height 26
type input "Closure of Task"
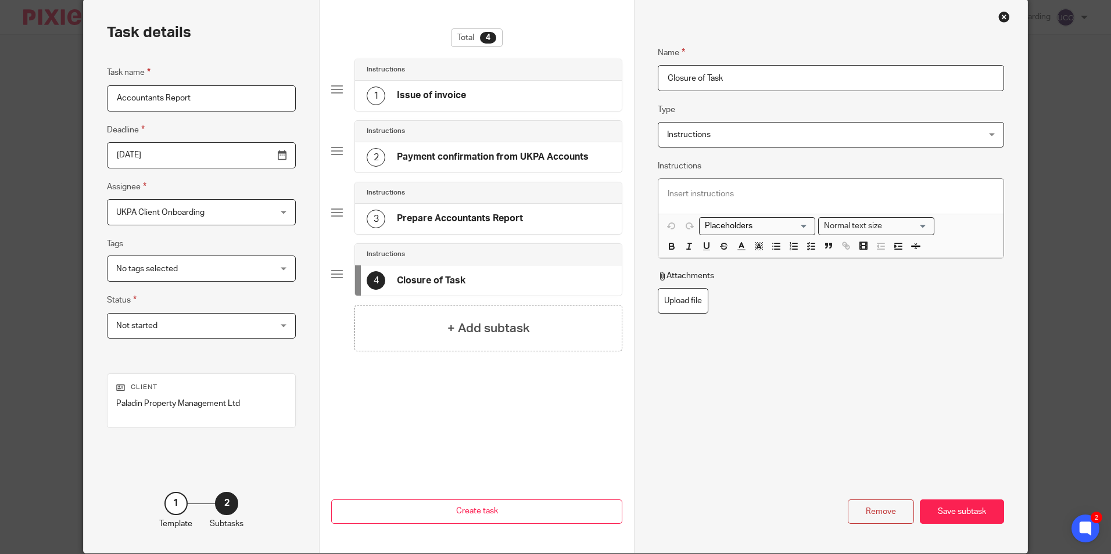
scroll to position [94, 0]
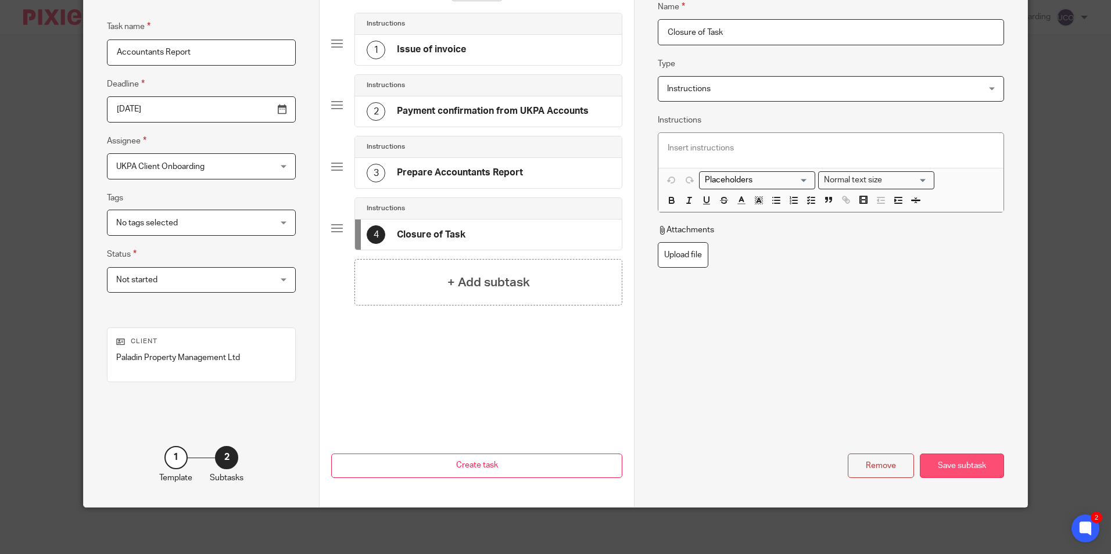
click at [949, 467] on div "Save subtask" at bounding box center [962, 466] width 84 height 25
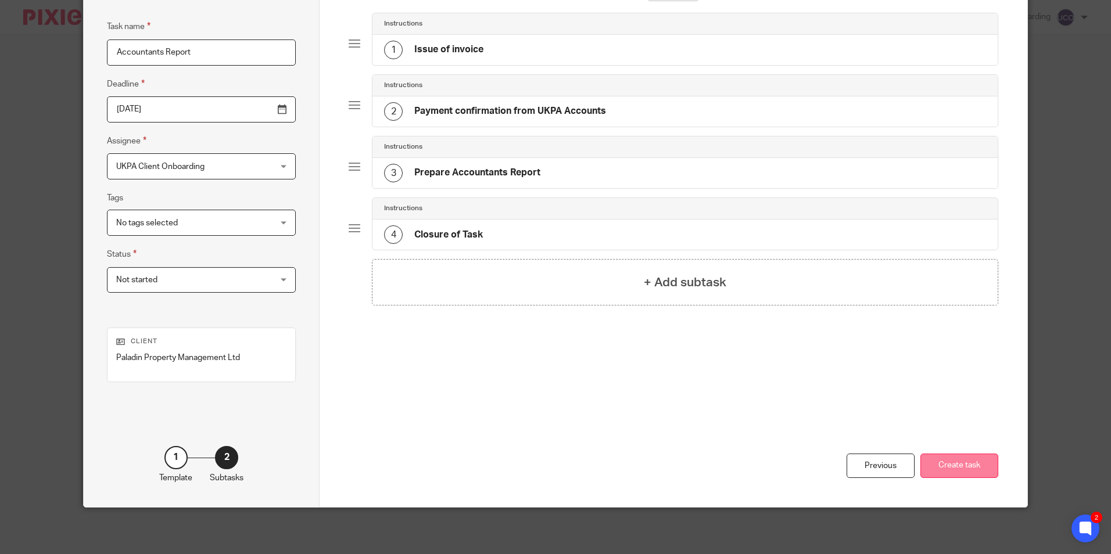
click at [963, 478] on button "Create task" at bounding box center [959, 466] width 78 height 25
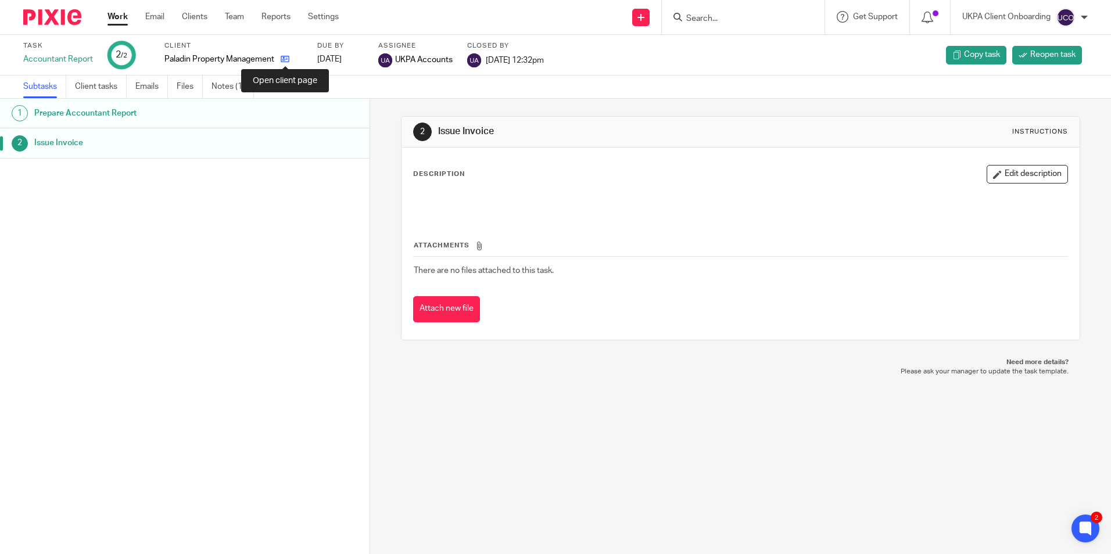
click at [282, 60] on icon at bounding box center [285, 59] width 9 height 9
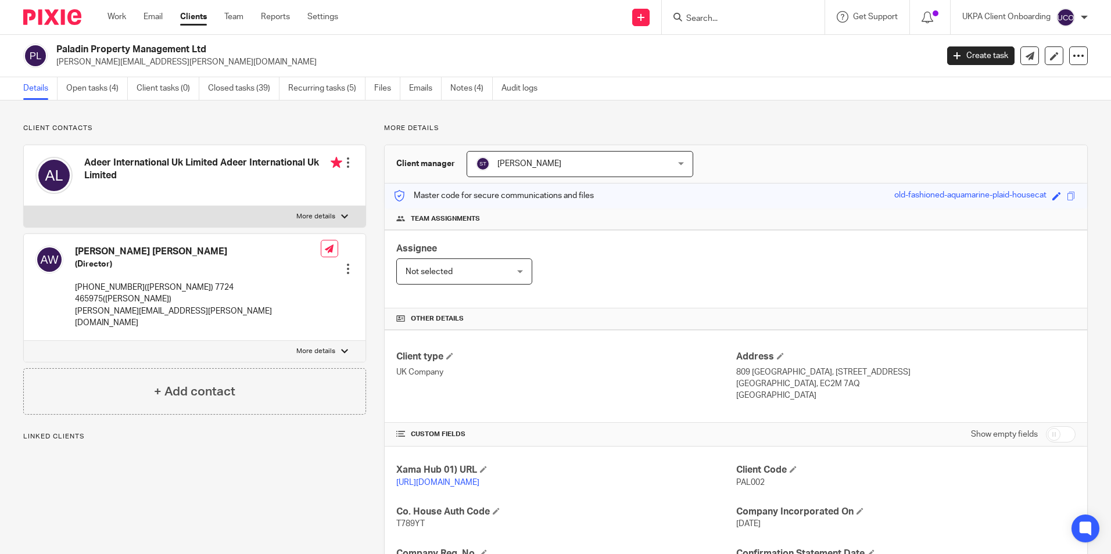
click at [110, 98] on link "Open tasks (4)" at bounding box center [97, 88] width 62 height 23
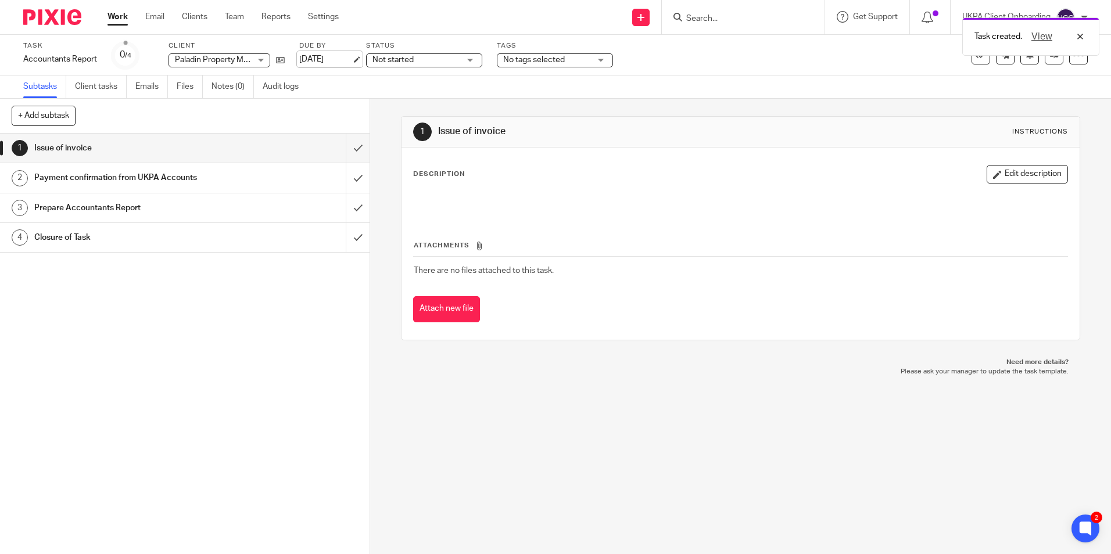
click at [351, 58] on link "30 Sep 2025" at bounding box center [325, 59] width 52 height 12
click at [1046, 60] on link at bounding box center [1054, 55] width 19 height 19
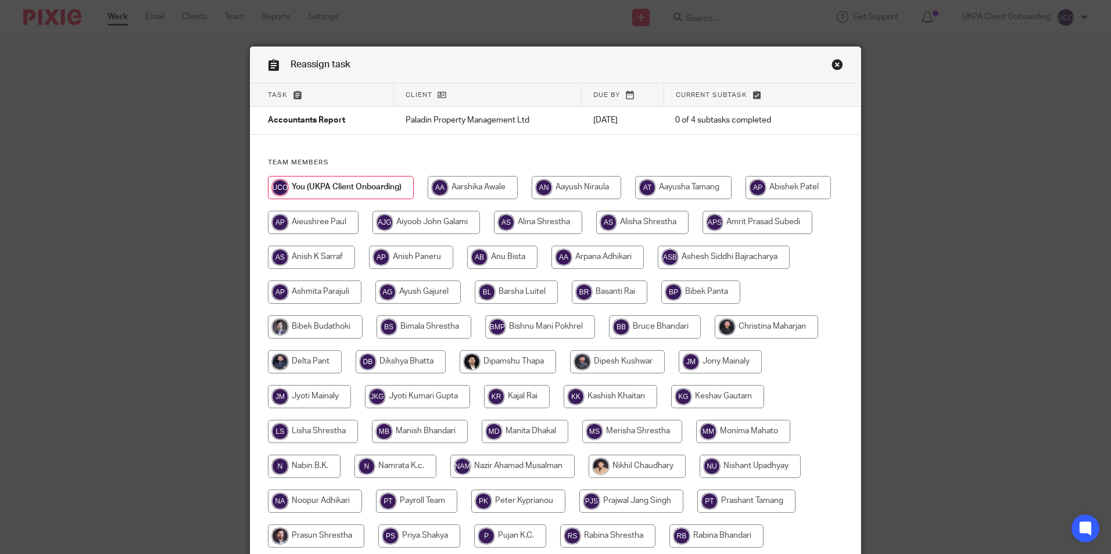
scroll to position [310, 0]
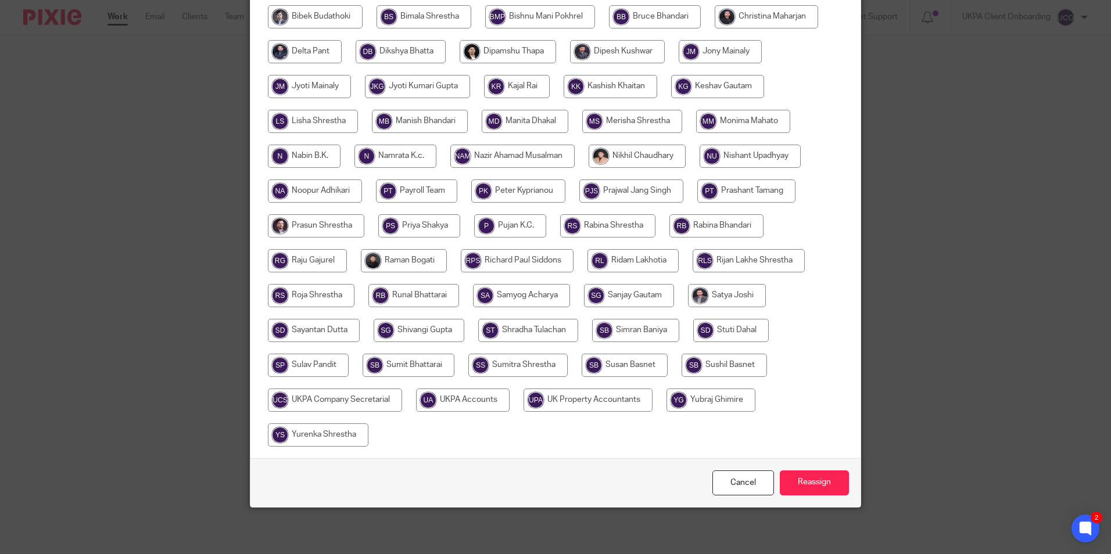
click at [578, 333] on input "radio" at bounding box center [528, 330] width 100 height 23
radio input "true"
click at [813, 483] on input "Reassign" at bounding box center [814, 483] width 69 height 25
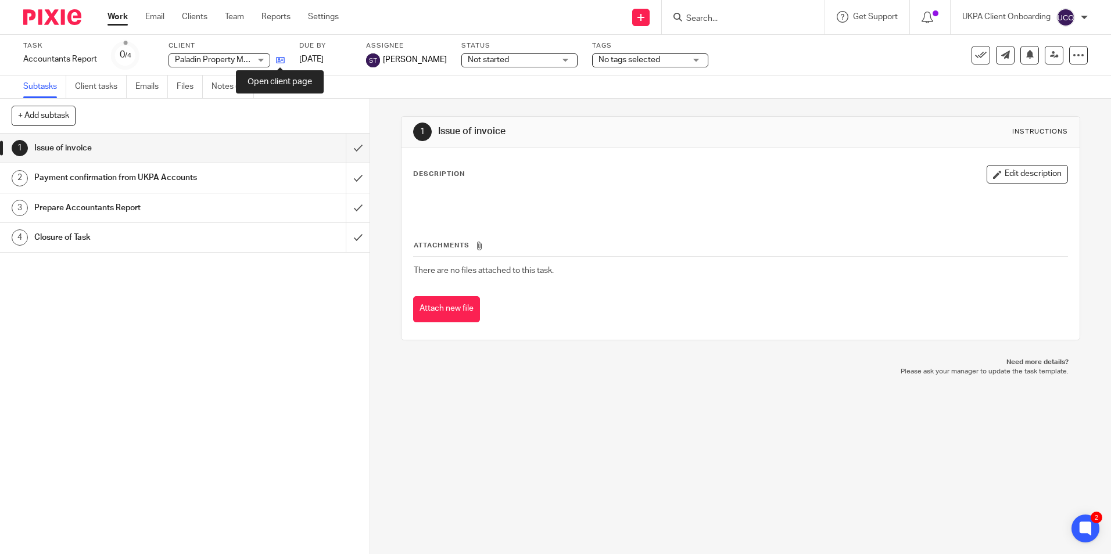
click at [279, 63] on icon at bounding box center [280, 60] width 9 height 9
click at [87, 58] on div "Accountants Report Save Accountants Report" at bounding box center [60, 59] width 74 height 12
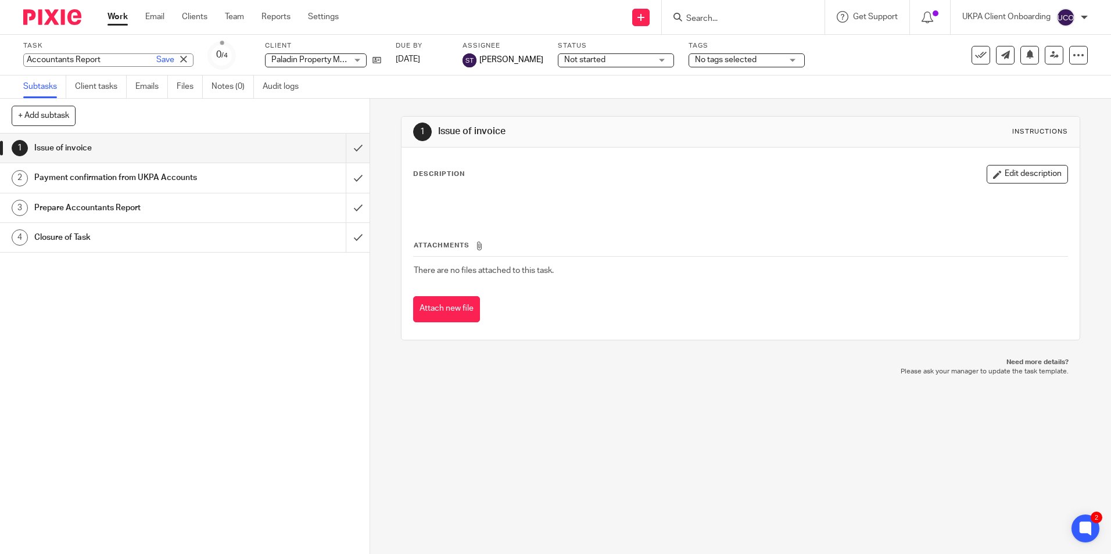
click at [87, 58] on input "Accountants Report" at bounding box center [108, 59] width 170 height 13
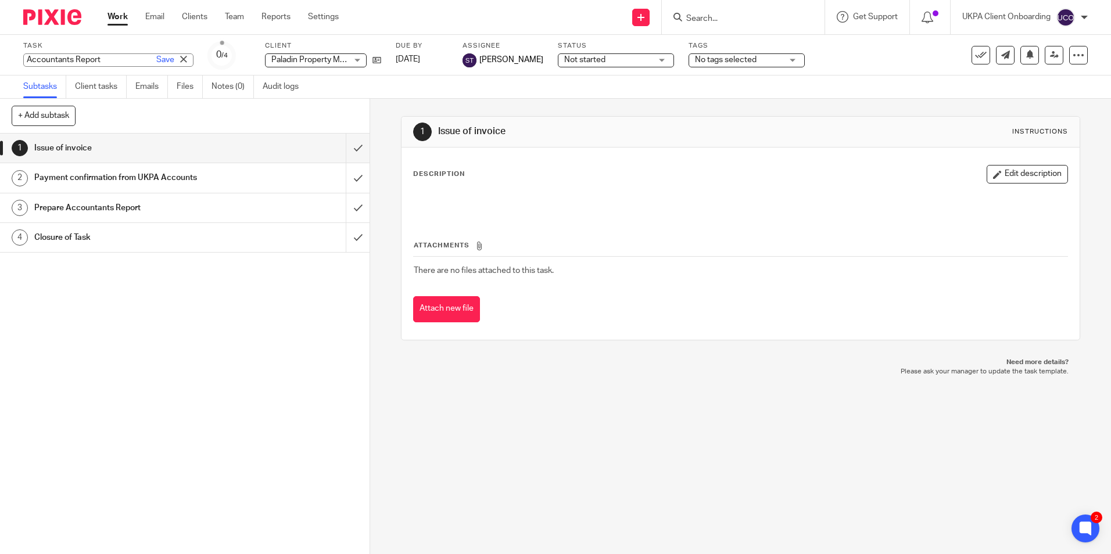
click at [87, 58] on input "Accountants Report" at bounding box center [108, 59] width 170 height 13
click at [130, 151] on h1 "Issue of invoice" at bounding box center [134, 147] width 200 height 17
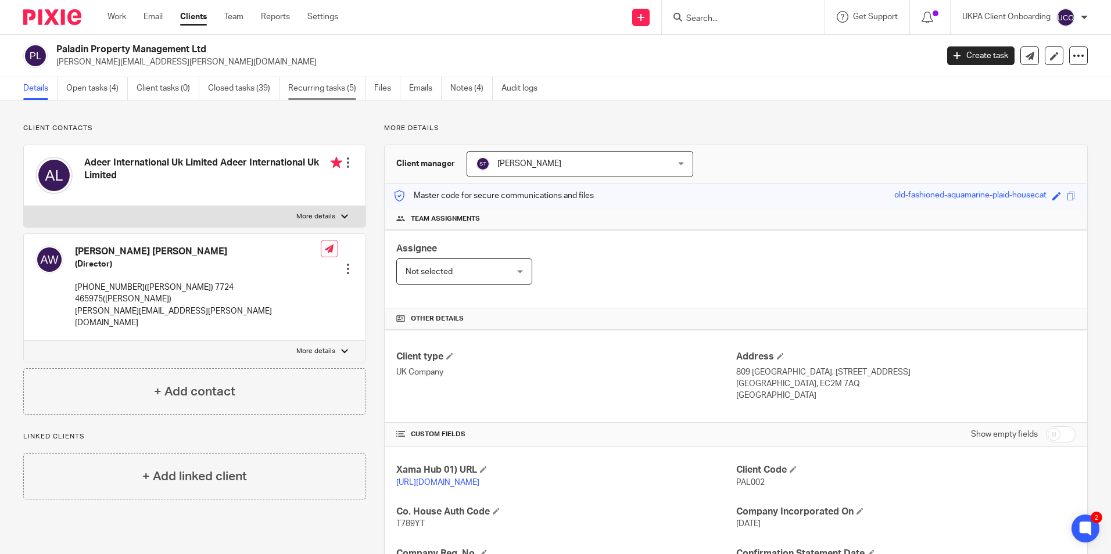
click at [318, 94] on link "Recurring tasks (5)" at bounding box center [326, 88] width 77 height 23
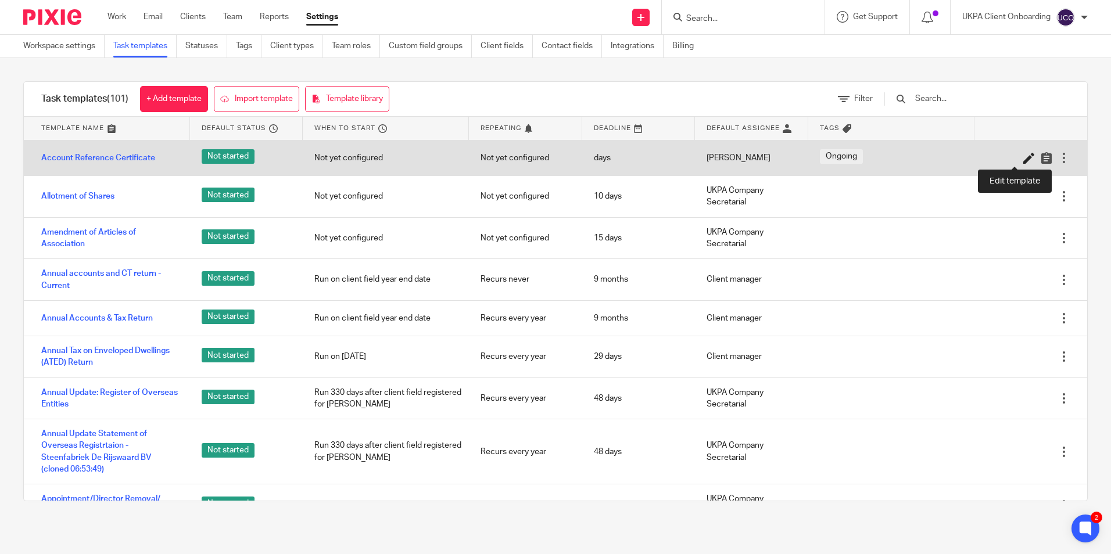
click at [1023, 155] on icon at bounding box center [1029, 158] width 12 height 12
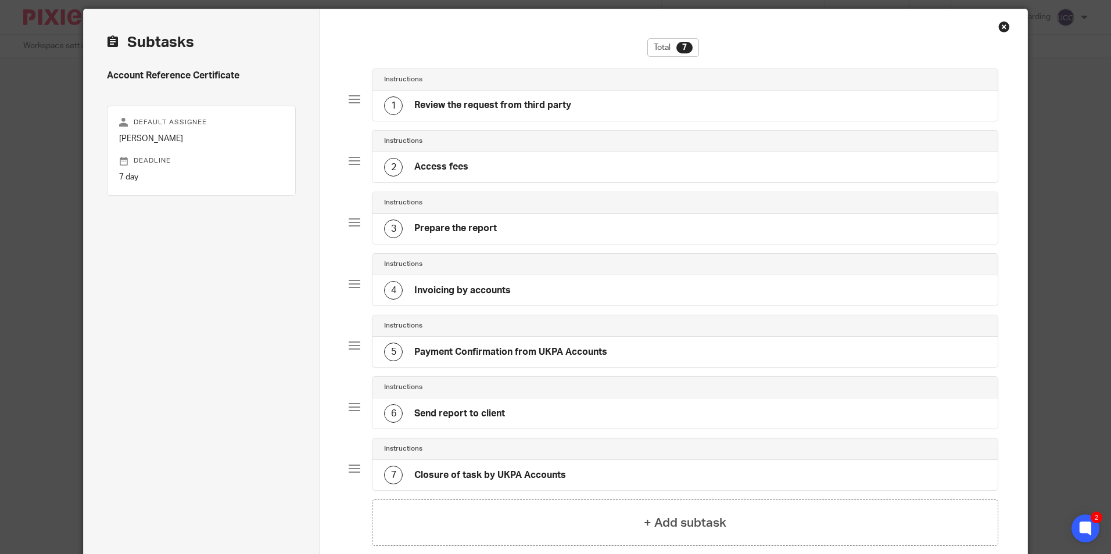
scroll to position [58, 0]
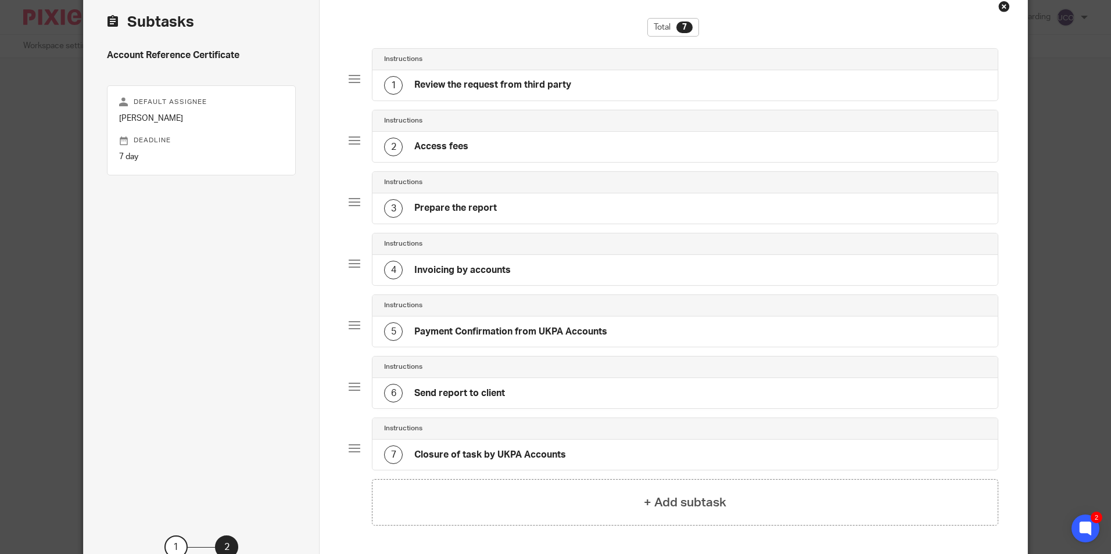
click at [211, 52] on h4 "Account Reference Certificate" at bounding box center [201, 55] width 189 height 12
copy div "Account Reference Certificate"
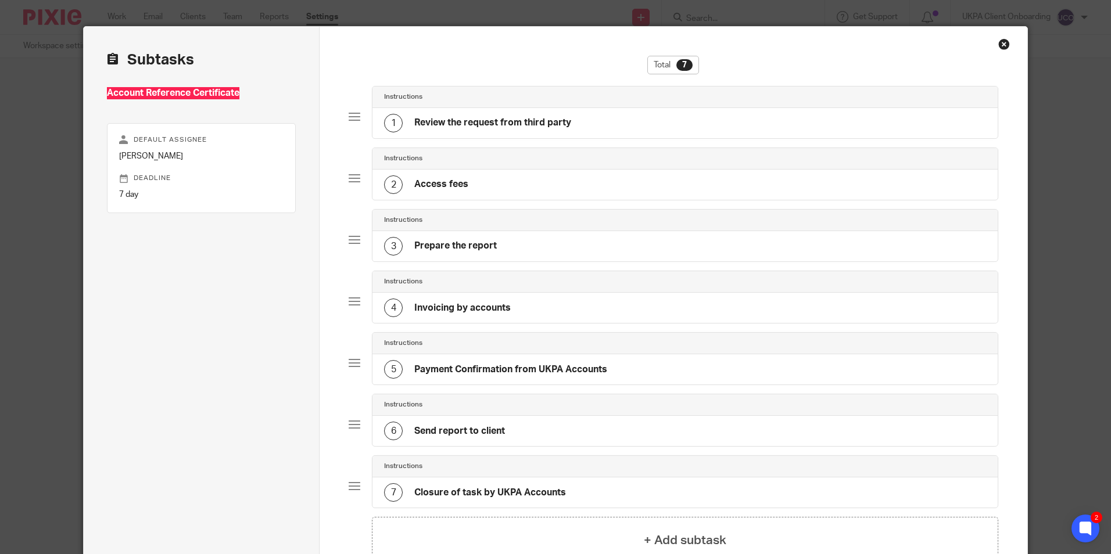
scroll to position [0, 0]
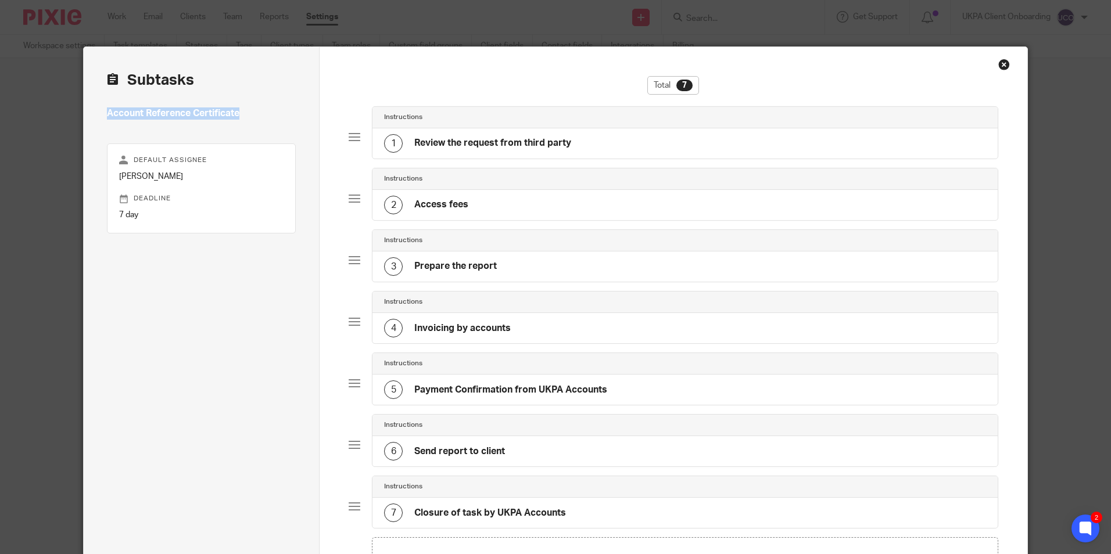
click at [998, 69] on div "Close this dialog window" at bounding box center [1004, 65] width 12 height 12
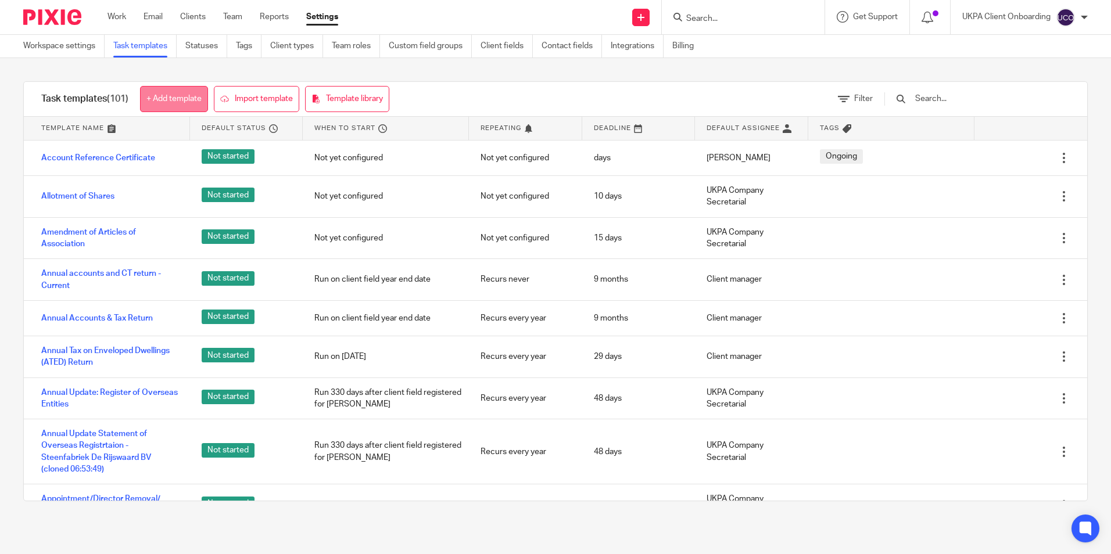
click at [178, 105] on link "+ Add template" at bounding box center [174, 99] width 68 height 26
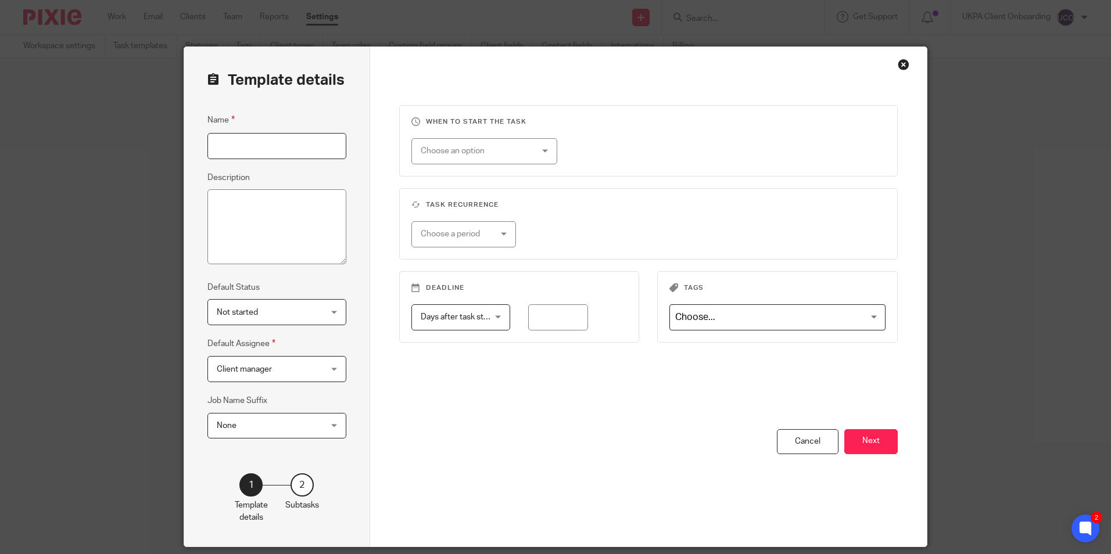
click at [282, 147] on input "Name" at bounding box center [276, 146] width 139 height 26
paste input "Accountants Report"
type input "Accountants Report"
click at [506, 155] on div "Choose an option" at bounding box center [475, 151] width 109 height 24
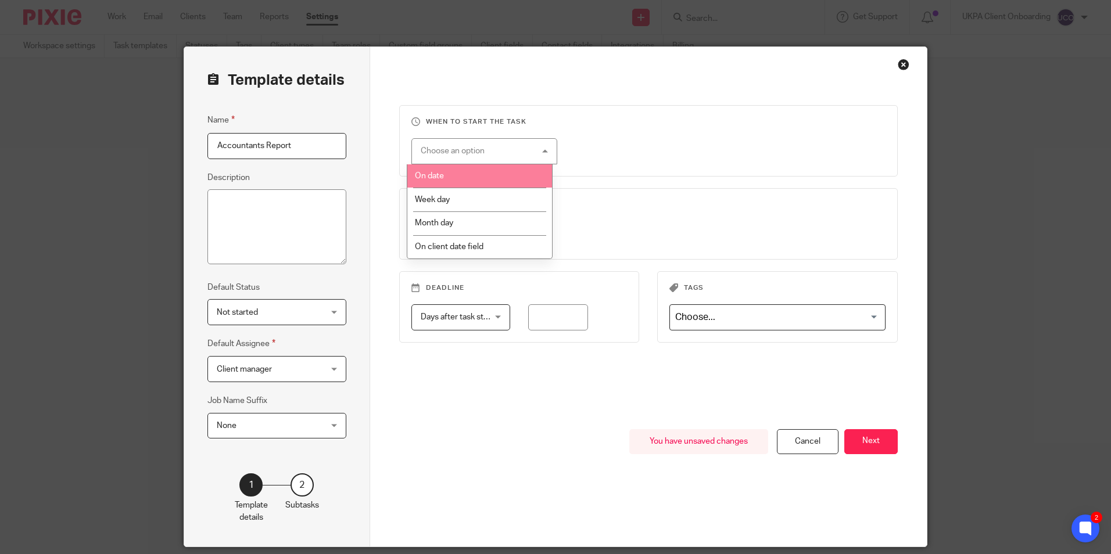
click at [485, 181] on li "On date" at bounding box center [479, 176] width 145 height 24
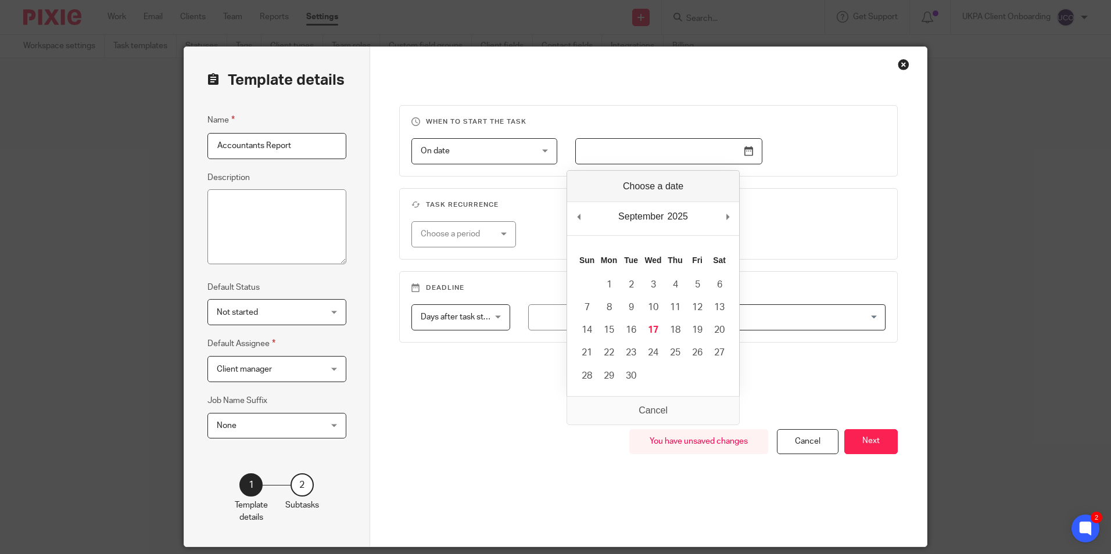
click at [610, 153] on input "Use the arrow keys to pick a date" at bounding box center [668, 151] width 187 height 26
type input "2025-08-01"
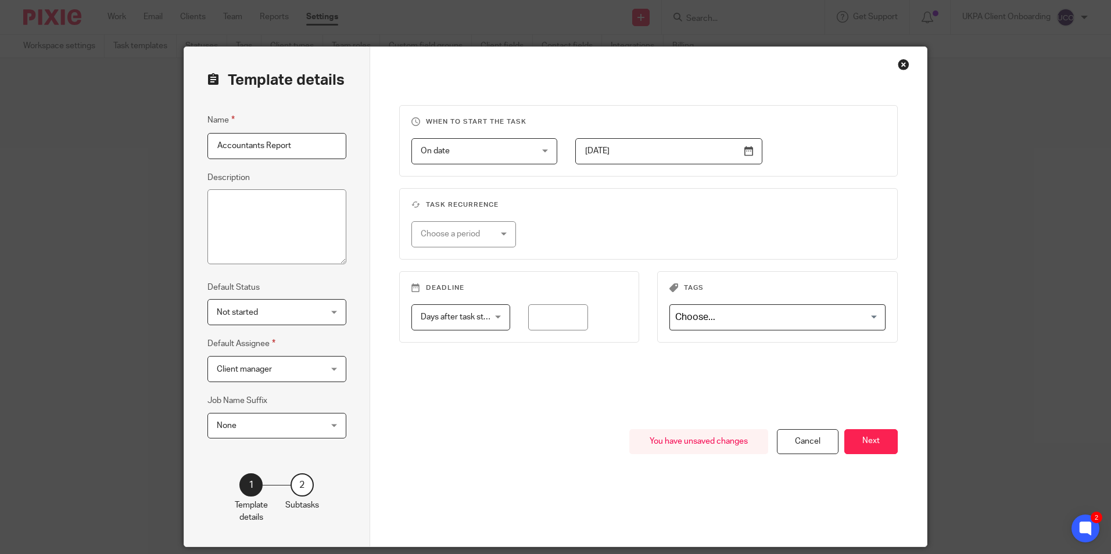
click at [478, 235] on div "Choose a period" at bounding box center [459, 234] width 76 height 24
click at [458, 323] on li "Yearly" at bounding box center [459, 330] width 104 height 24
click at [590, 244] on input "number" at bounding box center [615, 234] width 112 height 26
type input "1"
click at [467, 321] on span "Days after task starts" at bounding box center [459, 317] width 77 height 8
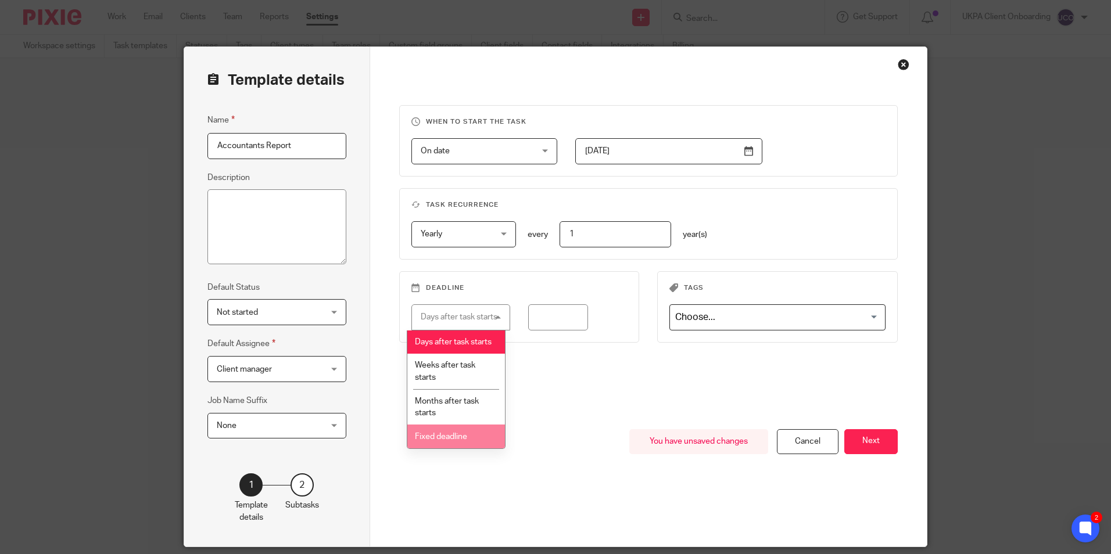
click at [471, 446] on li "Fixed deadline" at bounding box center [456, 437] width 98 height 24
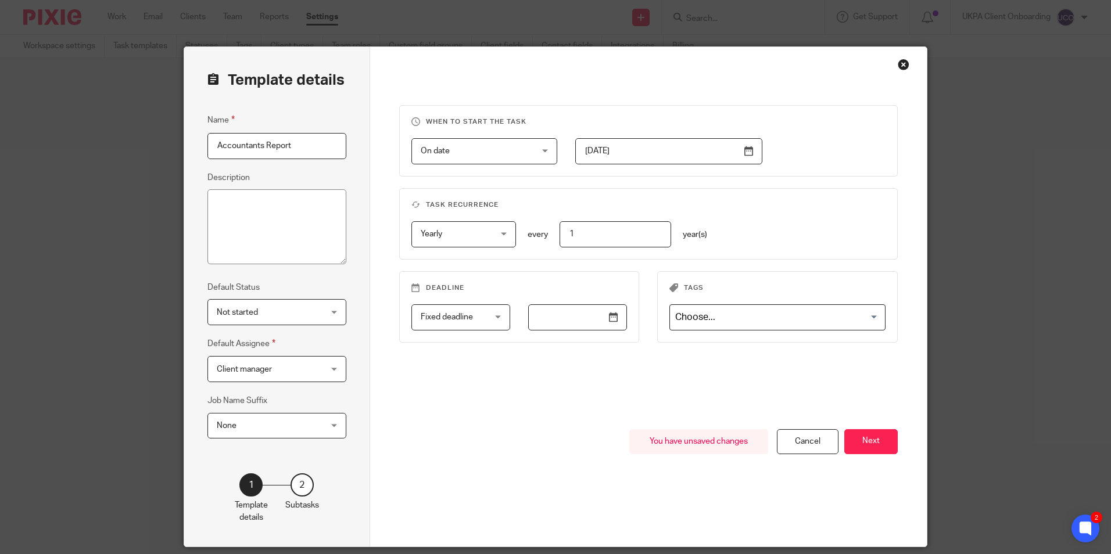
click at [609, 318] on input "text" at bounding box center [577, 317] width 99 height 26
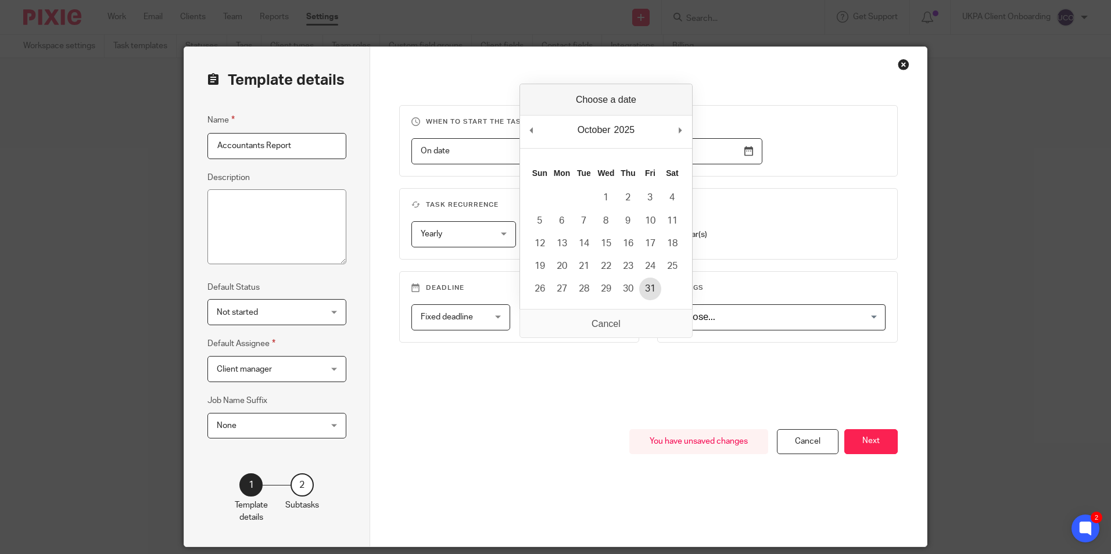
type input "2025-10-31"
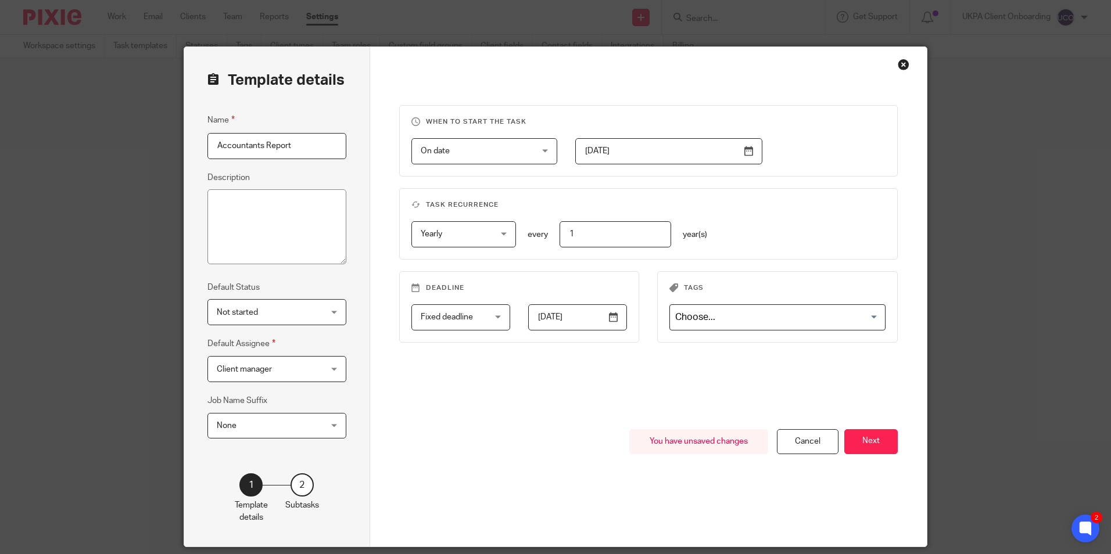
click at [708, 314] on input "Search for option" at bounding box center [774, 317] width 207 height 20
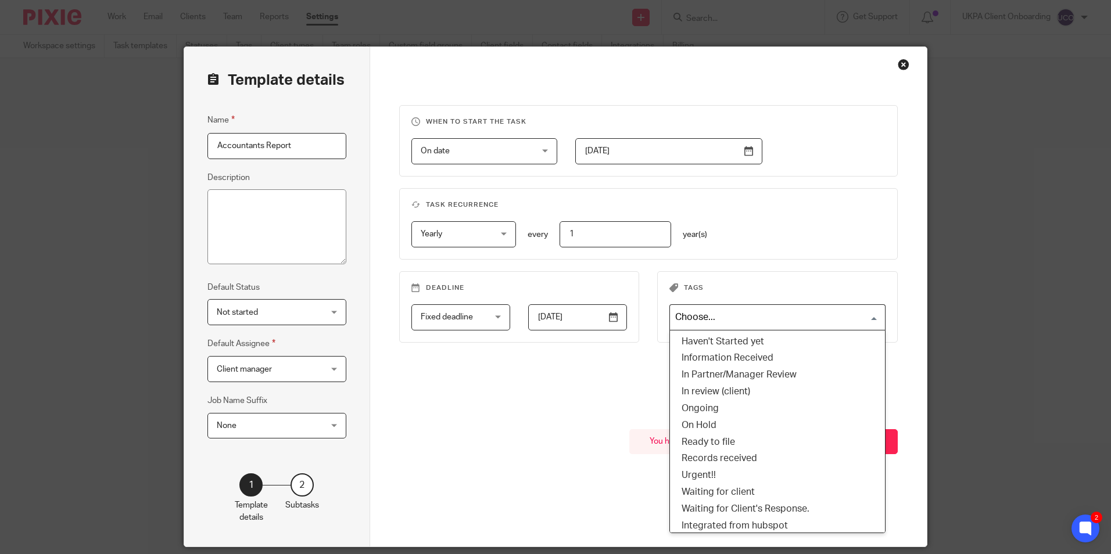
click at [708, 314] on input "Search for option" at bounding box center [774, 317] width 207 height 20
click at [639, 352] on div "Tags Loading... Haven't Started yet Information Received In Partner/Manager Rev…" at bounding box center [768, 312] width 259 height 83
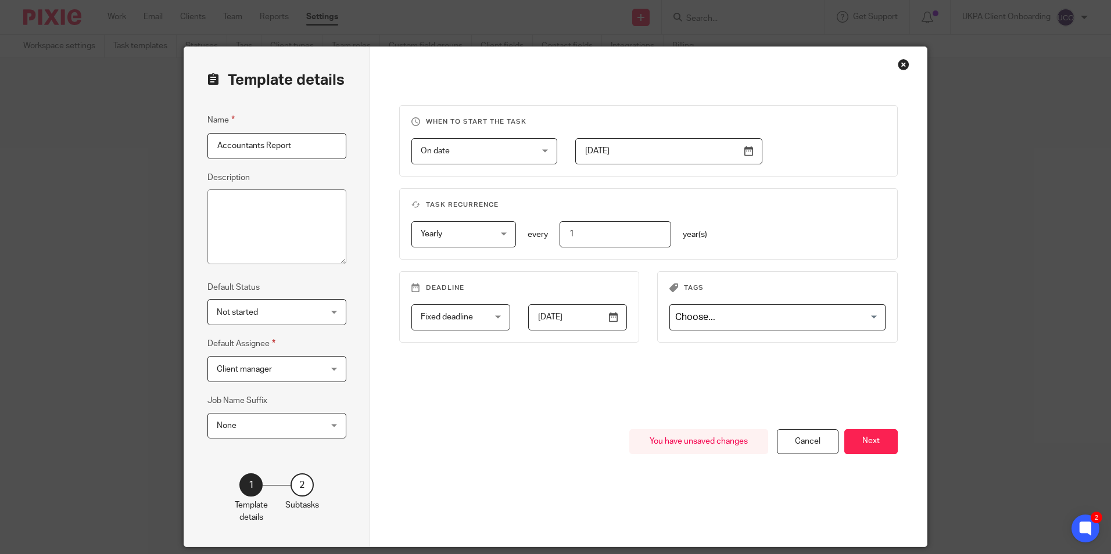
click at [455, 317] on span "Fixed deadline" at bounding box center [447, 317] width 52 height 8
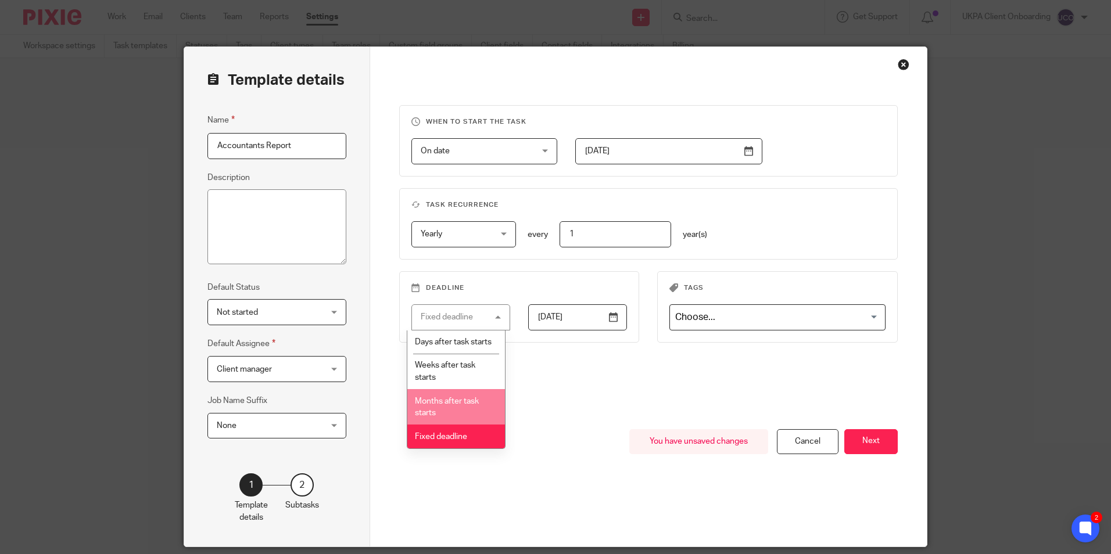
click at [451, 411] on span "Months after task starts" at bounding box center [447, 407] width 64 height 20
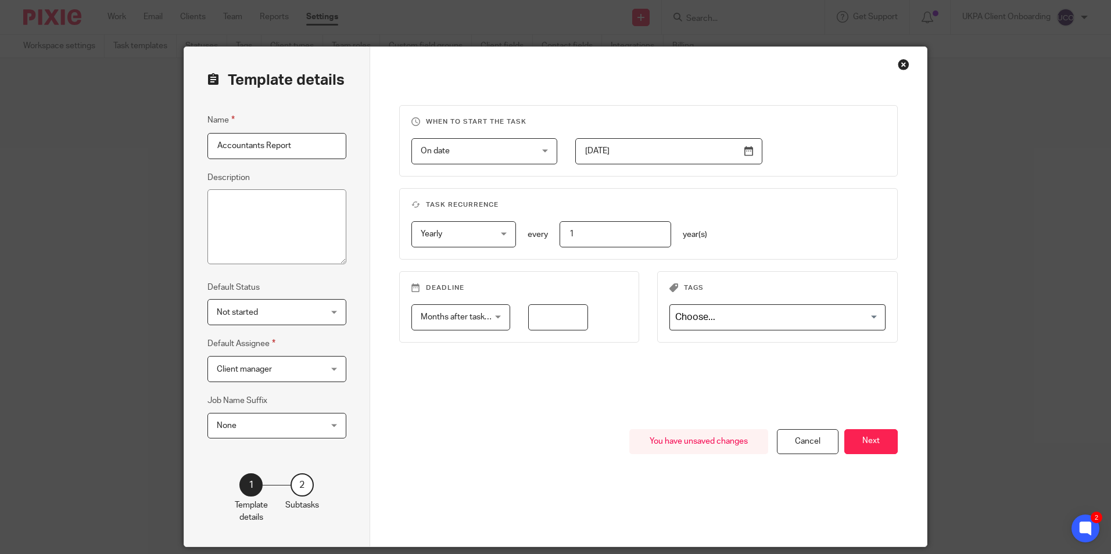
click at [555, 314] on input "number" at bounding box center [558, 317] width 60 height 26
type input "2"
click at [741, 153] on input "2025-08-01" at bounding box center [668, 151] width 187 height 26
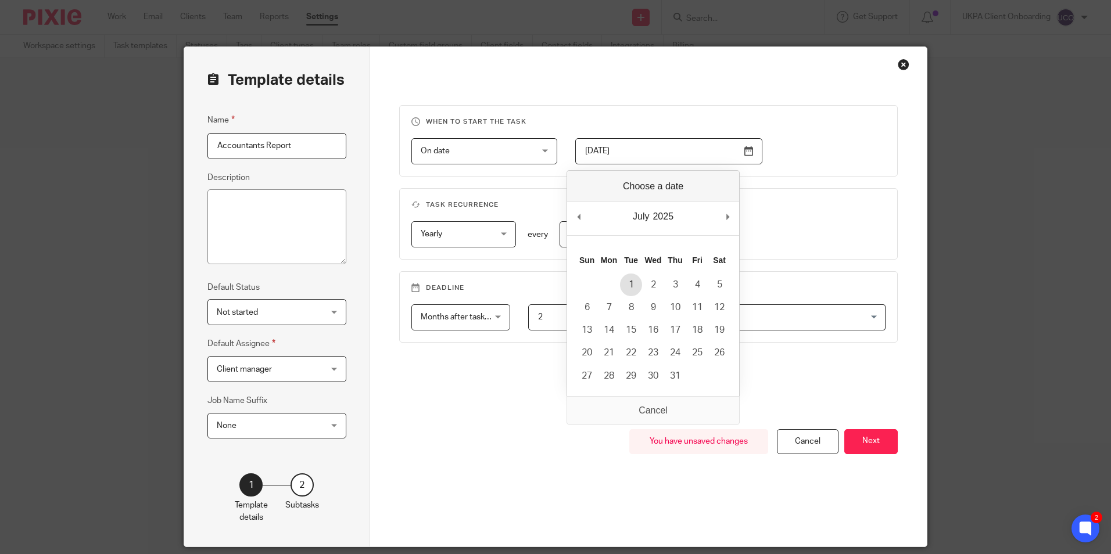
type input "2025-07-01"
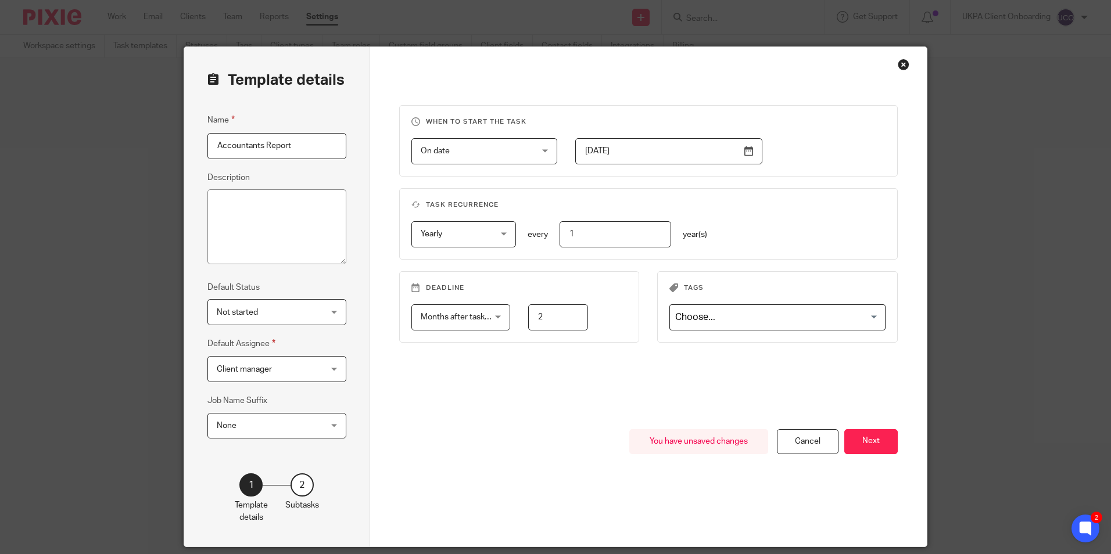
click at [559, 321] on input "2" at bounding box center [558, 317] width 60 height 26
type input "3"
click at [300, 311] on span "Not started" at bounding box center [268, 312] width 103 height 24
click at [296, 314] on div "Not started Not started" at bounding box center [276, 312] width 139 height 26
click at [313, 373] on span "Client manager" at bounding box center [268, 369] width 103 height 24
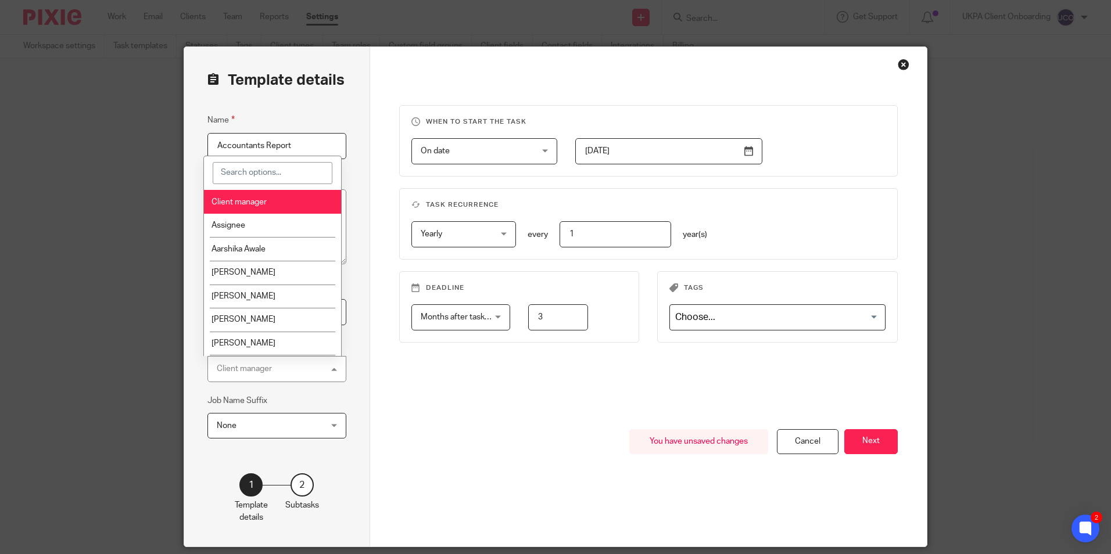
click at [293, 205] on li "Client manager" at bounding box center [273, 202] width 138 height 24
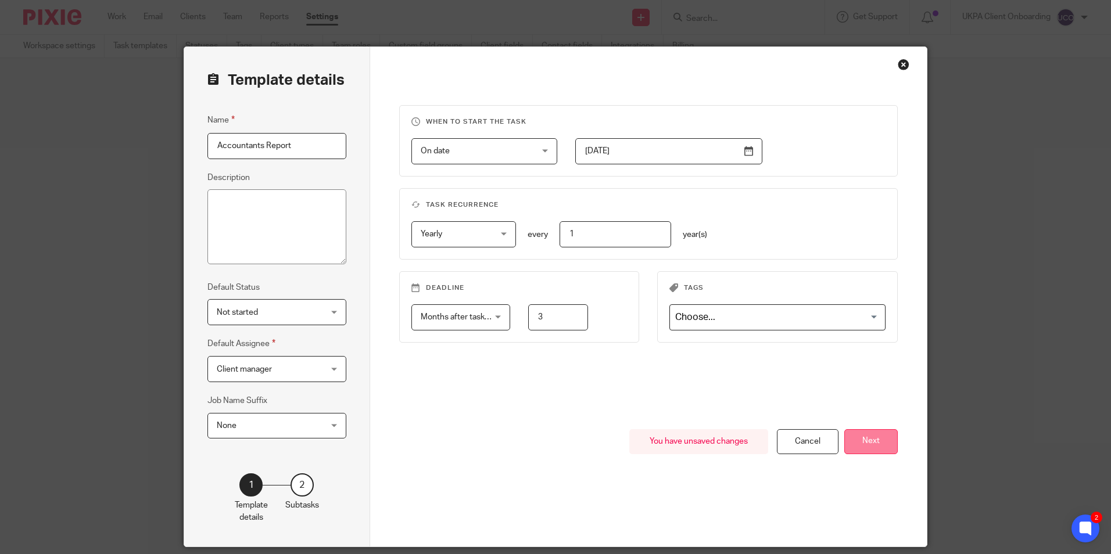
click at [860, 439] on button "Next" at bounding box center [870, 441] width 53 height 25
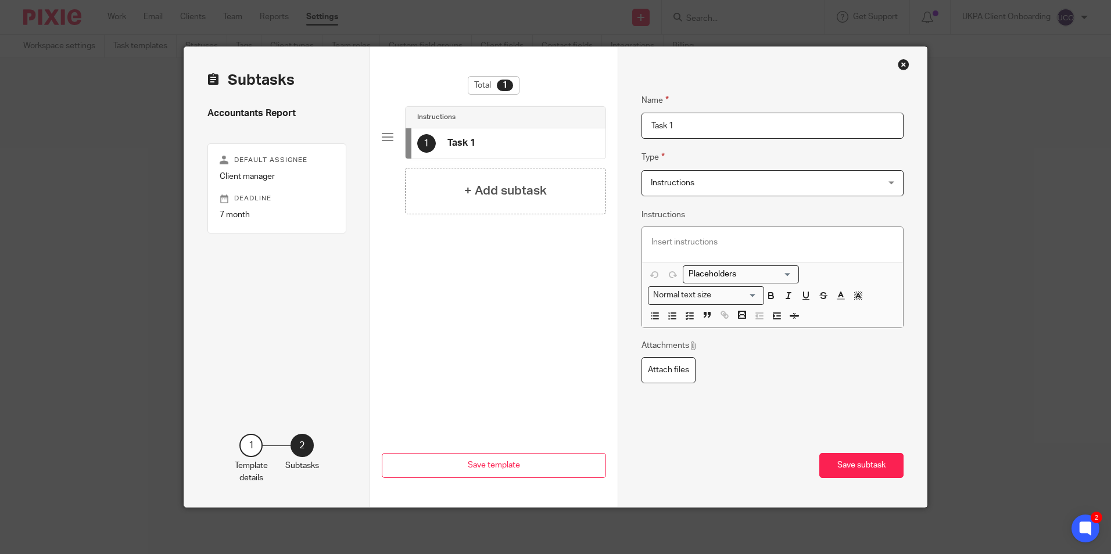
click at [688, 125] on input "Task 1" at bounding box center [772, 126] width 263 height 26
click at [898, 63] on div "Close this dialog window" at bounding box center [904, 65] width 12 height 12
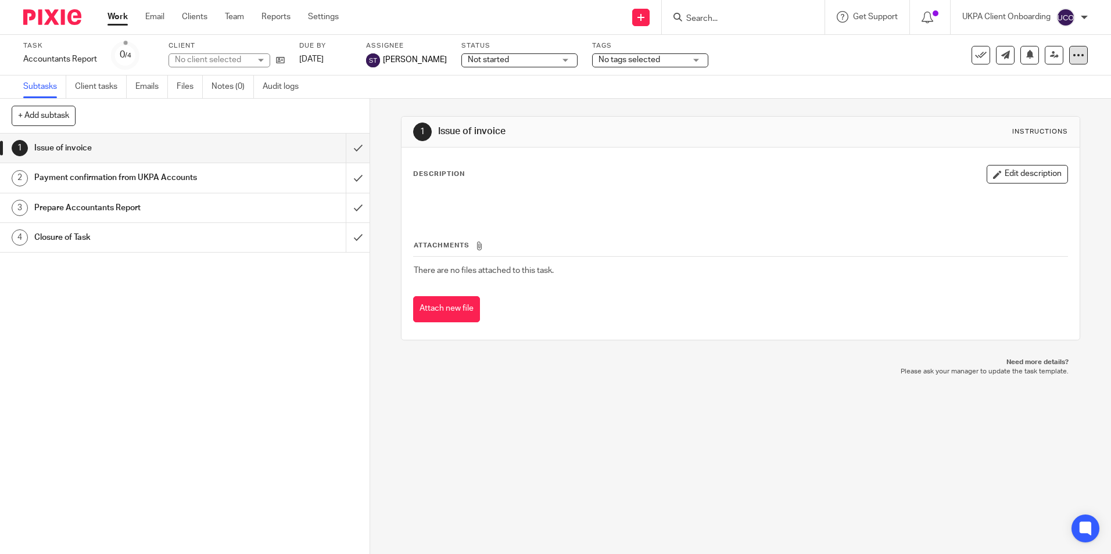
click at [1069, 61] on div at bounding box center [1078, 55] width 19 height 19
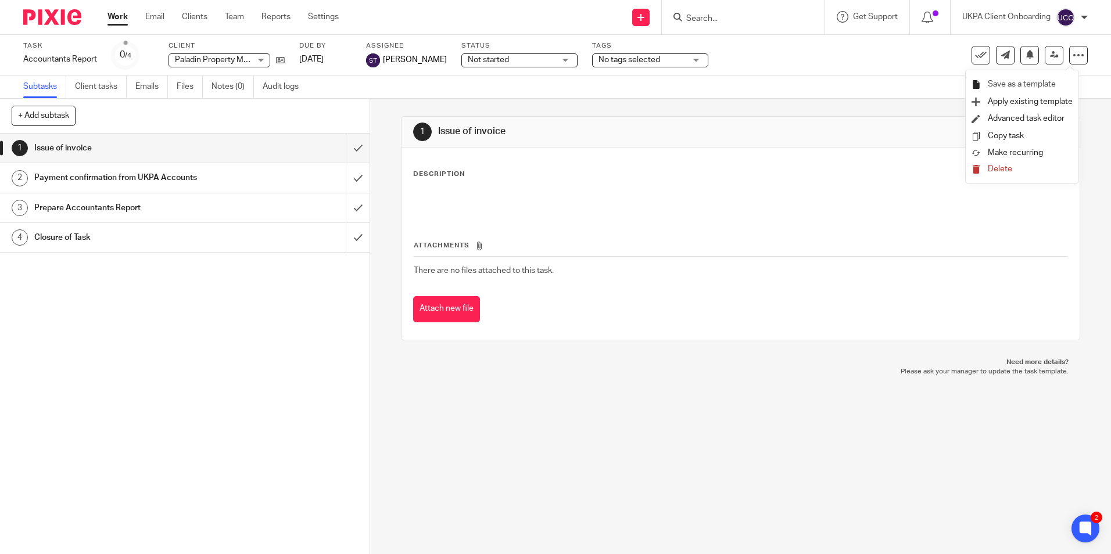
click at [991, 87] on span "Save as a template" at bounding box center [1022, 84] width 68 height 8
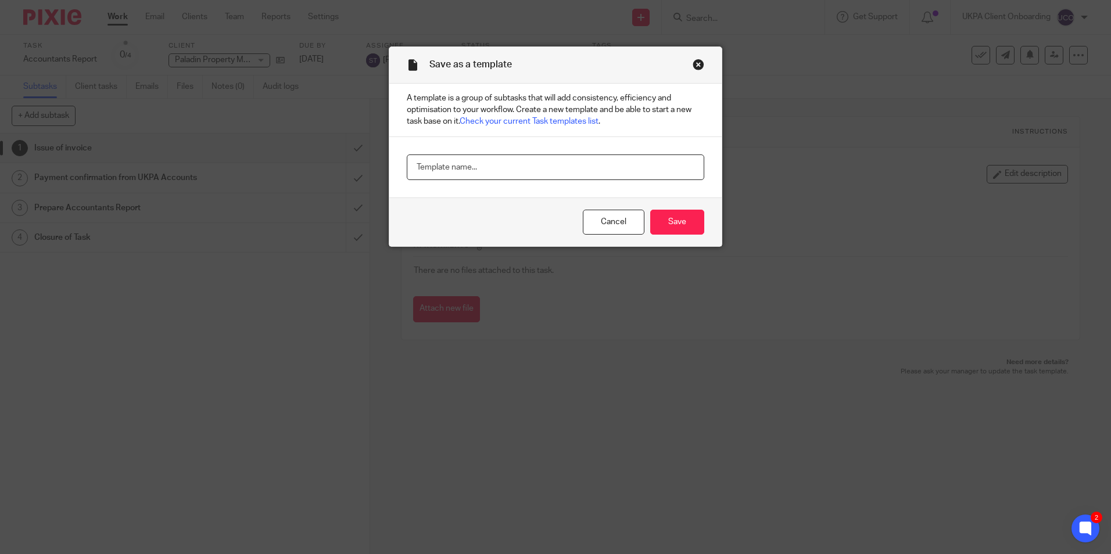
click at [472, 164] on input "text" at bounding box center [555, 168] width 297 height 26
paste input "Accountants Report"
type input "Accountants Report"
click at [675, 223] on input "Save" at bounding box center [677, 222] width 54 height 25
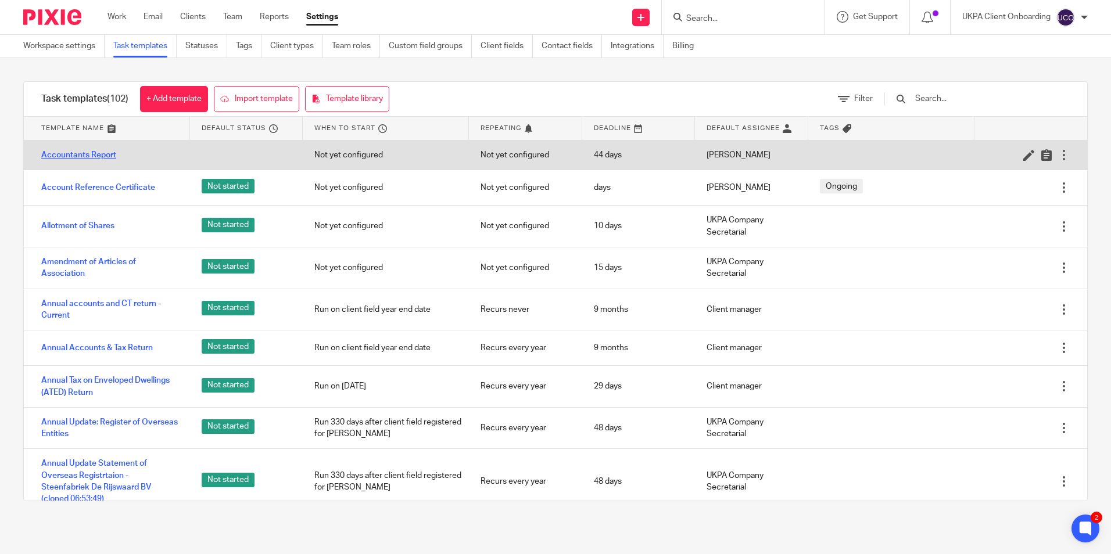
click at [94, 156] on link "Accountants Report" at bounding box center [78, 155] width 75 height 12
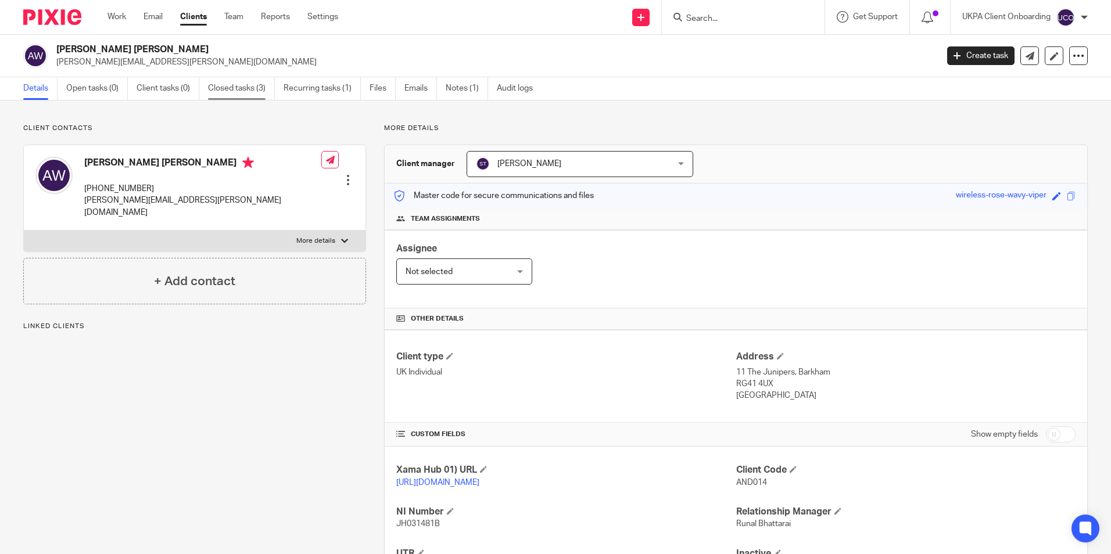
drag, startPoint x: 211, startPoint y: 85, endPoint x: 229, endPoint y: 85, distance: 18.6
click at [215, 85] on ul "Details Open tasks (0) Client tasks (0) Closed tasks (3) Recurring tasks (1) Fi…" at bounding box center [286, 88] width 527 height 23
click at [229, 85] on link "Closed tasks (3)" at bounding box center [241, 88] width 67 height 23
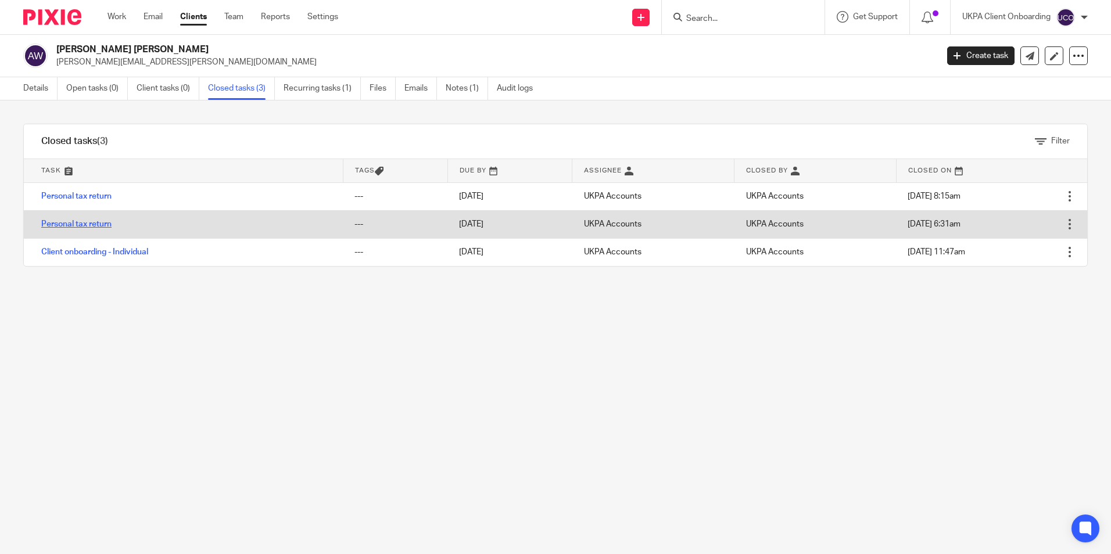
click at [84, 226] on link "Personal tax return" at bounding box center [76, 224] width 70 height 8
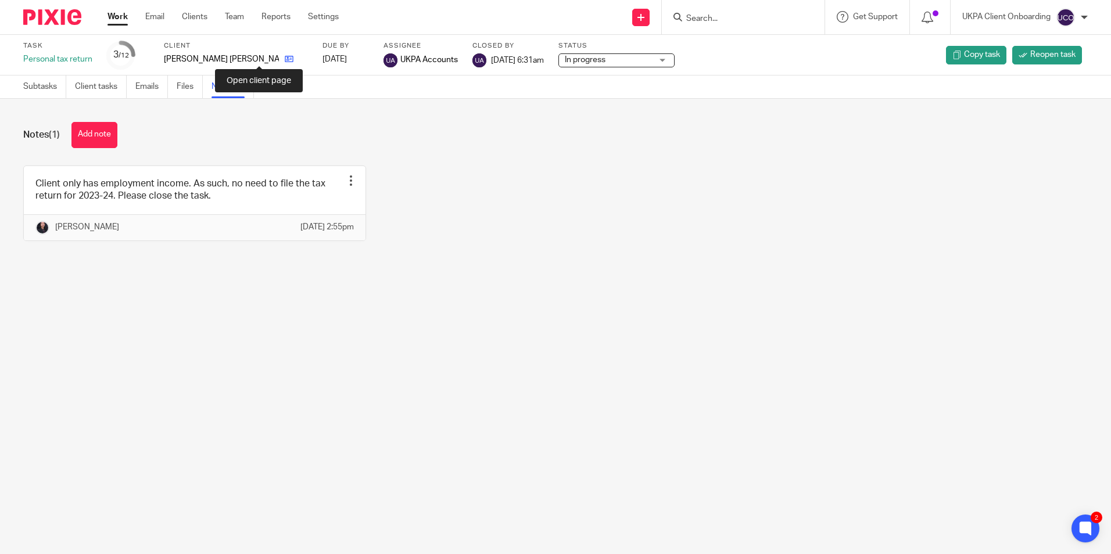
click at [285, 60] on icon at bounding box center [289, 59] width 9 height 9
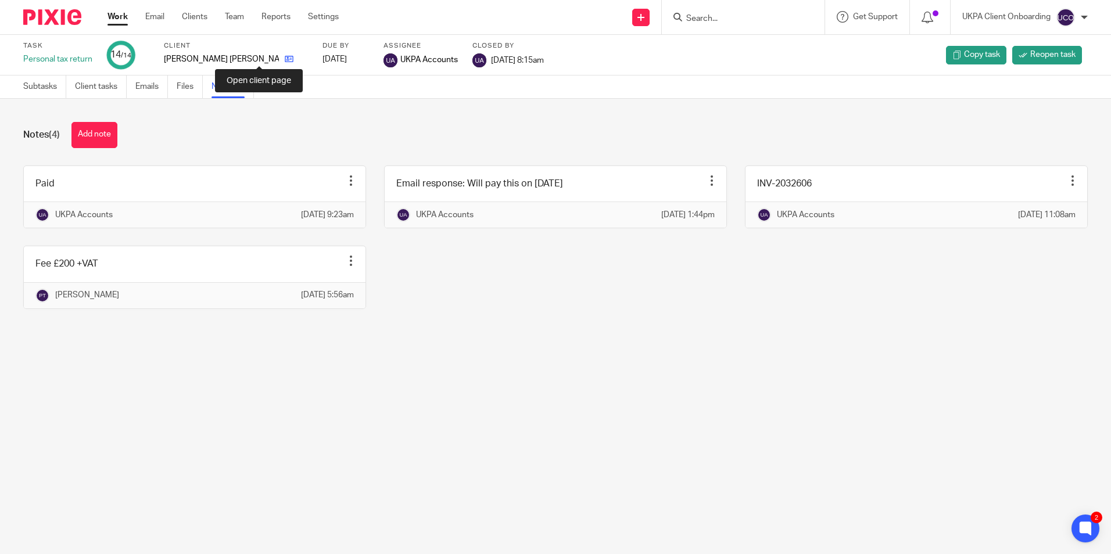
click at [285, 59] on icon at bounding box center [289, 59] width 9 height 9
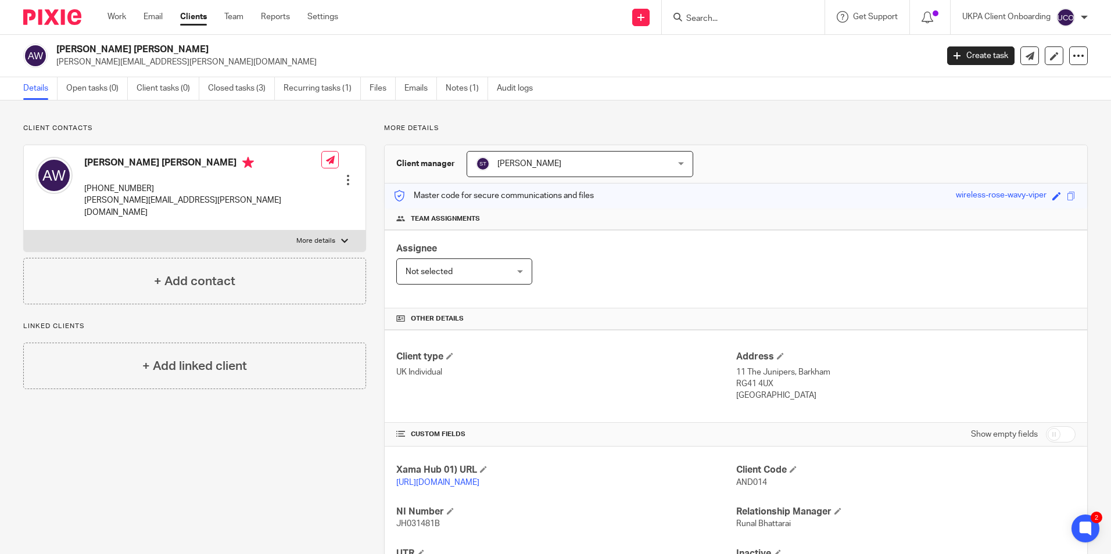
click at [132, 48] on h2 "[PERSON_NAME] [PERSON_NAME]" at bounding box center [405, 50] width 698 height 12
copy div "[PERSON_NAME] [PERSON_NAME]"
click at [229, 84] on link "Closed tasks (3)" at bounding box center [241, 88] width 67 height 23
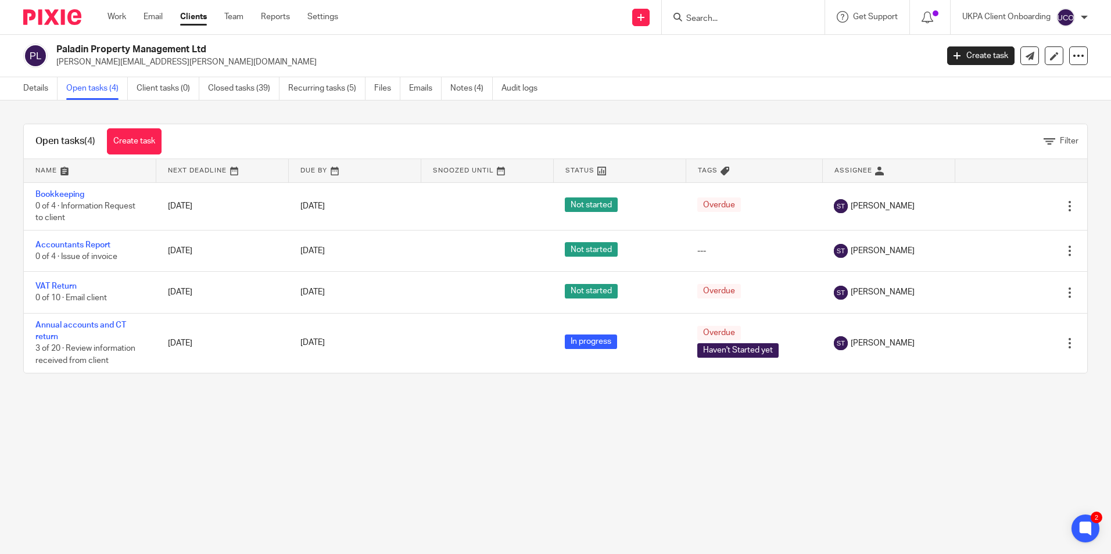
click at [713, 16] on input "Search" at bounding box center [737, 19] width 105 height 10
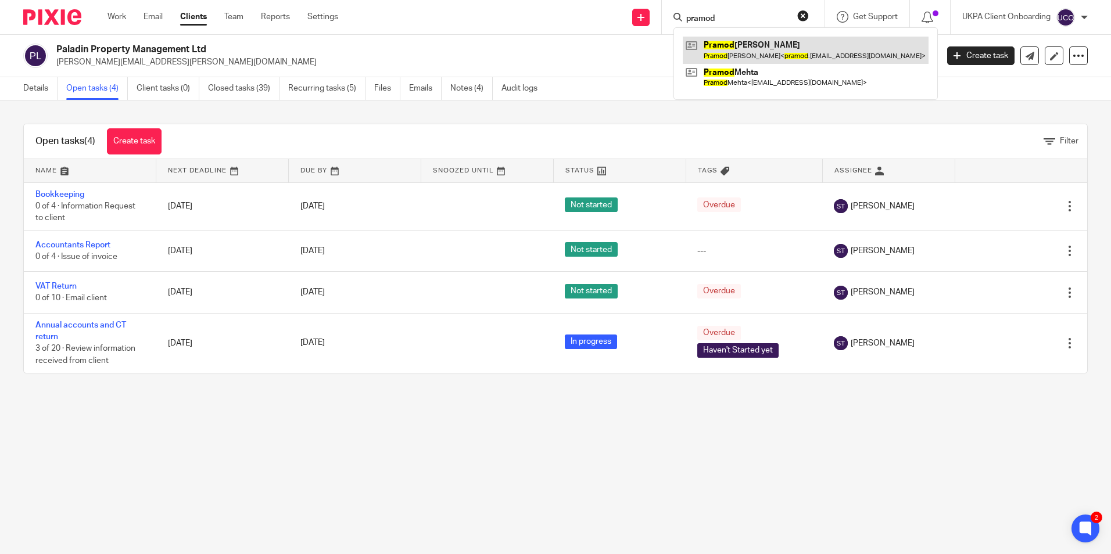
type input "pramod"
click at [740, 52] on link at bounding box center [806, 50] width 246 height 27
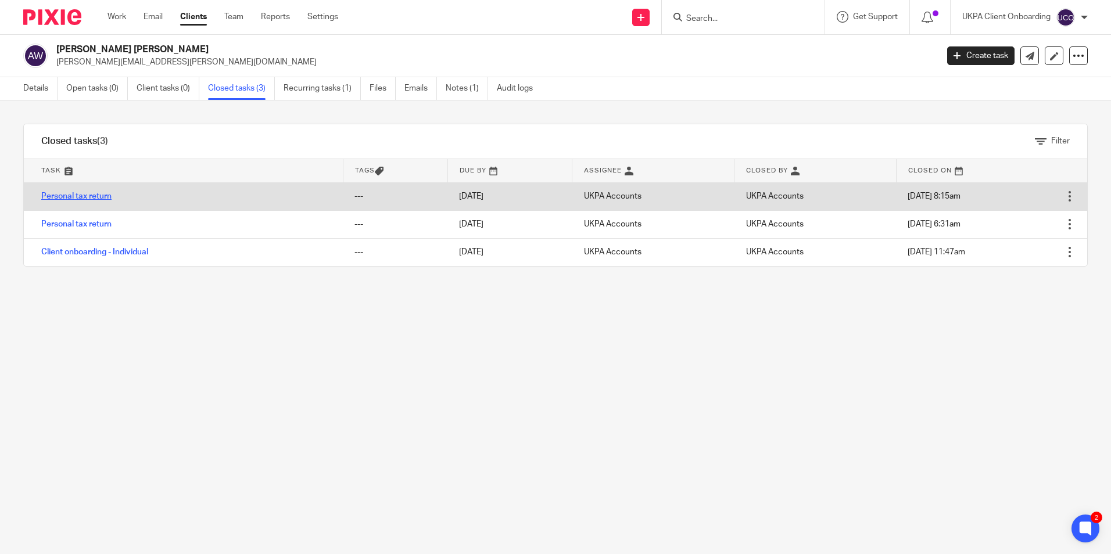
click at [84, 196] on link "Personal tax return" at bounding box center [76, 196] width 70 height 8
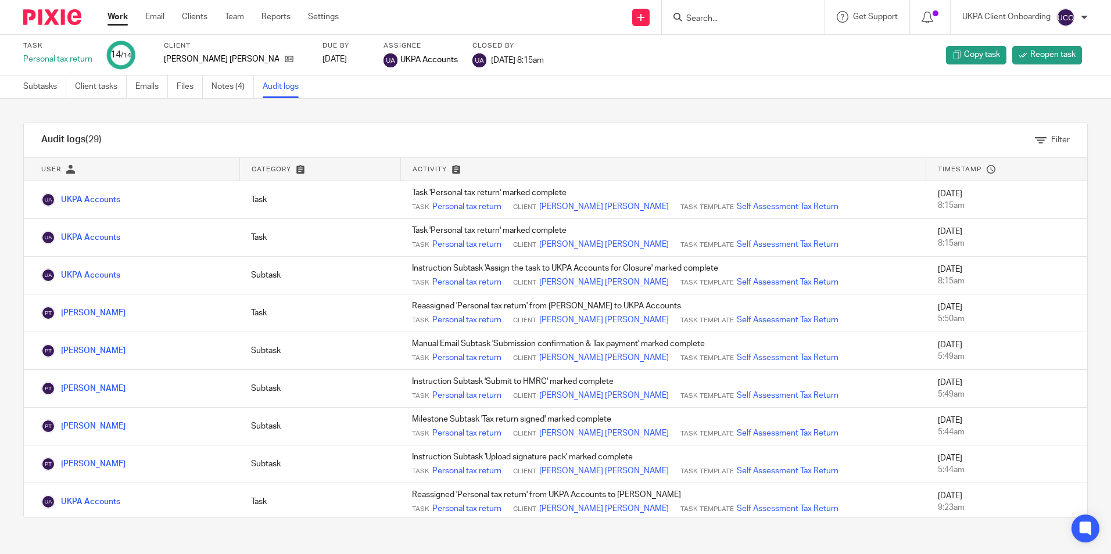
scroll to position [758, 0]
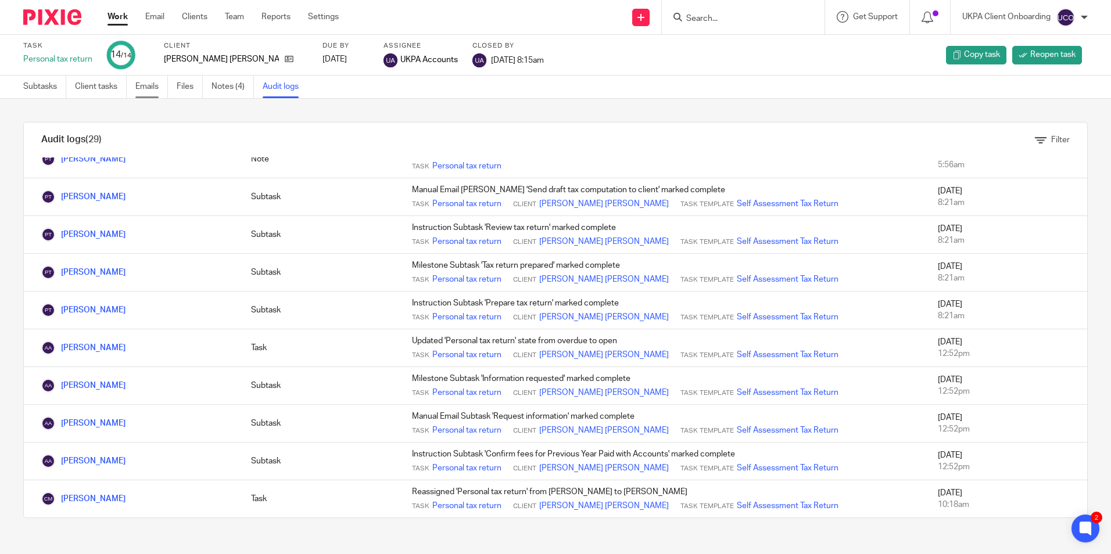
click at [144, 89] on link "Emails" at bounding box center [151, 87] width 33 height 23
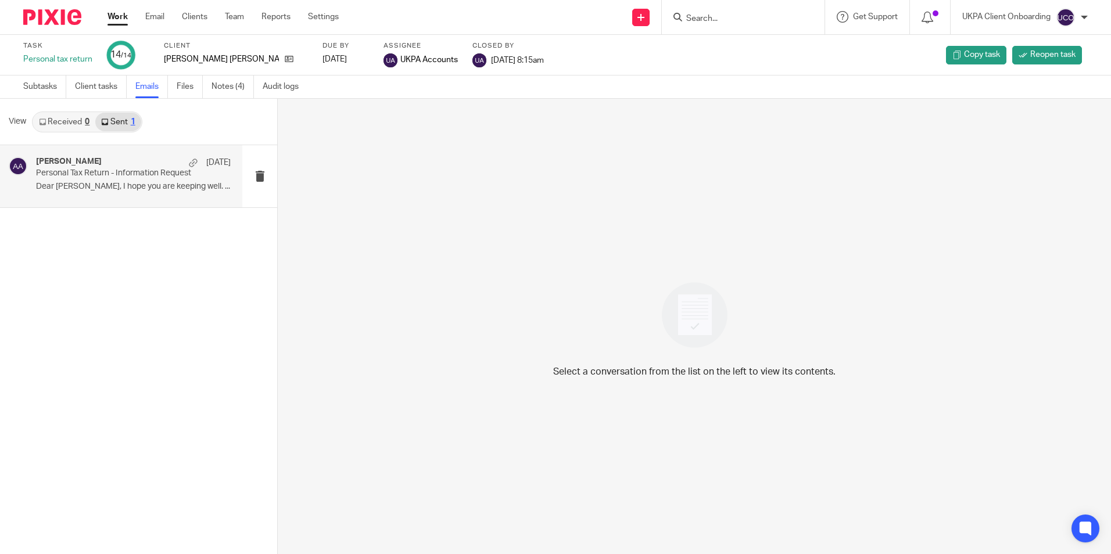
click at [136, 177] on p "Personal Tax Return - Information Request" at bounding box center [114, 173] width 156 height 10
click at [174, 185] on p "Dear Andrew, I hope you are keeping well. ..." at bounding box center [133, 187] width 195 height 10
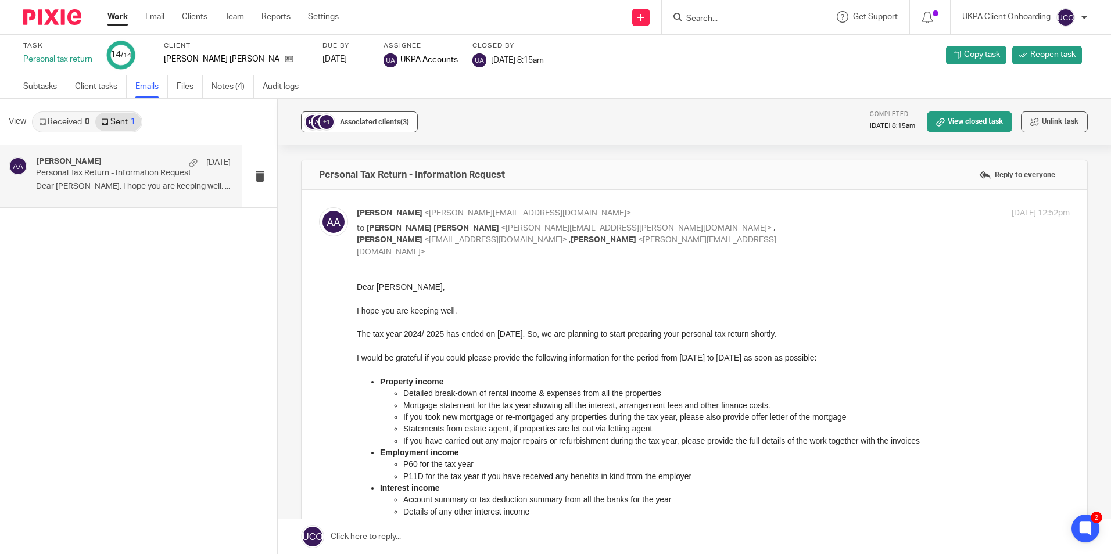
click at [365, 122] on span "Associated clients (3)" at bounding box center [374, 122] width 69 height 7
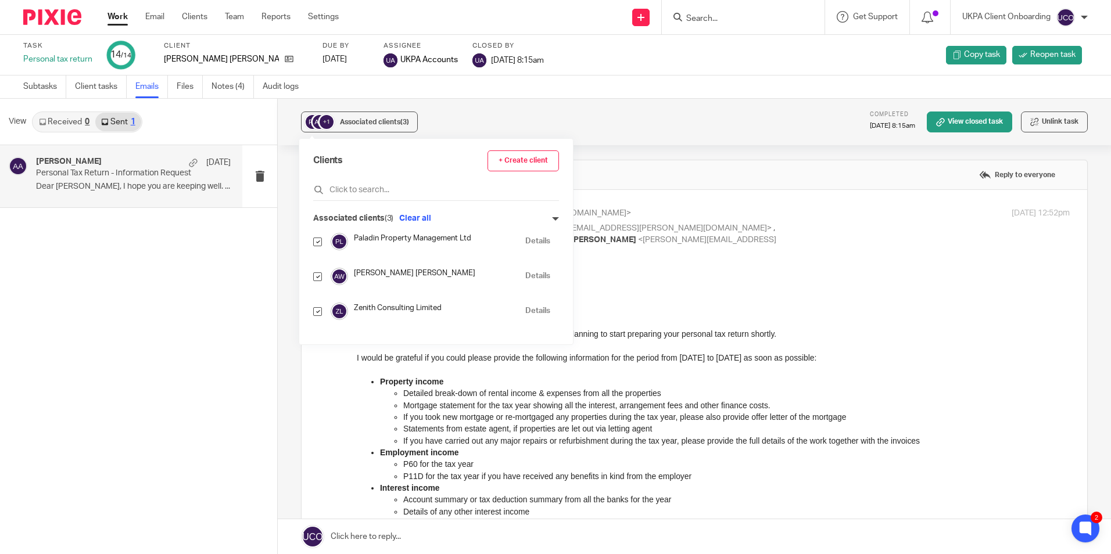
click at [640, 319] on p at bounding box center [713, 323] width 713 height 12
click at [763, 327] on p at bounding box center [713, 323] width 713 height 12
click at [702, 238] on p "to Andrew Thomas Wright <andrew.wright@paladin-property.co.uk> , Prashant Thapa…" at bounding box center [594, 241] width 475 height 36
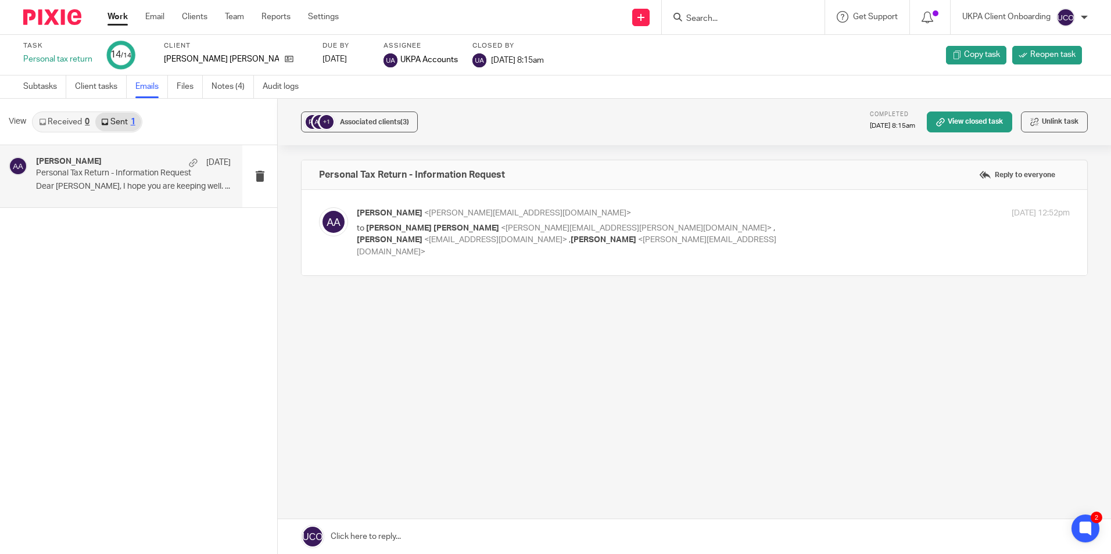
click at [553, 256] on label at bounding box center [694, 232] width 785 height 85
click at [319, 207] on input "checkbox" at bounding box center [318, 207] width 1 height 1
checkbox input "true"
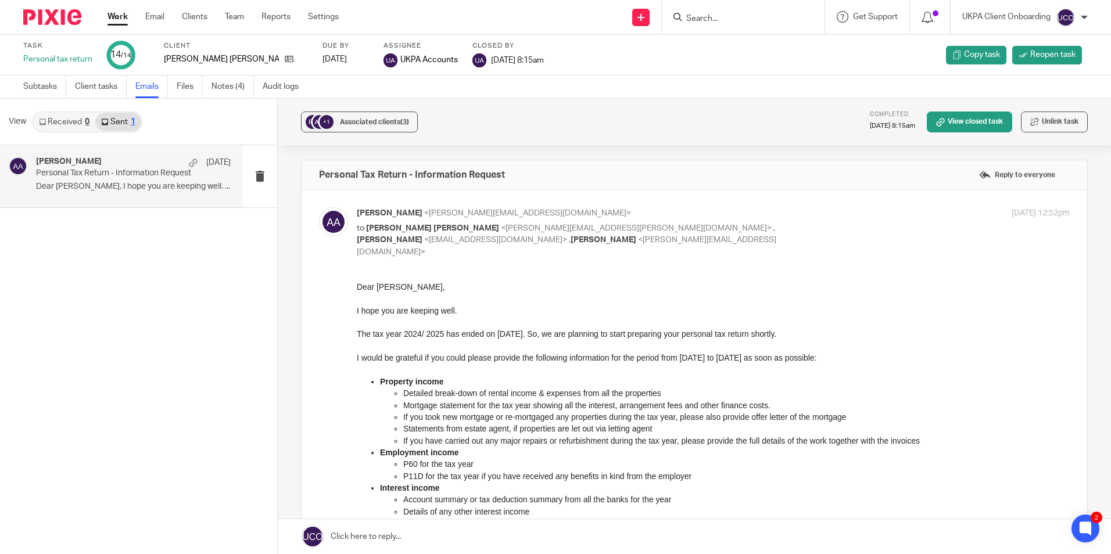
click at [733, 22] on input "Search" at bounding box center [737, 19] width 105 height 10
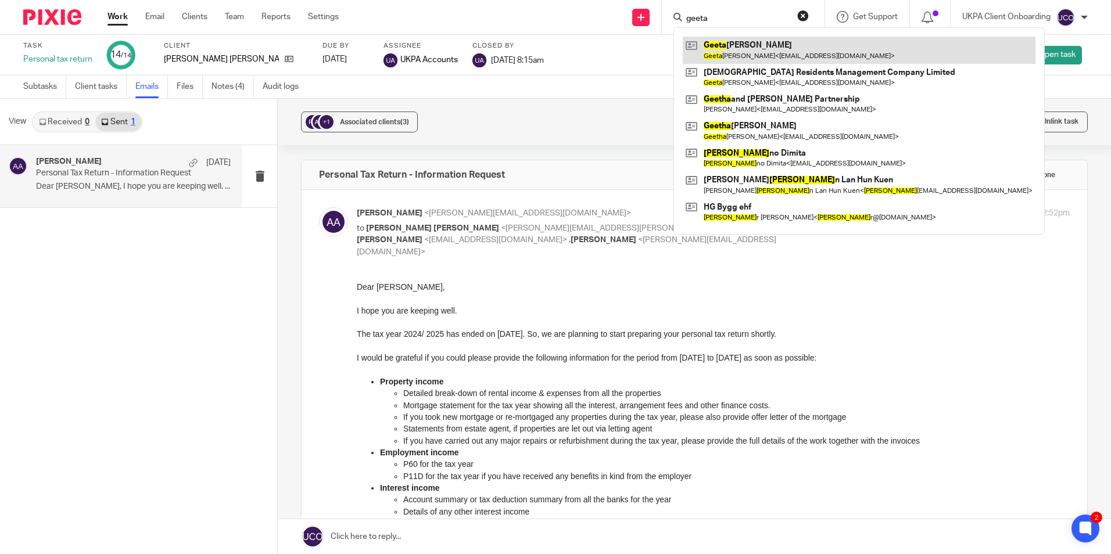
type input "geeta"
click at [738, 55] on link at bounding box center [859, 50] width 353 height 27
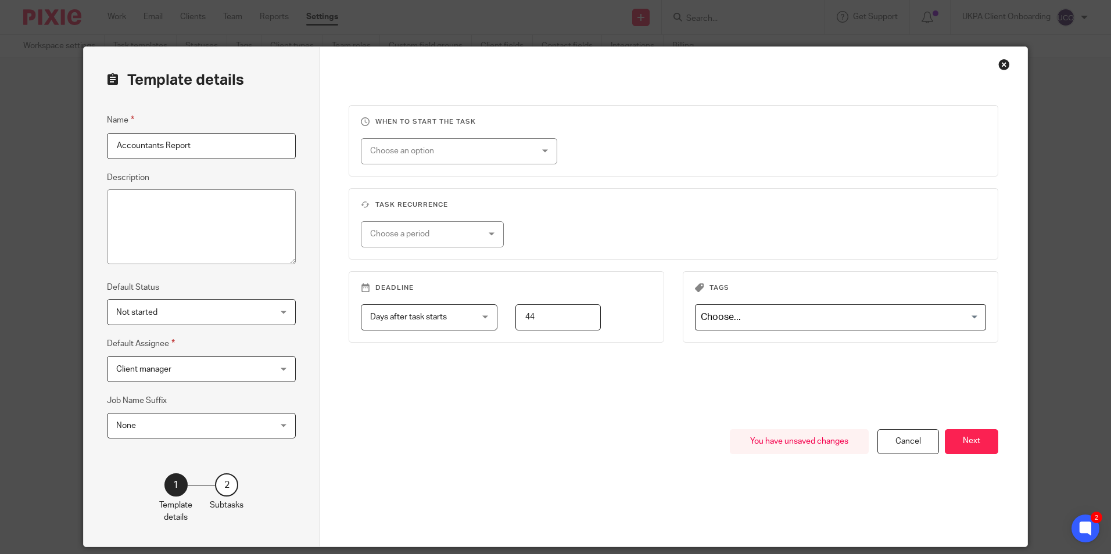
click at [449, 156] on div "Choose an option" at bounding box center [444, 151] width 149 height 24
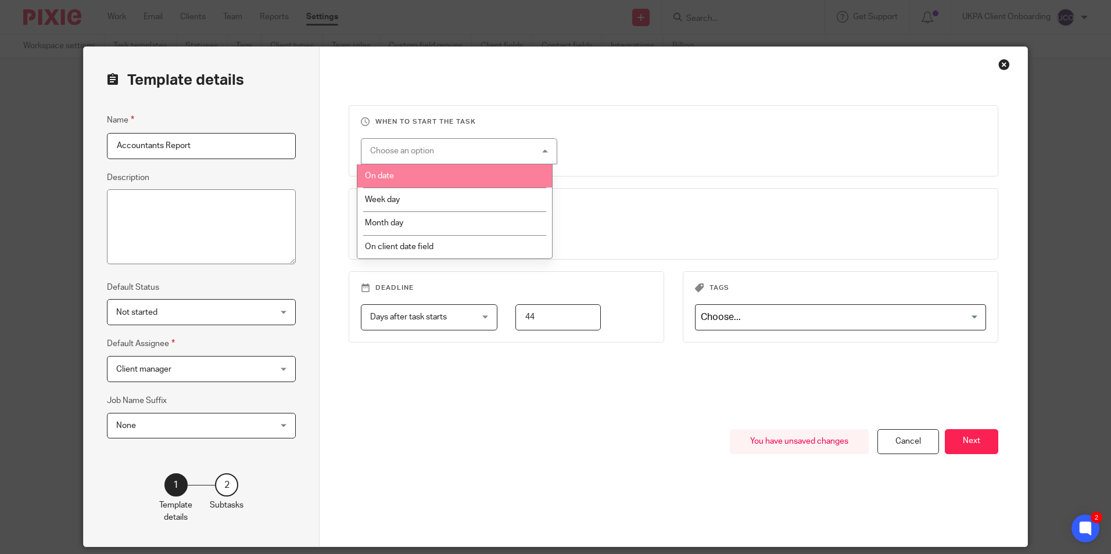
click at [432, 168] on li "On date" at bounding box center [454, 176] width 195 height 24
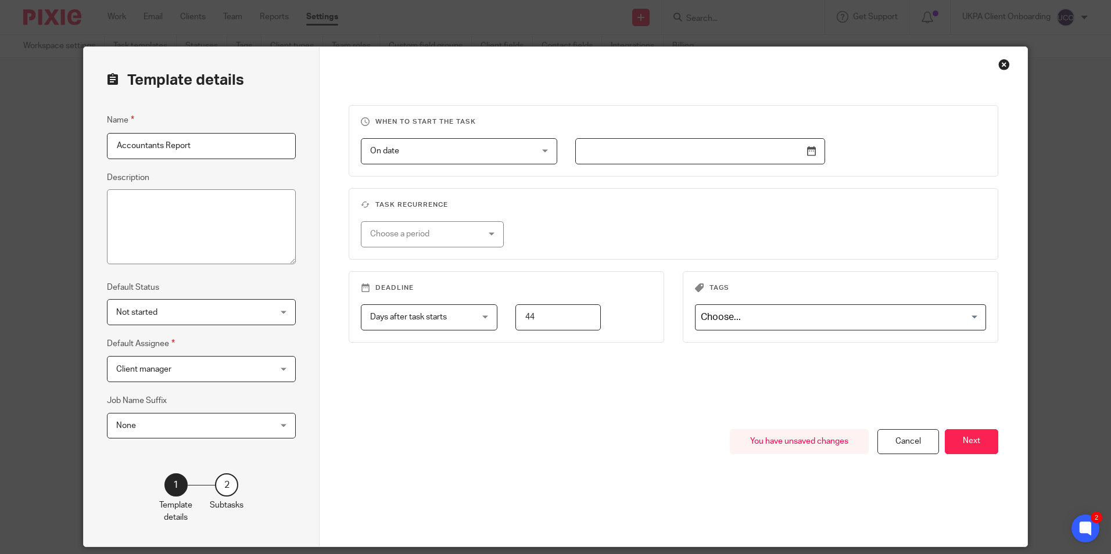
click at [632, 153] on input "text" at bounding box center [700, 151] width 250 height 26
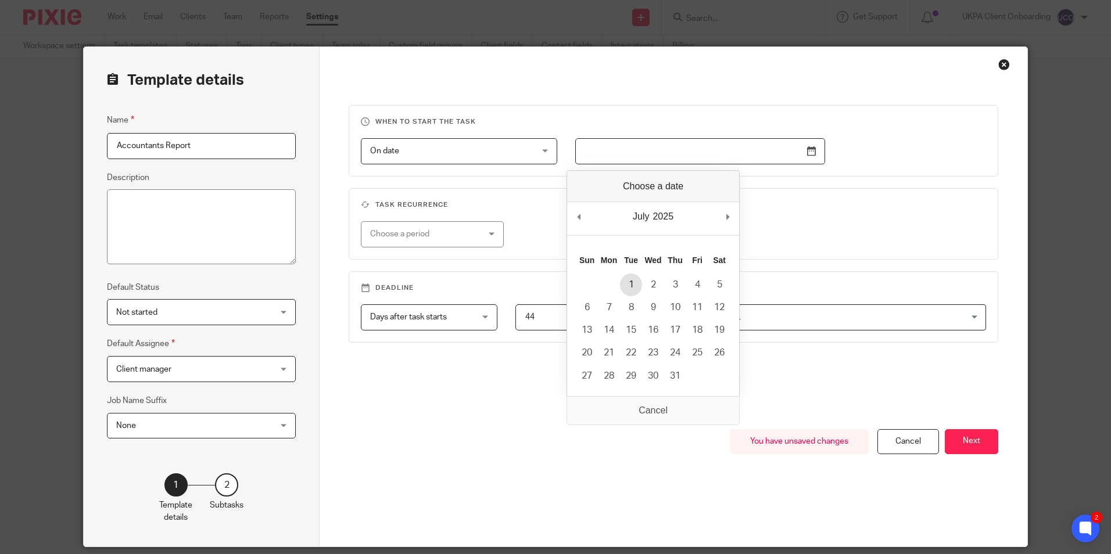
type input "2025-07-01"
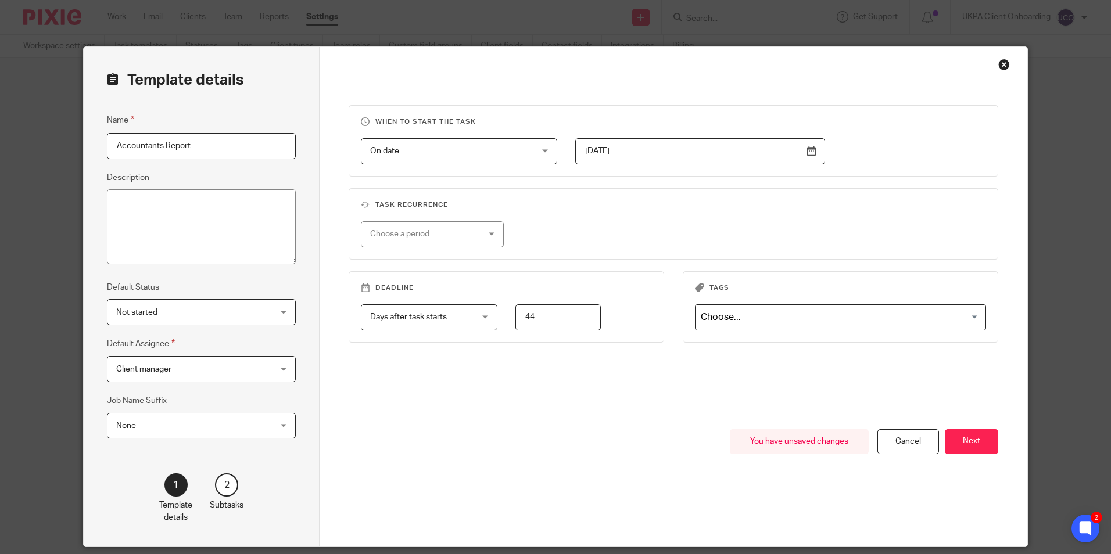
click at [528, 152] on div "On date On date" at bounding box center [459, 151] width 196 height 26
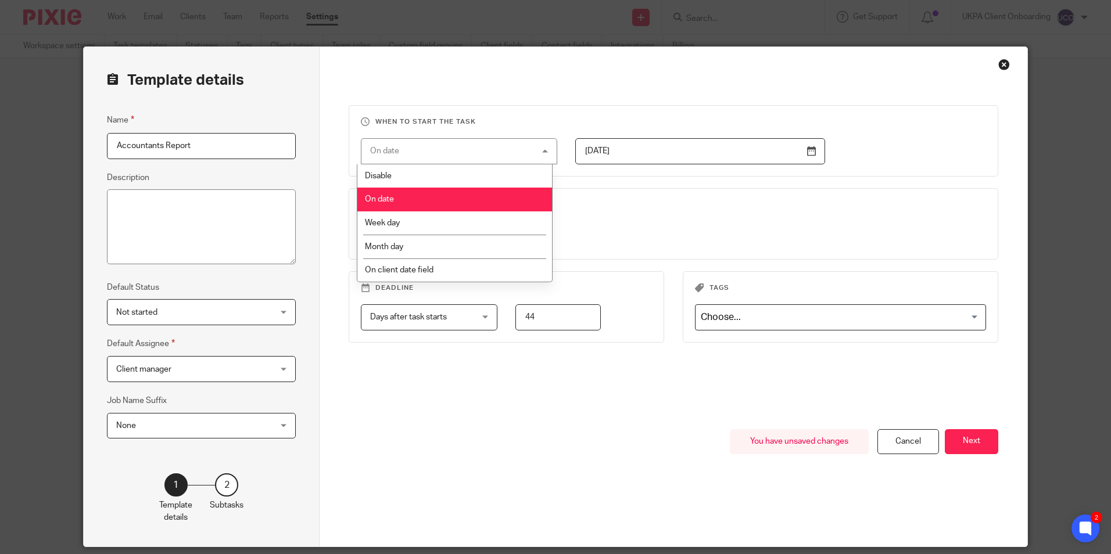
click at [528, 152] on div "On date On date" at bounding box center [459, 151] width 196 height 26
click at [612, 175] on fieldset "When to start the task On date On date Disable On date Week day Month day On cl…" at bounding box center [673, 140] width 649 height 71
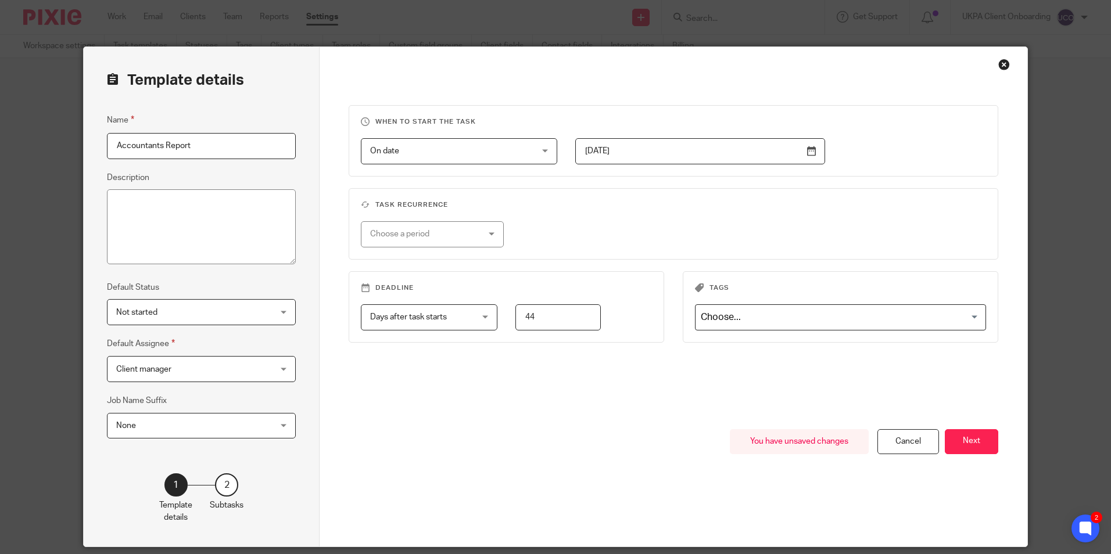
click at [476, 241] on div "Choose a period" at bounding box center [432, 234] width 142 height 26
click at [434, 323] on li "Yearly" at bounding box center [427, 330] width 141 height 24
click at [434, 324] on span "Days after task starts" at bounding box center [420, 317] width 101 height 24
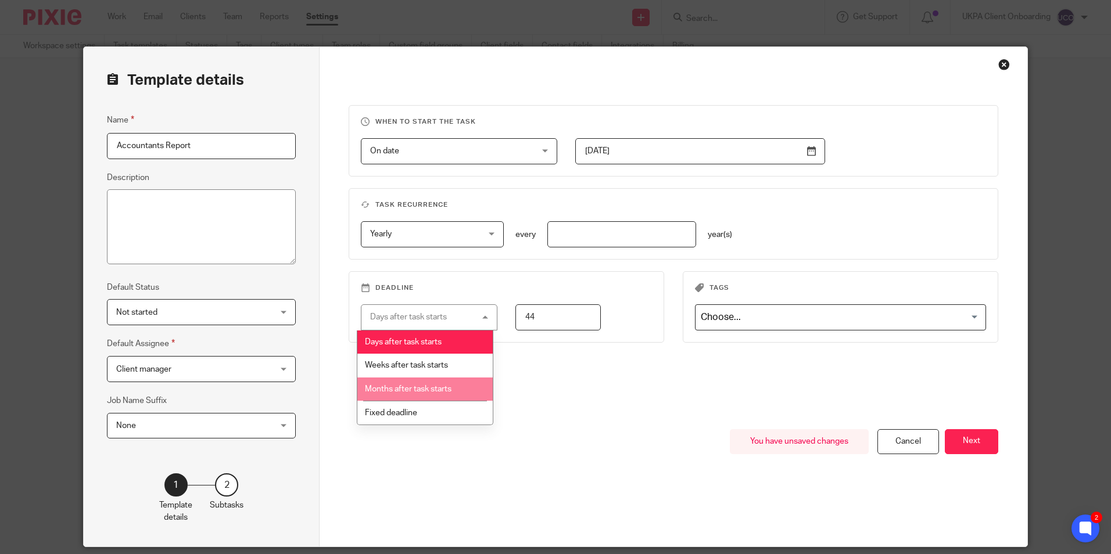
click at [420, 384] on li "Months after task starts" at bounding box center [424, 390] width 135 height 24
click at [420, 384] on div "When to start the task On date On date Disable On date Week day Month day On cl…" at bounding box center [673, 267] width 649 height 324
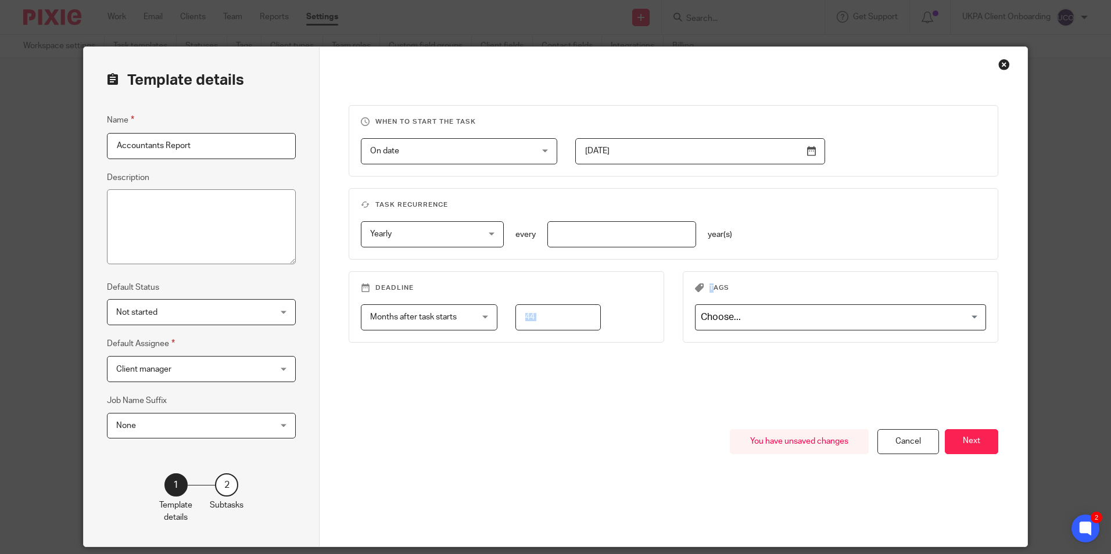
drag, startPoint x: 420, startPoint y: 384, endPoint x: 541, endPoint y: 319, distance: 137.8
click at [543, 319] on input "44" at bounding box center [557, 317] width 85 height 26
type input "4"
type input "3"
click at [967, 436] on button "Next" at bounding box center [971, 441] width 53 height 25
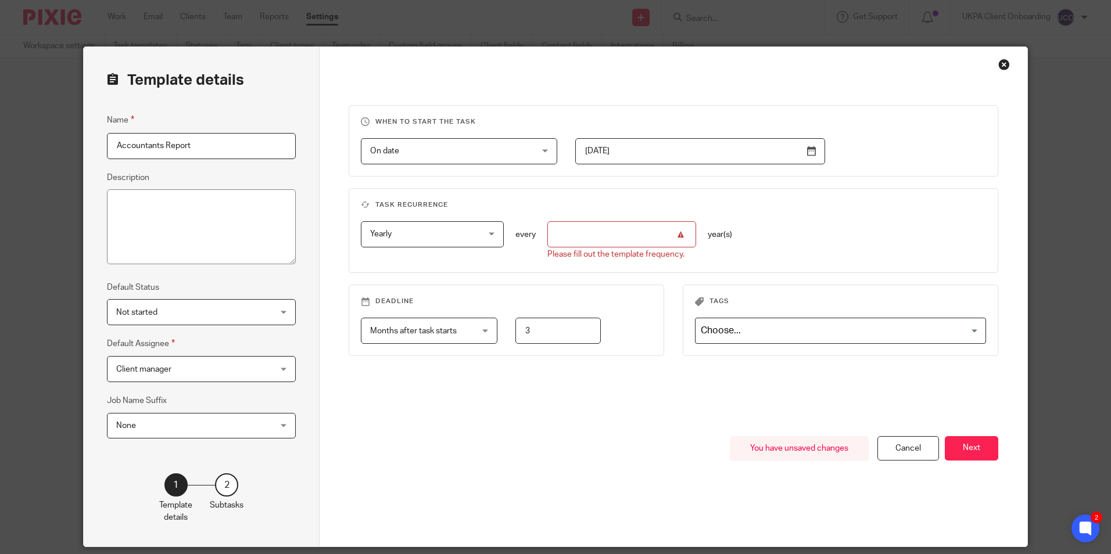
click at [580, 239] on input "number" at bounding box center [621, 234] width 149 height 26
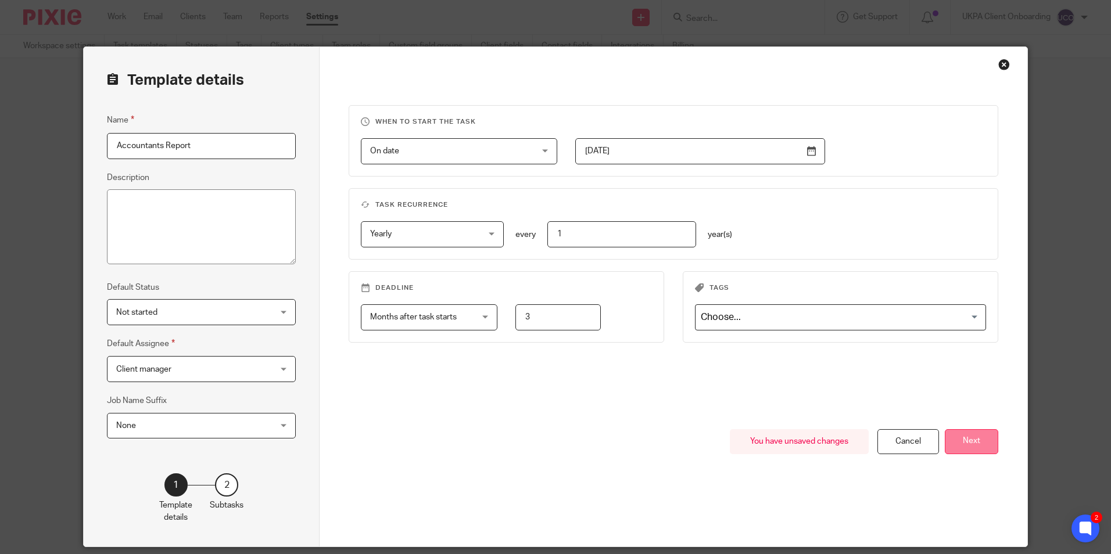
type input "1"
click at [981, 443] on button "Next" at bounding box center [971, 441] width 53 height 25
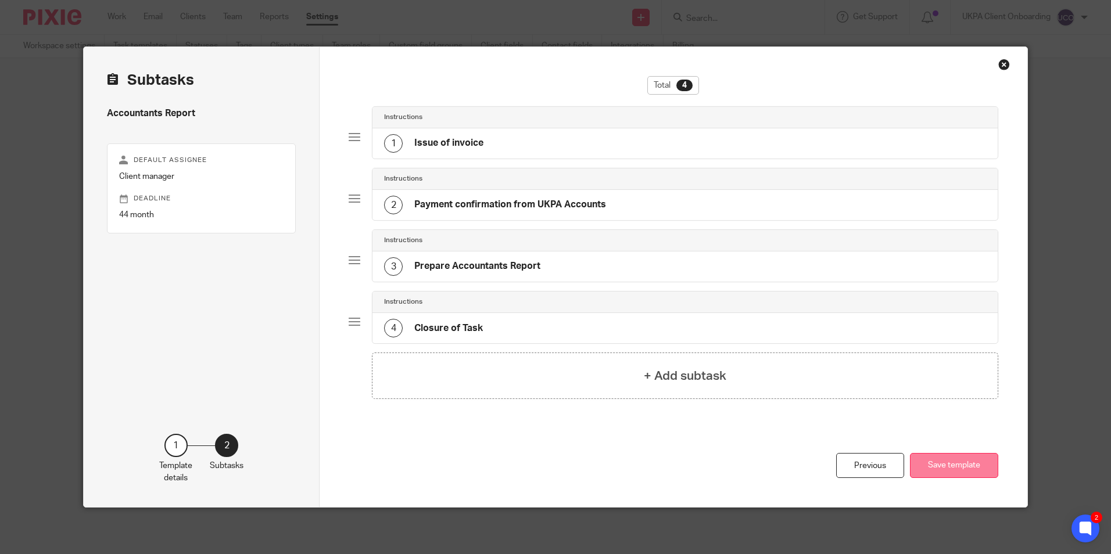
click at [952, 464] on button "Save template" at bounding box center [954, 465] width 88 height 25
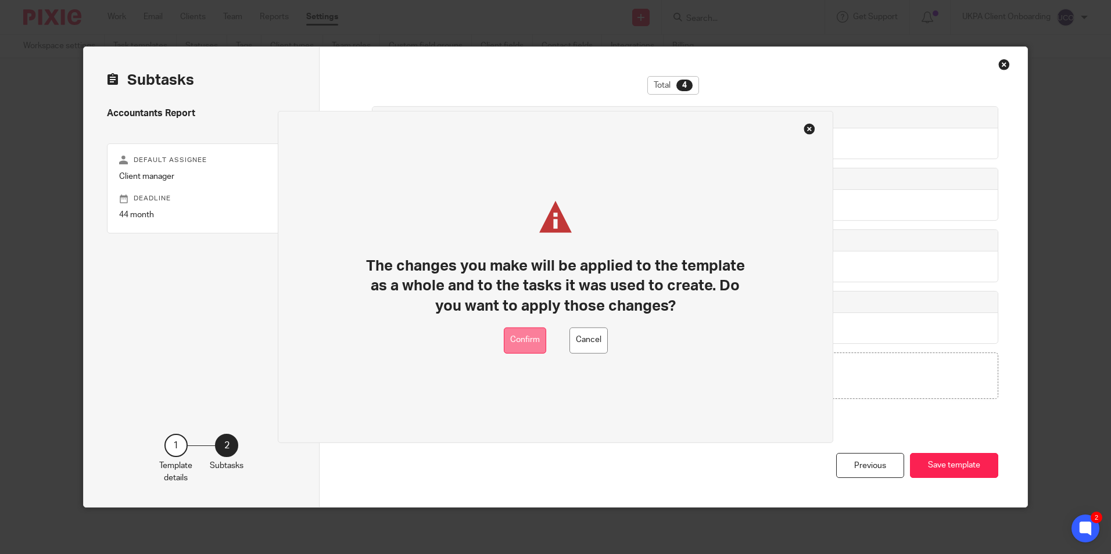
click at [518, 348] on button "Confirm" at bounding box center [525, 341] width 42 height 26
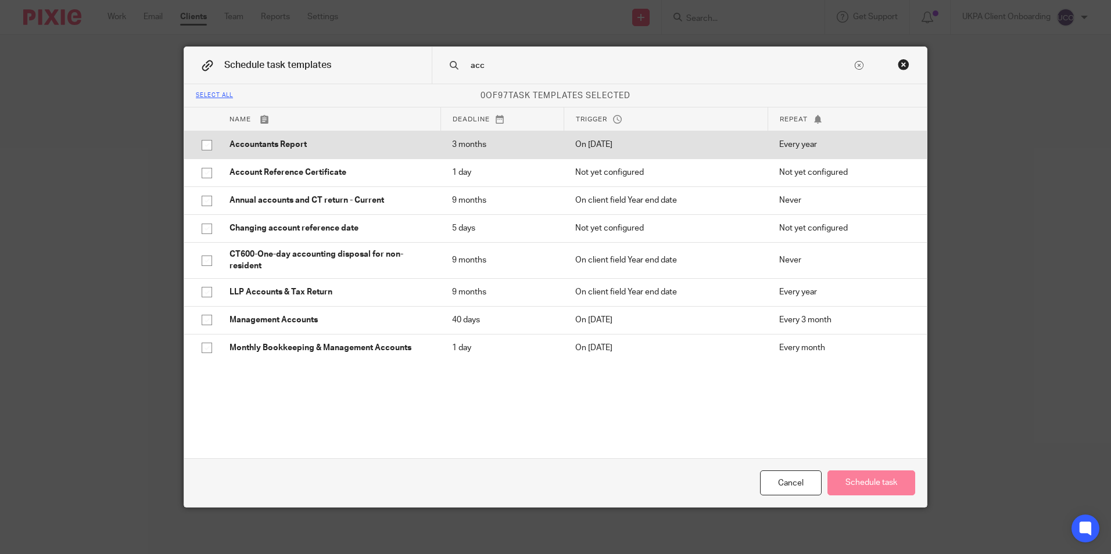
type input "acc"
click at [288, 144] on p "Accountants Report" at bounding box center [328, 145] width 199 height 12
click at [201, 141] on input "checkbox" at bounding box center [207, 145] width 22 height 22
checkbox input "true"
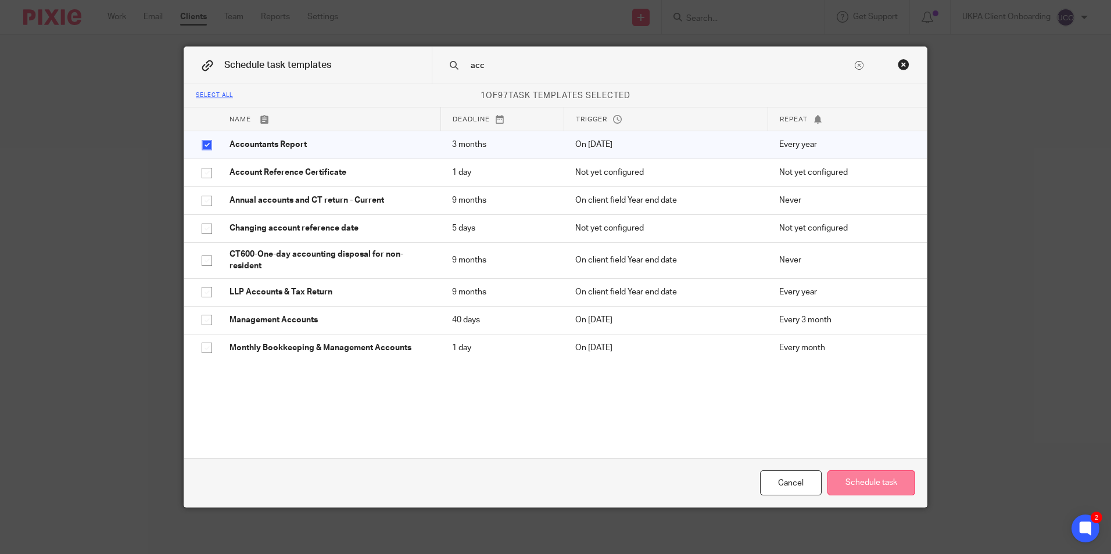
click at [897, 487] on button "Schedule task" at bounding box center [871, 483] width 88 height 25
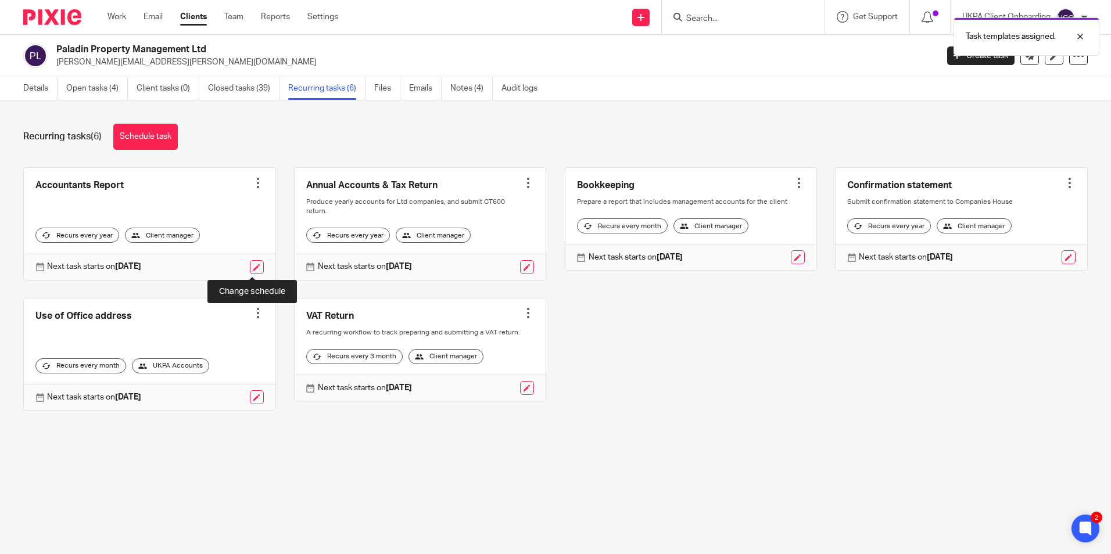
click at [253, 266] on link at bounding box center [257, 267] width 14 height 14
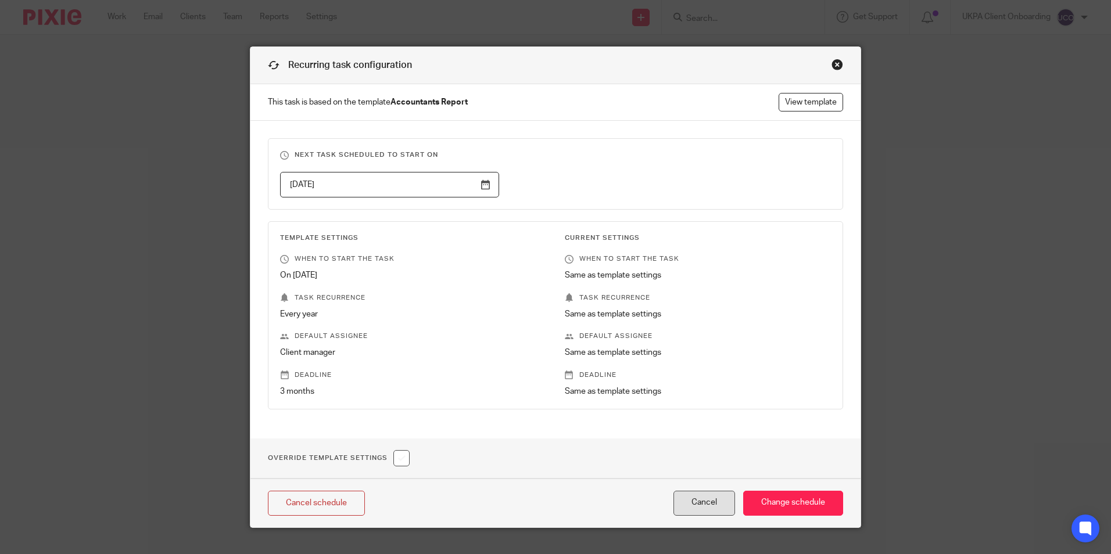
click at [703, 498] on button "Cancel" at bounding box center [704, 503] width 62 height 25
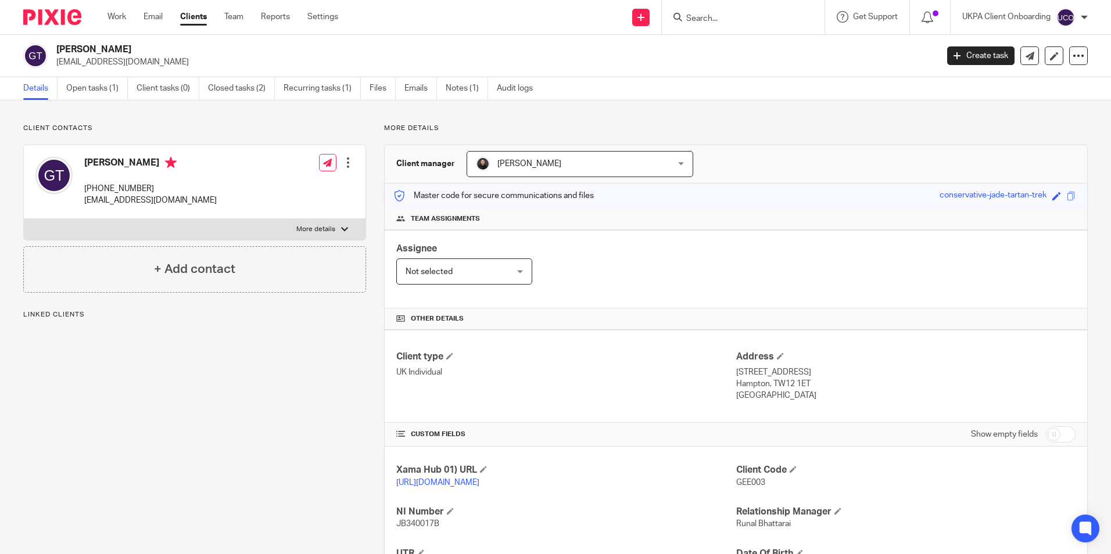
scroll to position [113, 0]
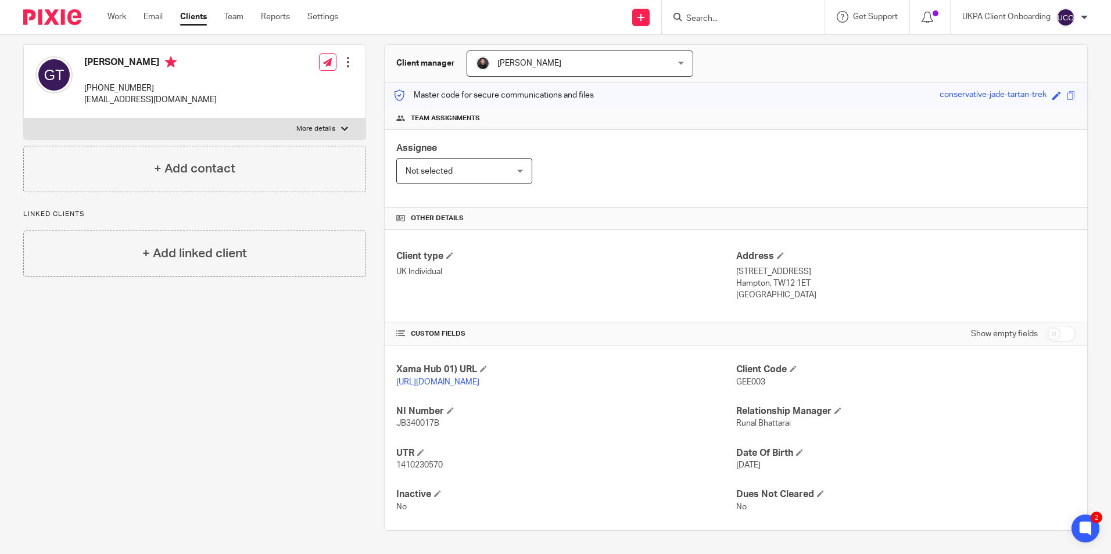
click at [742, 19] on input "Search" at bounding box center [737, 19] width 105 height 10
paste input "[PERSON_NAME]"
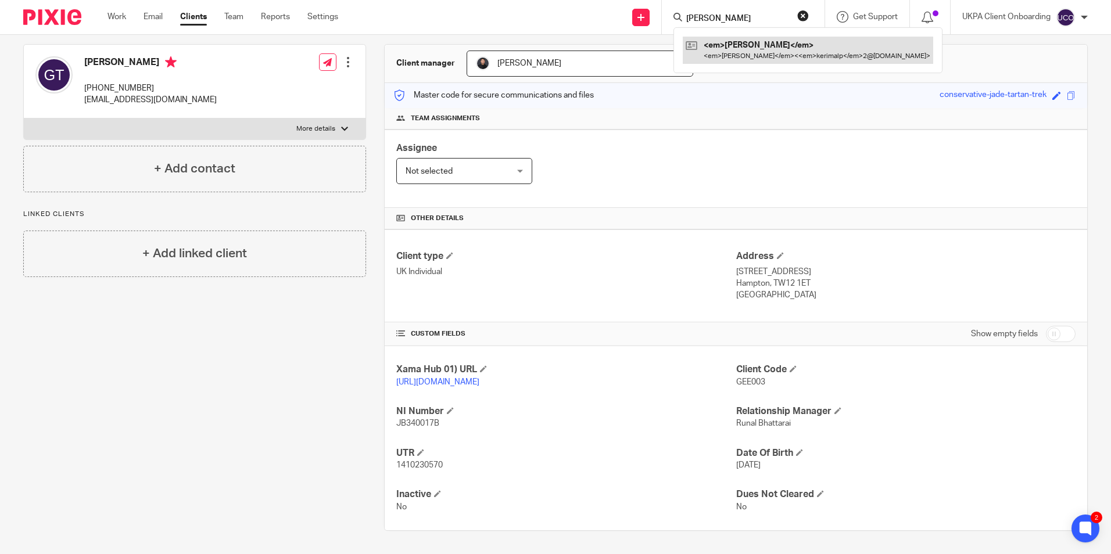
type input "Kerim Alp"
click at [715, 51] on link at bounding box center [770, 50] width 175 height 27
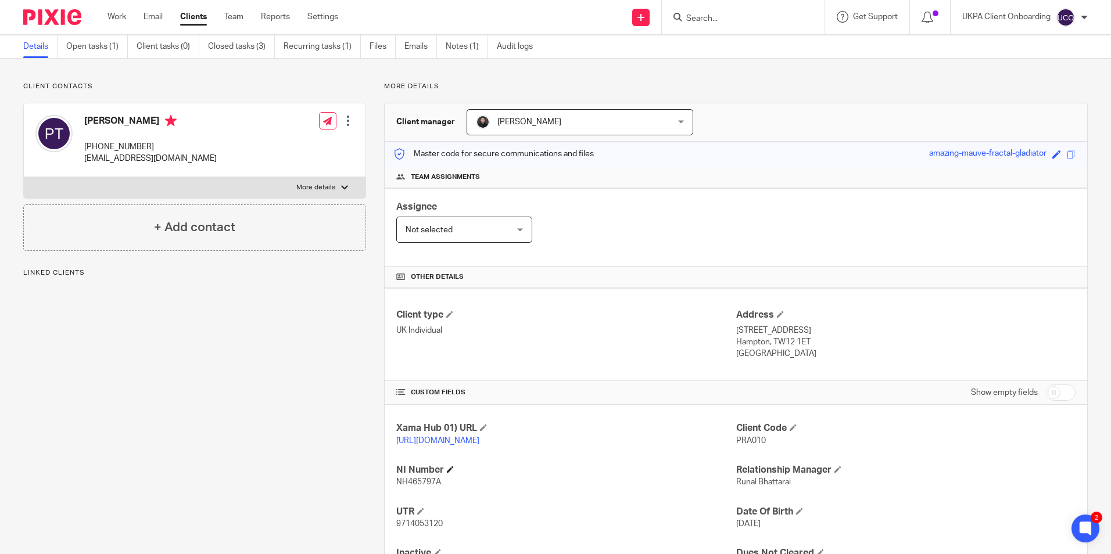
scroll to position [113, 0]
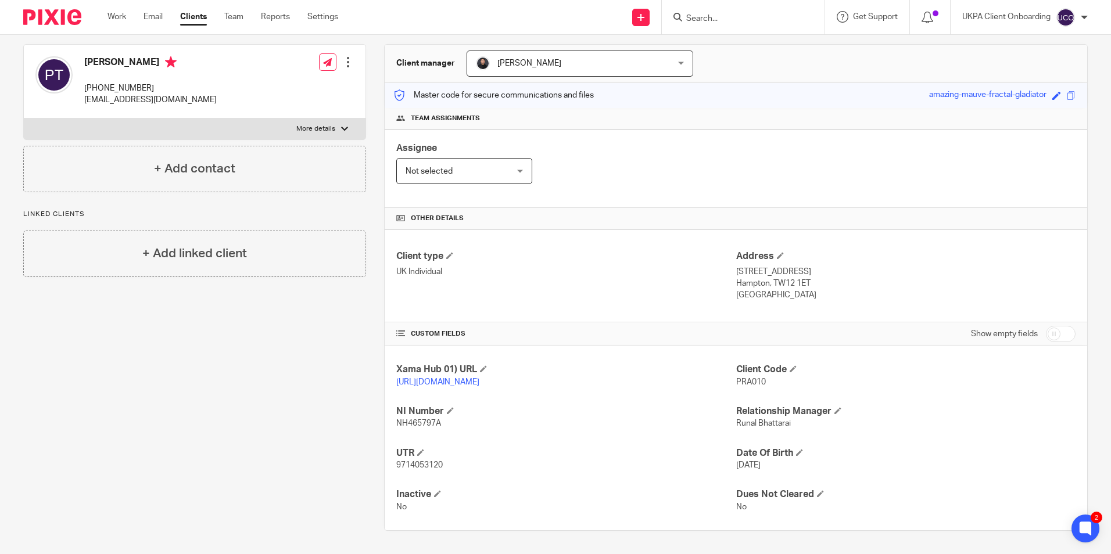
click at [433, 465] on span "9714053120" at bounding box center [419, 465] width 46 height 8
copy span "9714053120"
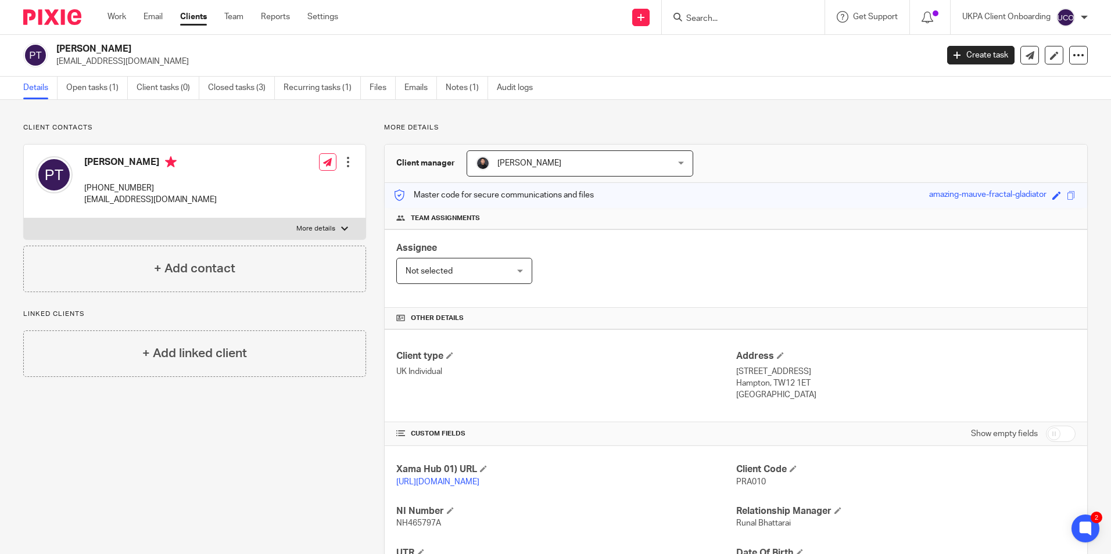
scroll to position [0, 0]
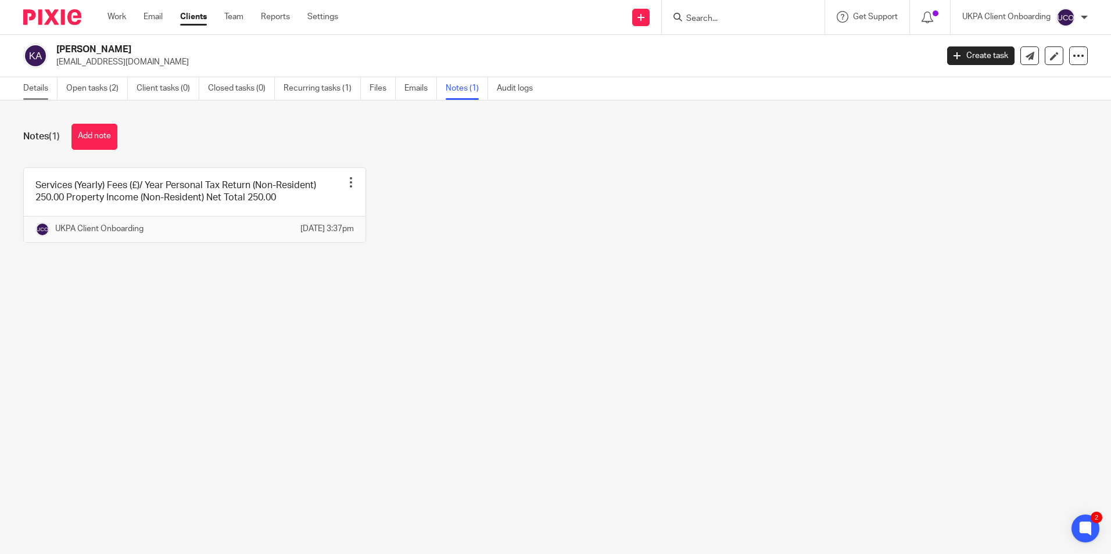
click at [49, 88] on link "Details" at bounding box center [40, 88] width 34 height 23
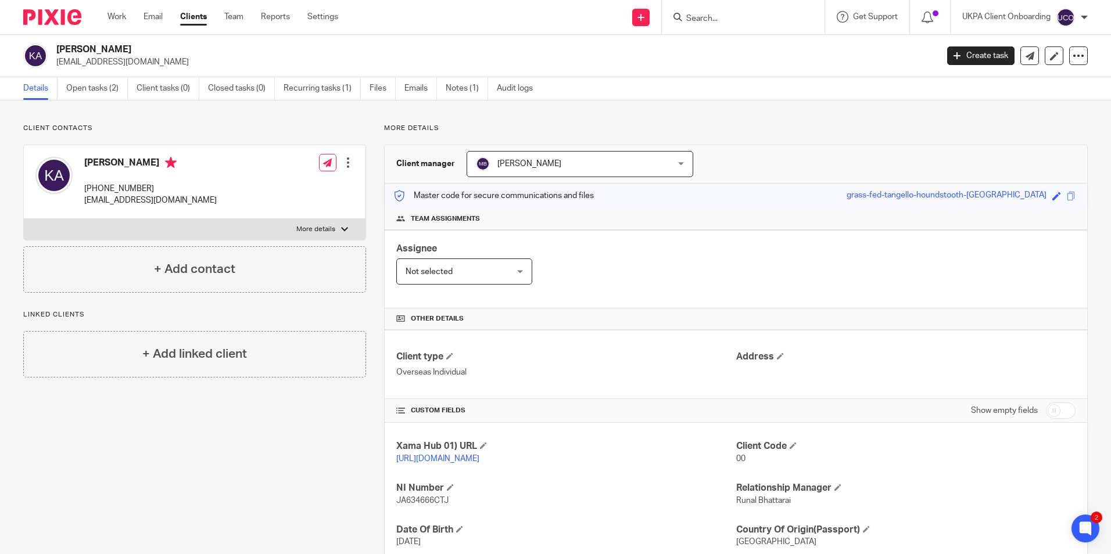
click at [726, 21] on input "Search" at bounding box center [737, 19] width 105 height 10
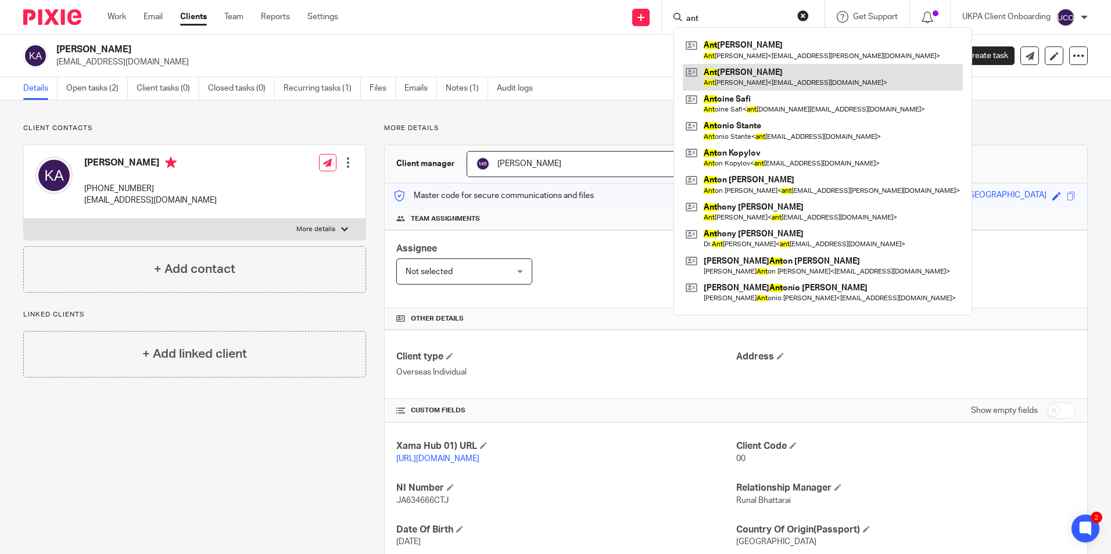
type input "ant"
click at [750, 70] on link at bounding box center [823, 77] width 280 height 27
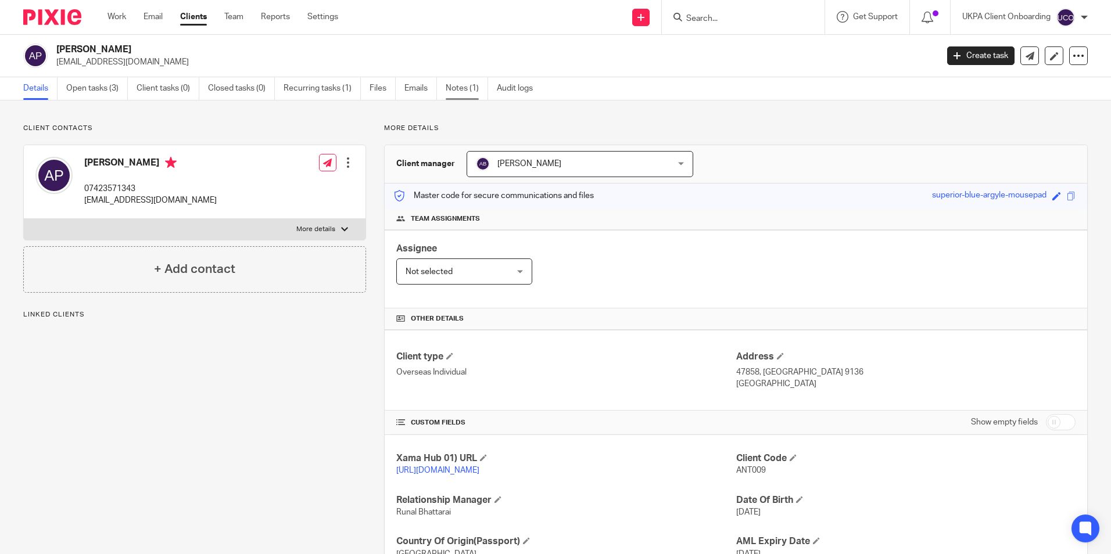
click at [467, 96] on link "Notes (1)" at bounding box center [467, 88] width 42 height 23
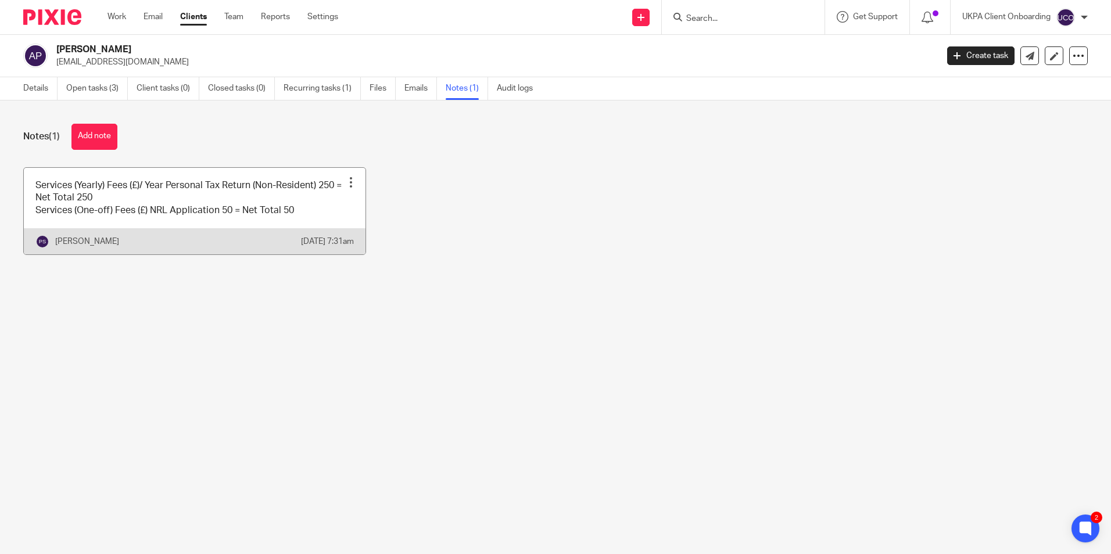
click at [345, 182] on div at bounding box center [351, 183] width 12 height 12
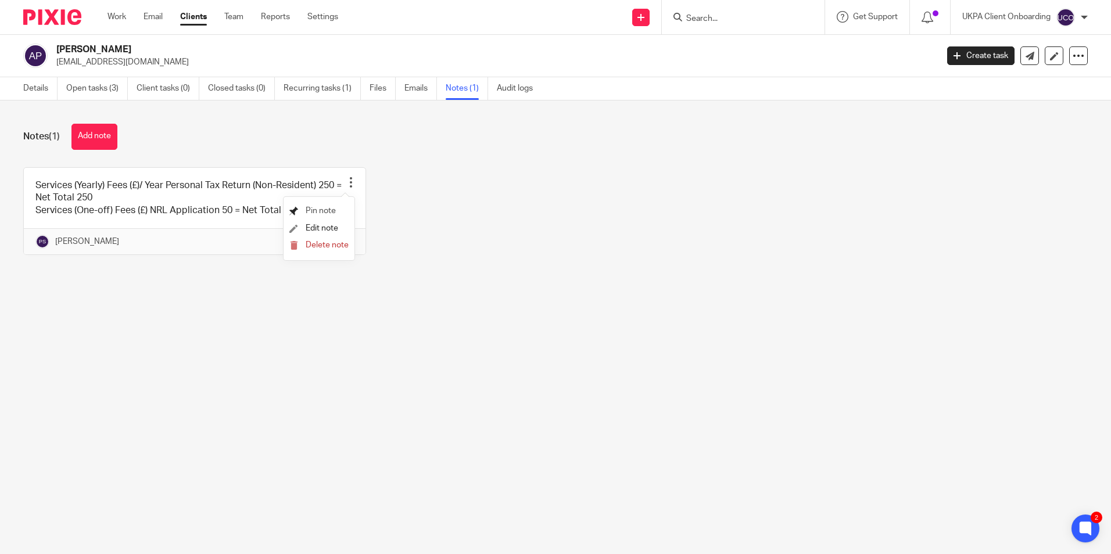
click at [331, 208] on span "Pin note" at bounding box center [321, 211] width 30 height 8
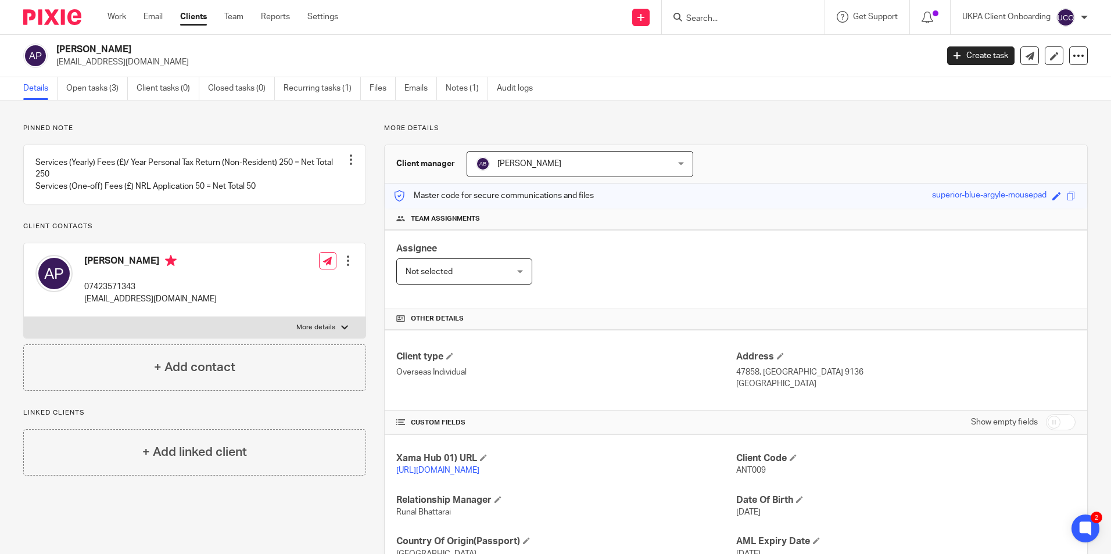
click at [722, 15] on input "Search" at bounding box center [737, 19] width 105 height 10
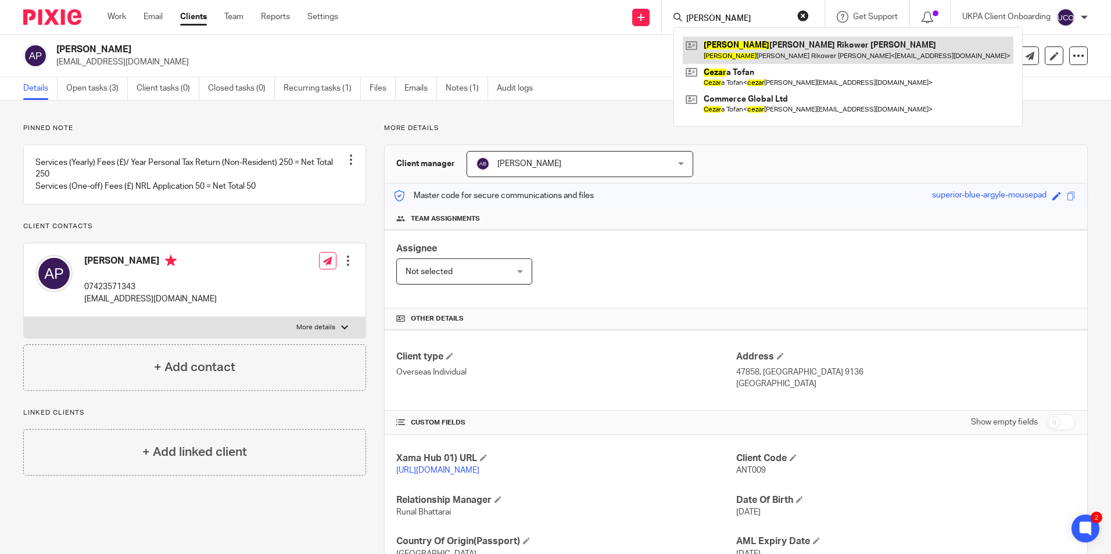
type input "cesar"
click at [735, 48] on link at bounding box center [848, 50] width 331 height 27
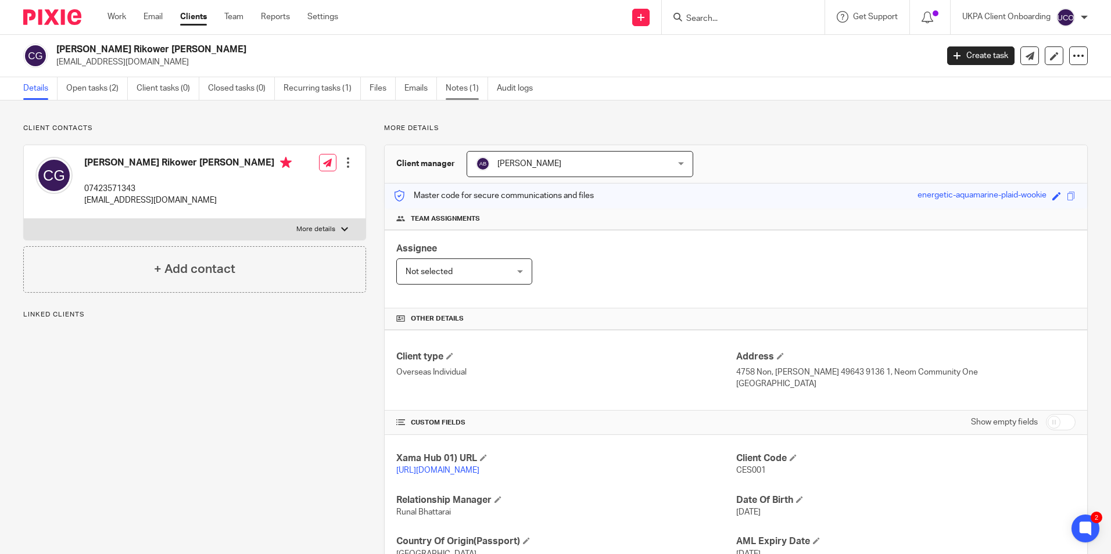
click at [468, 91] on link "Notes (1)" at bounding box center [467, 88] width 42 height 23
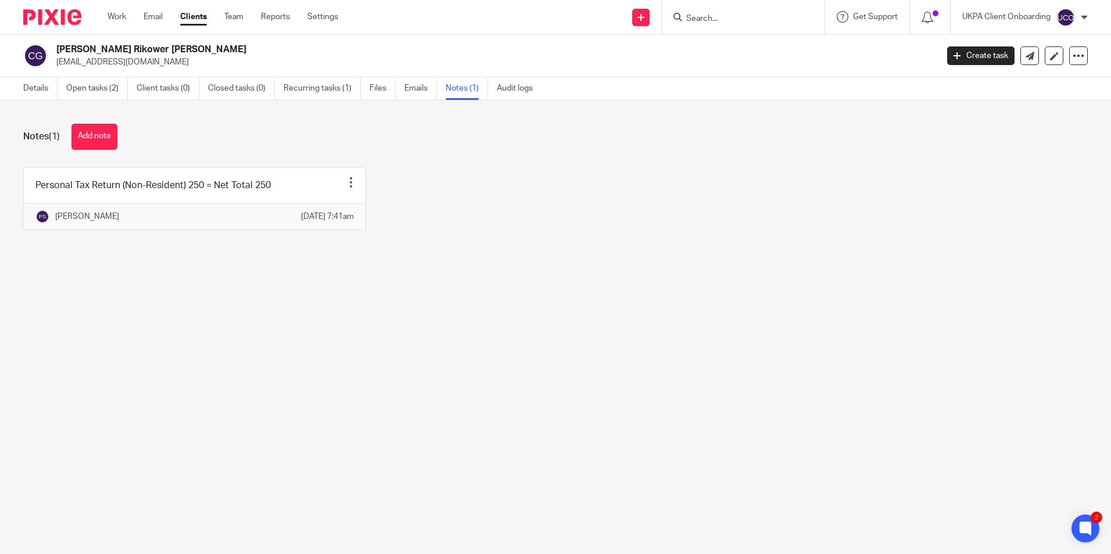
click at [715, 19] on input "Search" at bounding box center [737, 19] width 105 height 10
paste input "[PERSON_NAME] & [PERSON_NAME] Property Investments Ltd"
type input "[PERSON_NAME] & [PERSON_NAME] Property Investments Ltd"
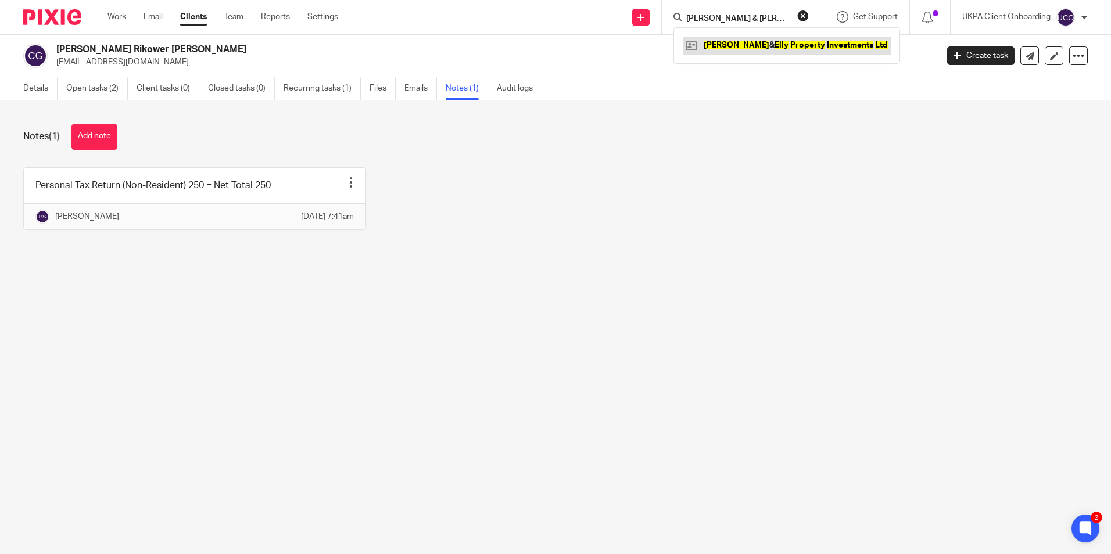
click at [726, 51] on link at bounding box center [787, 45] width 208 height 17
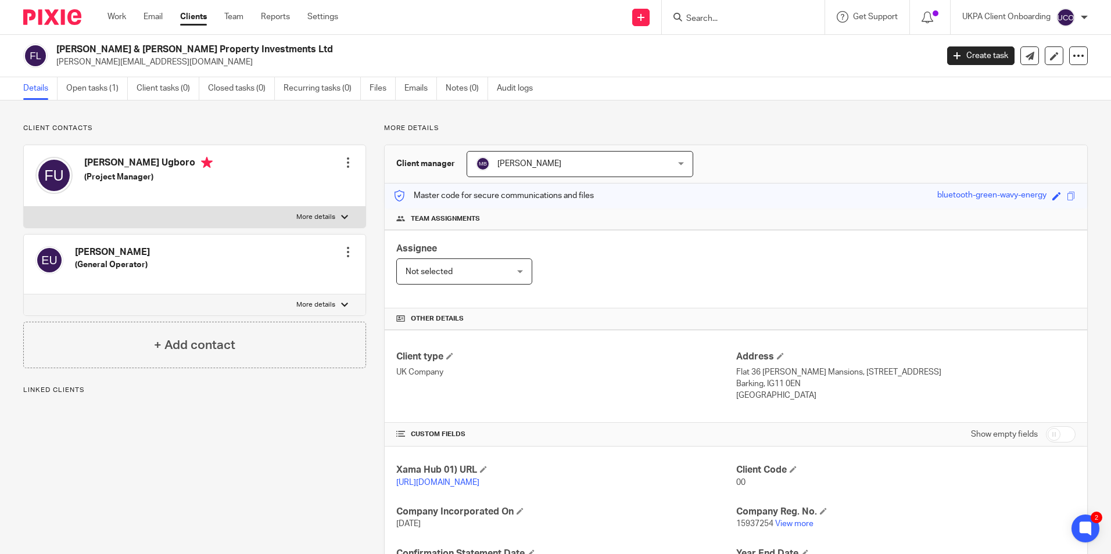
click at [91, 63] on p "frank.ugboro@gmail.com" at bounding box center [492, 62] width 873 height 12
copy main "frank.ugboro@gmail.com Create task Update from Companies House Export data Merg…"
click at [157, 45] on h2 "[PERSON_NAME] & [PERSON_NAME] Property Investments Ltd" at bounding box center [405, 50] width 698 height 12
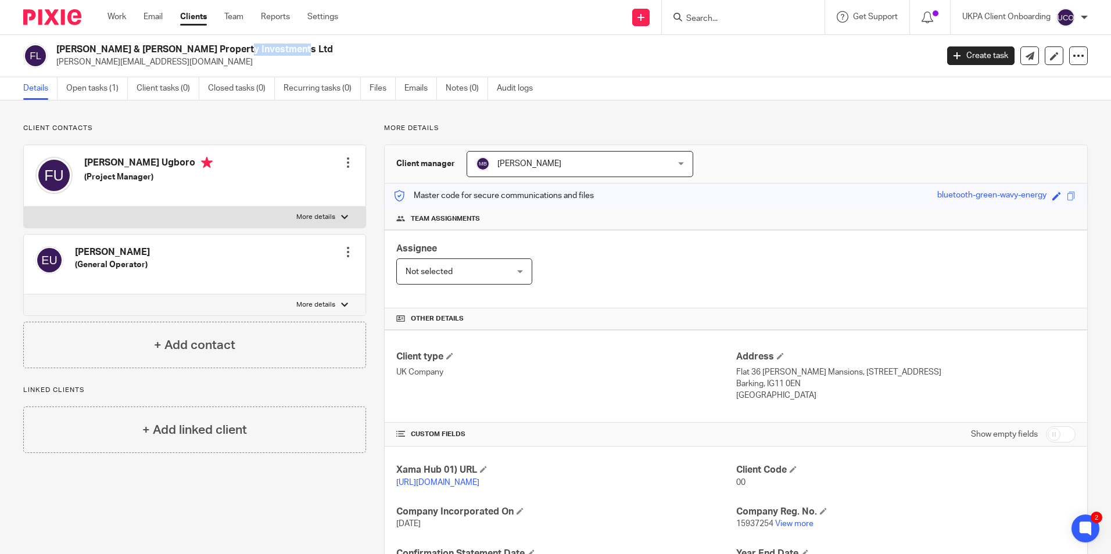
click at [157, 45] on h2 "Frank & Elly Property Investments Ltd" at bounding box center [405, 50] width 698 height 12
copy div "Frank & Elly Property Investments Ltd"
click at [738, 25] on div at bounding box center [743, 17] width 163 height 34
click at [737, 21] on input "Search" at bounding box center [737, 19] width 105 height 10
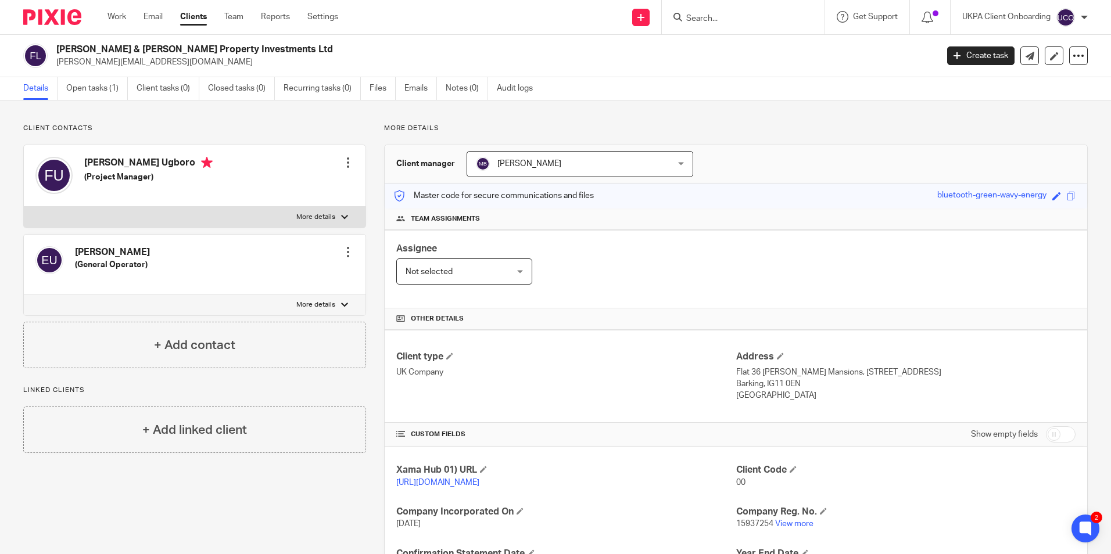
paste input "[PERSON_NAME] [PERSON_NAME]"
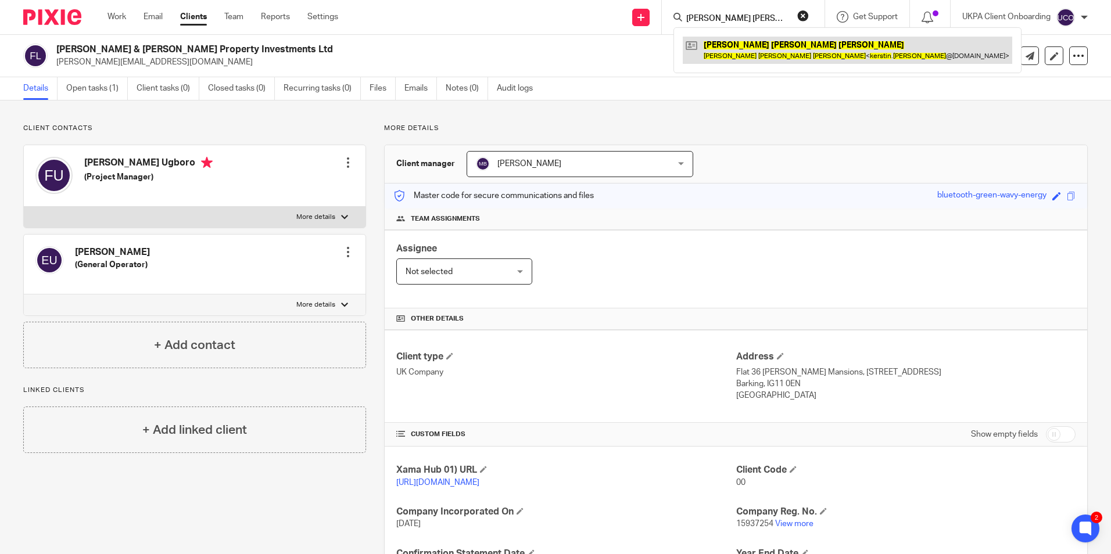
type input "[PERSON_NAME] [PERSON_NAME]"
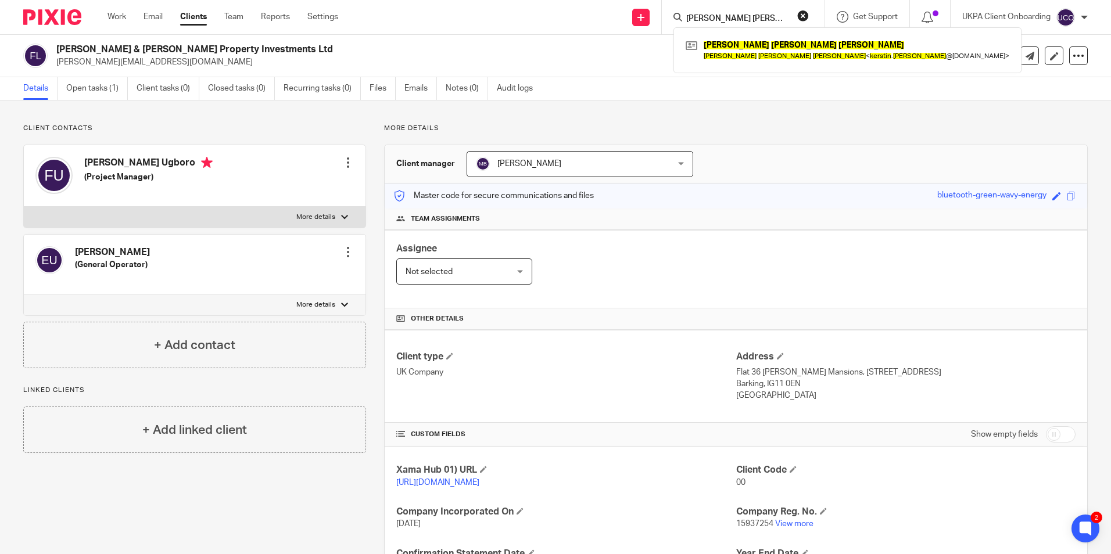
drag, startPoint x: 738, startPoint y: 52, endPoint x: 749, endPoint y: 70, distance: 20.3
click at [738, 52] on link at bounding box center [847, 50] width 329 height 27
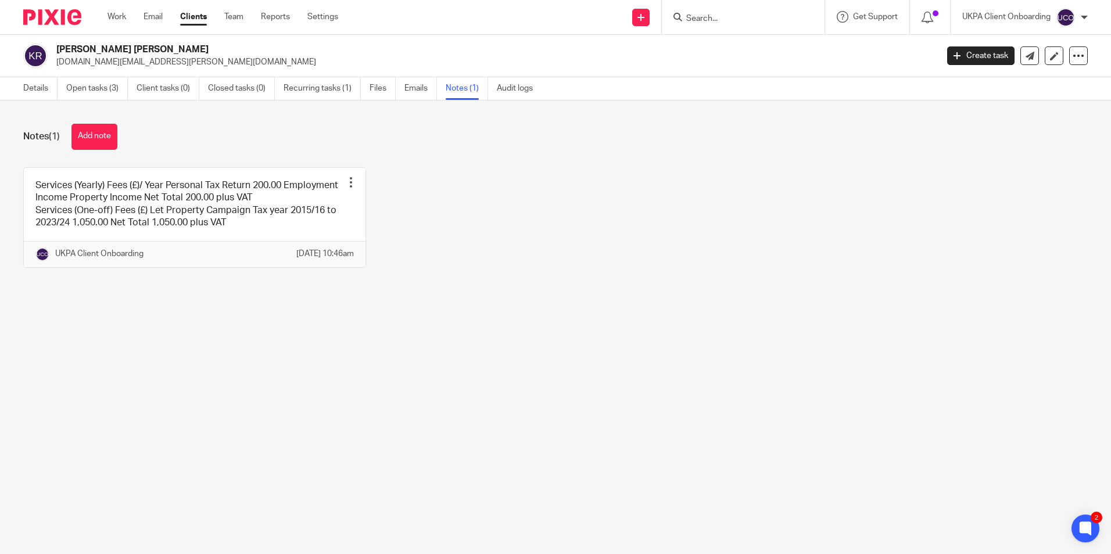
click at [138, 63] on p "[DOMAIN_NAME][EMAIL_ADDRESS][PERSON_NAME][DOMAIN_NAME]" at bounding box center [492, 62] width 873 height 12
click at [137, 63] on p "[DOMAIN_NAME][EMAIL_ADDRESS][PERSON_NAME][DOMAIN_NAME]" at bounding box center [492, 62] width 873 height 12
copy main "[DOMAIN_NAME][EMAIL_ADDRESS][PERSON_NAME][DOMAIN_NAME] Create task Update from …"
click at [699, 21] on input "Search" at bounding box center [737, 19] width 105 height 10
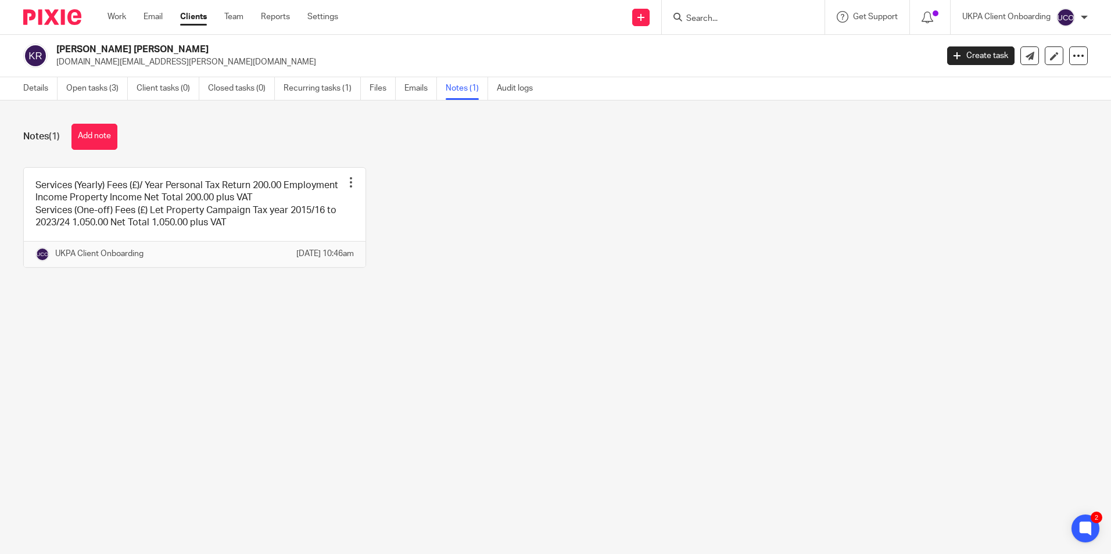
paste input "[DOMAIN_NAME][EMAIL_ADDRESS][PERSON_NAME][DOMAIN_NAME]"
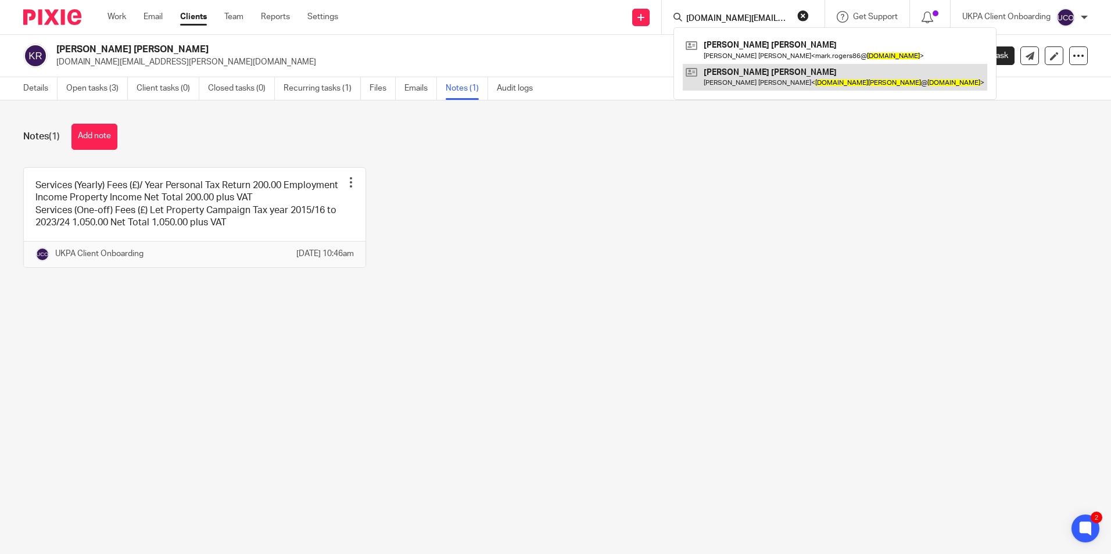
type input "[DOMAIN_NAME][EMAIL_ADDRESS][PERSON_NAME][DOMAIN_NAME]"
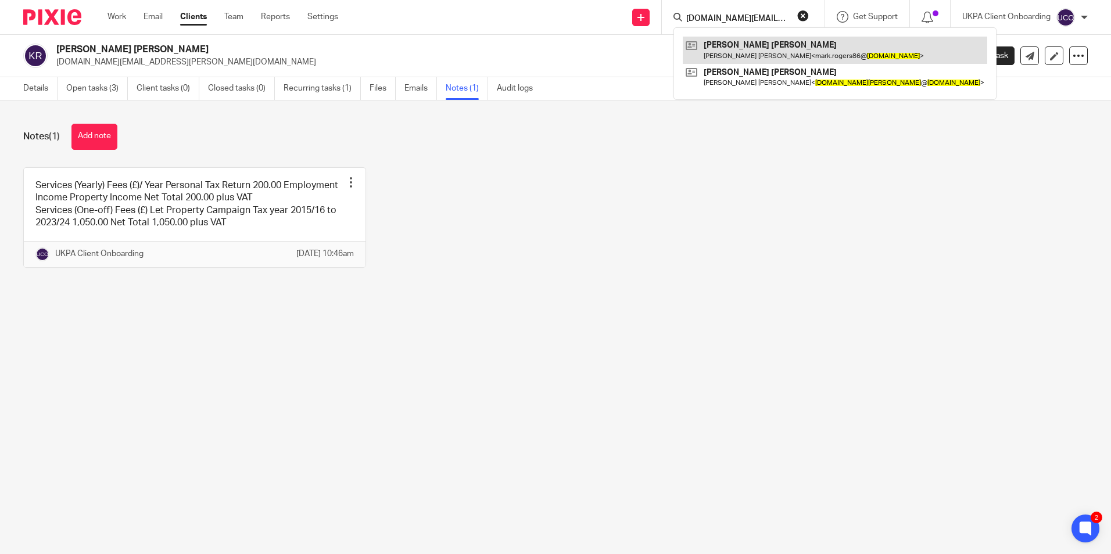
drag, startPoint x: 728, startPoint y: 79, endPoint x: 723, endPoint y: 56, distance: 23.7
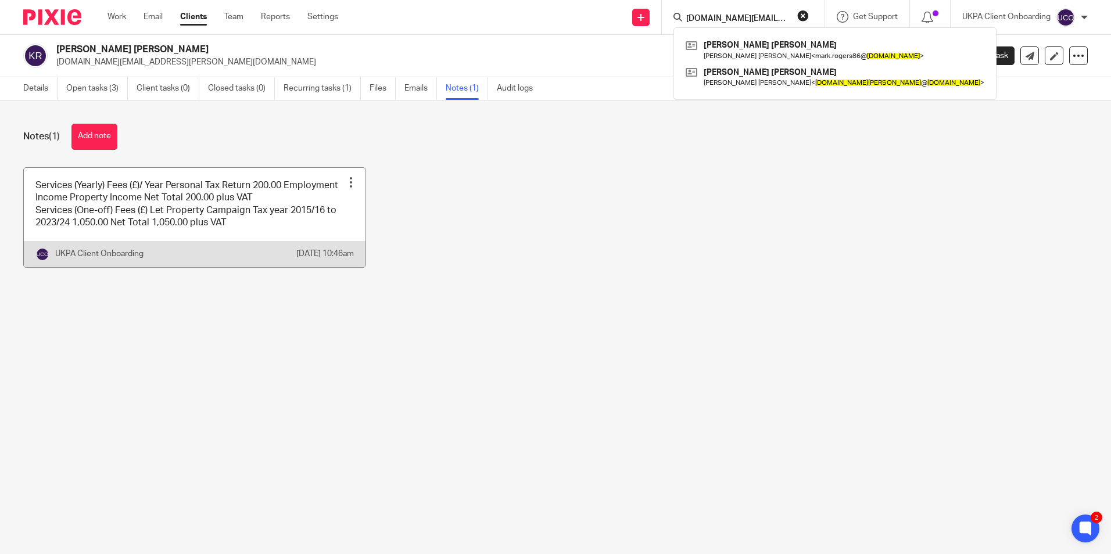
click at [345, 182] on div at bounding box center [351, 183] width 12 height 12
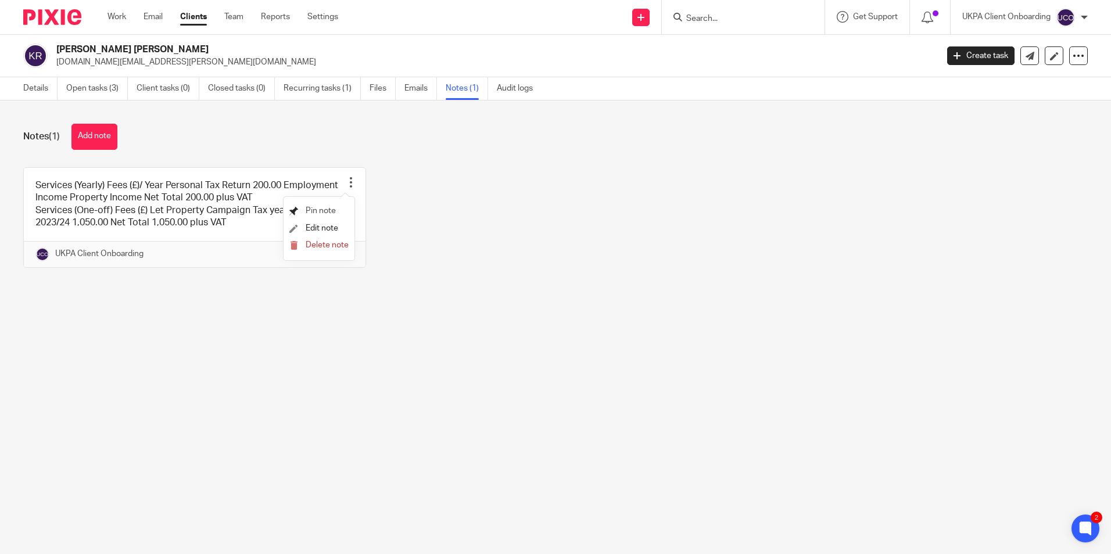
click at [331, 211] on span "Pin note" at bounding box center [321, 211] width 30 height 8
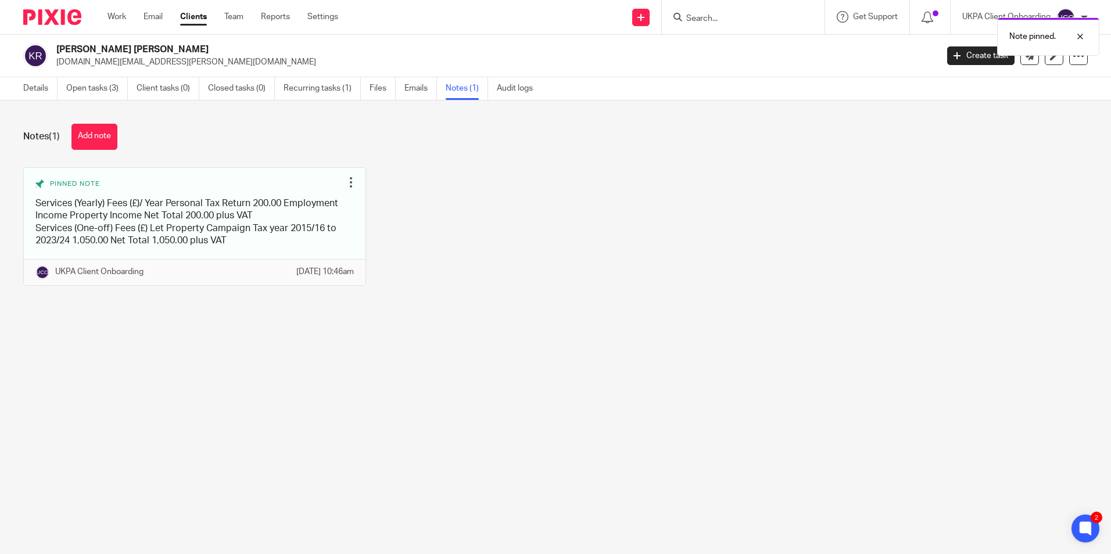
click at [708, 20] on div "Note pinned." at bounding box center [827, 34] width 544 height 44
click at [791, 20] on form at bounding box center [747, 17] width 124 height 15
click at [752, 17] on input "Search" at bounding box center [737, 19] width 105 height 10
paste input "Skudz LLC"
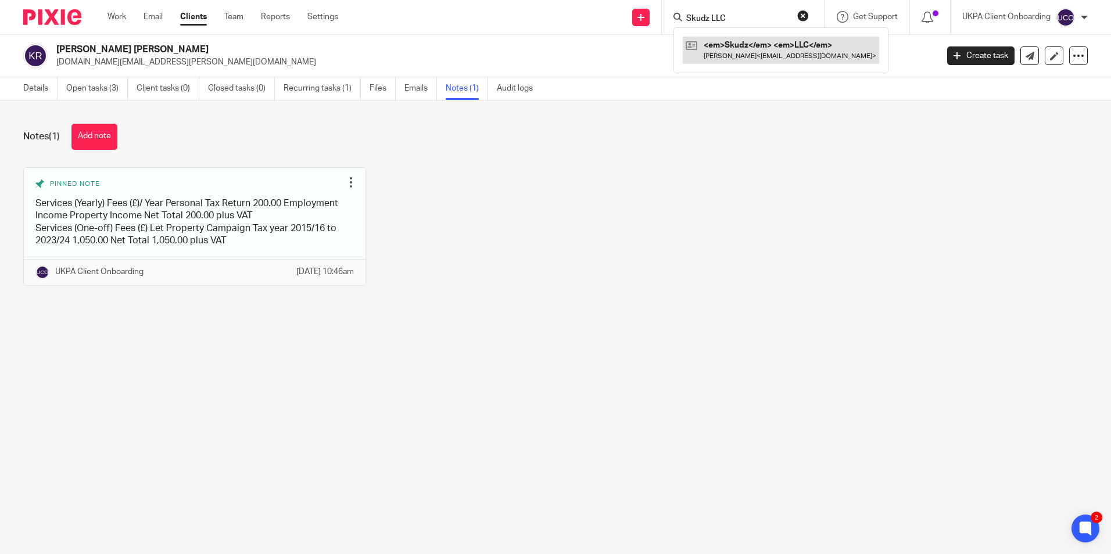
type input "Skudz LLC"
click at [712, 49] on link at bounding box center [781, 50] width 196 height 27
click at [736, 48] on link at bounding box center [781, 50] width 196 height 27
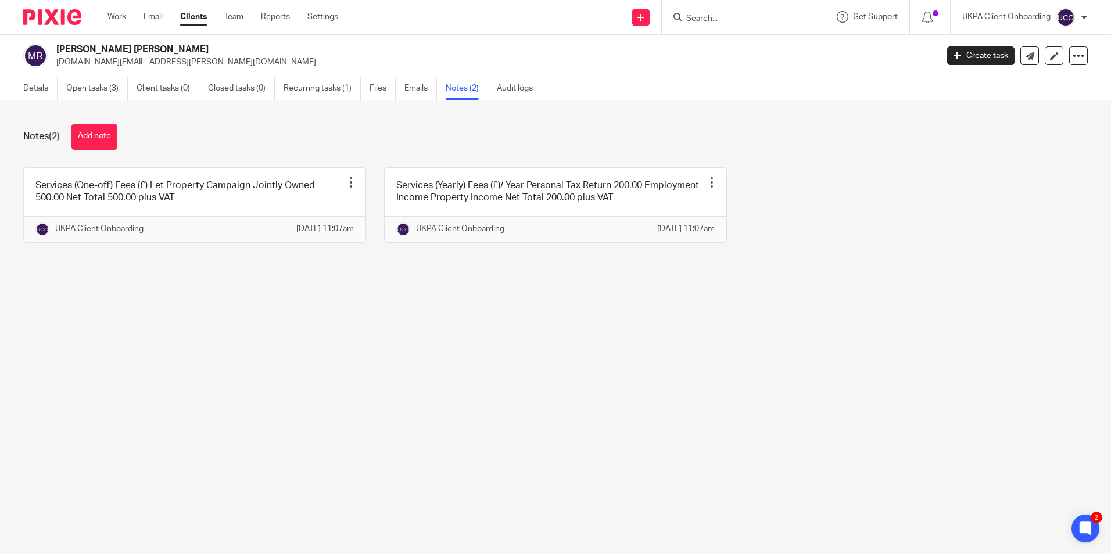
click at [740, 15] on input "Search" at bounding box center [737, 19] width 105 height 10
paste input "Rocha & Silva Group Ltd"
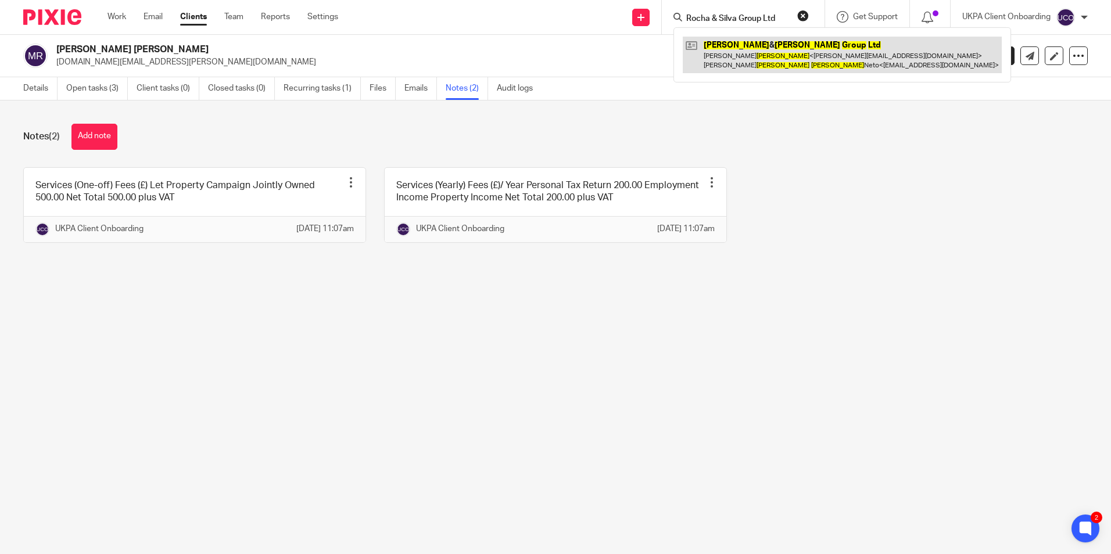
type input "Rocha & Silva Group Ltd"
click at [740, 53] on link at bounding box center [842, 55] width 319 height 36
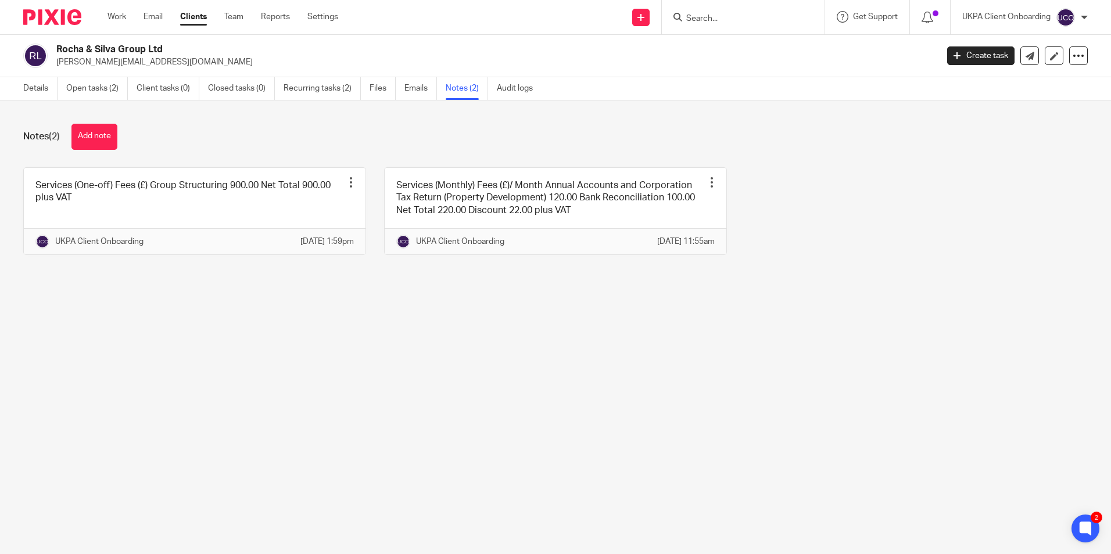
click at [694, 16] on input "Search" at bounding box center [737, 19] width 105 height 10
click at [723, 15] on input "+447760163071" at bounding box center [737, 19] width 105 height 10
click at [738, 15] on input "+447760163071" at bounding box center [737, 19] width 105 height 10
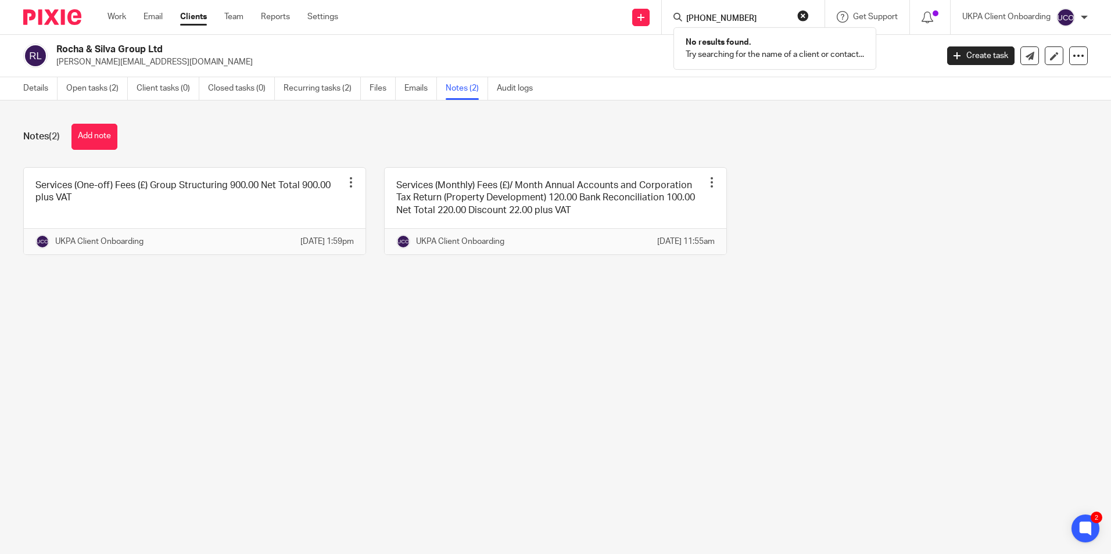
click at [764, 14] on input "+447760163071" at bounding box center [737, 19] width 105 height 10
click at [766, 14] on input "+447760163071" at bounding box center [737, 19] width 105 height 10
click at [767, 14] on input "+447760163071" at bounding box center [737, 19] width 105 height 10
paste input "Maliya Ltd"
type input "+Maliya Ltd"
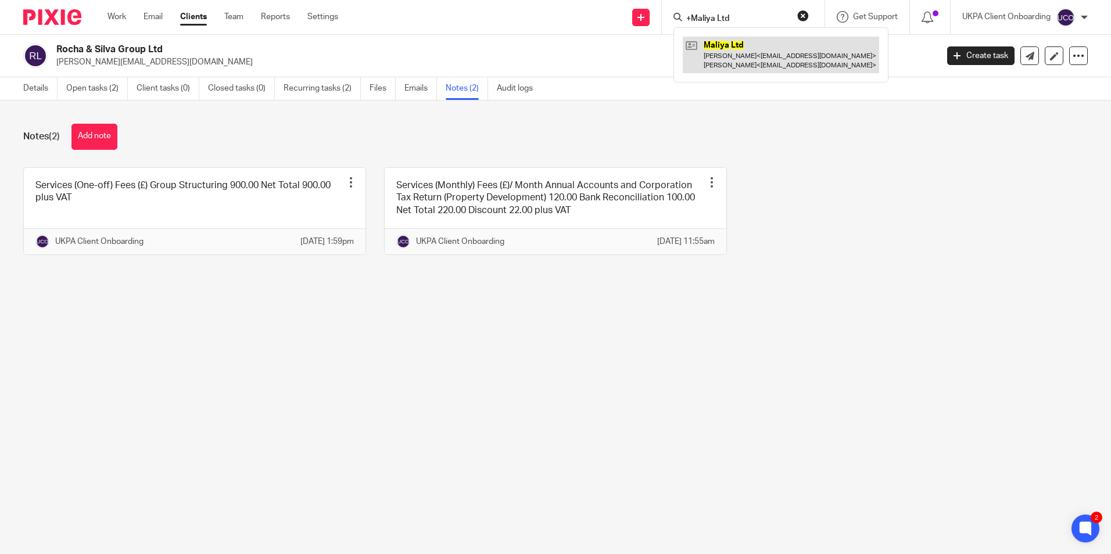
click at [726, 50] on link at bounding box center [781, 55] width 196 height 36
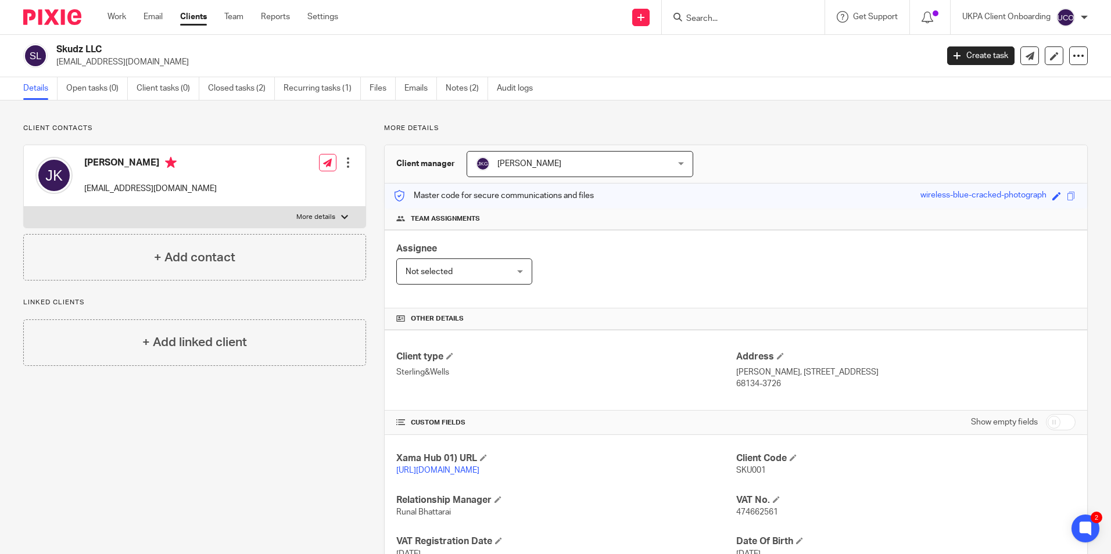
click at [723, 15] on input "Search" at bounding box center [737, 19] width 105 height 10
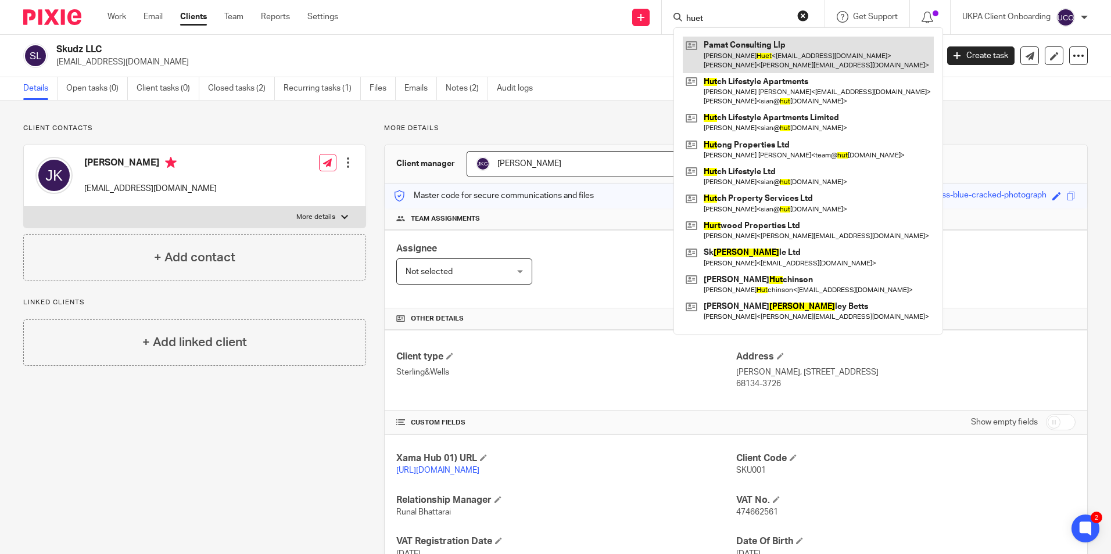
type input "huet"
click at [729, 58] on link at bounding box center [808, 55] width 251 height 36
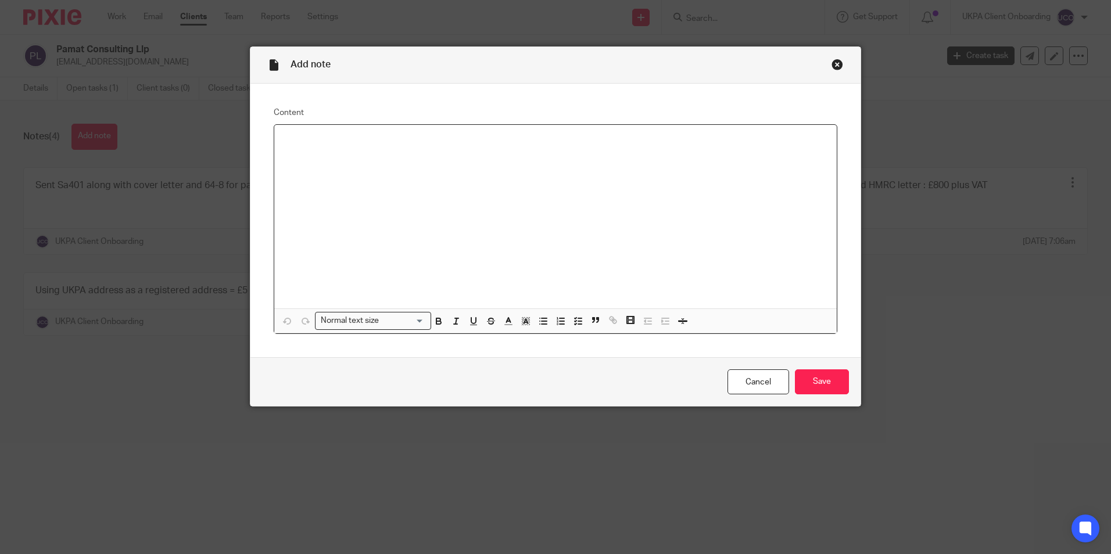
drag, startPoint x: 0, startPoint y: 0, endPoint x: 840, endPoint y: 7, distance: 839.5
click at [457, 158] on div at bounding box center [555, 217] width 562 height 184
click at [323, 137] on p at bounding box center [556, 140] width 544 height 12
paste div
drag, startPoint x: 817, startPoint y: 367, endPoint x: 814, endPoint y: 374, distance: 7.6
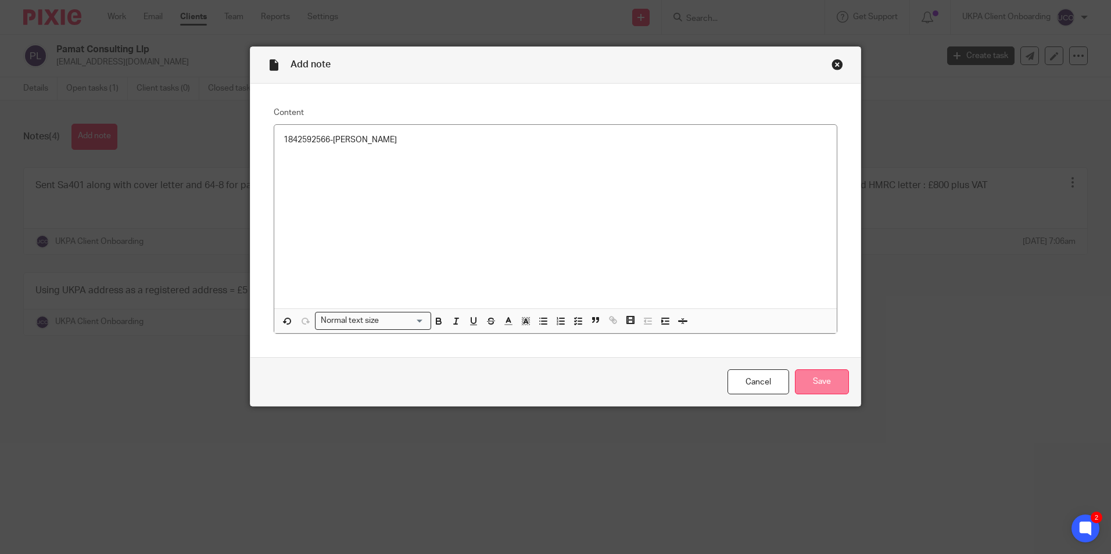
click at [814, 372] on div "Cancel Save" at bounding box center [555, 381] width 610 height 49
click at [814, 374] on input "Save" at bounding box center [822, 381] width 54 height 25
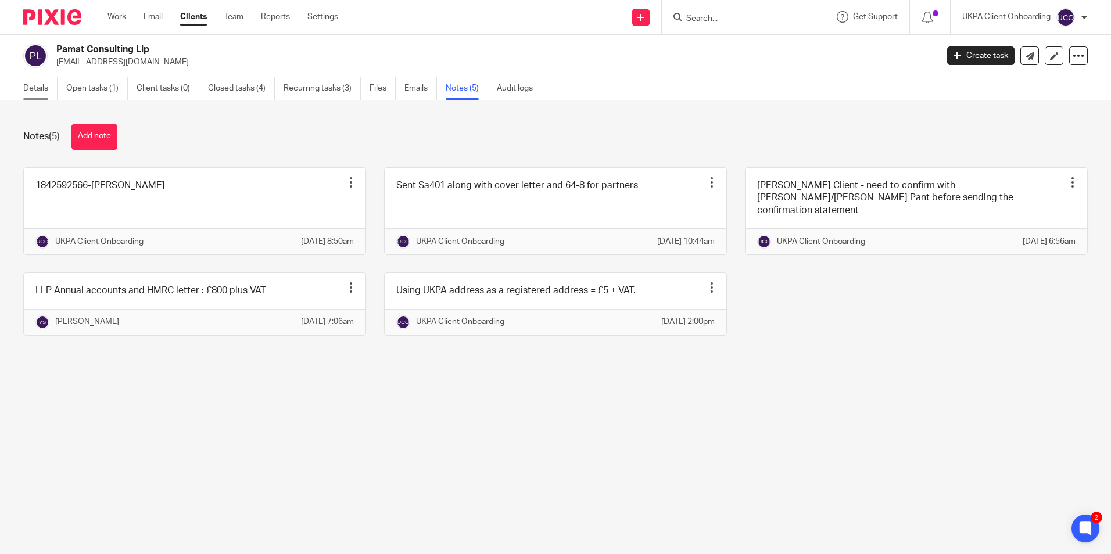
click at [49, 93] on link "Details" at bounding box center [40, 88] width 34 height 23
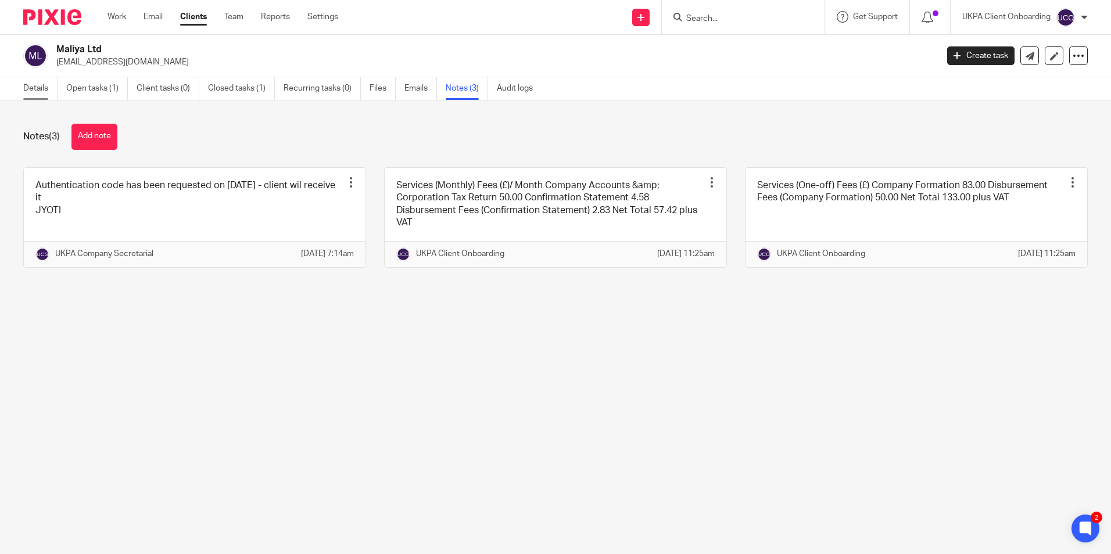
click at [41, 92] on link "Details" at bounding box center [40, 88] width 34 height 23
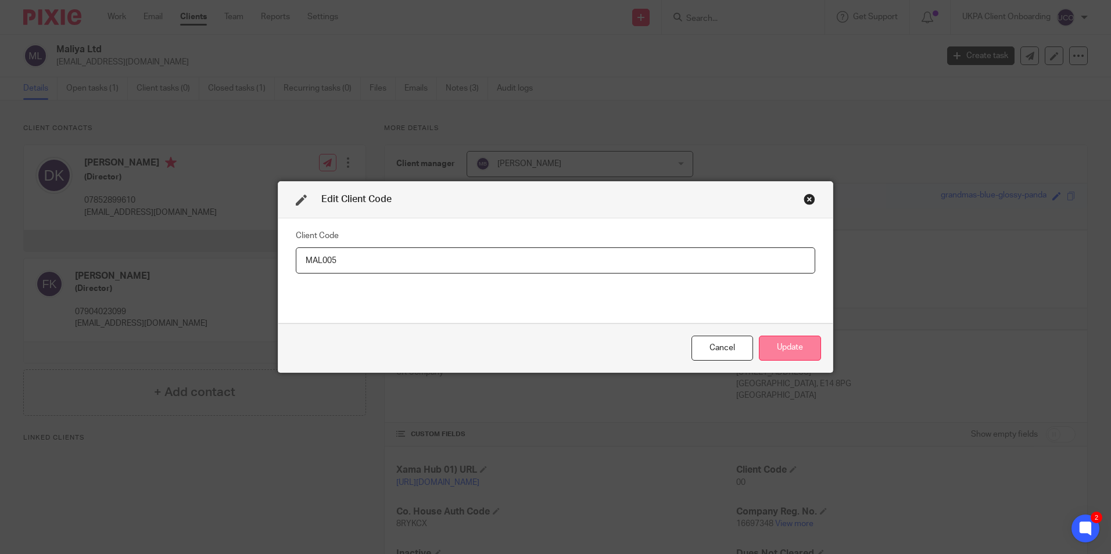
type input "MAL005"
click at [772, 340] on button "Update" at bounding box center [790, 348] width 62 height 25
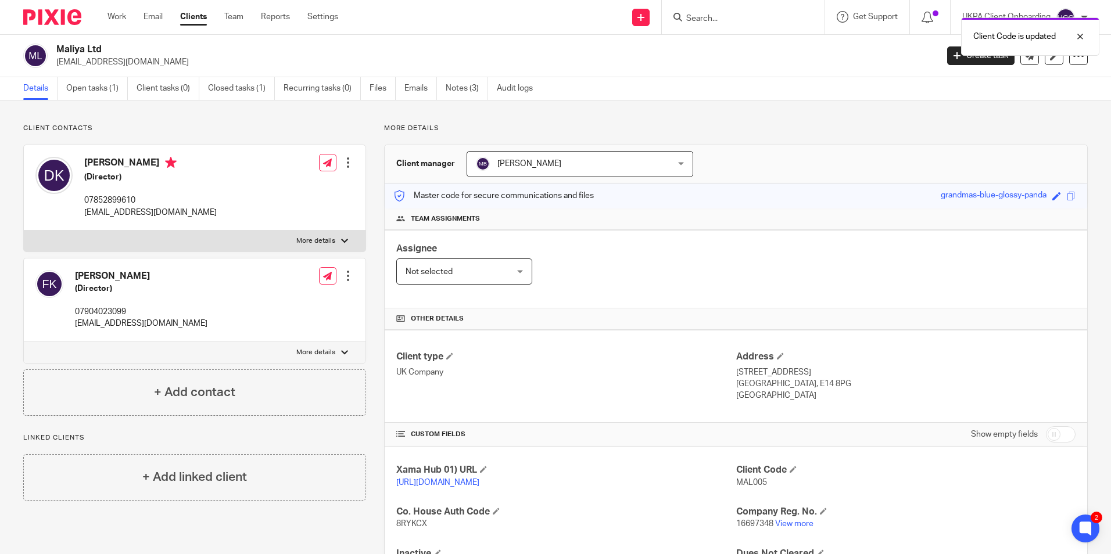
click at [83, 53] on h2 "Maliya Ltd" at bounding box center [405, 50] width 698 height 12
copy div "Maliya Ltd"
click at [464, 84] on link "Notes (3)" at bounding box center [467, 88] width 42 height 23
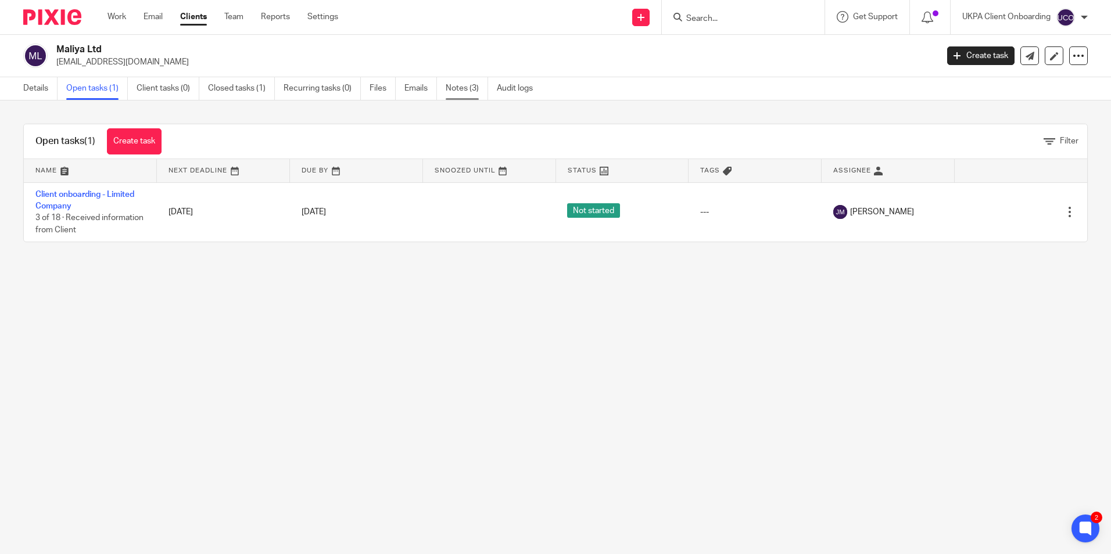
click at [475, 100] on div "Details Open tasks (1) Client tasks (0) Closed tasks (1) Recurring tasks (0) Fi…" at bounding box center [555, 88] width 1111 height 23
click at [472, 90] on link "Notes (3)" at bounding box center [467, 88] width 42 height 23
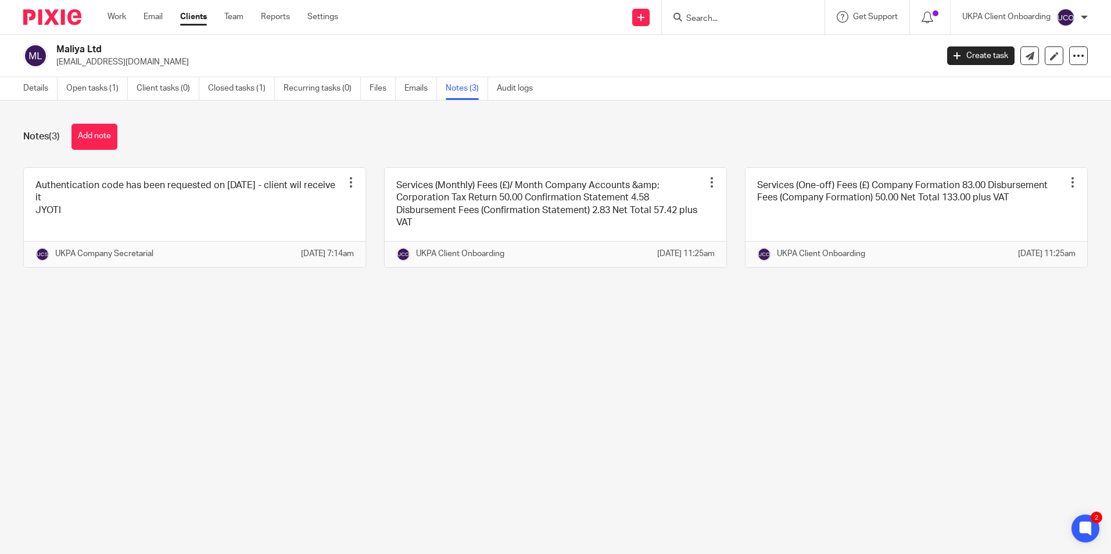
click at [723, 18] on input "Search" at bounding box center [737, 19] width 105 height 10
paste input "[PERSON_NAME] [PERSON_NAME]"
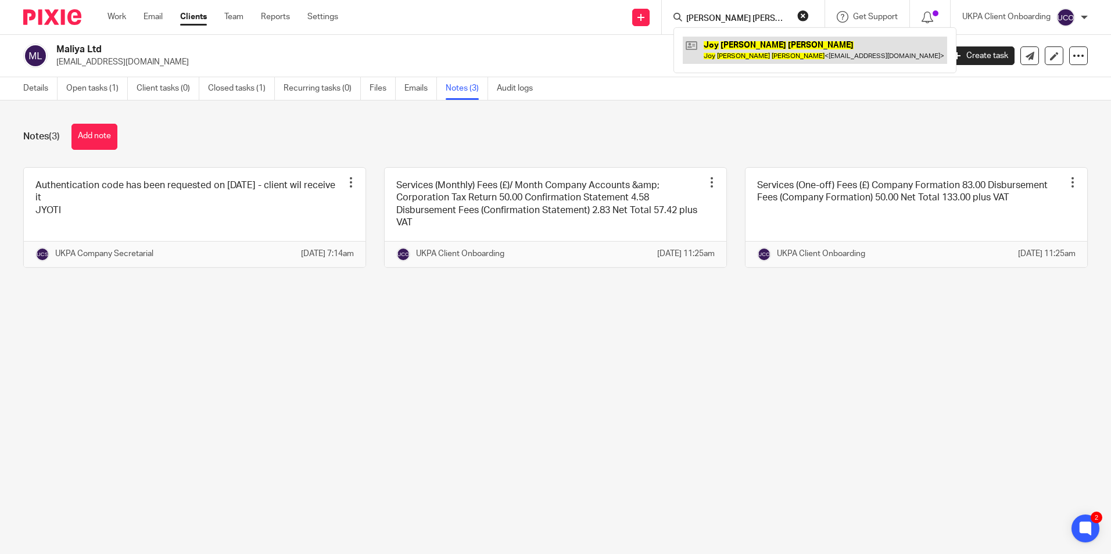
type input "[PERSON_NAME] [PERSON_NAME]"
click at [728, 44] on link at bounding box center [815, 50] width 264 height 27
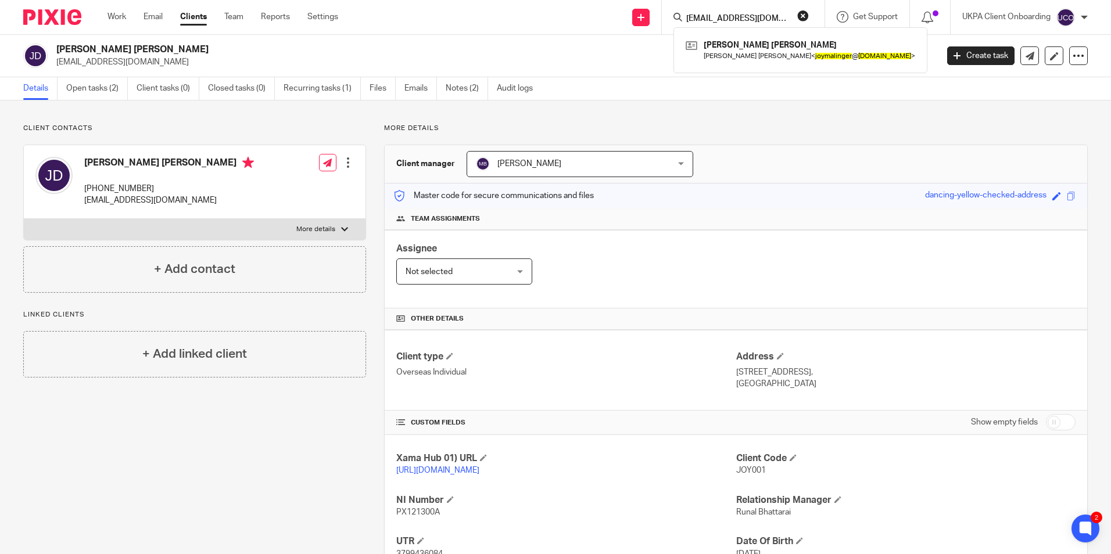
drag, startPoint x: 795, startPoint y: 15, endPoint x: 762, endPoint y: 22, distance: 34.0
click at [795, 15] on form "[EMAIL_ADDRESS][DOMAIN_NAME]" at bounding box center [747, 17] width 124 height 15
click at [762, 22] on input "[EMAIL_ADDRESS][DOMAIN_NAME]" at bounding box center [737, 19] width 105 height 10
click at [760, 22] on input "[EMAIL_ADDRESS][DOMAIN_NAME]" at bounding box center [737, 19] width 105 height 10
click at [760, 22] on input "joymalinger@hotmail.com" at bounding box center [737, 19] width 105 height 10
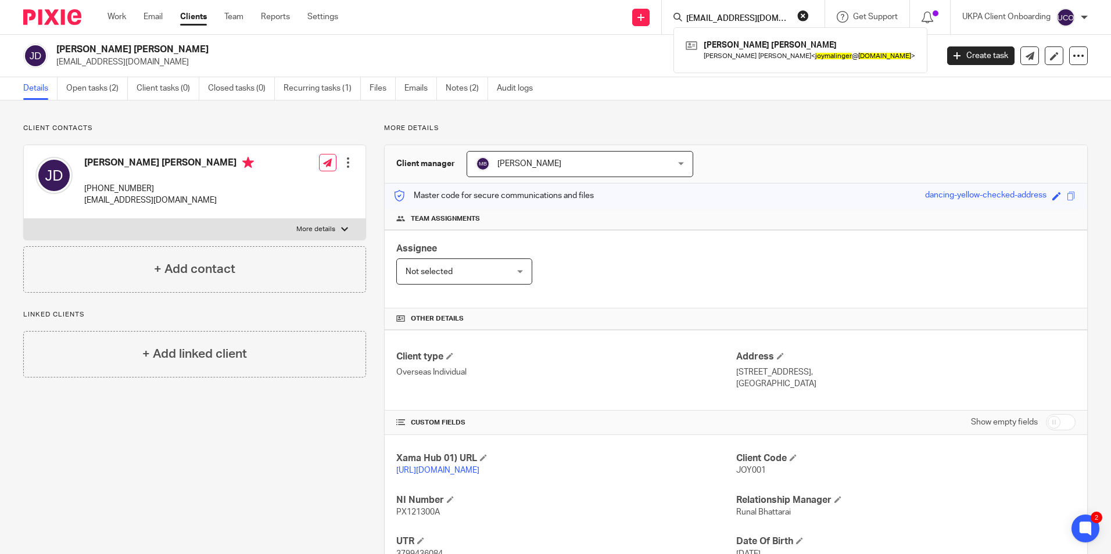
click at [760, 22] on input "joymalinger@hotmail.com" at bounding box center [737, 19] width 105 height 10
paste input "[PERSON_NAME]"
type input "[PERSON_NAME]"
click at [744, 42] on link at bounding box center [777, 50] width 189 height 27
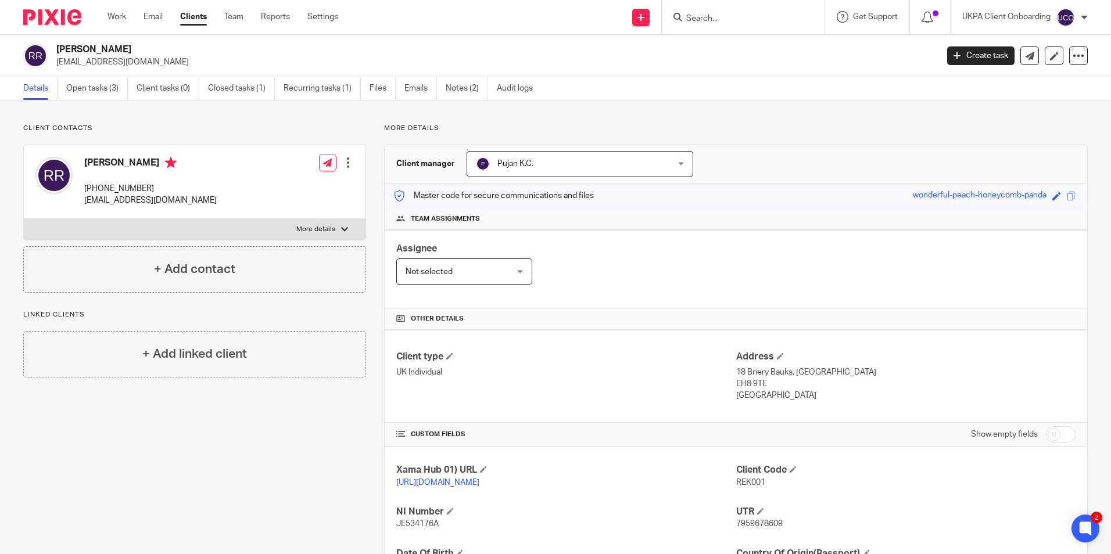
click at [728, 16] on input "Search" at bounding box center [737, 19] width 105 height 10
type input "boe"
click at [726, 50] on link at bounding box center [769, 50] width 172 height 27
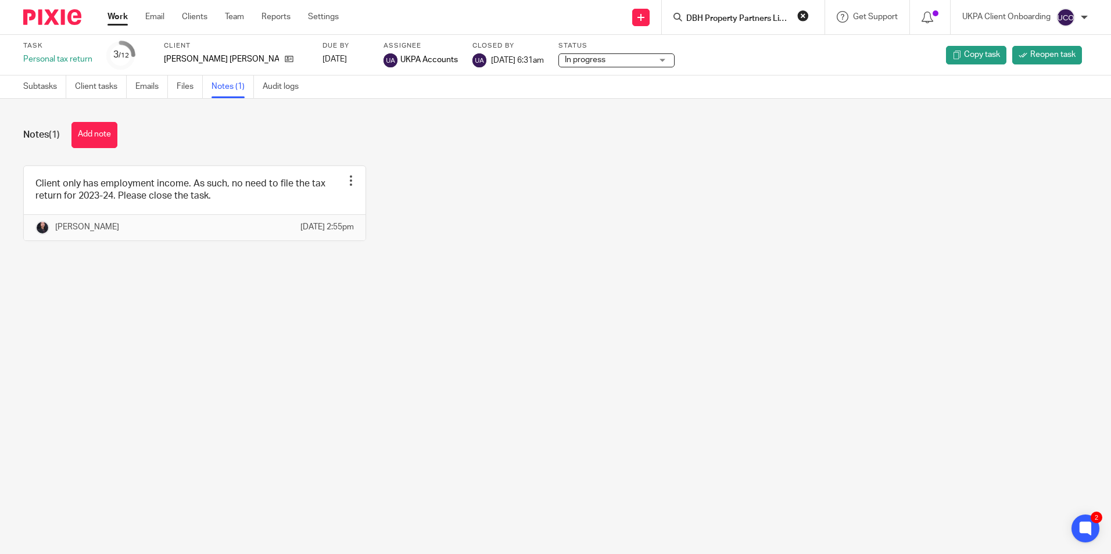
scroll to position [0, 13]
type input "DBH Property Partners Limited"
click at [734, 51] on link at bounding box center [781, 50] width 196 height 27
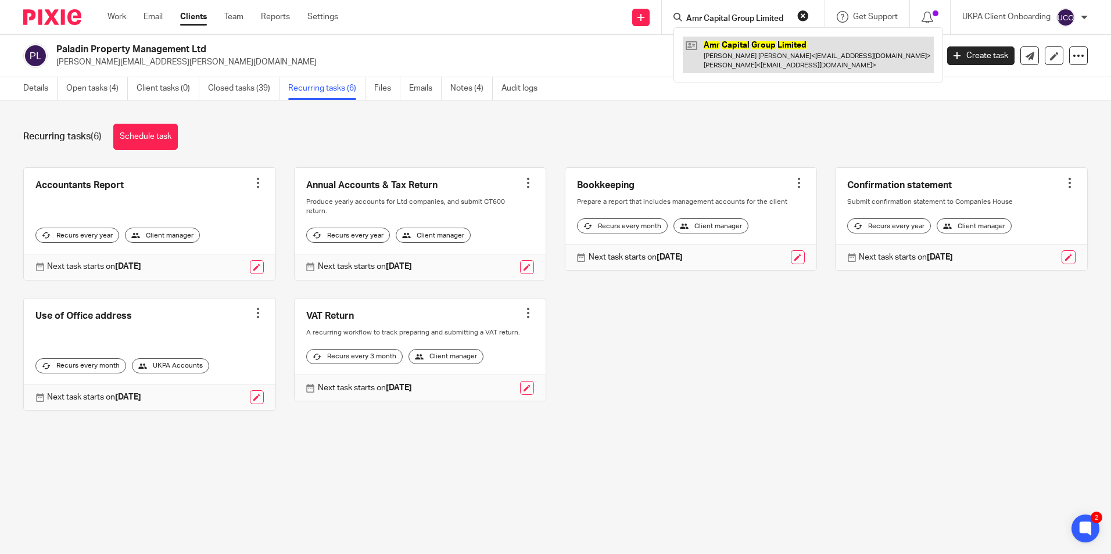
type input "Amr Capital Group Limited"
click at [742, 47] on link at bounding box center [808, 55] width 251 height 36
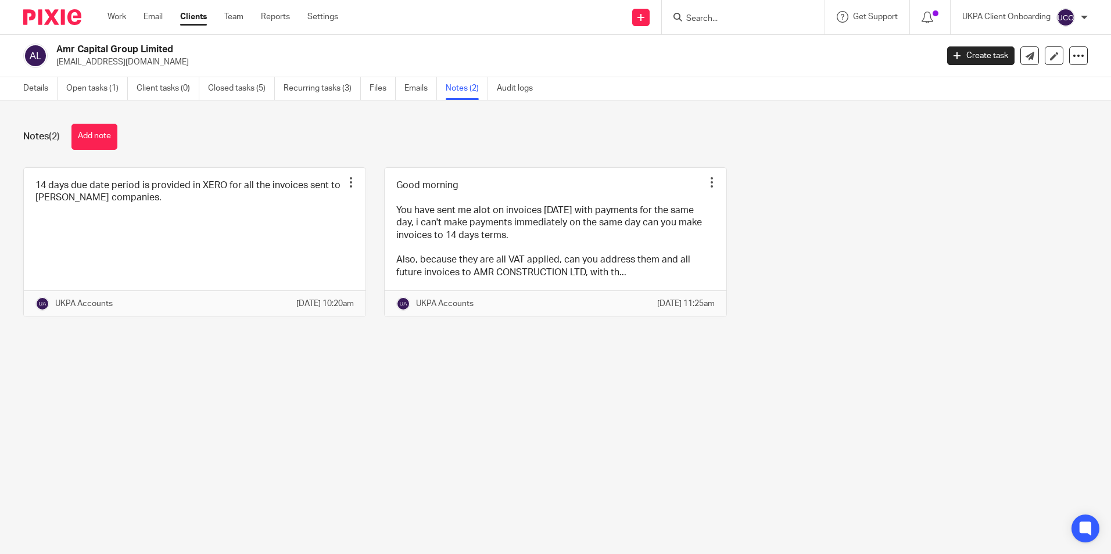
click at [136, 53] on h2 "Amr Capital Group Limited" at bounding box center [405, 50] width 698 height 12
click at [338, 96] on link "Recurring tasks (3)" at bounding box center [322, 88] width 77 height 23
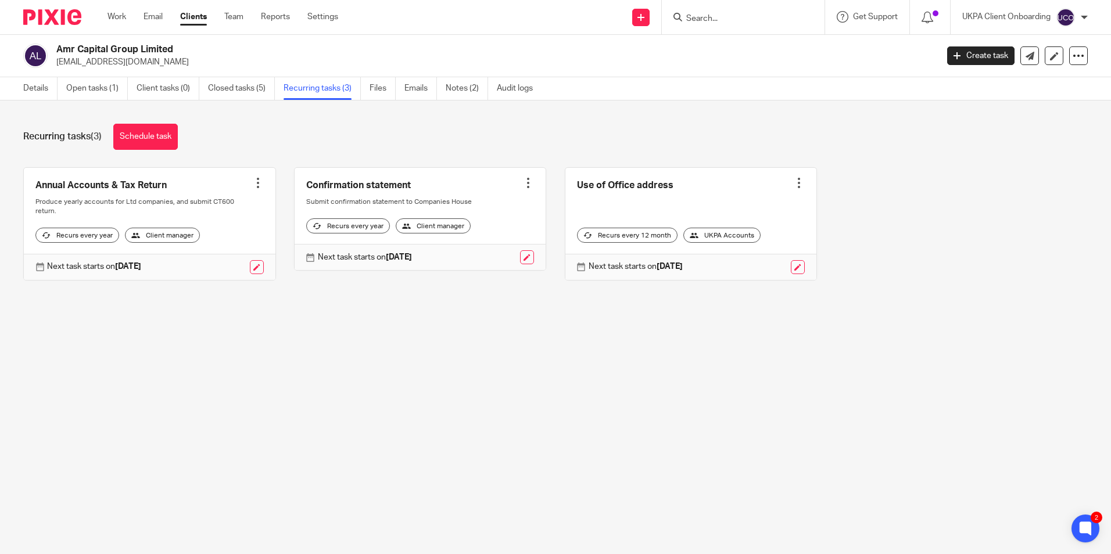
click at [717, 17] on input "Search" at bounding box center [737, 19] width 105 height 10
paste input "DBH Property Partners Limited"
type input "DBH Property Partners Limited"
click at [737, 46] on link at bounding box center [781, 50] width 196 height 27
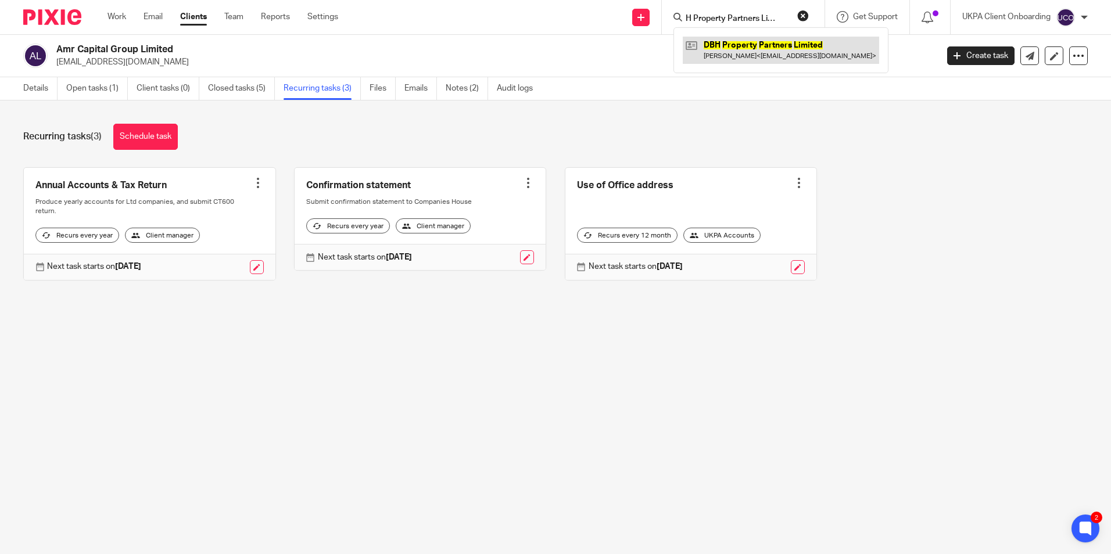
scroll to position [0, 0]
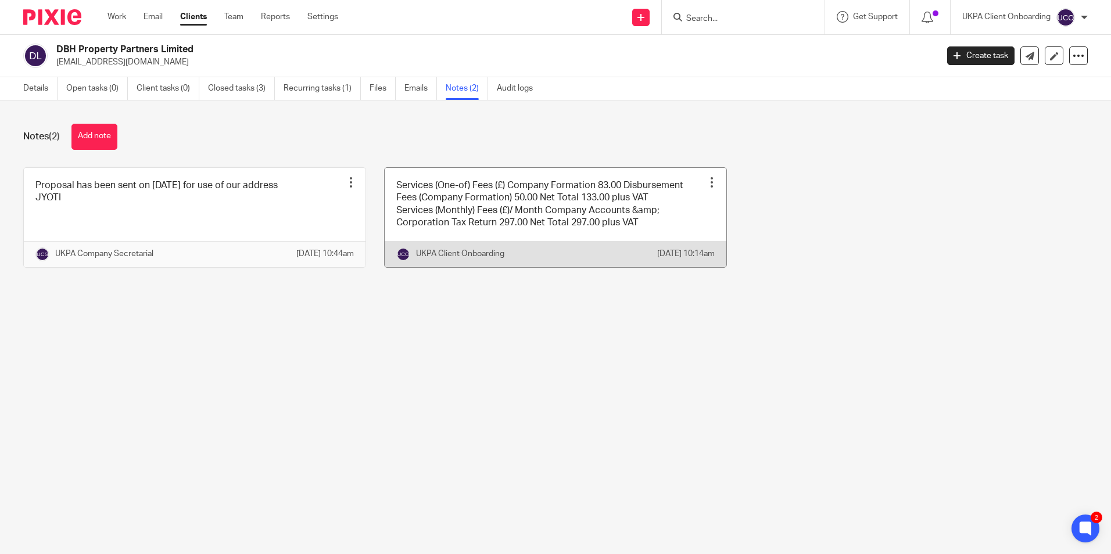
click at [630, 232] on link at bounding box center [556, 217] width 342 height 99
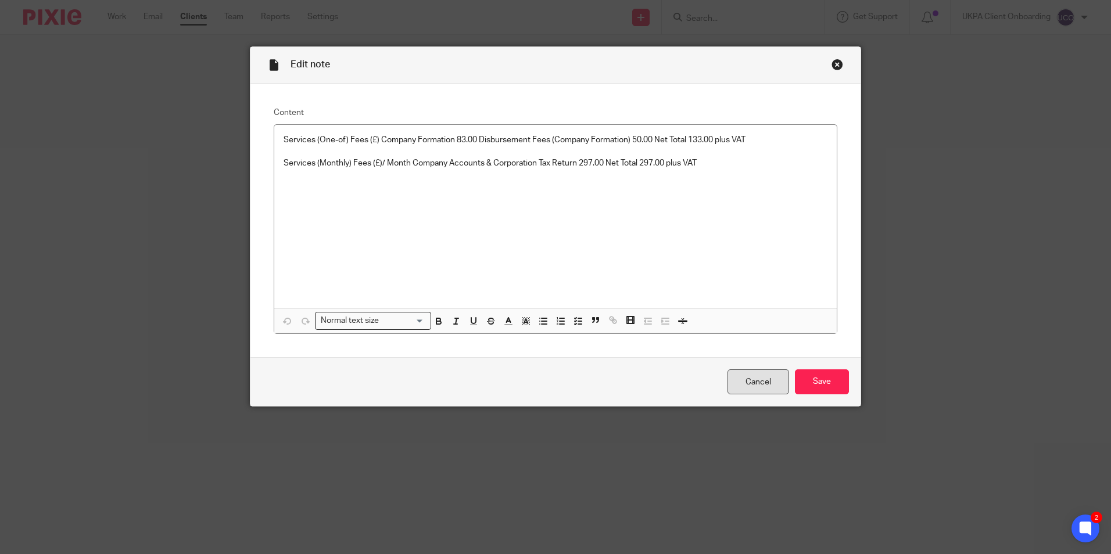
click at [766, 381] on link "Cancel" at bounding box center [758, 381] width 62 height 25
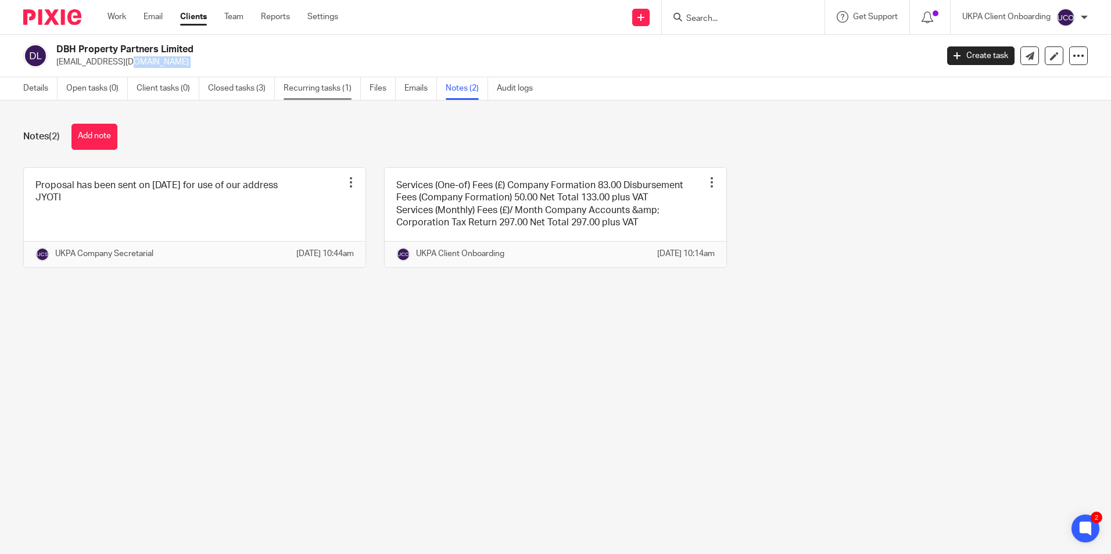
click at [338, 96] on link "Recurring tasks (1)" at bounding box center [322, 88] width 77 height 23
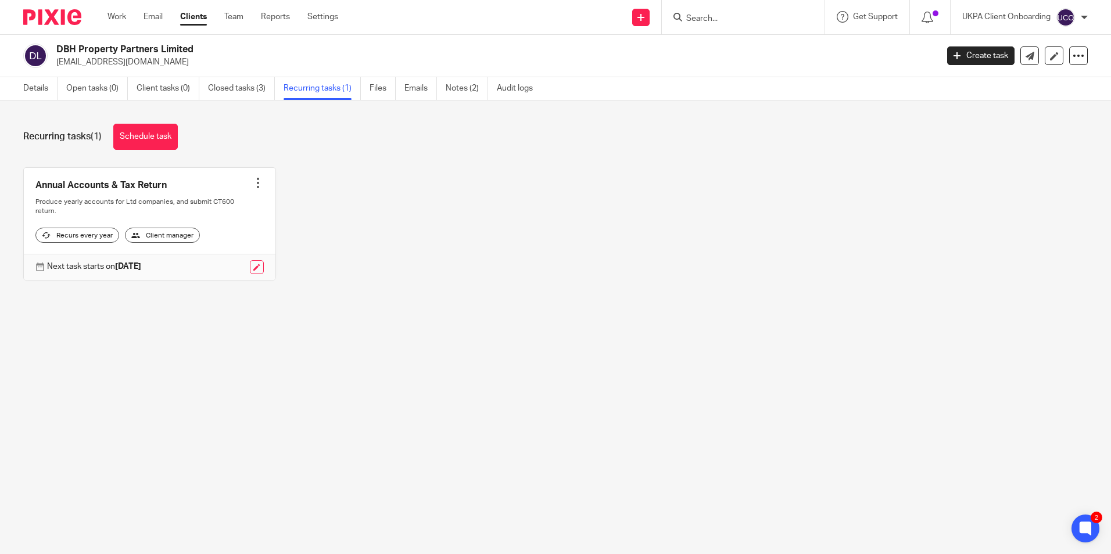
click at [726, 28] on div at bounding box center [743, 17] width 163 height 34
click at [724, 24] on input "Search" at bounding box center [737, 19] width 105 height 10
paste input "The Marycia Lily Group Ltd"
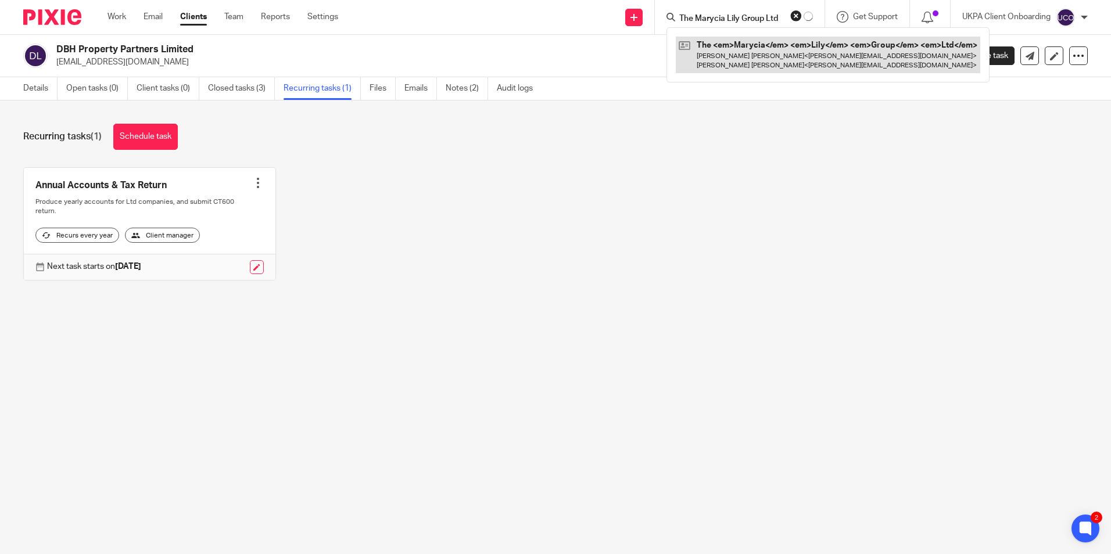
type input "The Marycia Lily Group Ltd"
click at [738, 49] on link at bounding box center [828, 55] width 304 height 36
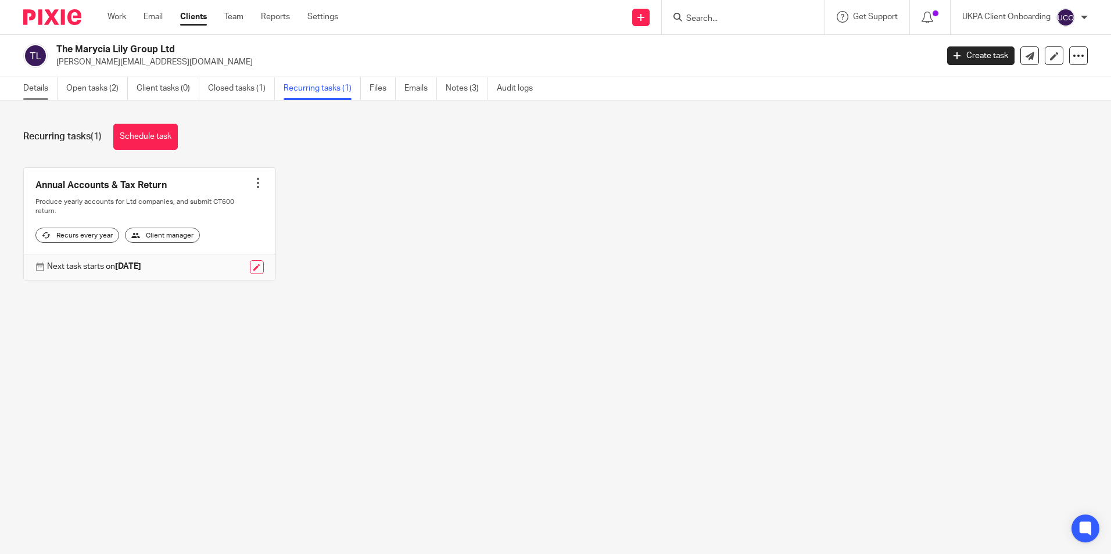
click at [34, 90] on link "Details" at bounding box center [40, 88] width 34 height 23
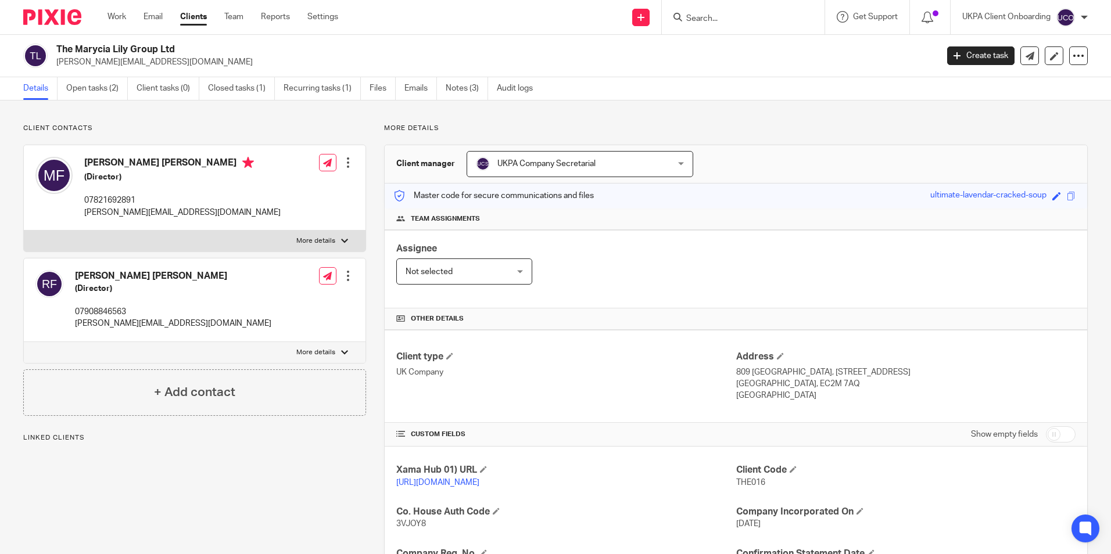
click at [566, 166] on span "UKPA Company Secretarial" at bounding box center [546, 164] width 98 height 8
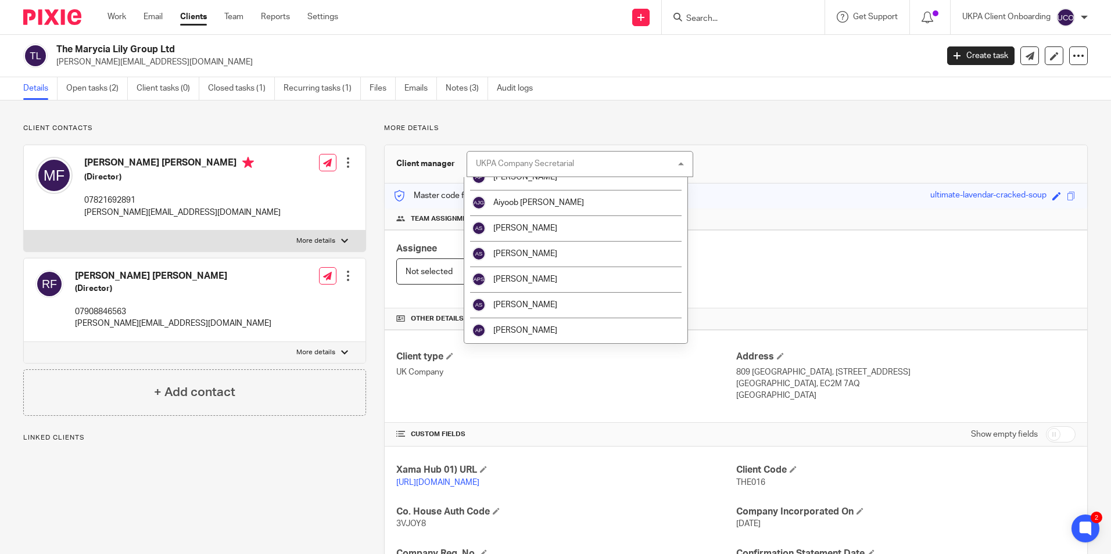
scroll to position [116, 0]
click at [560, 250] on li "[PERSON_NAME]" at bounding box center [575, 253] width 223 height 26
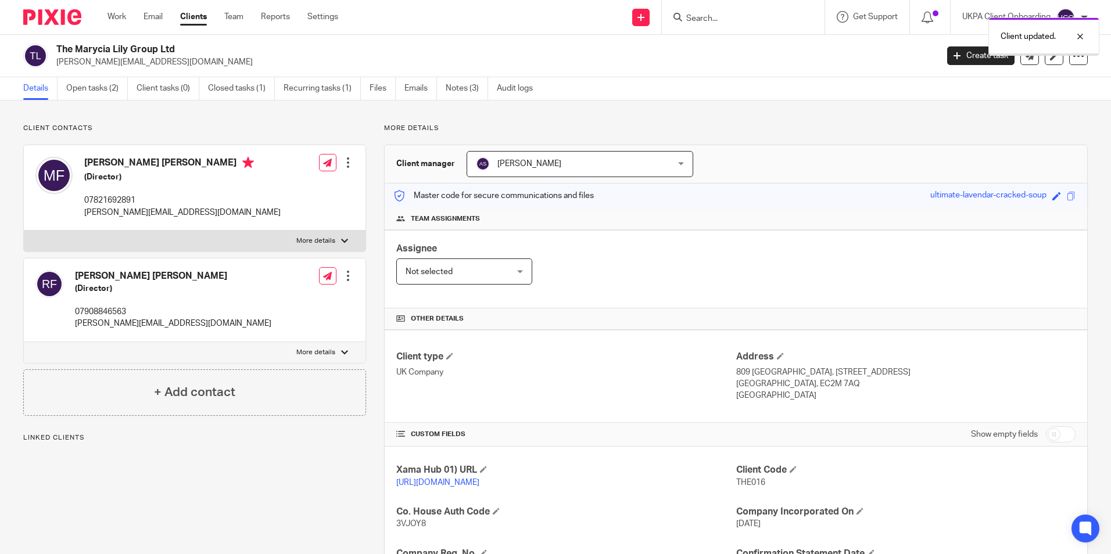
click at [712, 20] on div "Client updated." at bounding box center [827, 34] width 544 height 44
click at [713, 19] on div "Client updated." at bounding box center [827, 34] width 544 height 44
click at [692, 15] on div "Client updated." at bounding box center [827, 34] width 544 height 44
click at [454, 102] on div "Client contacts [PERSON_NAME] [PERSON_NAME] (Director) 07821692891 [PERSON_NAME…" at bounding box center [555, 399] width 1111 height 596
click at [475, 89] on link "Notes (3)" at bounding box center [467, 88] width 42 height 23
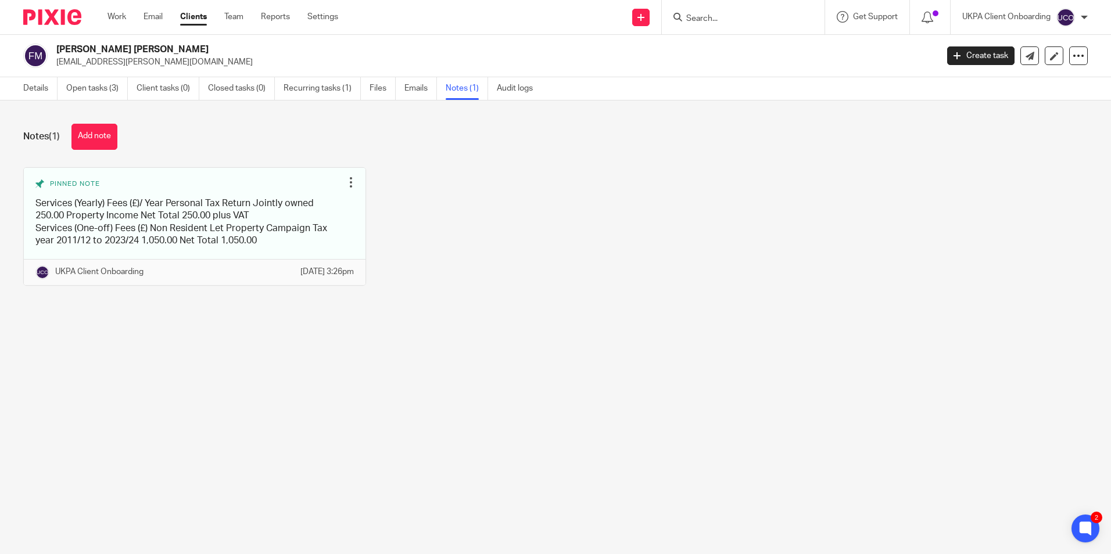
click at [705, 25] on div at bounding box center [743, 17] width 163 height 34
click at [706, 18] on input "Search" at bounding box center [737, 19] width 105 height 10
paste input "[PERSON_NAME][EMAIL_ADDRESS][DOMAIN_NAME]"
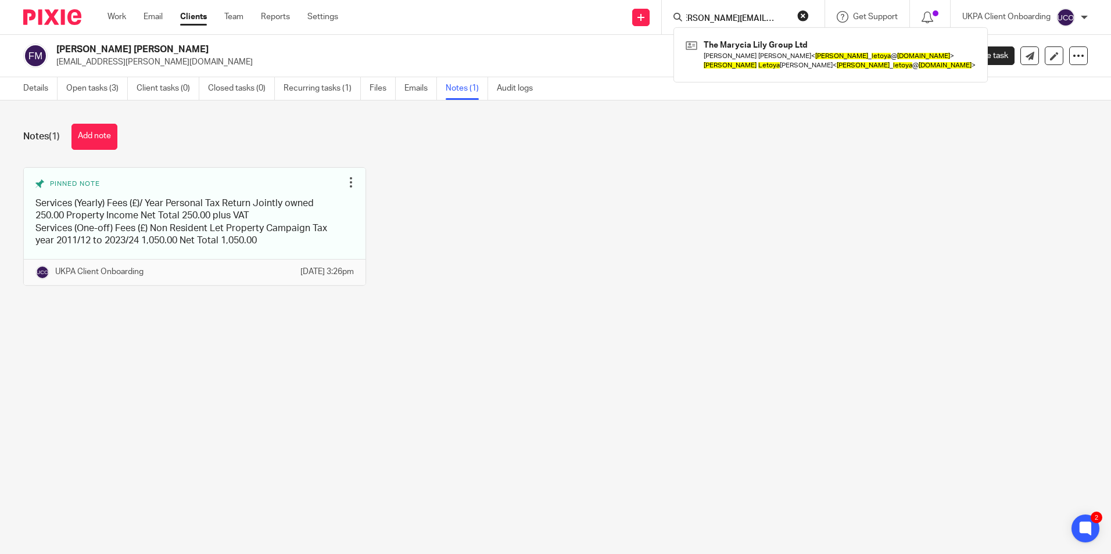
type input "[PERSON_NAME][EMAIL_ADDRESS][DOMAIN_NAME]"
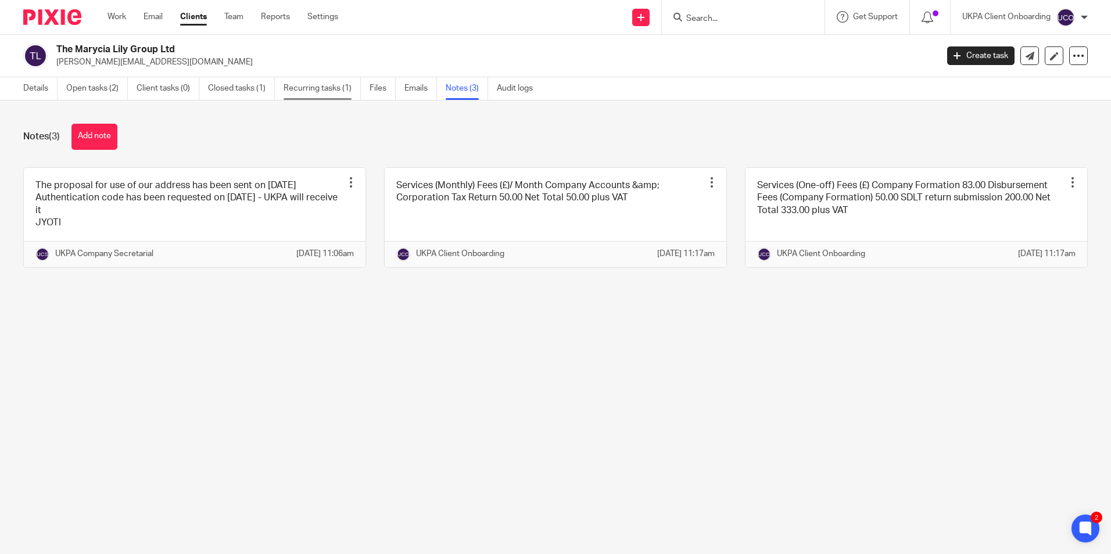
click at [331, 79] on link "Recurring tasks (1)" at bounding box center [322, 88] width 77 height 23
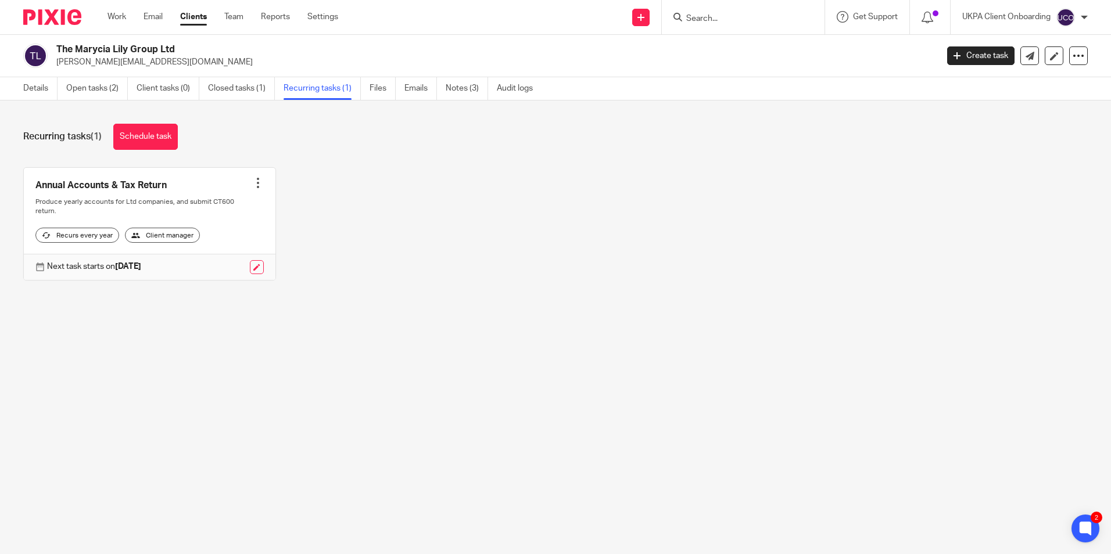
click at [773, 17] on input "Search" at bounding box center [737, 19] width 105 height 10
type input "rekha"
click at [781, 49] on link at bounding box center [776, 50] width 187 height 27
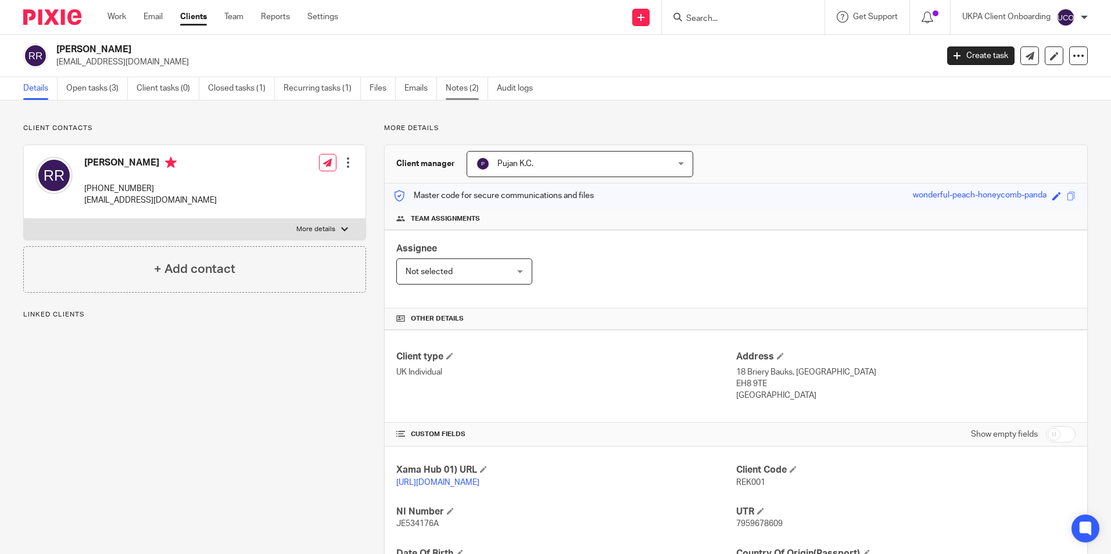
click at [483, 88] on link "Notes (2)" at bounding box center [467, 88] width 42 height 23
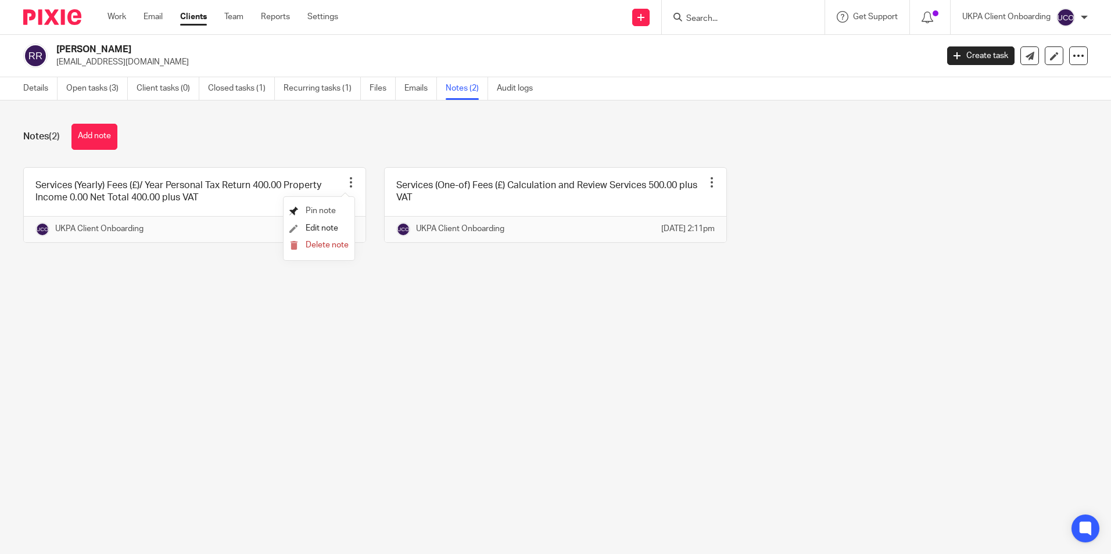
click at [322, 209] on span "Pin note" at bounding box center [321, 211] width 30 height 8
